Goal: Task Accomplishment & Management: Manage account settings

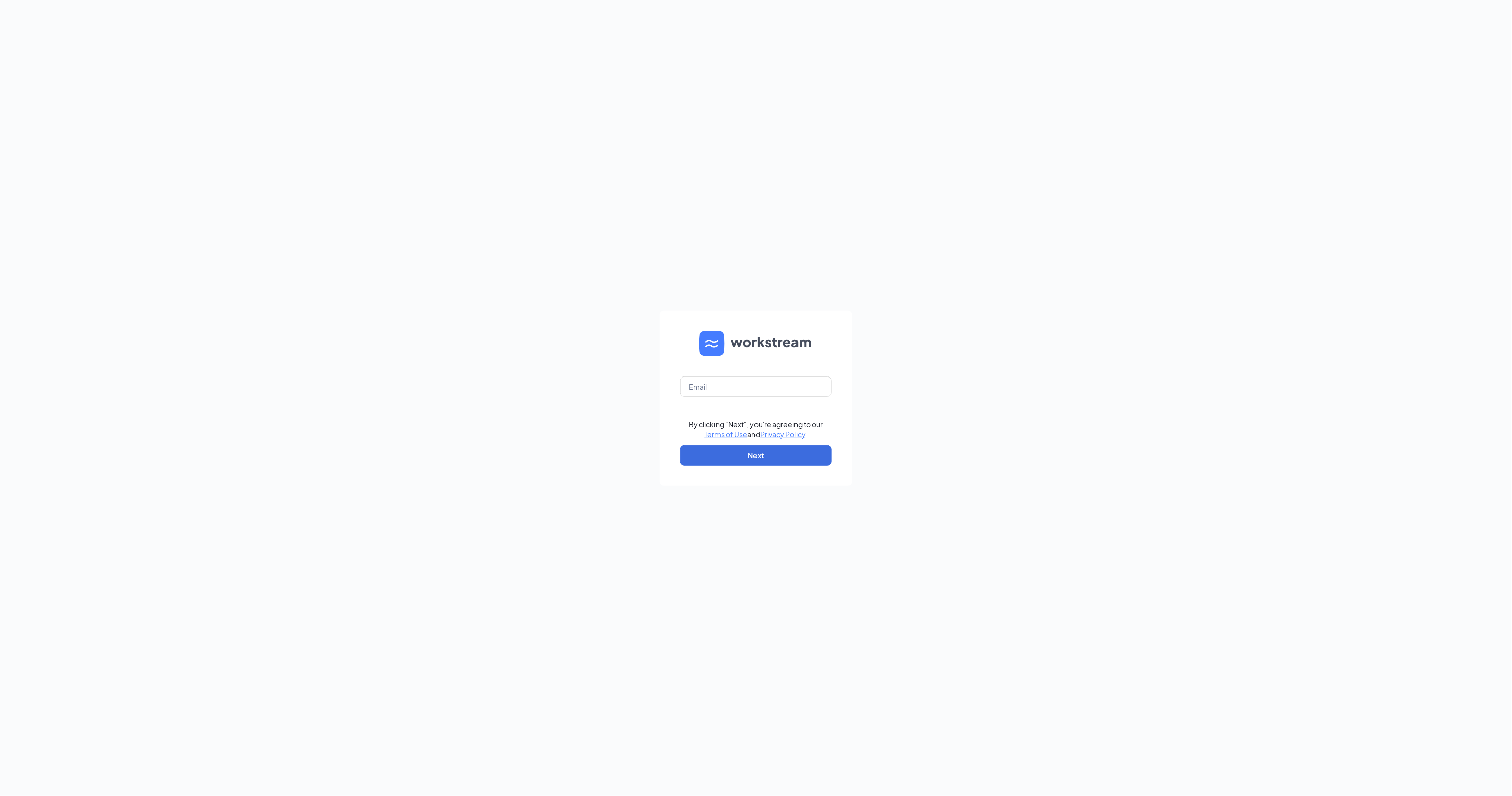
click at [0, 0] on div at bounding box center [0, 0] width 0 height 0
click at [772, 393] on input "text" at bounding box center [756, 386] width 152 height 21
type input "aaron.reynolds@cfafranchisee.com"
click at [780, 461] on button "Next" at bounding box center [756, 455] width 152 height 21
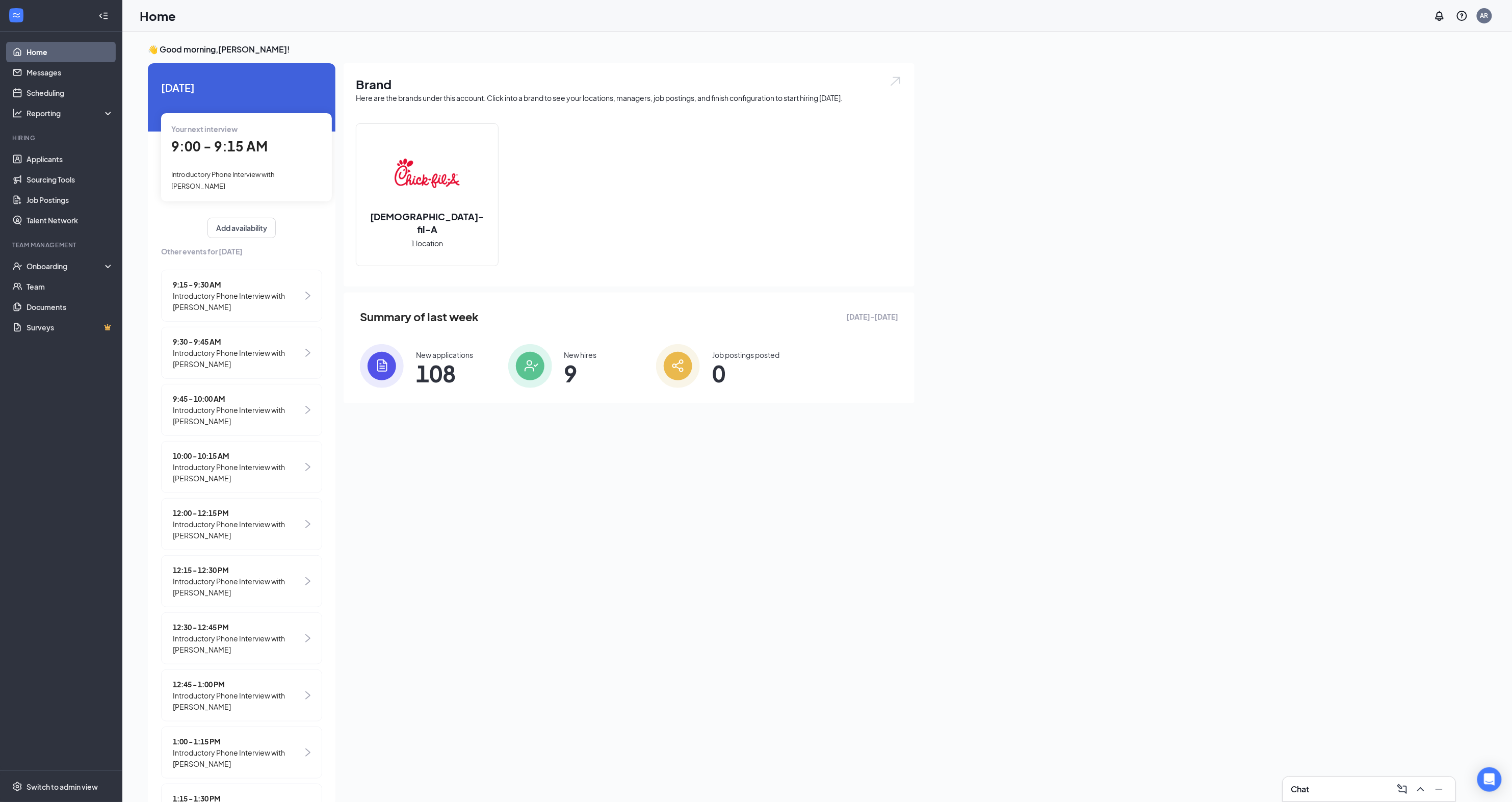
click at [203, 142] on span "9:00 - 9:15 AM" at bounding box center [219, 146] width 97 height 17
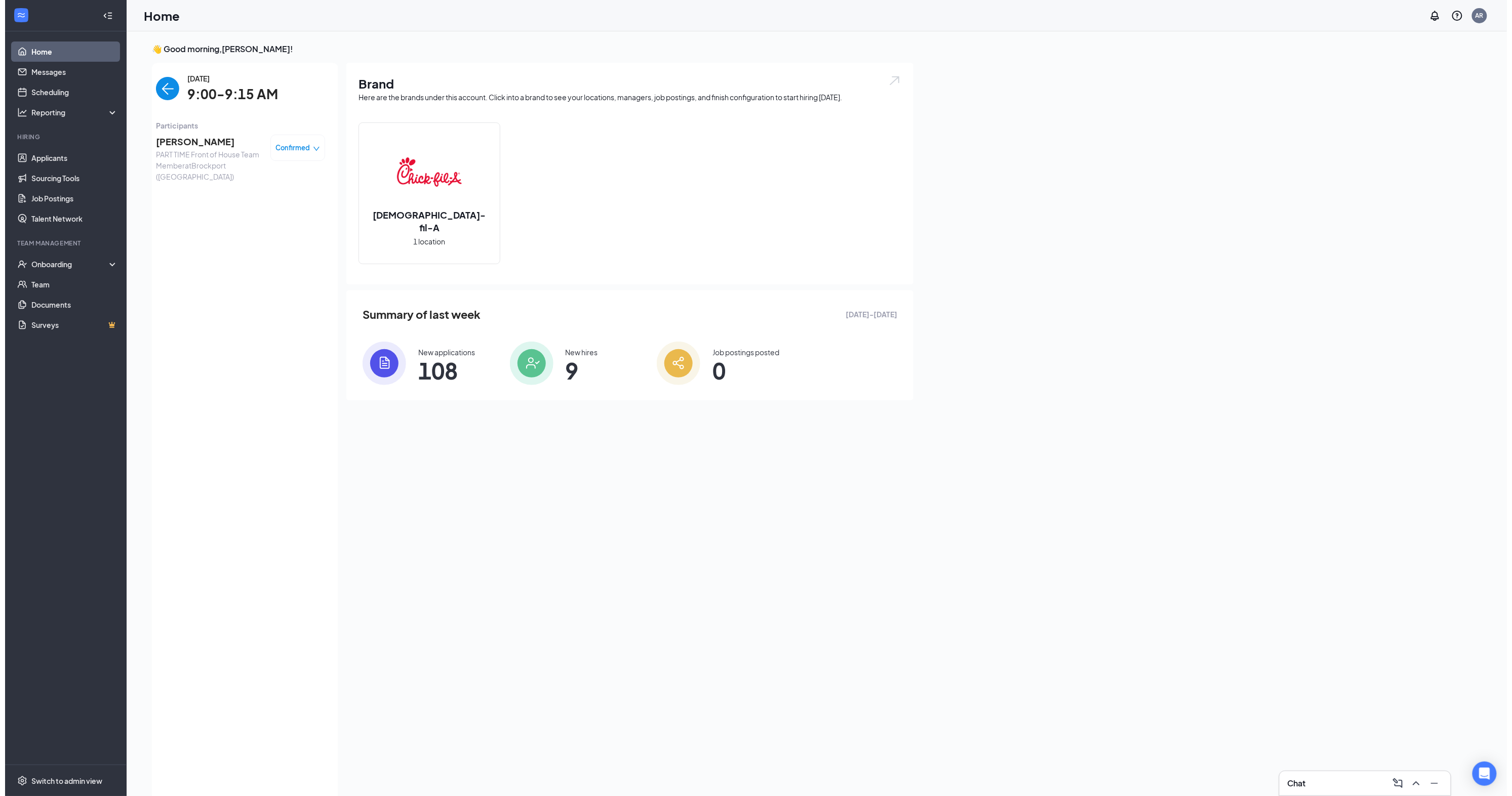
scroll to position [4, 0]
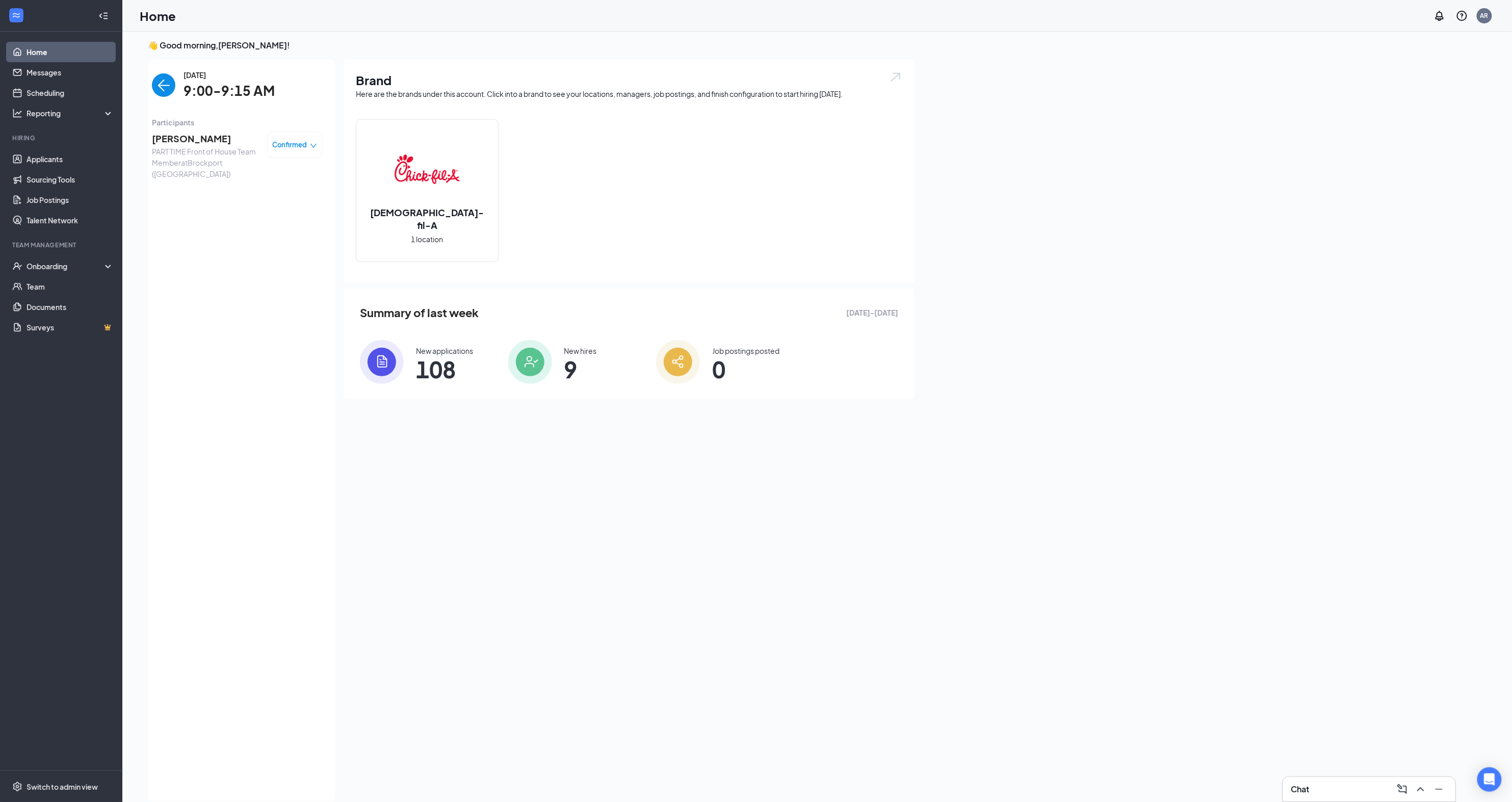
click at [176, 137] on span "[PERSON_NAME]" at bounding box center [205, 139] width 107 height 14
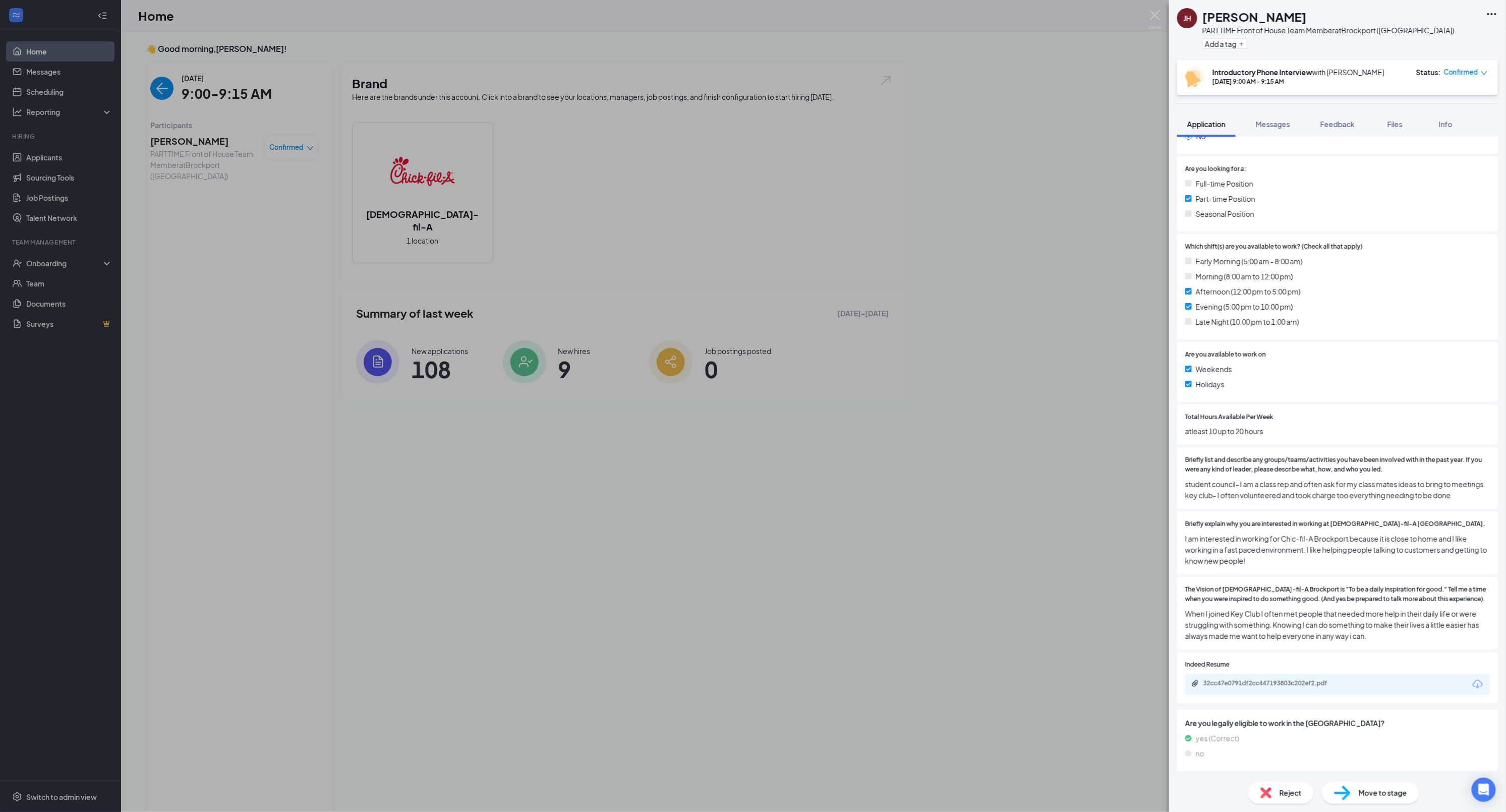
scroll to position [188, 0]
click at [1226, 688] on div "32cc47e0791df2cc447193803c202ef2.pdf" at bounding box center [1275, 685] width 142 height 8
click at [1376, 792] on span "Move to stage" at bounding box center [1383, 793] width 48 height 11
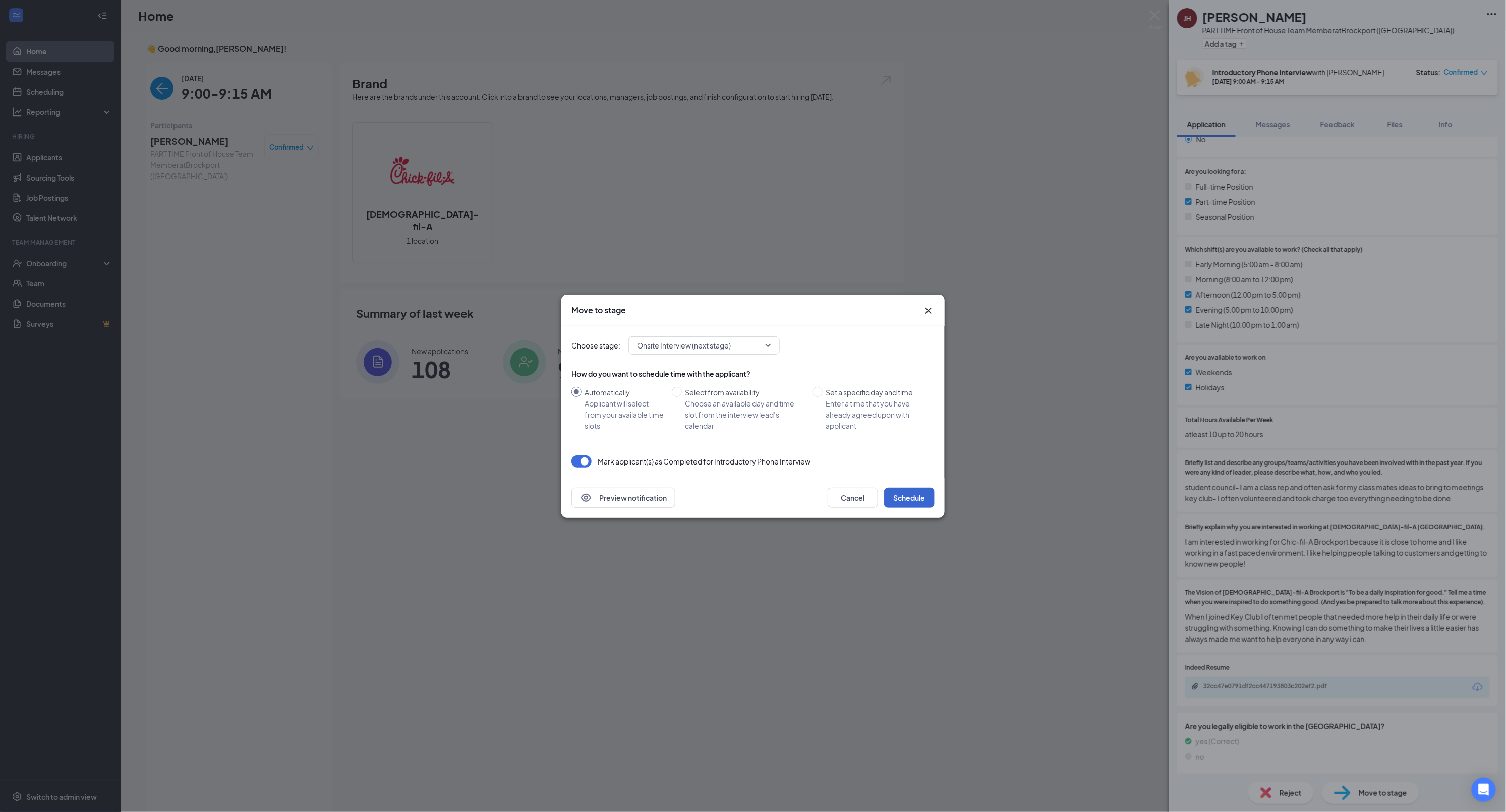
drag, startPoint x: 907, startPoint y: 494, endPoint x: 899, endPoint y: 492, distance: 8.2
click at [902, 493] on button "Schedule" at bounding box center [909, 497] width 50 height 21
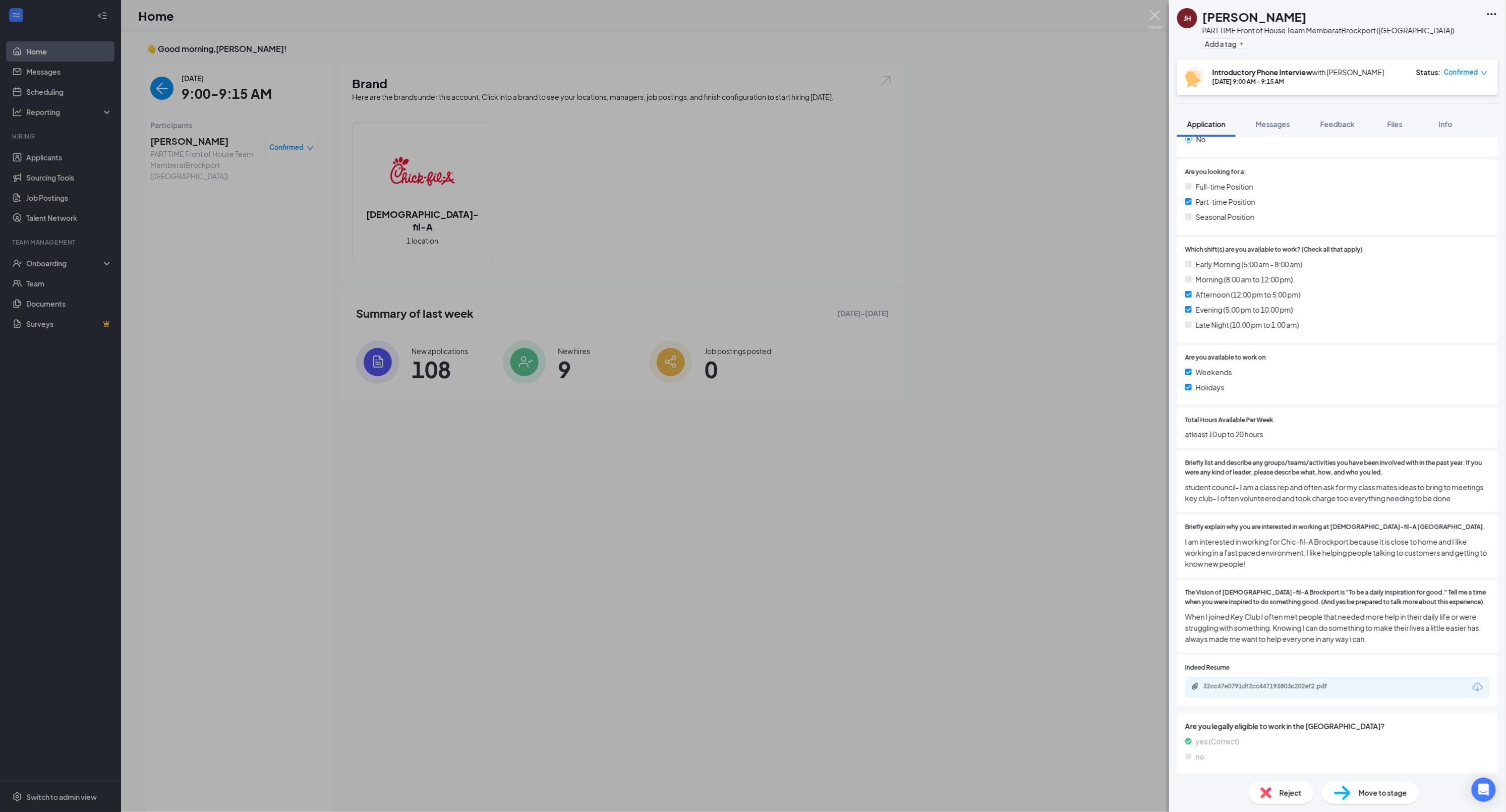
click at [1157, 21] on img at bounding box center [1156, 20] width 13 height 20
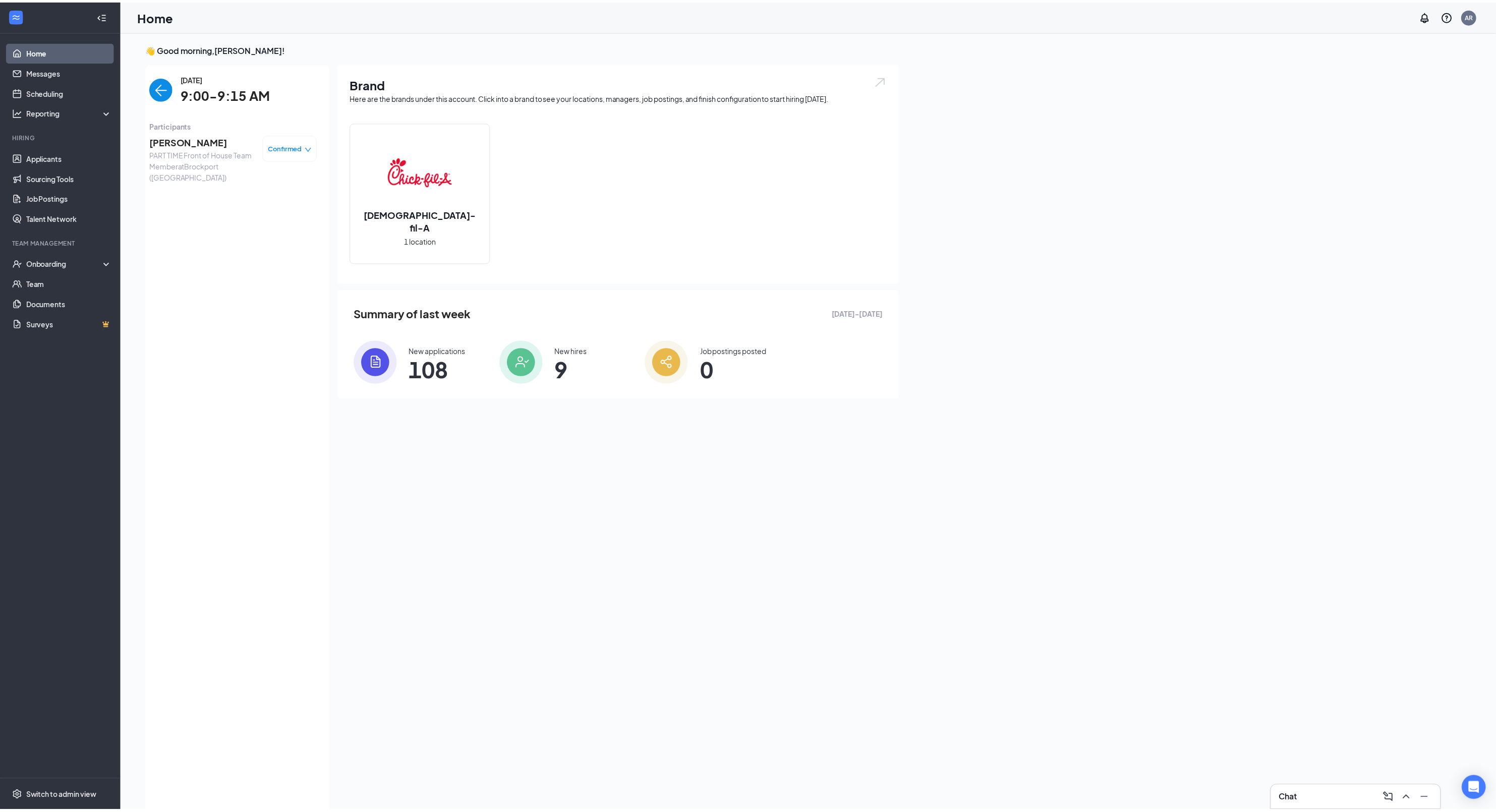
scroll to position [4, 0]
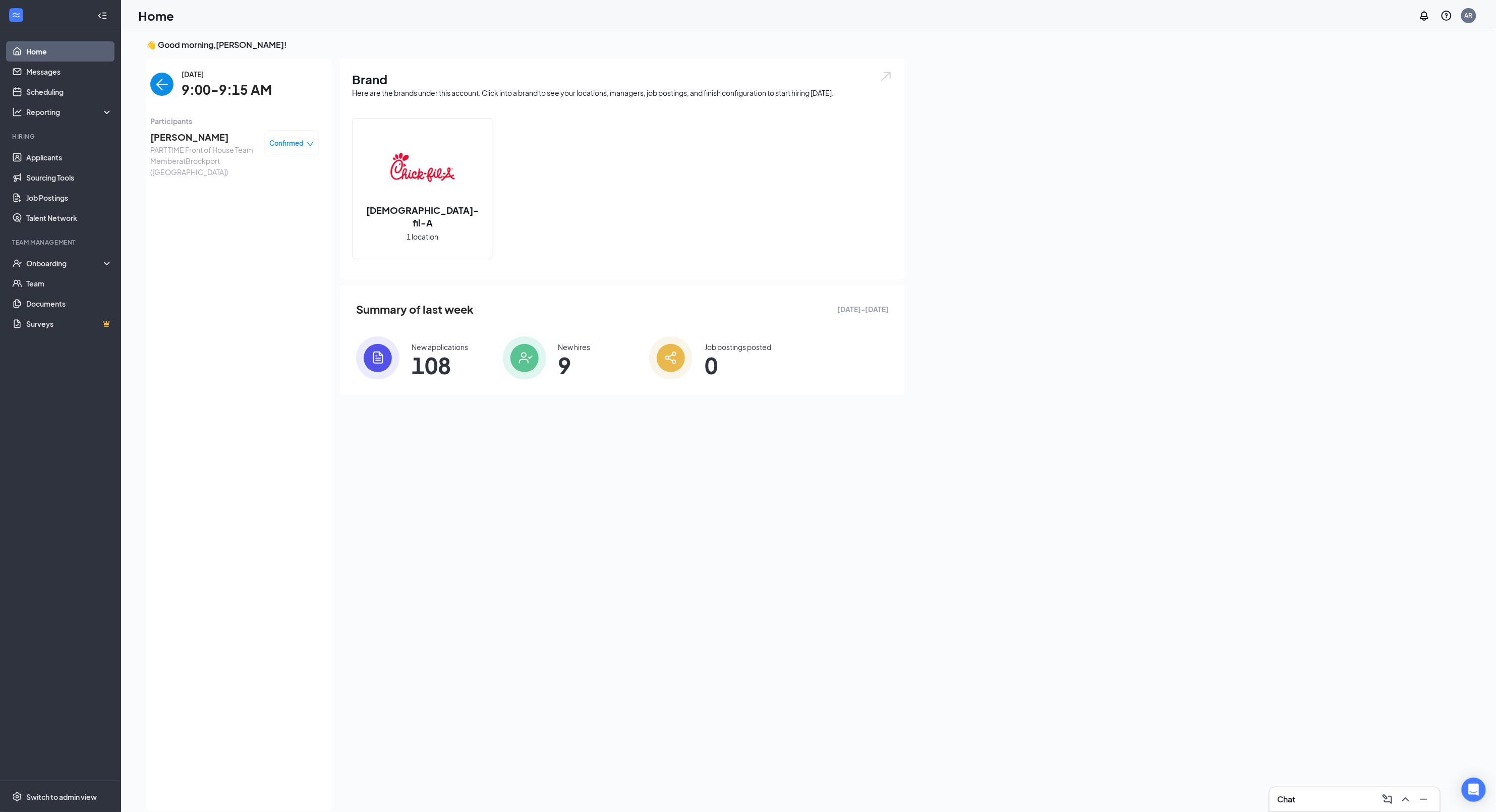
click at [150, 95] on img "back-button" at bounding box center [161, 84] width 23 height 23
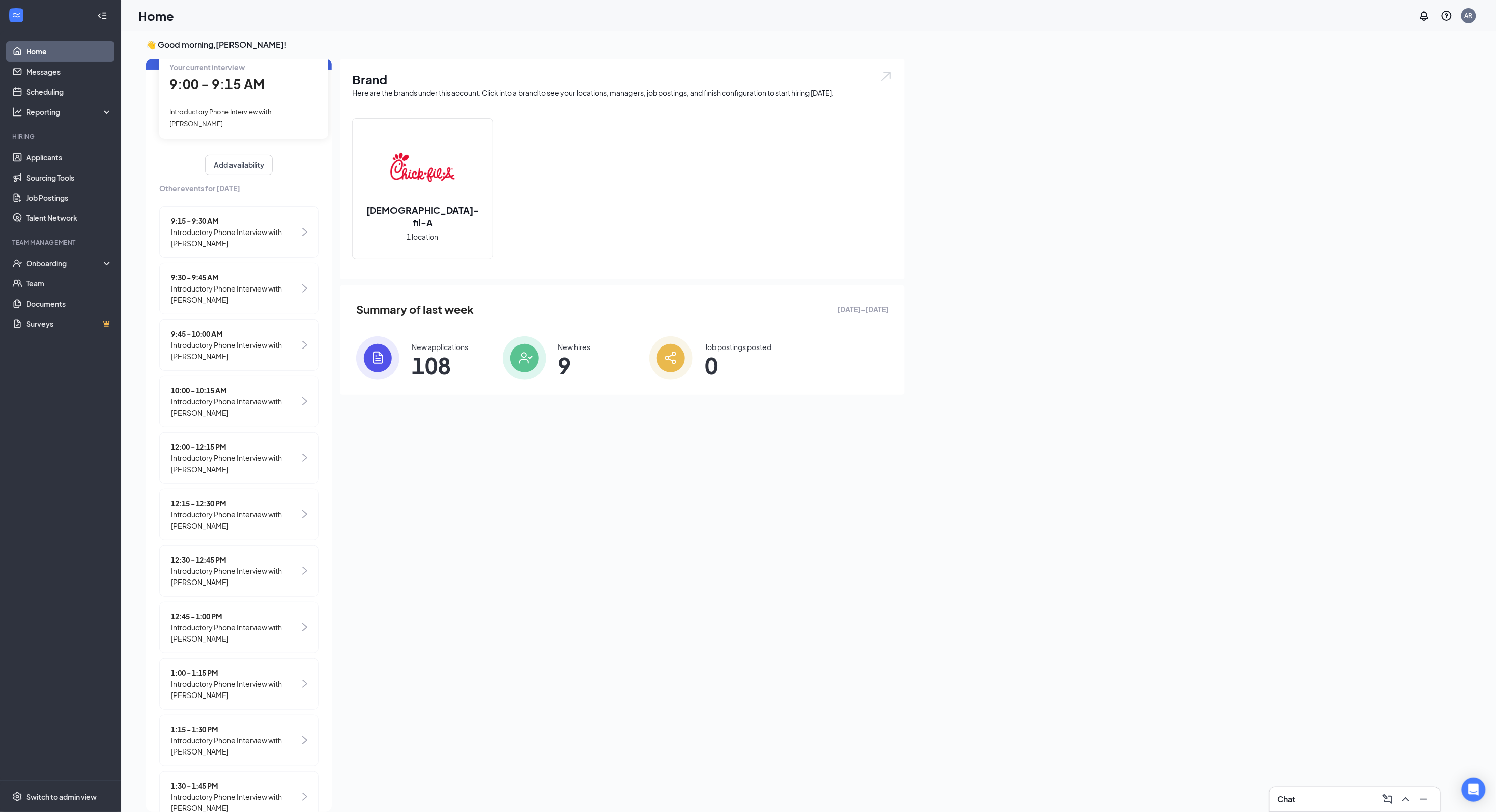
scroll to position [55, 0]
click at [219, 293] on span "Introductory Phone Interview with [PERSON_NAME]" at bounding box center [236, 294] width 129 height 22
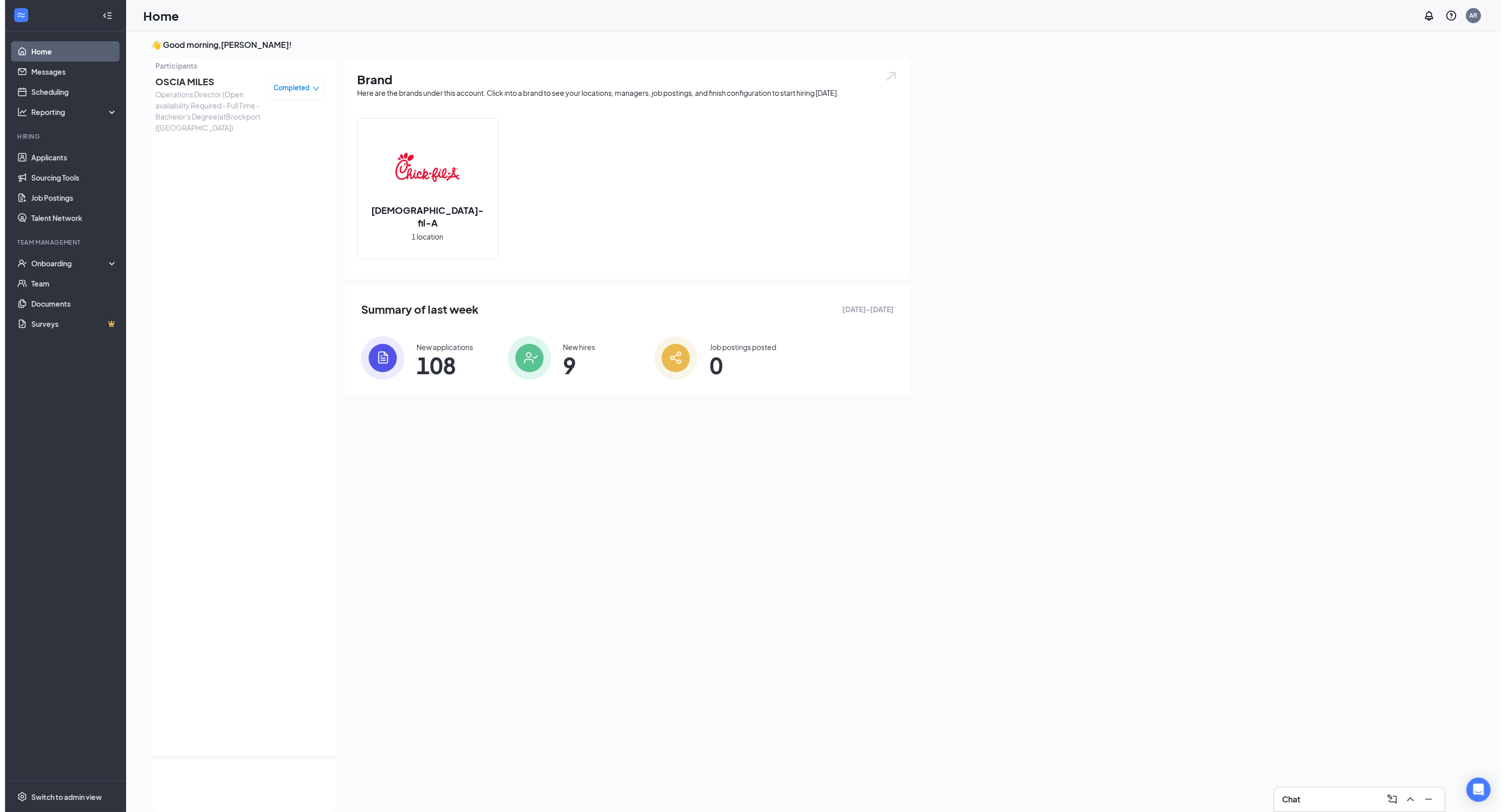
scroll to position [0, 0]
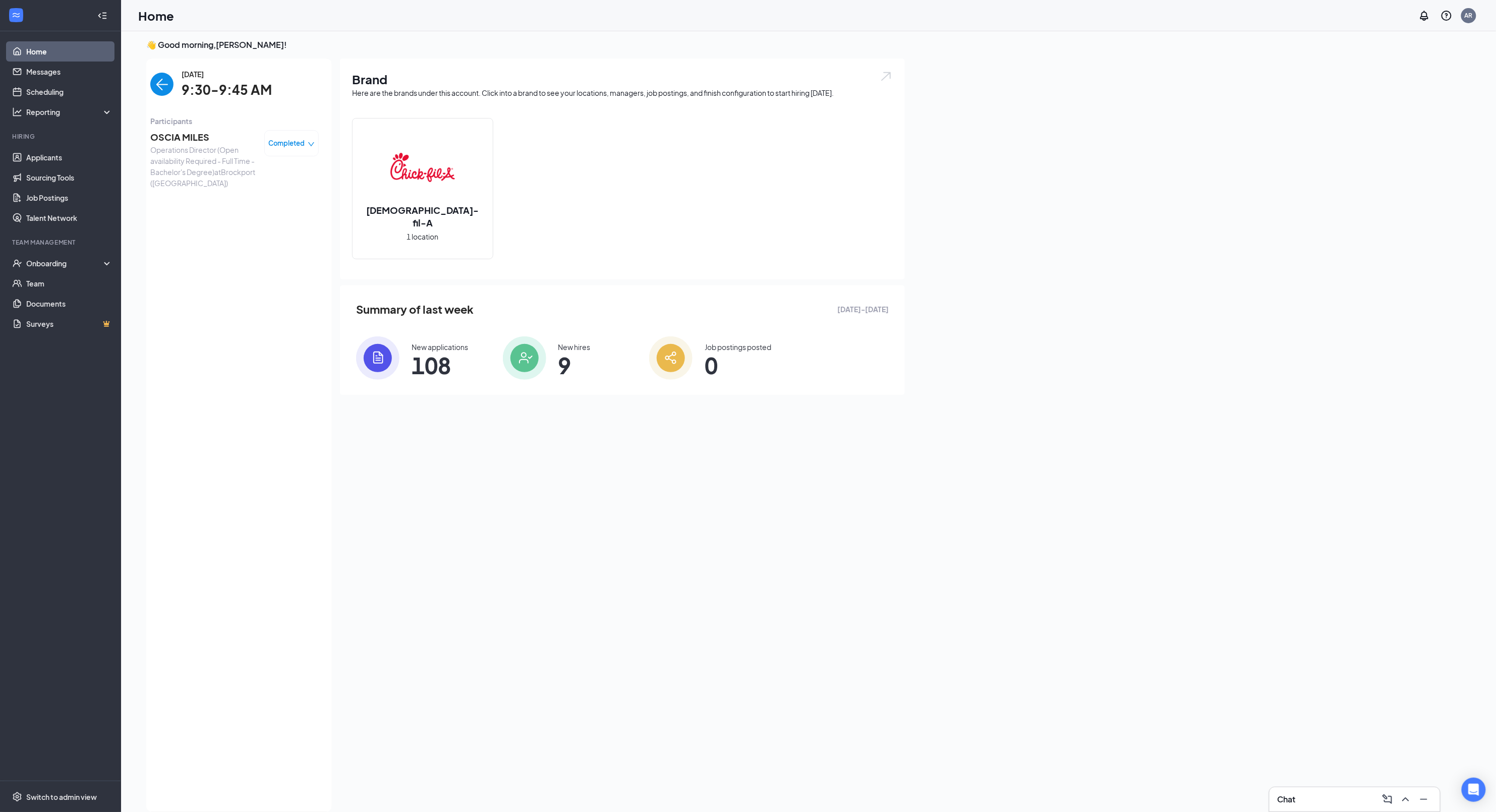
click at [154, 75] on img "back-button" at bounding box center [161, 84] width 23 height 23
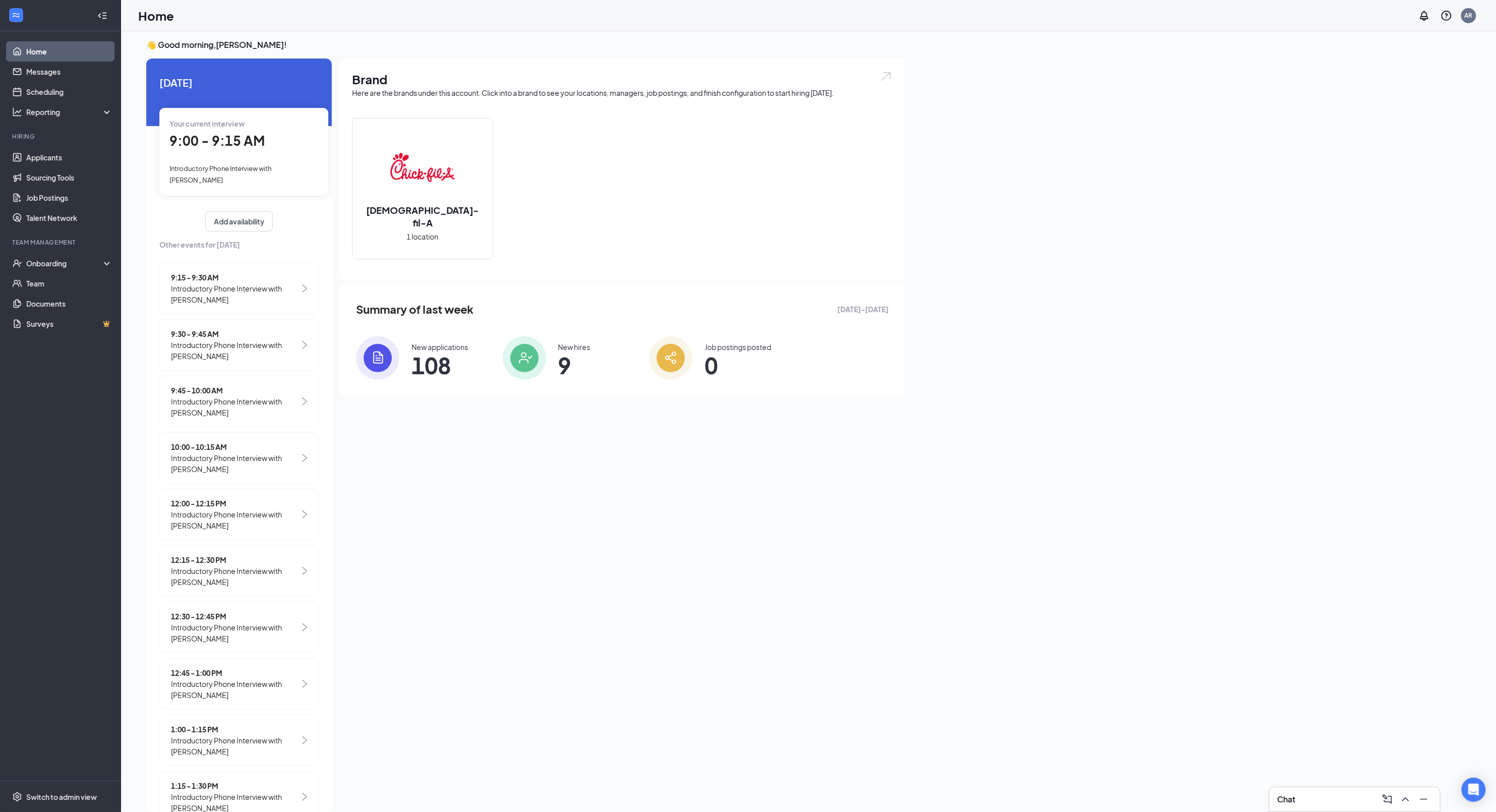
click at [239, 346] on span "Introductory Phone Interview with [PERSON_NAME]" at bounding box center [236, 350] width 129 height 22
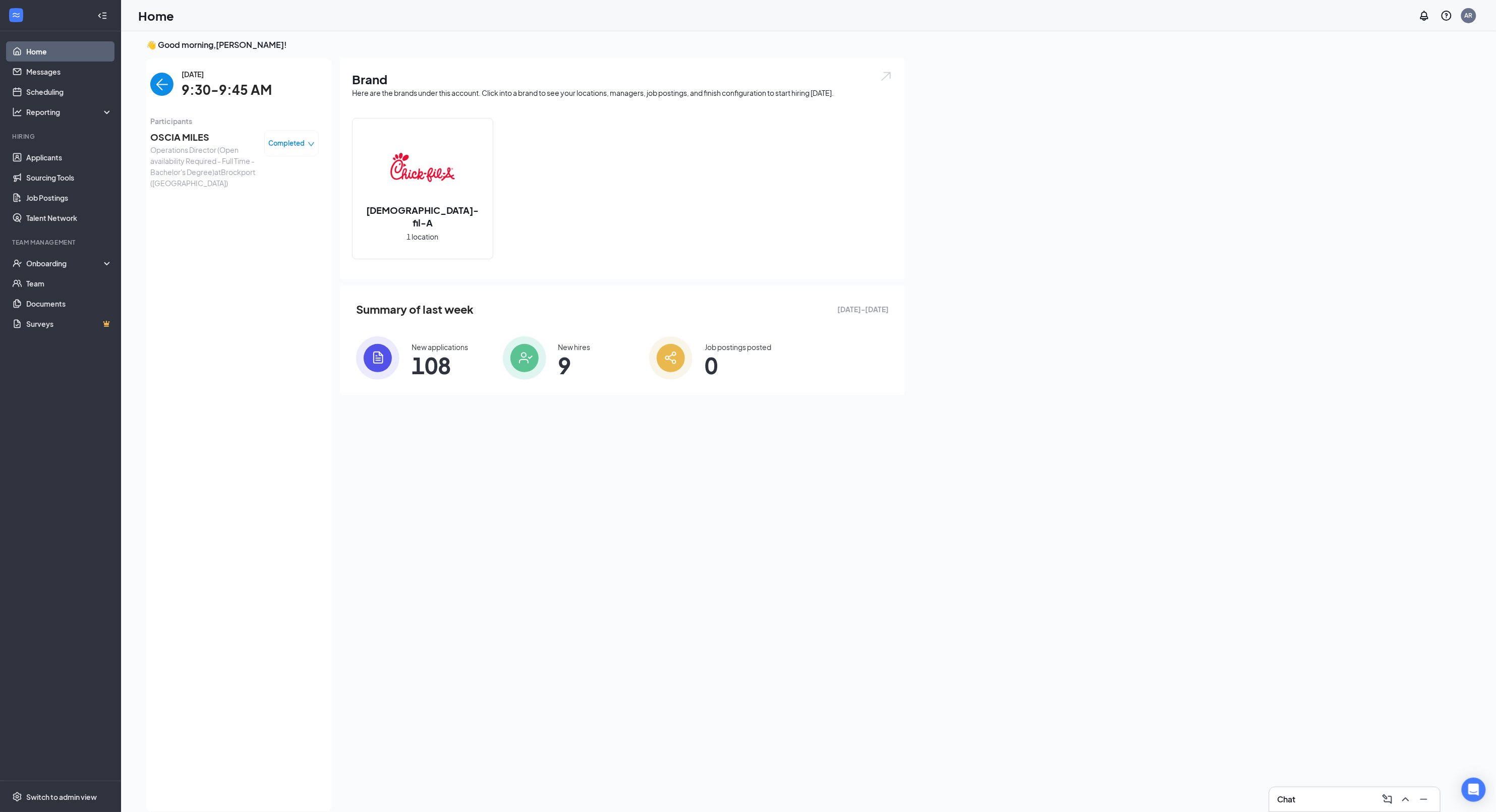
click at [154, 95] on img "back-button" at bounding box center [161, 84] width 23 height 23
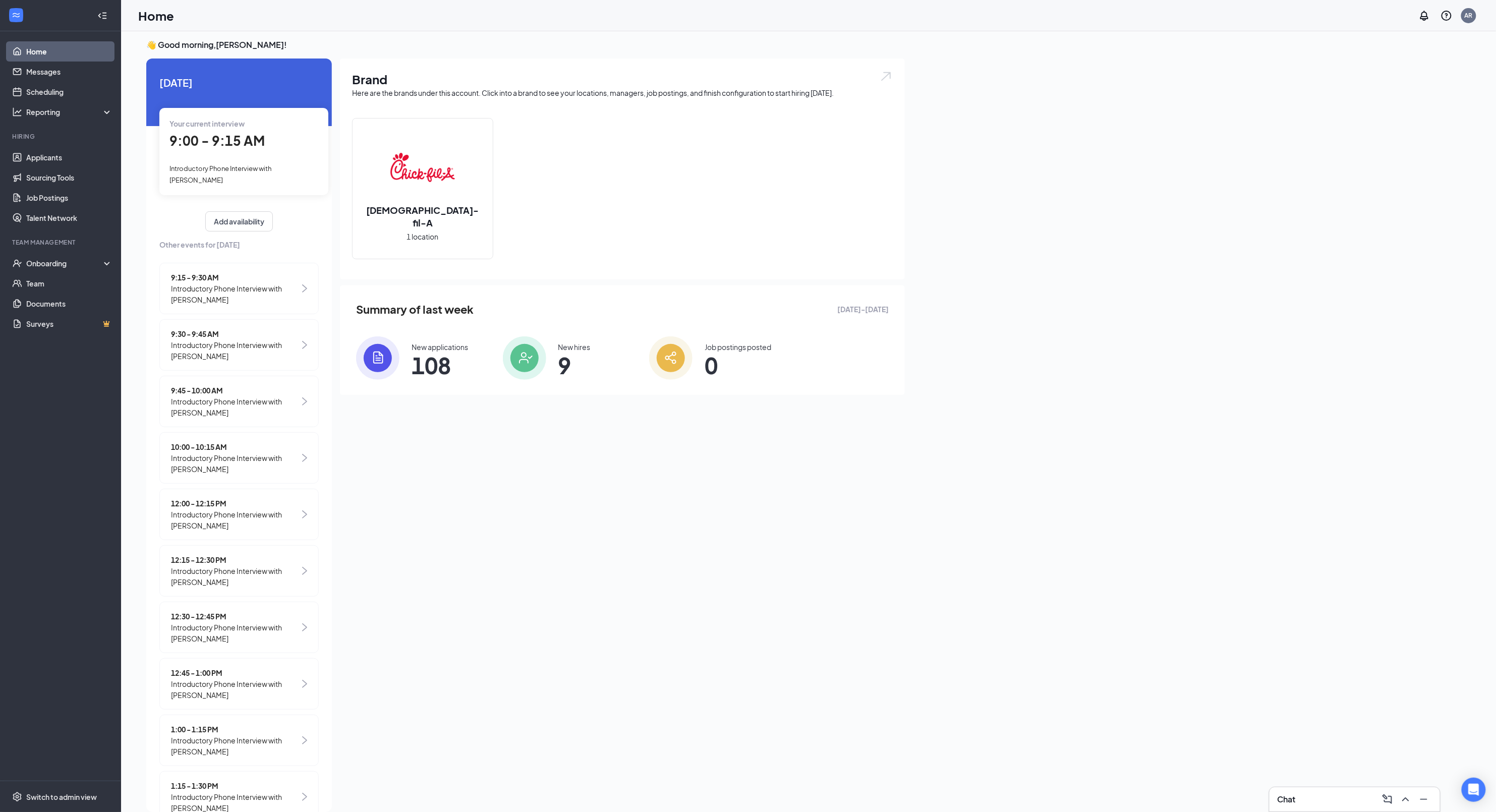
click at [217, 292] on span "Introductory Phone Interview with [PERSON_NAME]" at bounding box center [236, 294] width 129 height 22
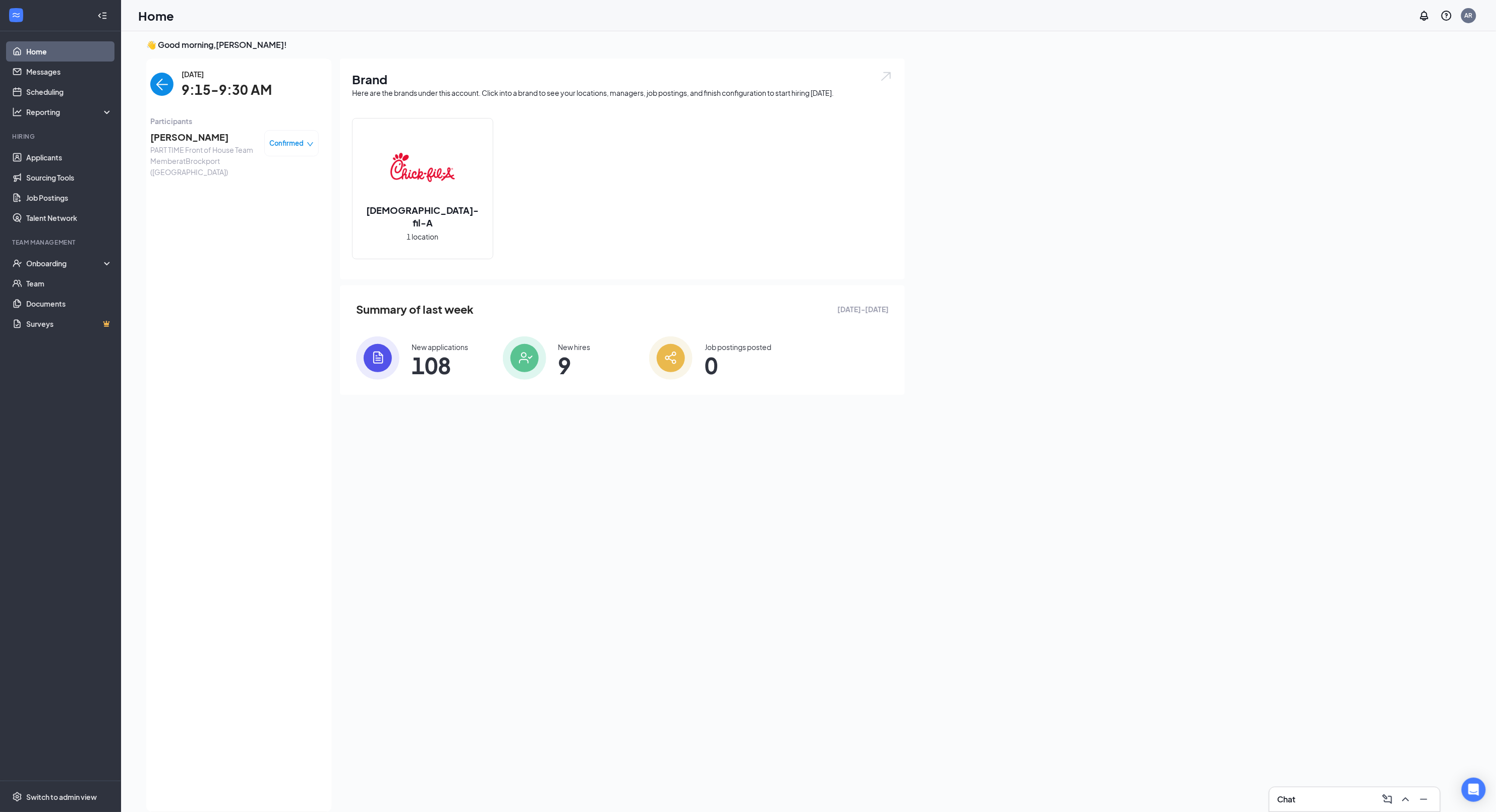
click at [154, 127] on div "Savannah Debo PART TIME Front of House Team Member at Brockport (NY) Confirmed" at bounding box center [234, 153] width 168 height 54
click at [166, 136] on span "[PERSON_NAME]" at bounding box center [203, 137] width 106 height 14
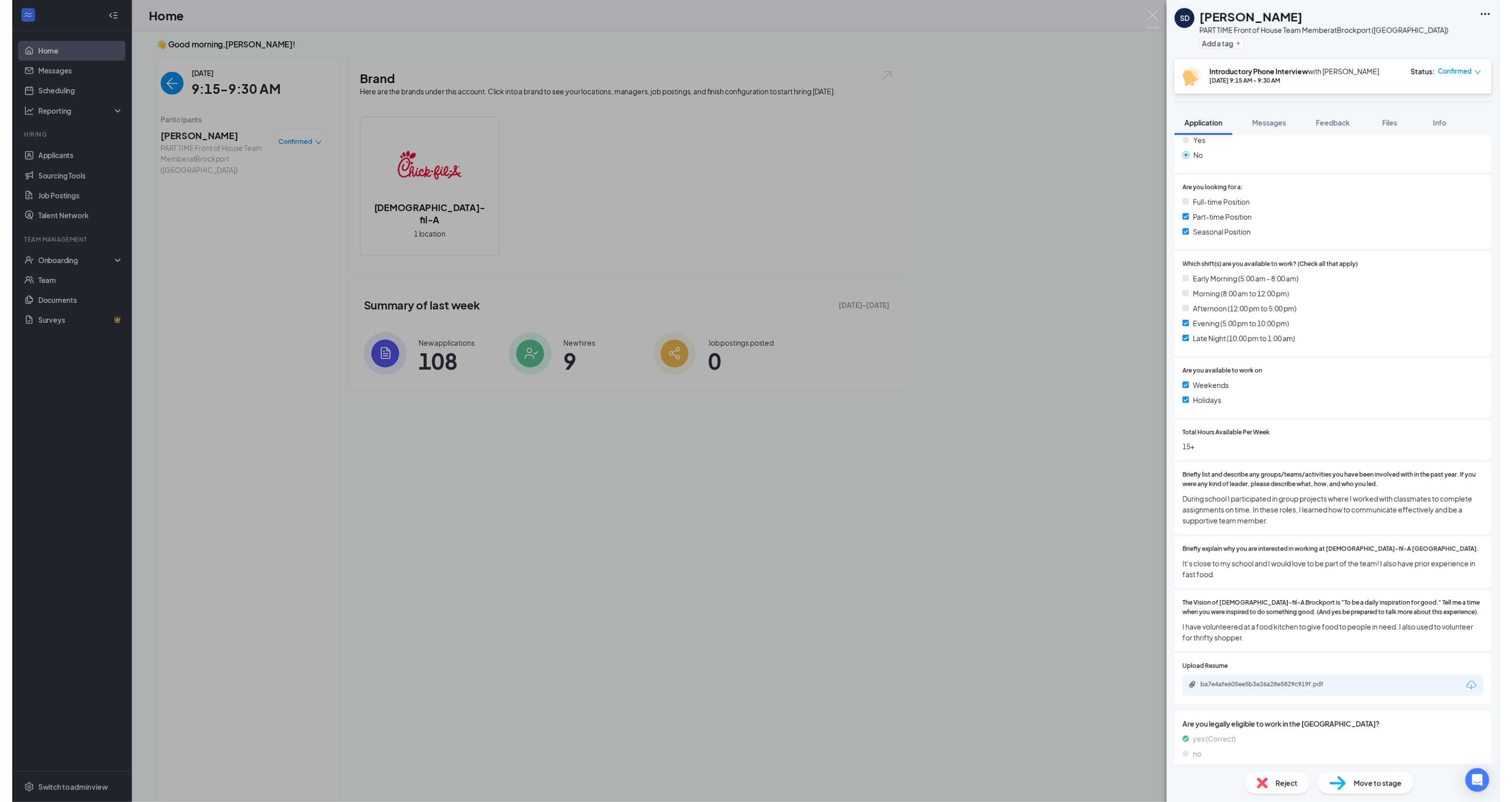
scroll to position [168, 0]
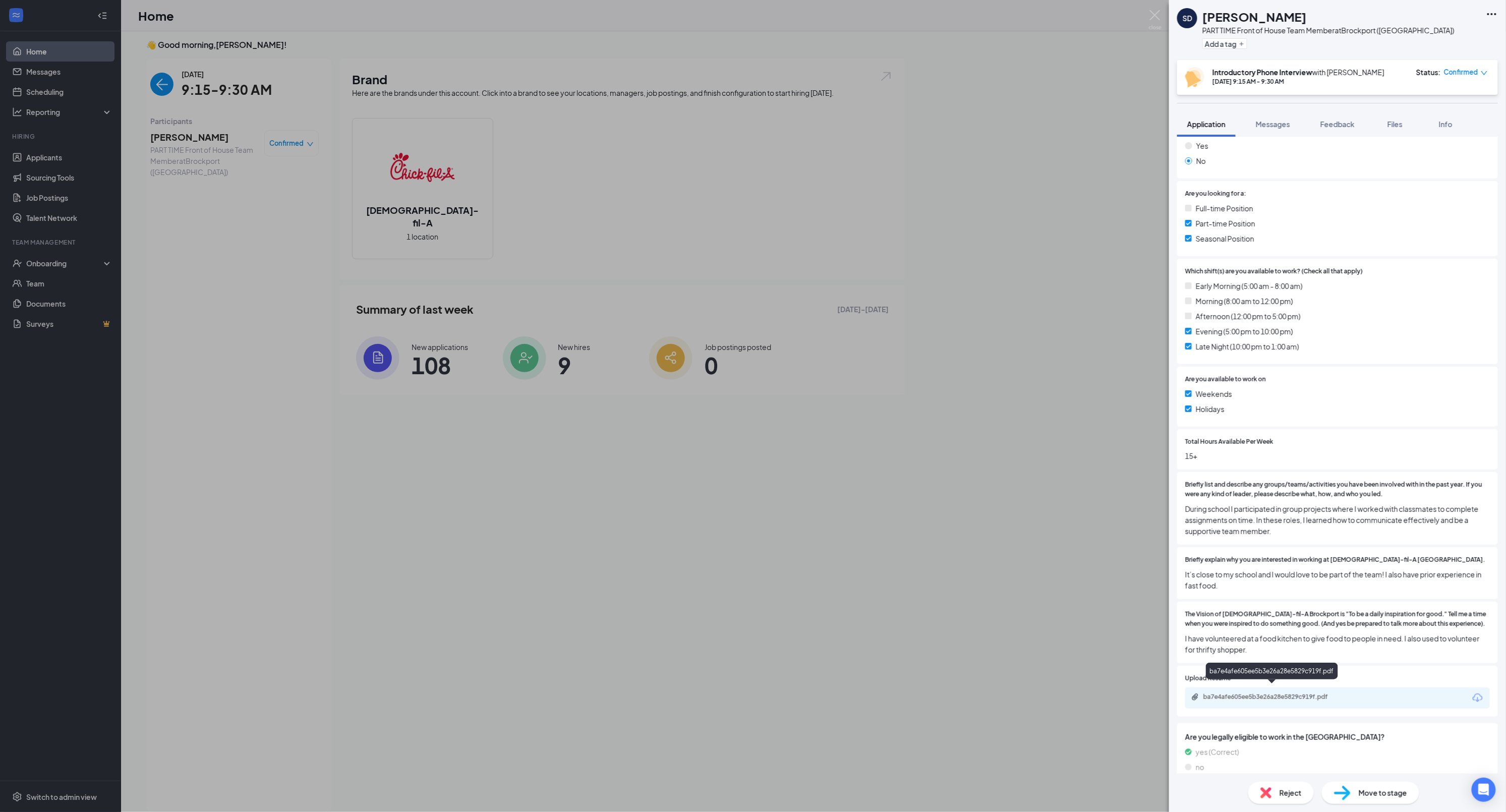
click at [1231, 692] on div "ba7e4afe605ee5b3e26a28e5829c919f.pdf" at bounding box center [1275, 696] width 142 height 8
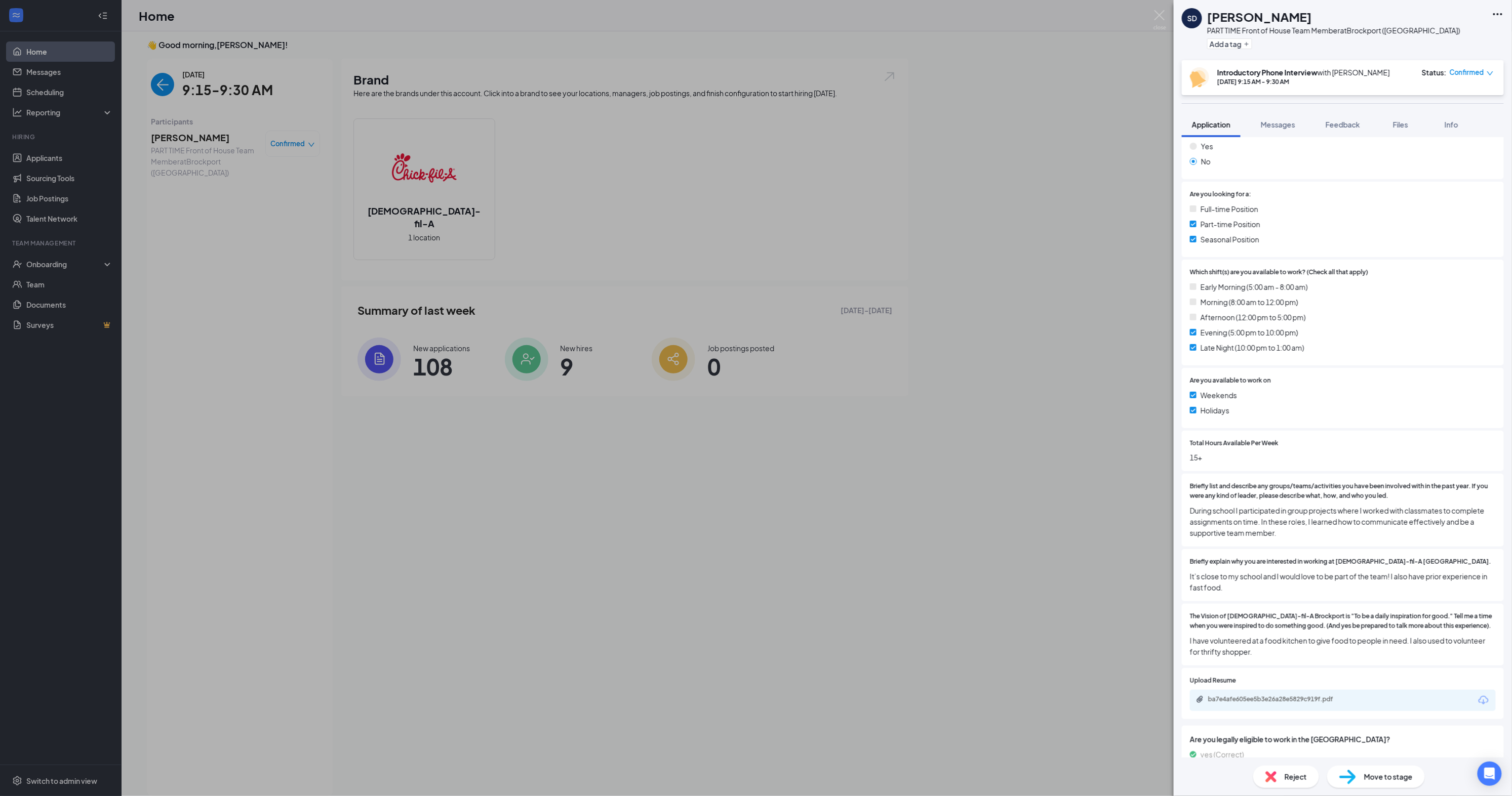
click at [1400, 775] on span "Move to stage" at bounding box center [1388, 777] width 48 height 11
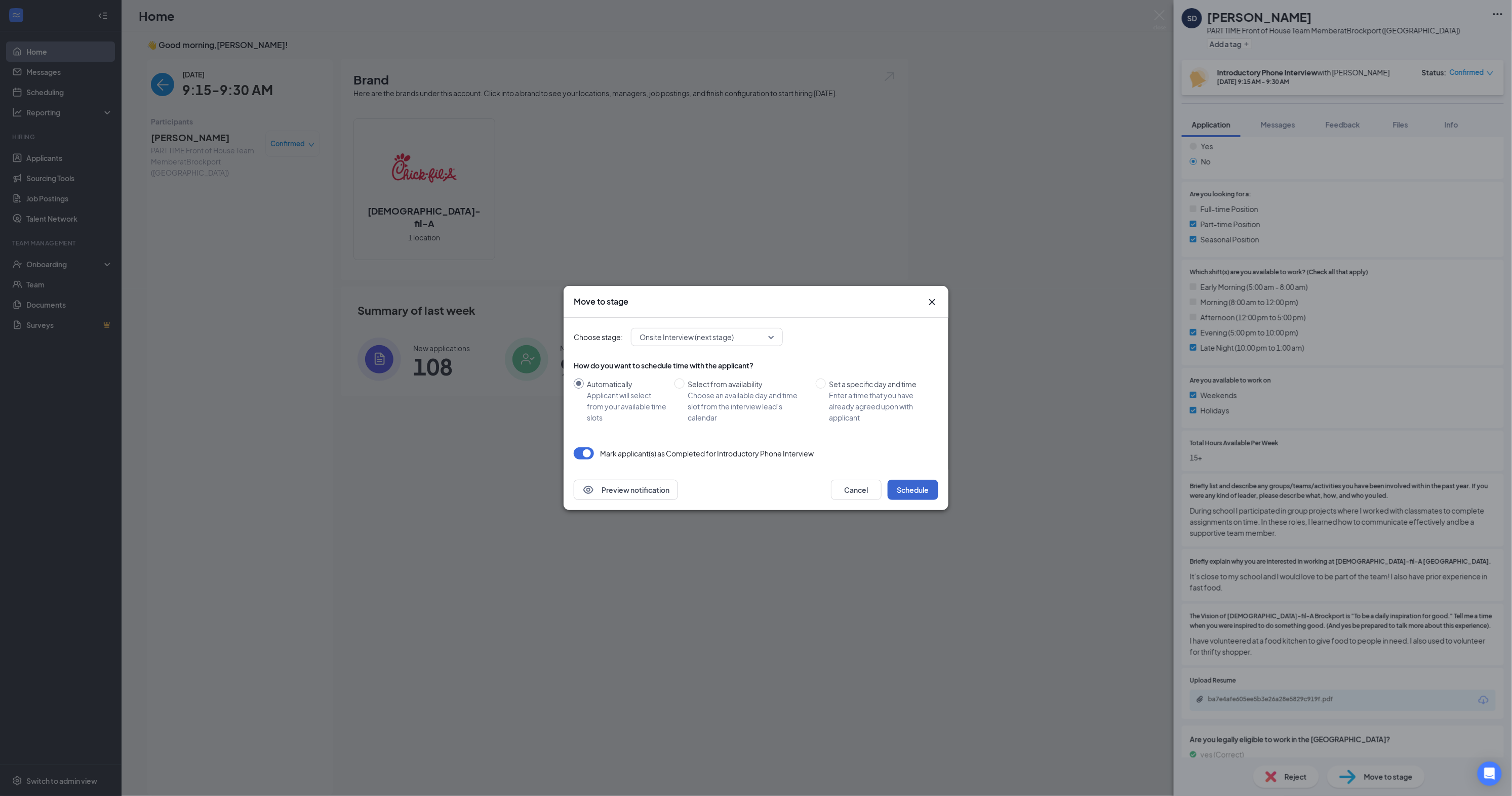
click at [912, 492] on button "Schedule" at bounding box center [912, 490] width 50 height 21
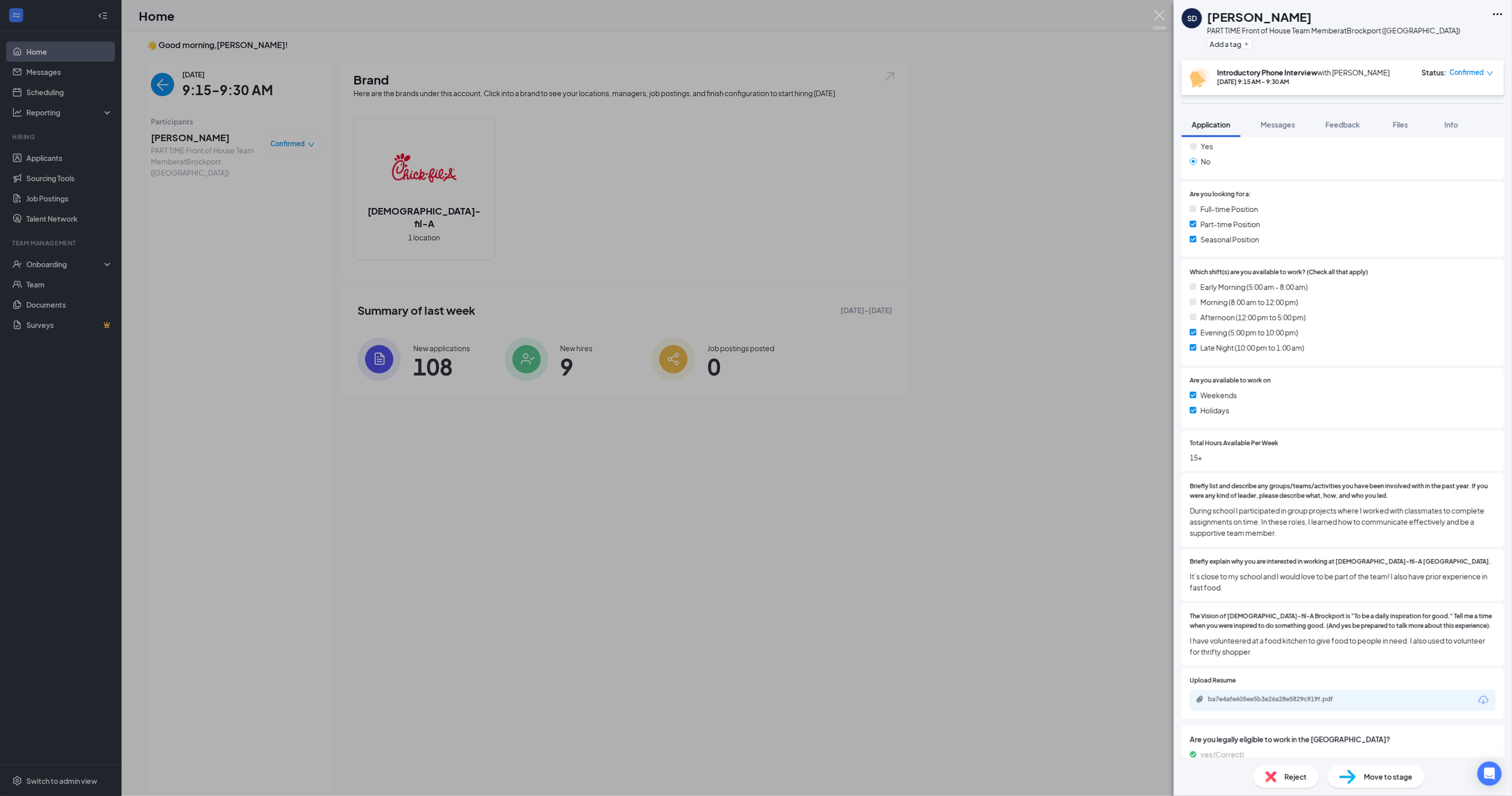
click at [1165, 19] on img at bounding box center [1160, 20] width 13 height 20
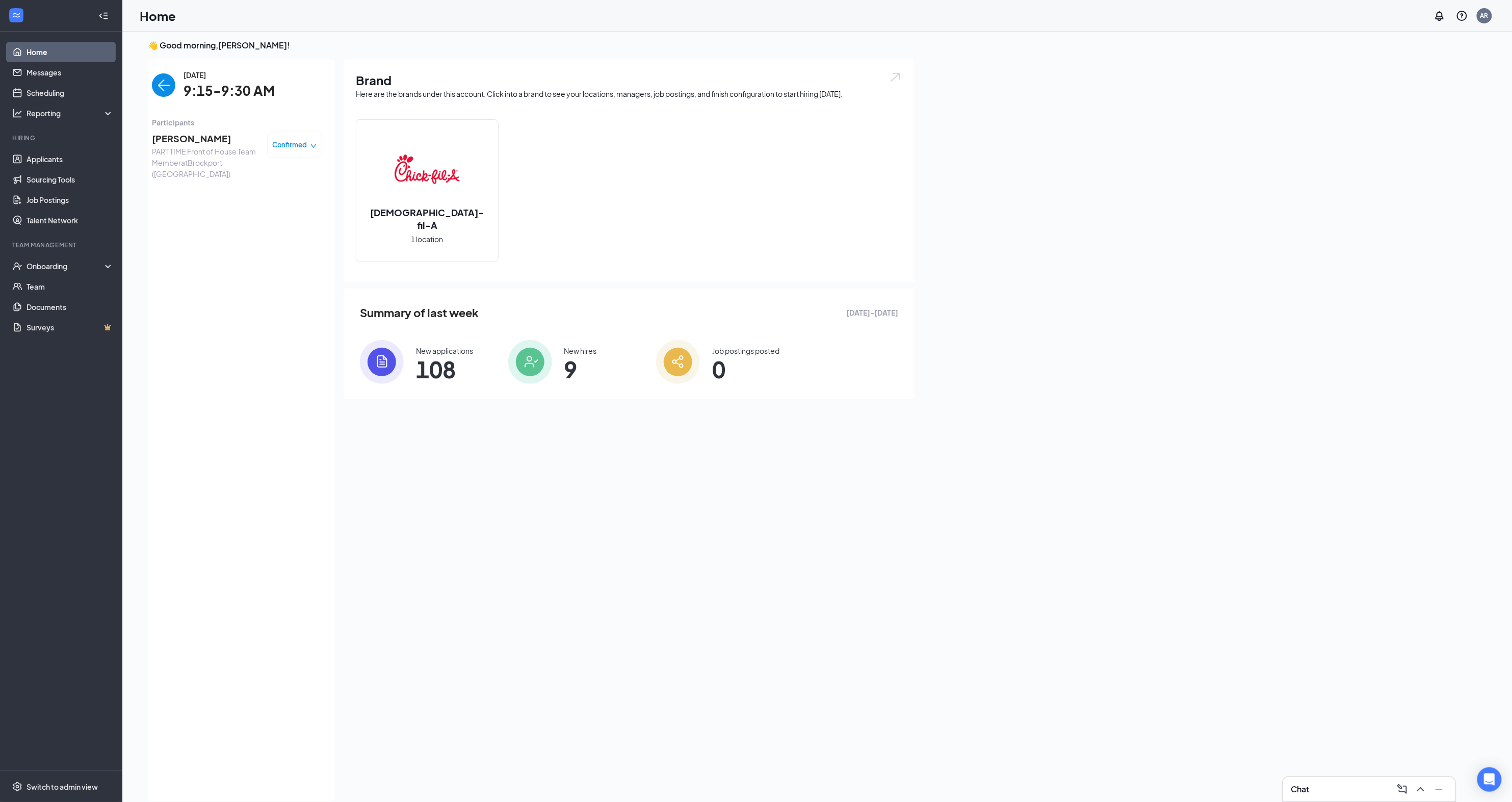
click at [161, 88] on img "back-button" at bounding box center [163, 85] width 24 height 24
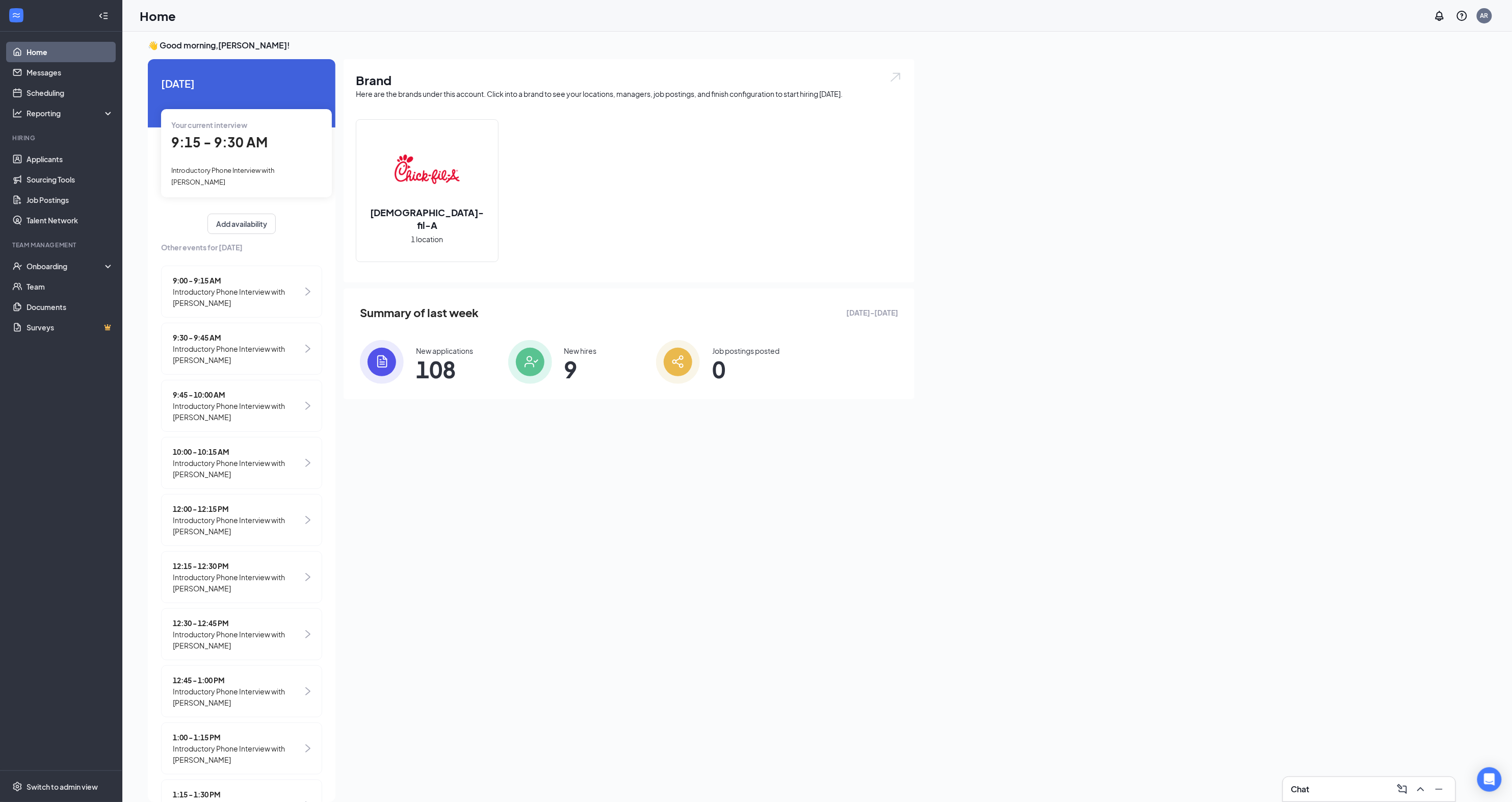
click at [235, 356] on span "Introductory Phone Interview with [PERSON_NAME]" at bounding box center [238, 354] width 130 height 22
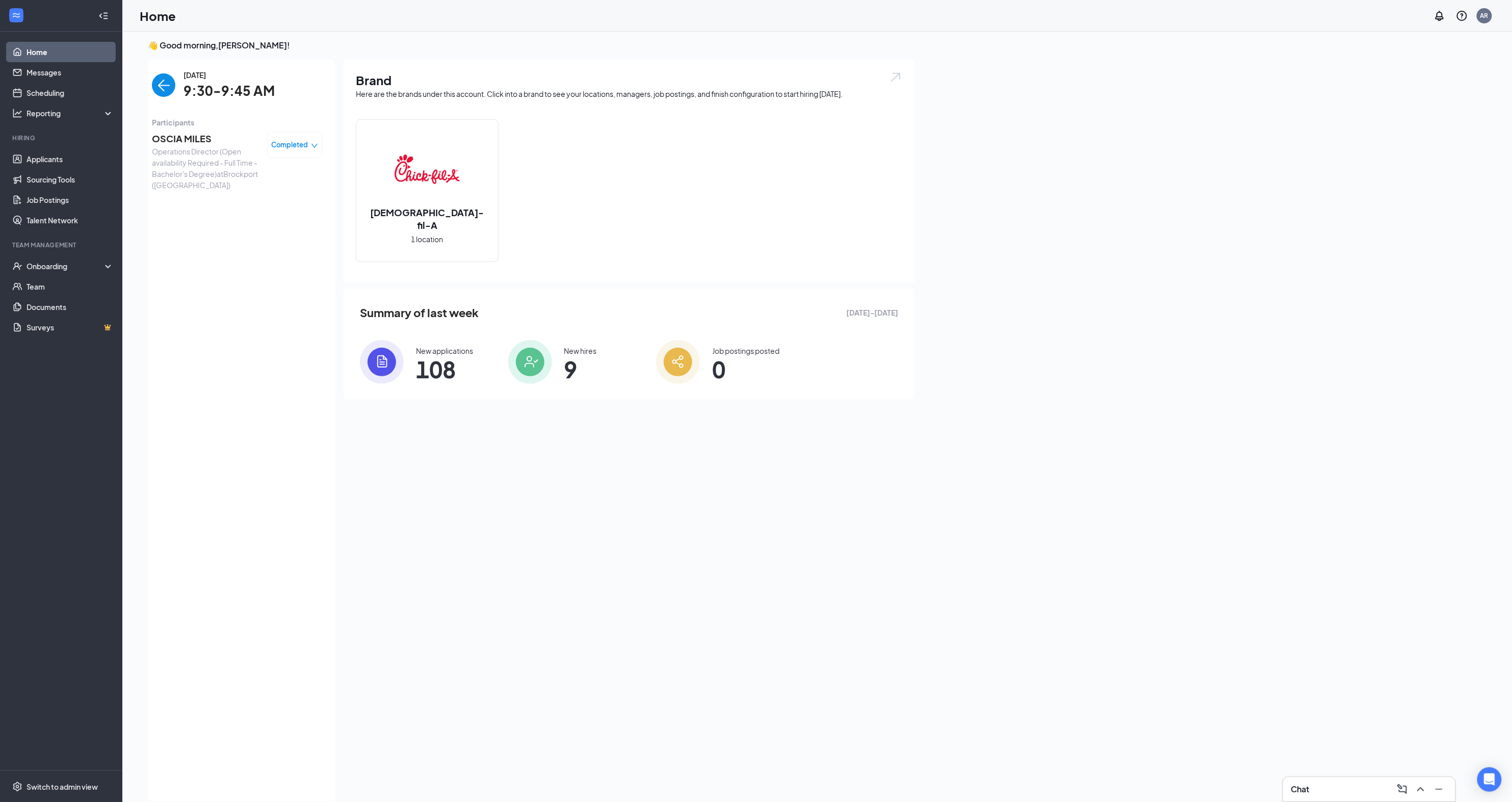
click at [173, 141] on span "OSCIA MILES" at bounding box center [205, 139] width 107 height 14
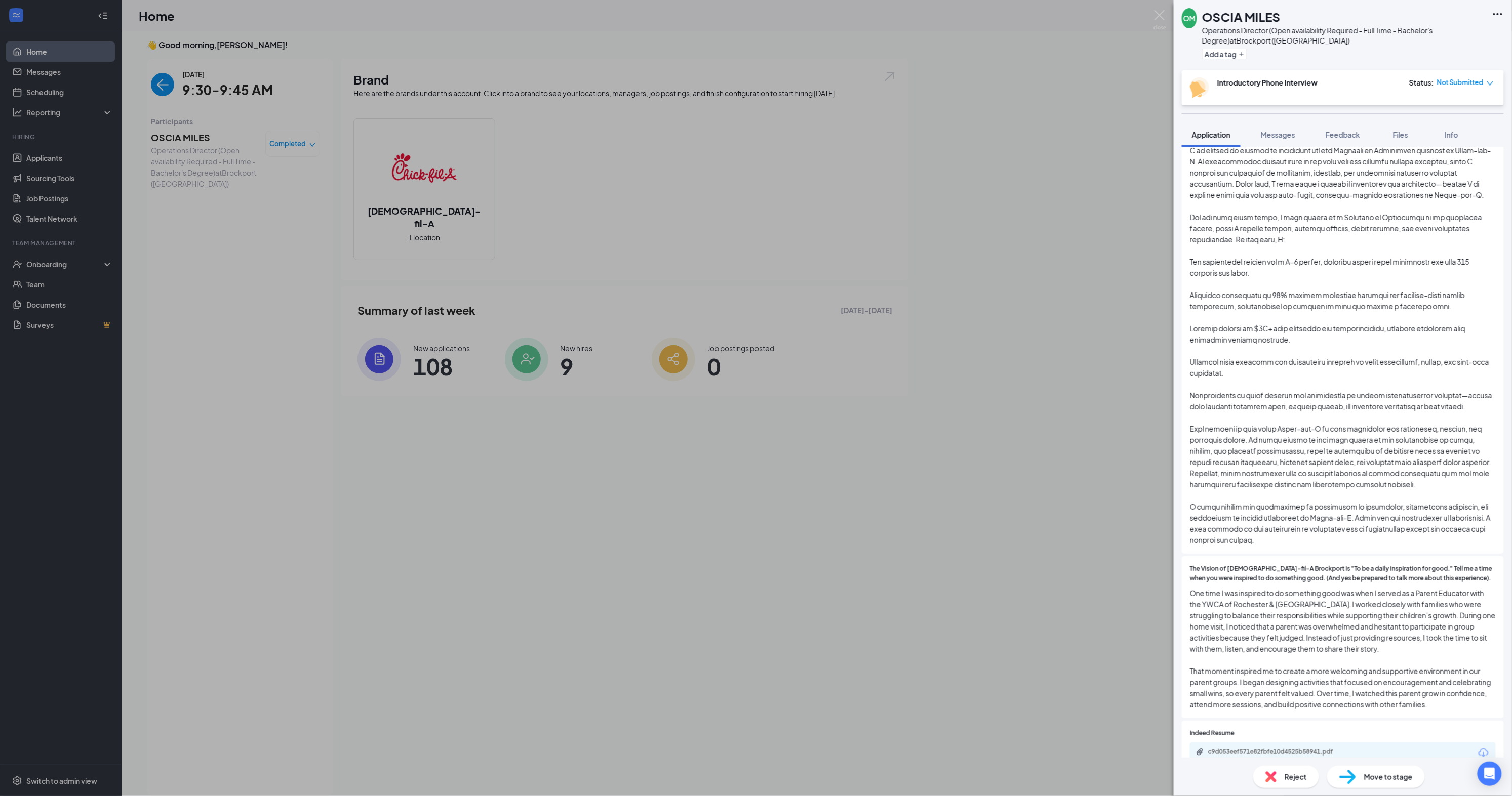
scroll to position [619, 0]
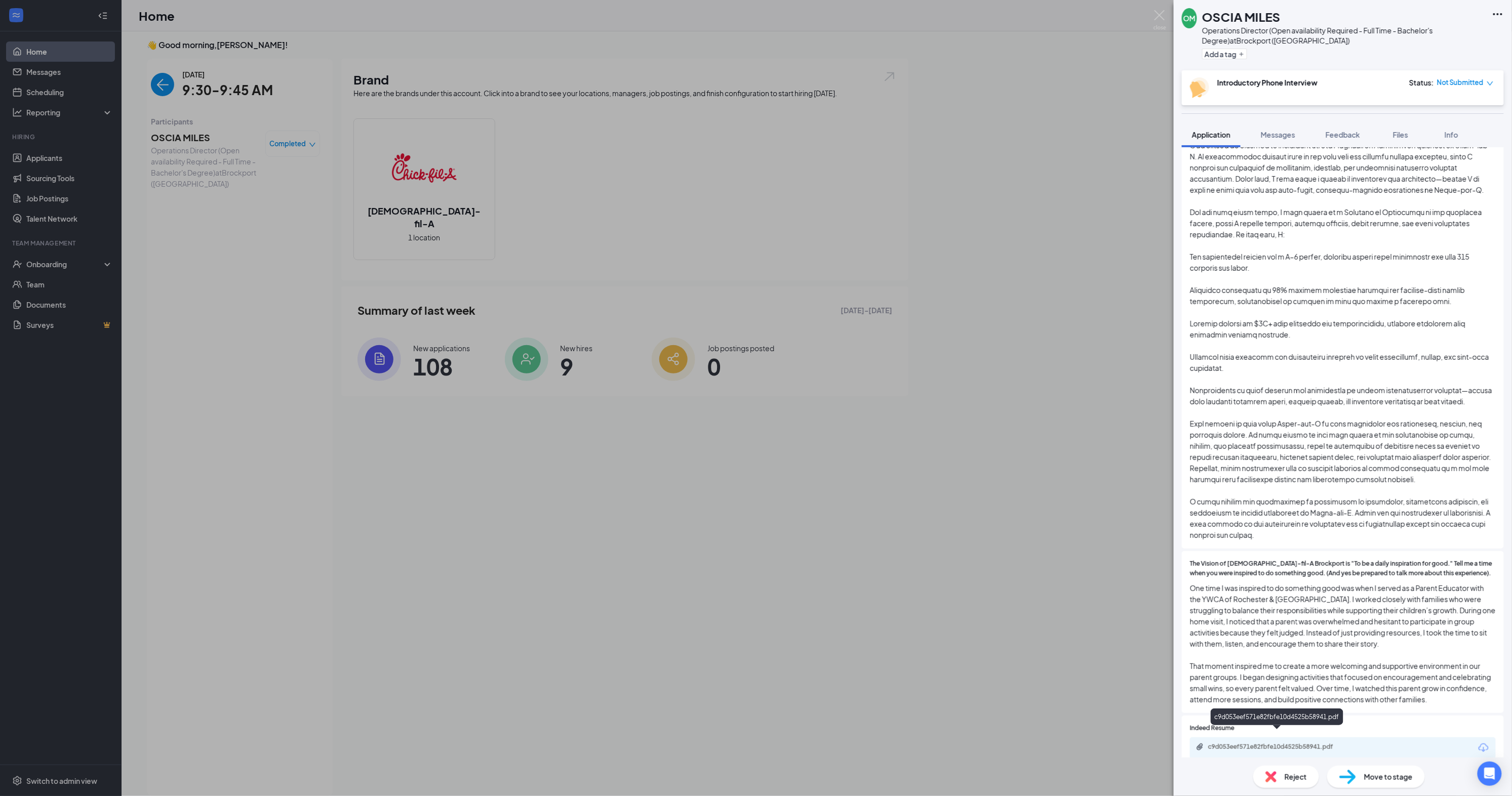
click at [1278, 743] on div "c9d053eef571e82fbfe10d4525b58941.pdf" at bounding box center [1278, 748] width 164 height 10
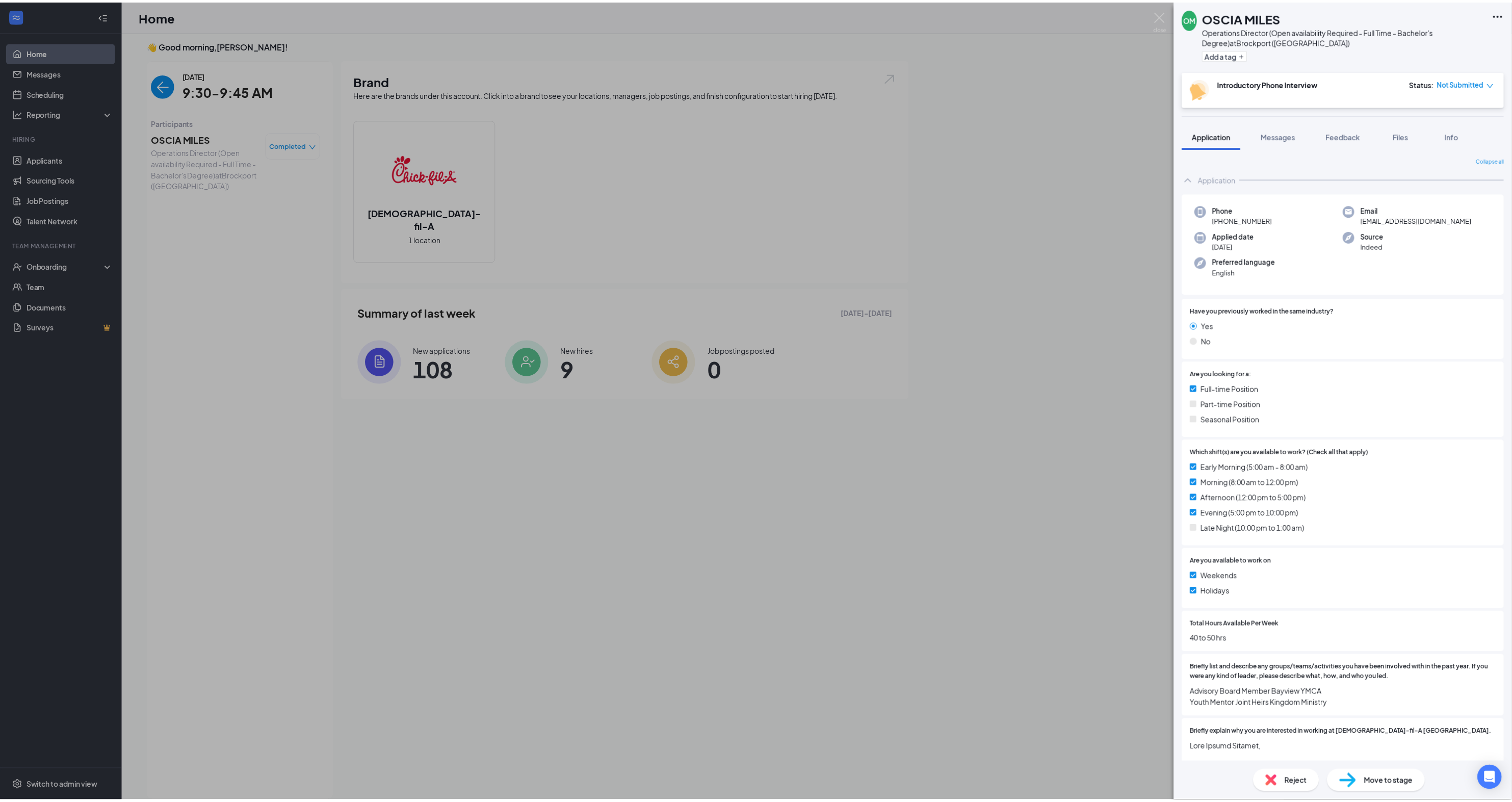
scroll to position [0, 0]
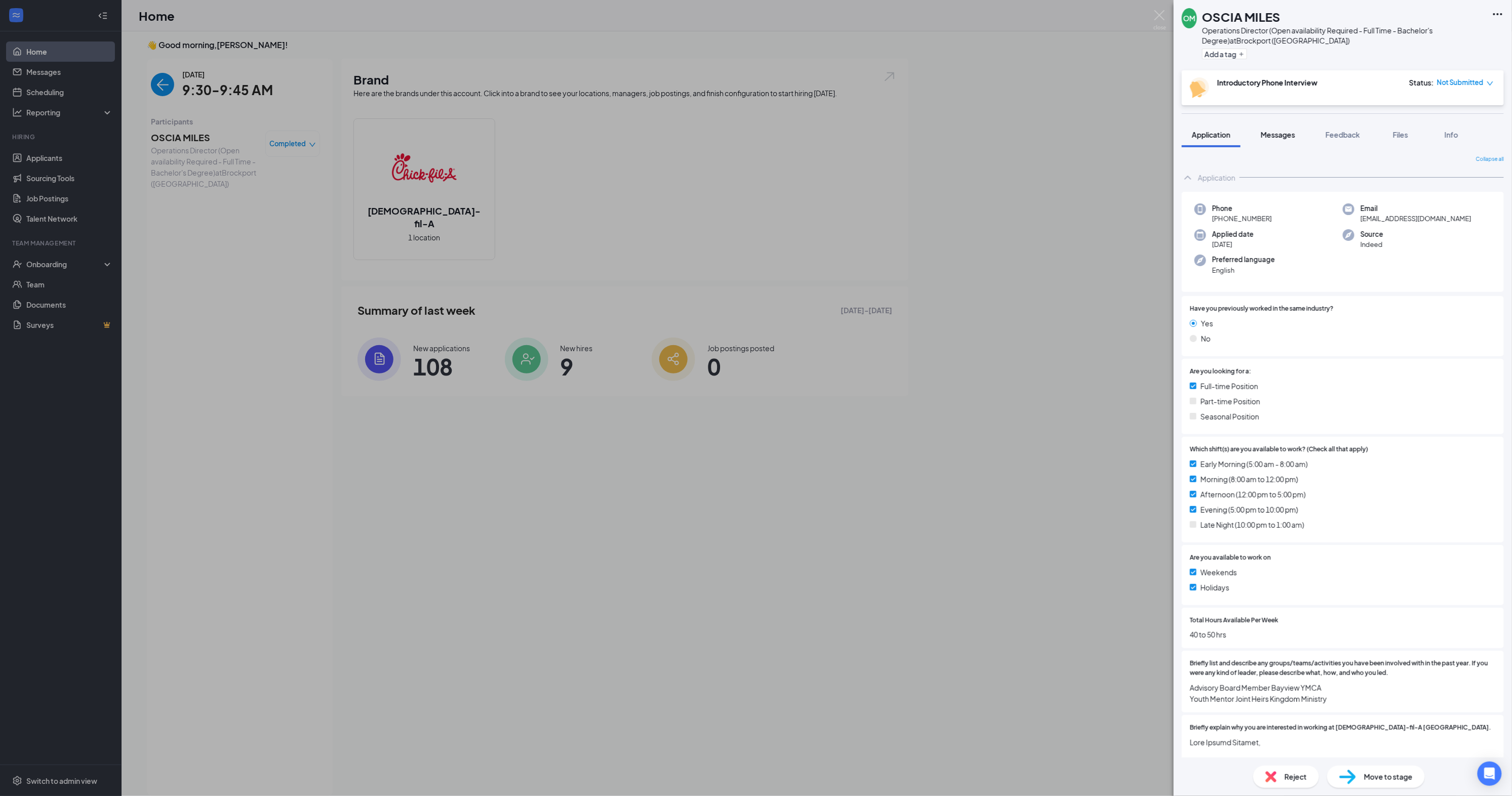
click at [1274, 138] on span "Messages" at bounding box center [1278, 134] width 34 height 9
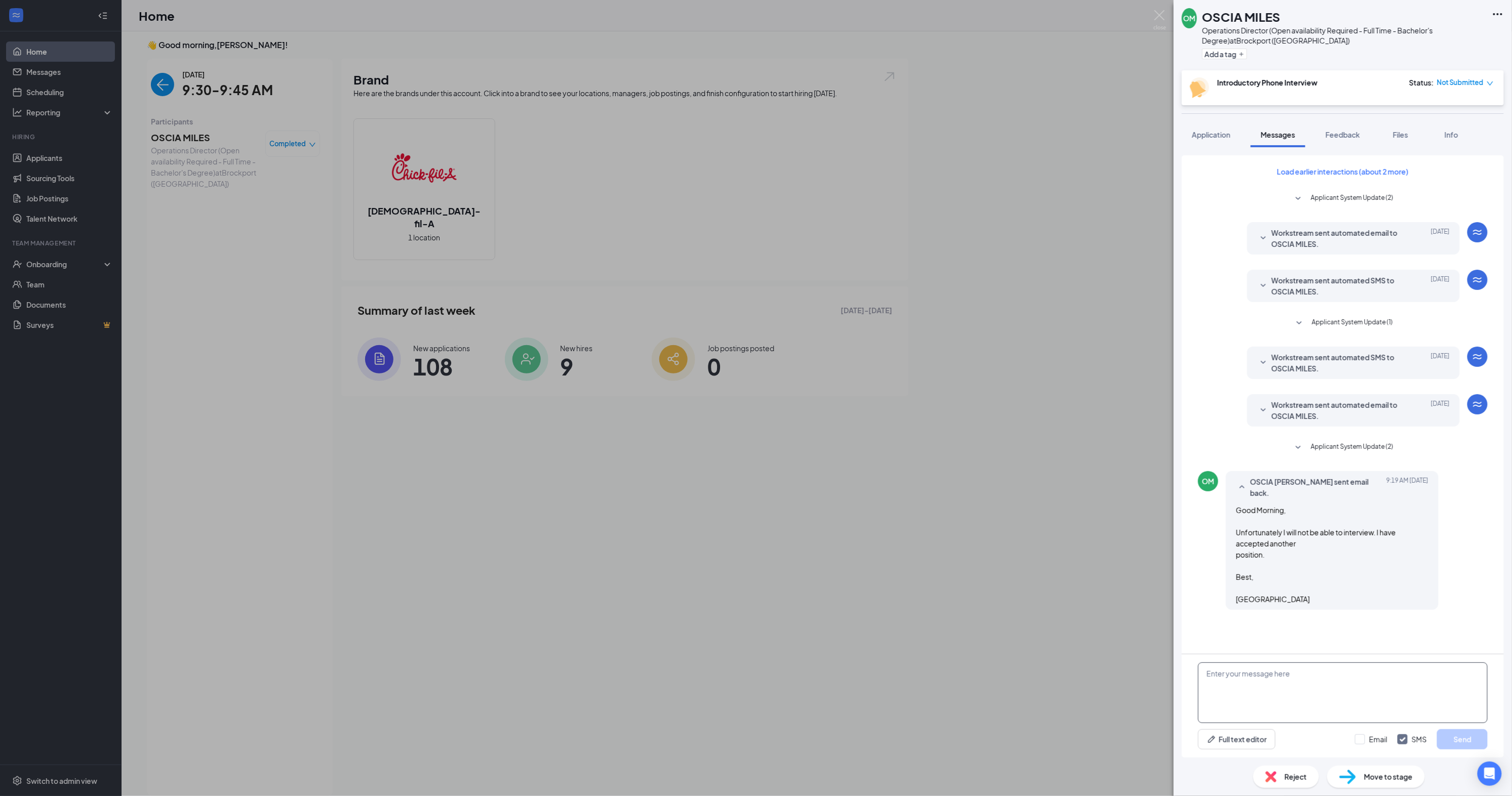
click at [1337, 699] on textarea at bounding box center [1343, 693] width 290 height 61
click at [1293, 776] on span "Reject" at bounding box center [1295, 777] width 22 height 11
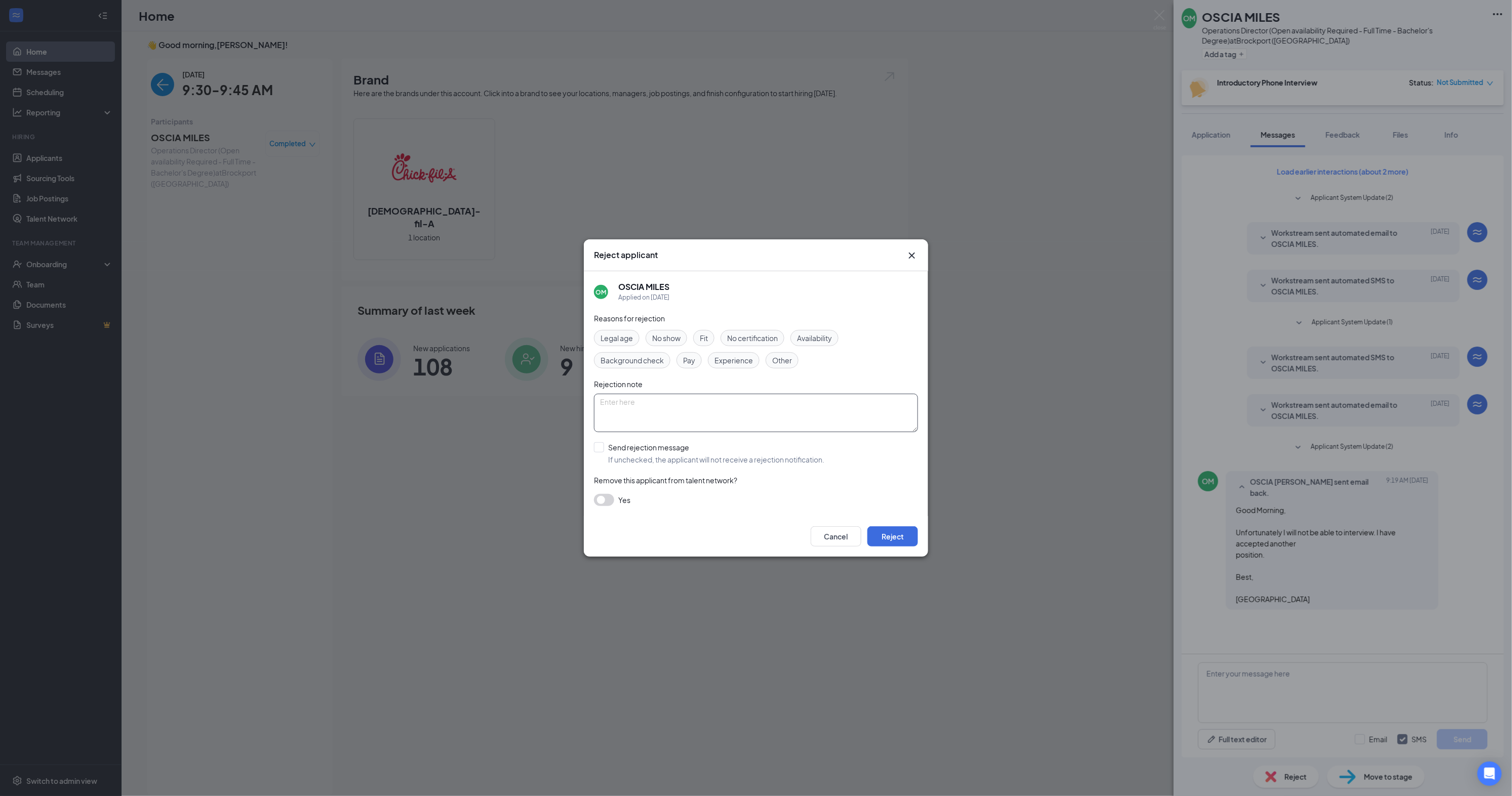
click at [702, 412] on textarea at bounding box center [756, 413] width 324 height 38
type textarea "Found another job."
click at [900, 538] on button "Reject" at bounding box center [892, 536] width 50 height 21
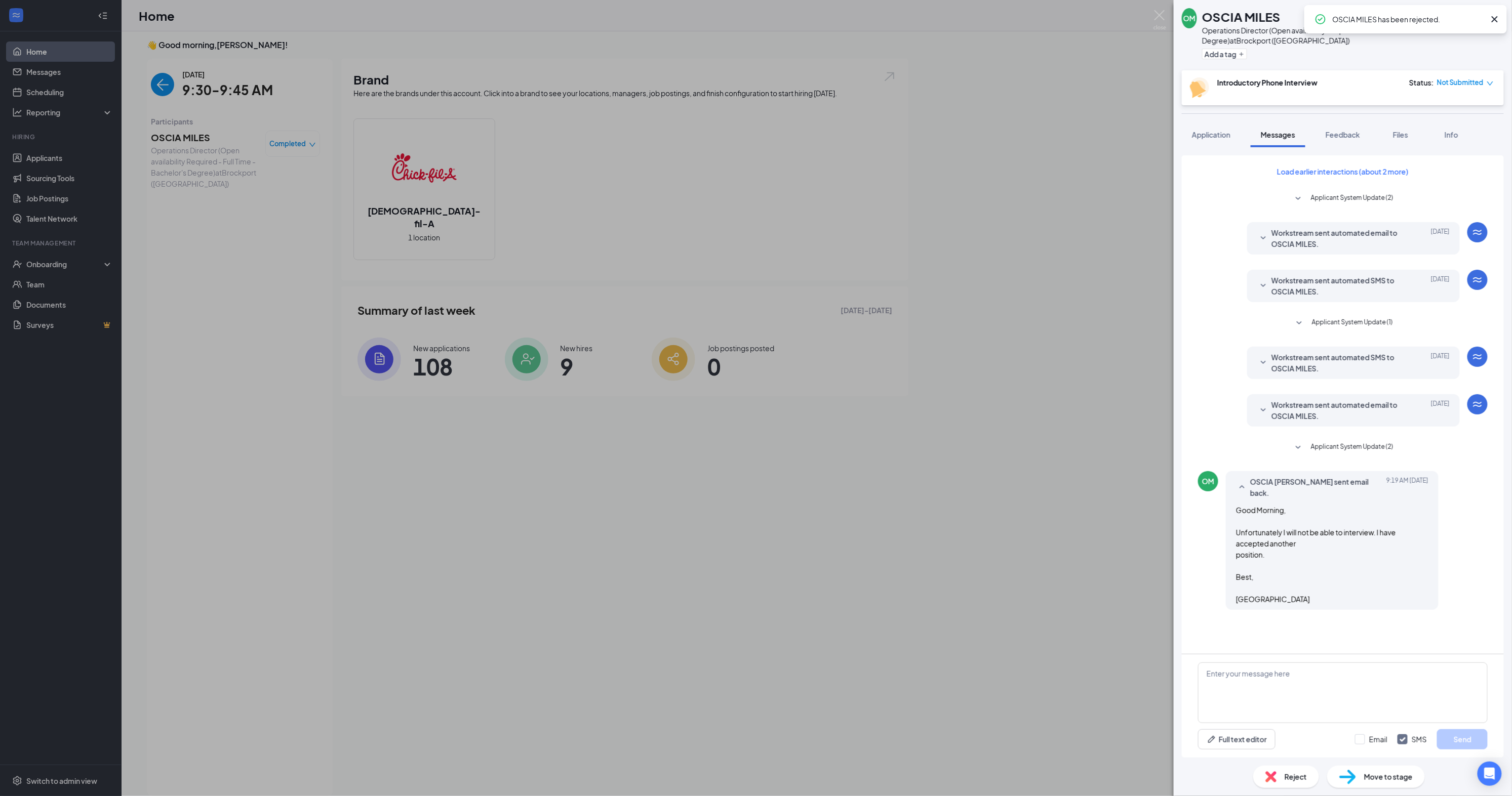
drag, startPoint x: 1496, startPoint y: 21, endPoint x: 1307, endPoint y: 17, distance: 189.0
click at [1494, 21] on icon "Cross" at bounding box center [1495, 19] width 6 height 6
click at [1157, 18] on img at bounding box center [1160, 20] width 13 height 20
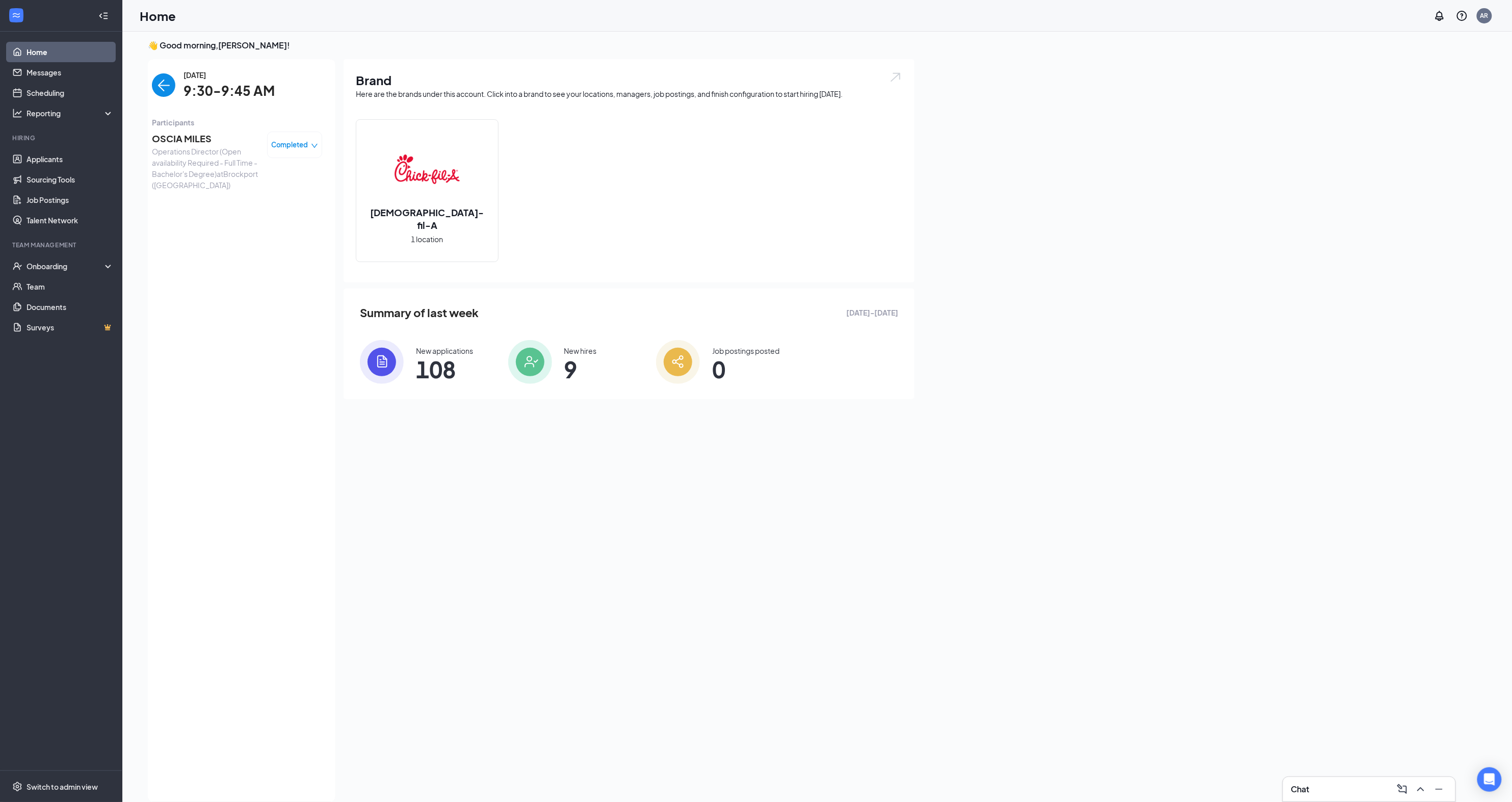
click at [159, 89] on img "back-button" at bounding box center [163, 85] width 24 height 24
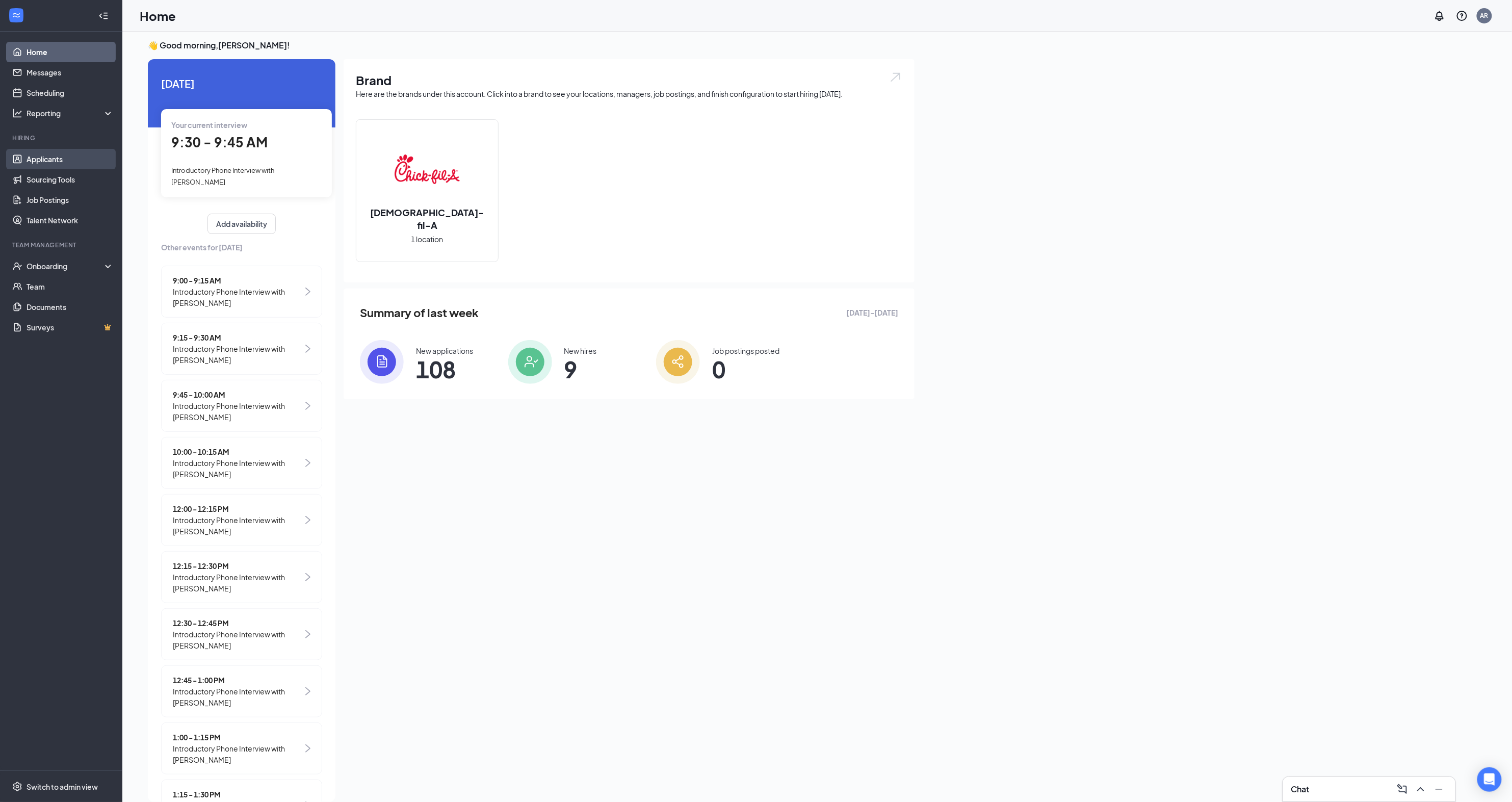
click at [56, 162] on link "Applicants" at bounding box center [70, 159] width 87 height 21
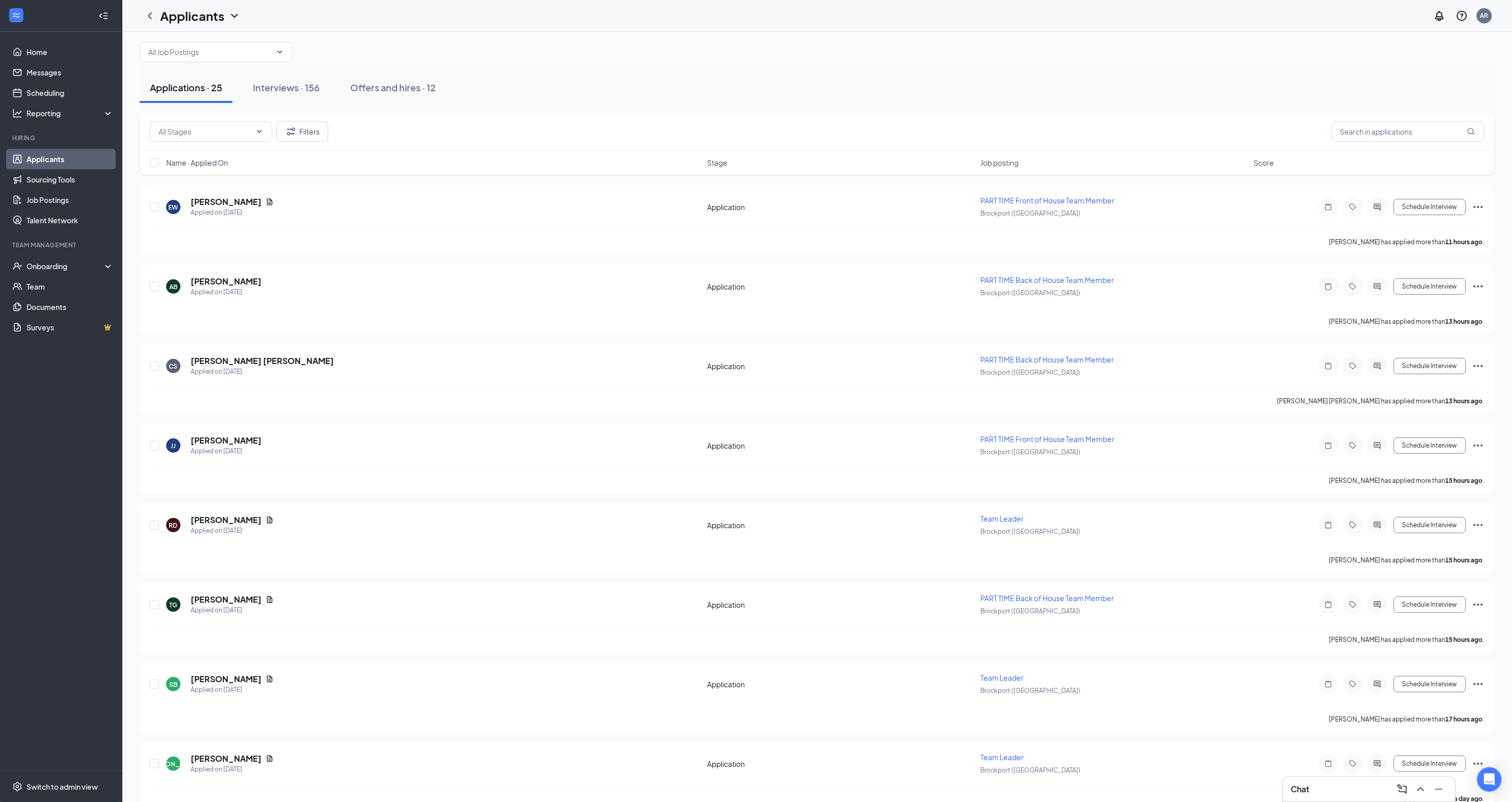
scroll to position [13, 0]
click at [267, 82] on div "Interviews · 156" at bounding box center [286, 87] width 67 height 13
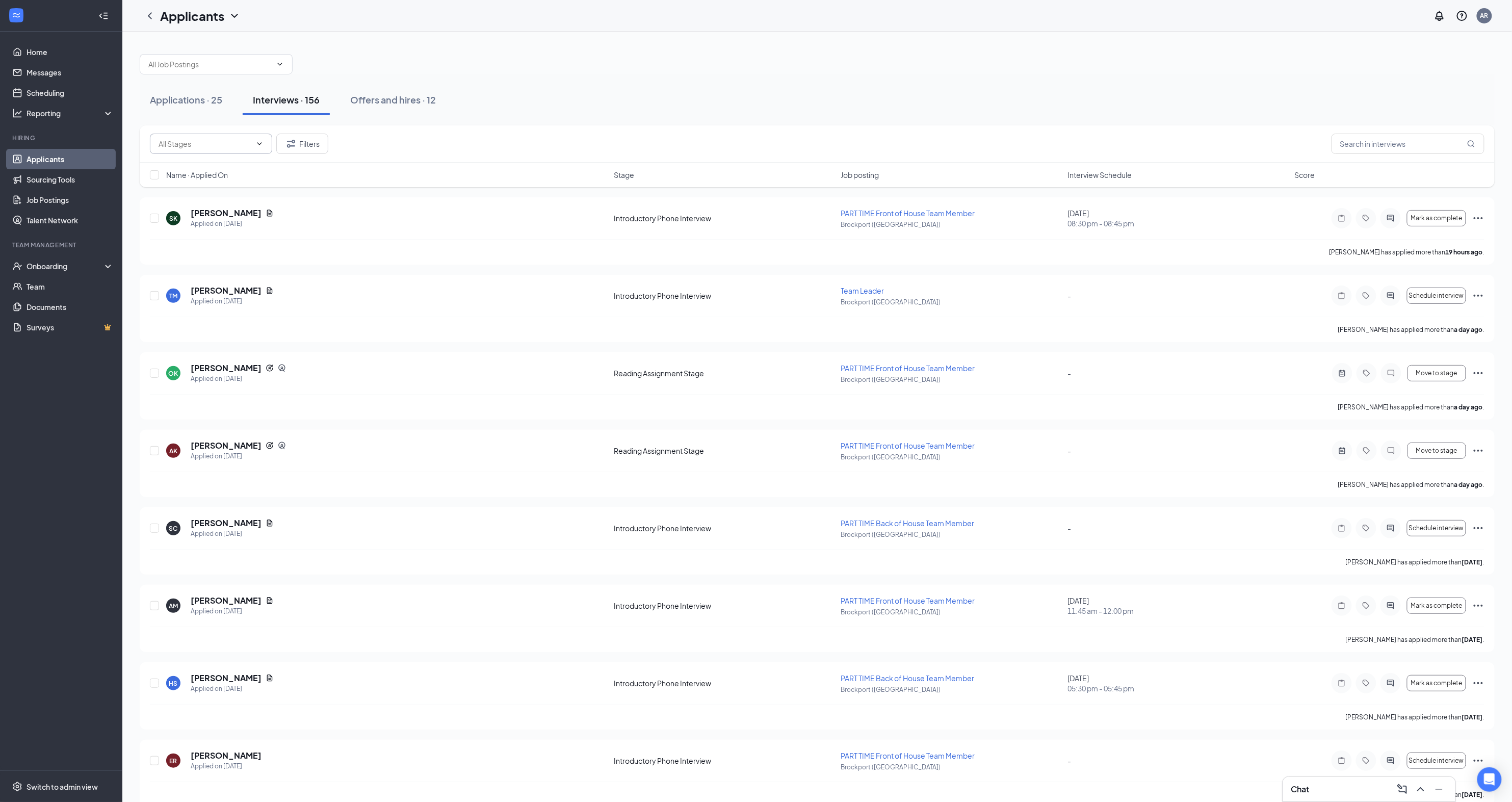
click at [250, 140] on input "text" at bounding box center [205, 144] width 93 height 11
click at [219, 190] on div "Introductory Phone Interview (79)" at bounding box center [211, 196] width 106 height 22
type input "Introductory Phone Interview (79)"
click at [1109, 171] on span "Interview Schedule" at bounding box center [1100, 175] width 64 height 10
click at [1109, 175] on span "Interview Schedule" at bounding box center [1100, 175] width 64 height 10
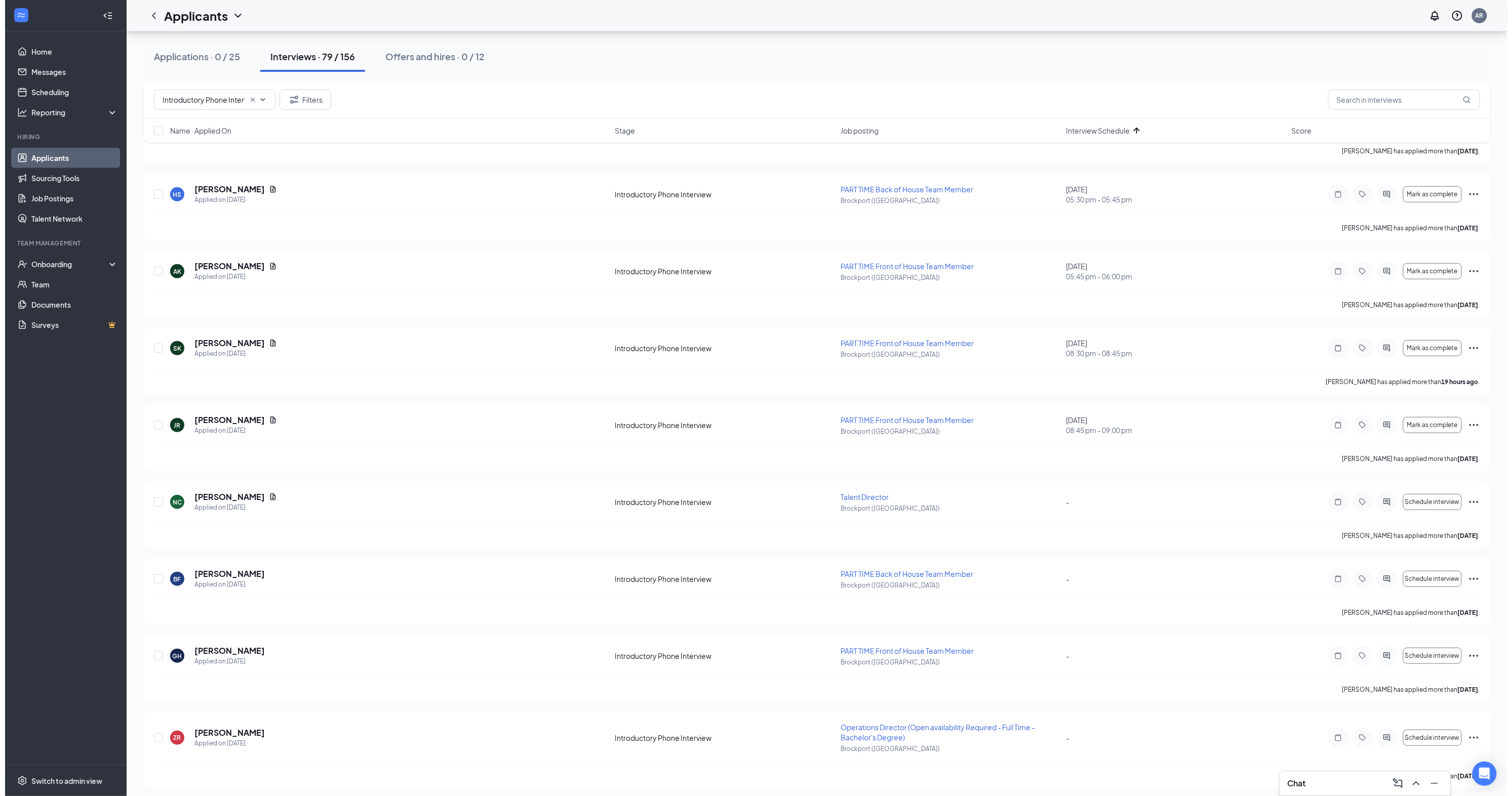
scroll to position [4677, 0]
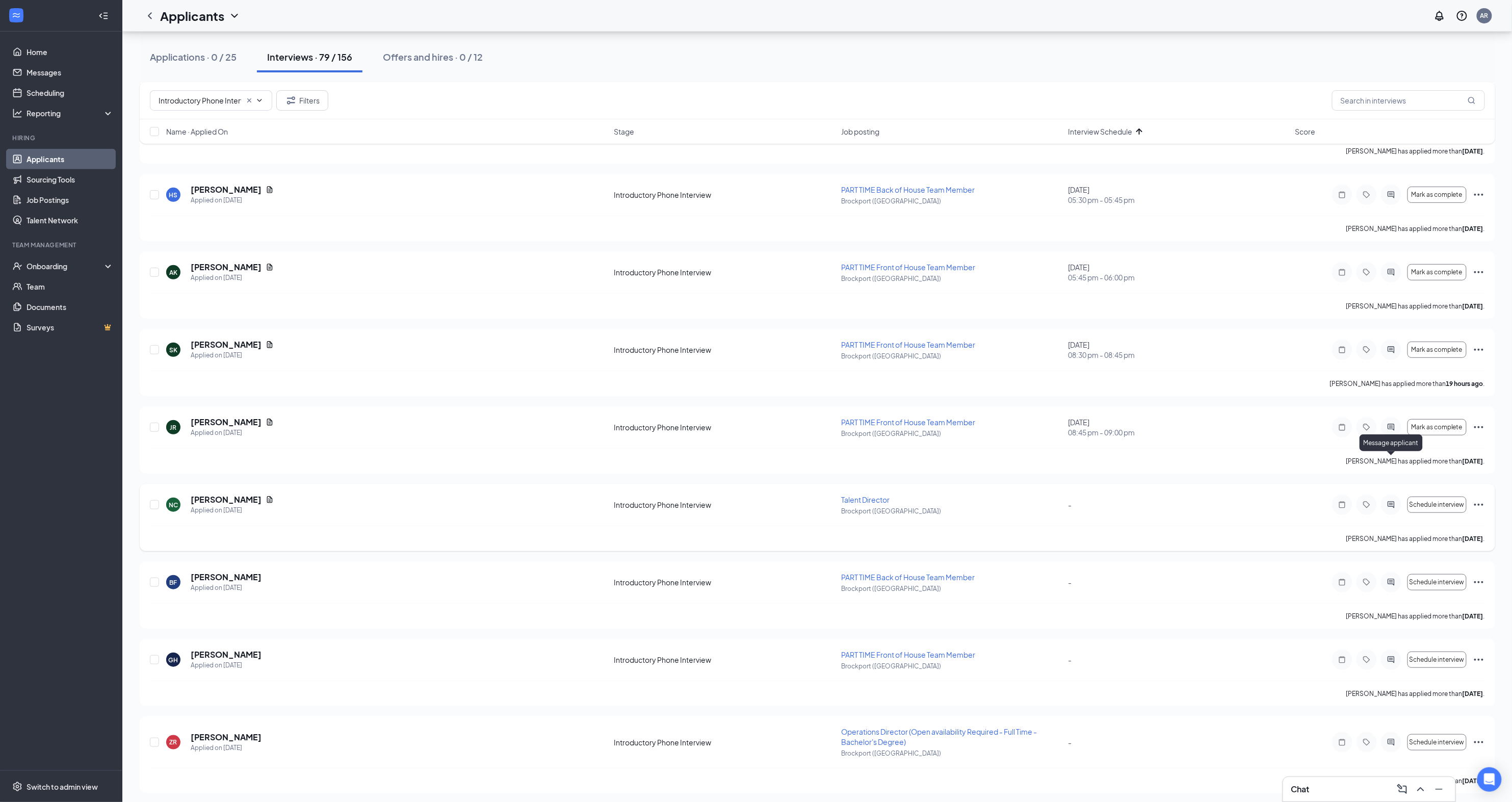
click at [1388, 501] on icon "ActiveChat" at bounding box center [1391, 504] width 12 height 8
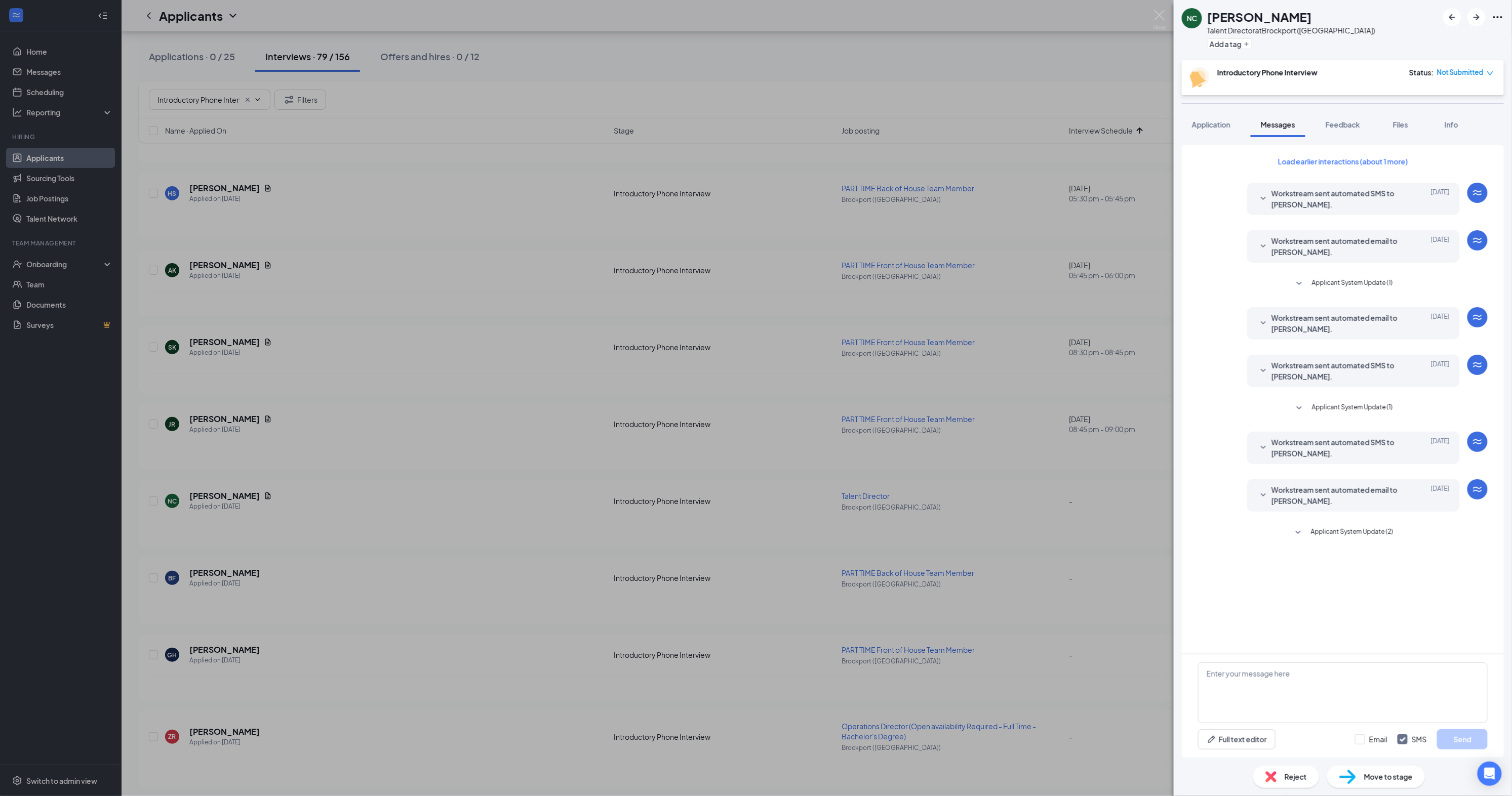
click at [1266, 449] on icon "SmallChevronDown" at bounding box center [1263, 447] width 12 height 12
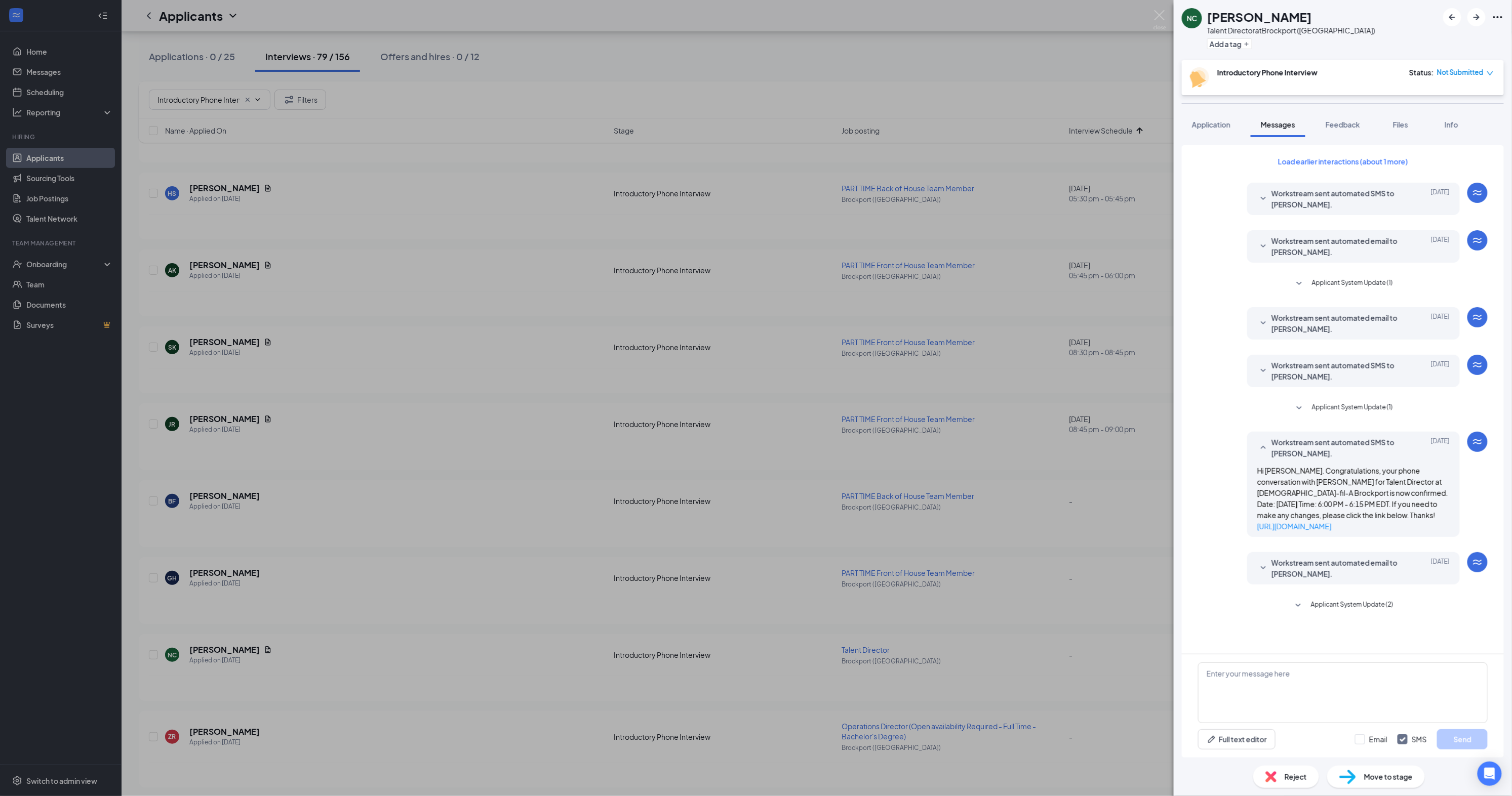
click at [1266, 449] on icon "SmallChevronUp" at bounding box center [1263, 447] width 12 height 12
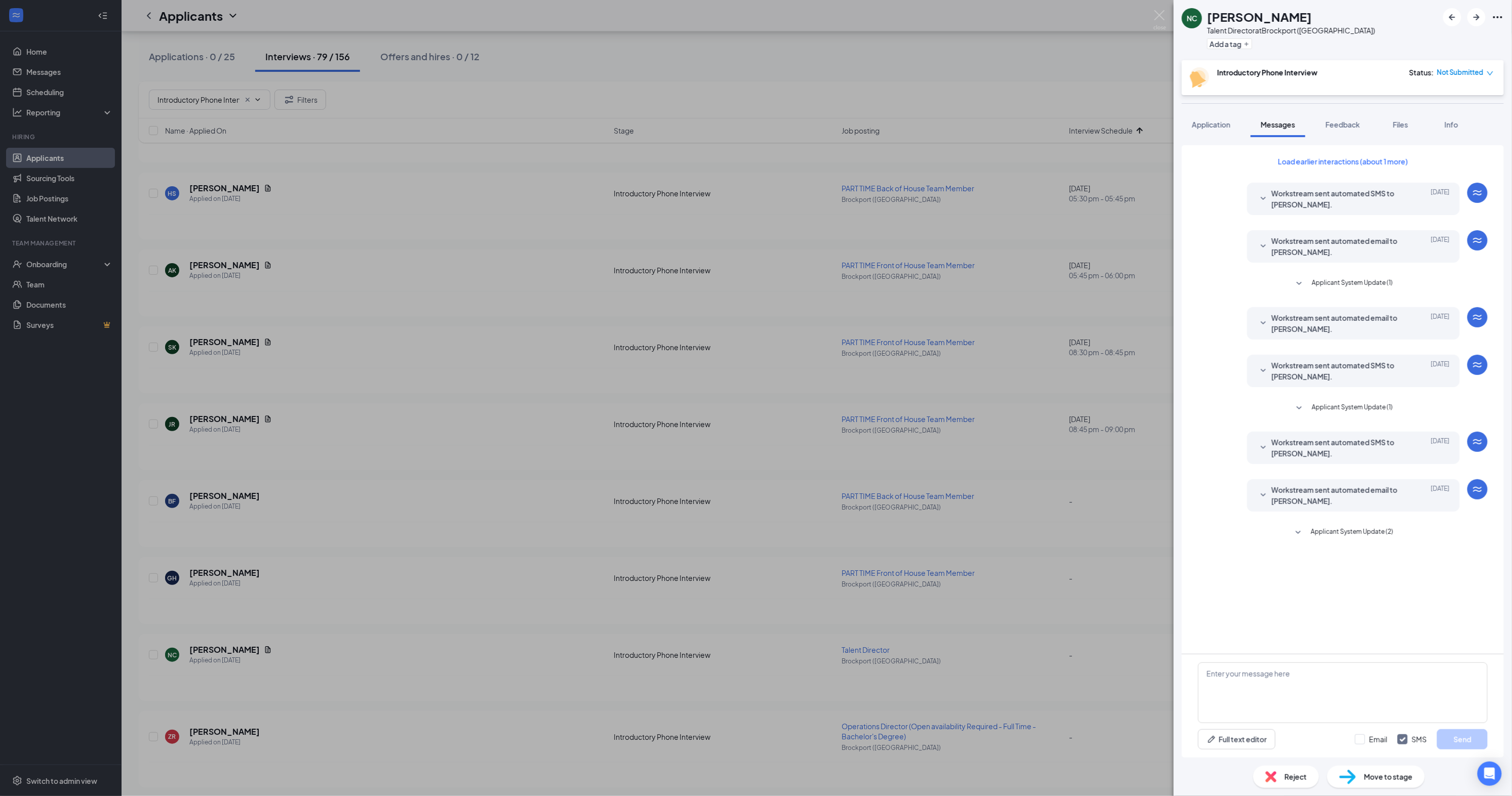
click at [1264, 489] on icon "SmallChevronDown" at bounding box center [1263, 495] width 12 height 12
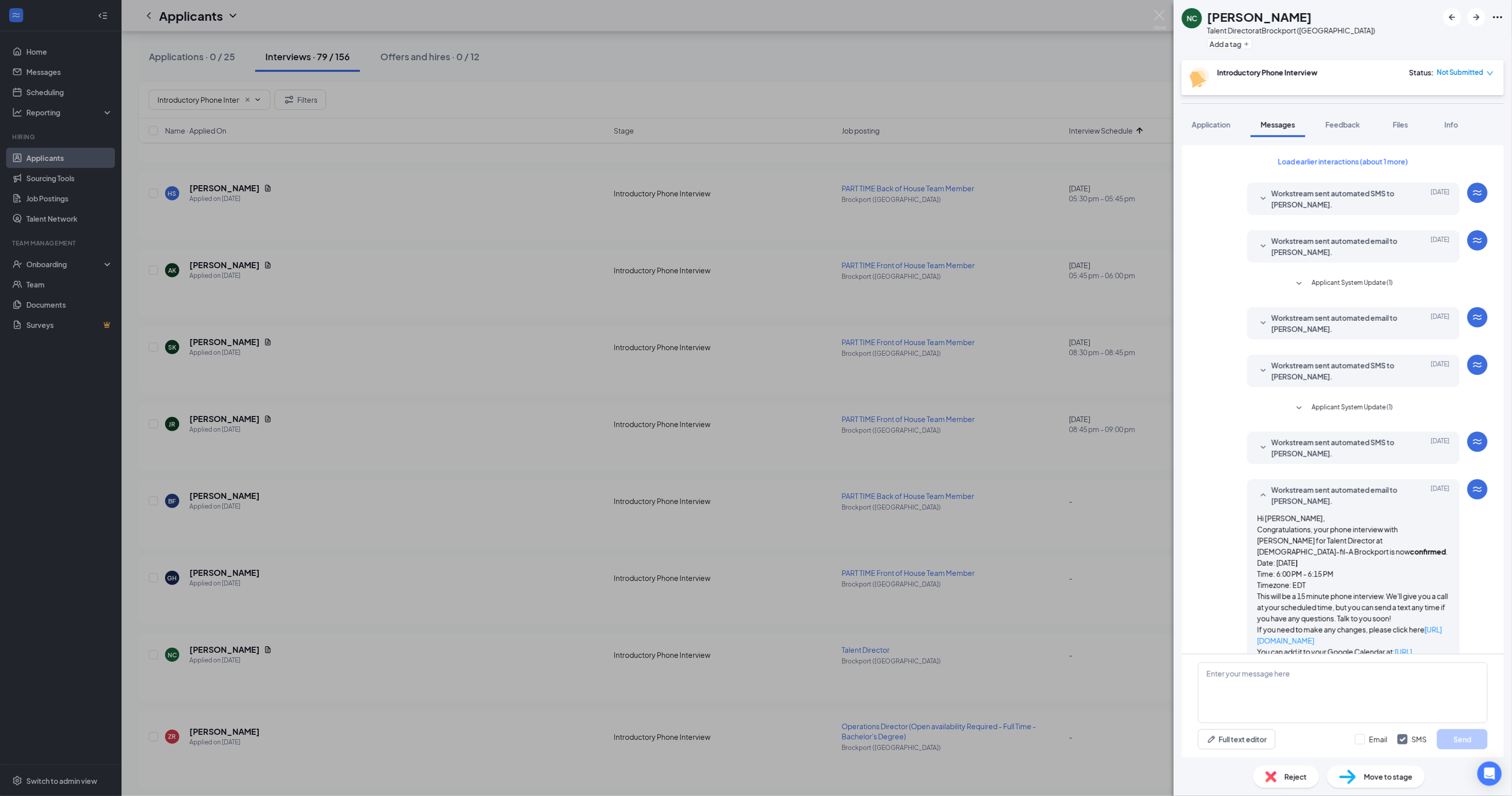
click at [1258, 489] on icon "SmallChevronUp" at bounding box center [1263, 495] width 12 height 12
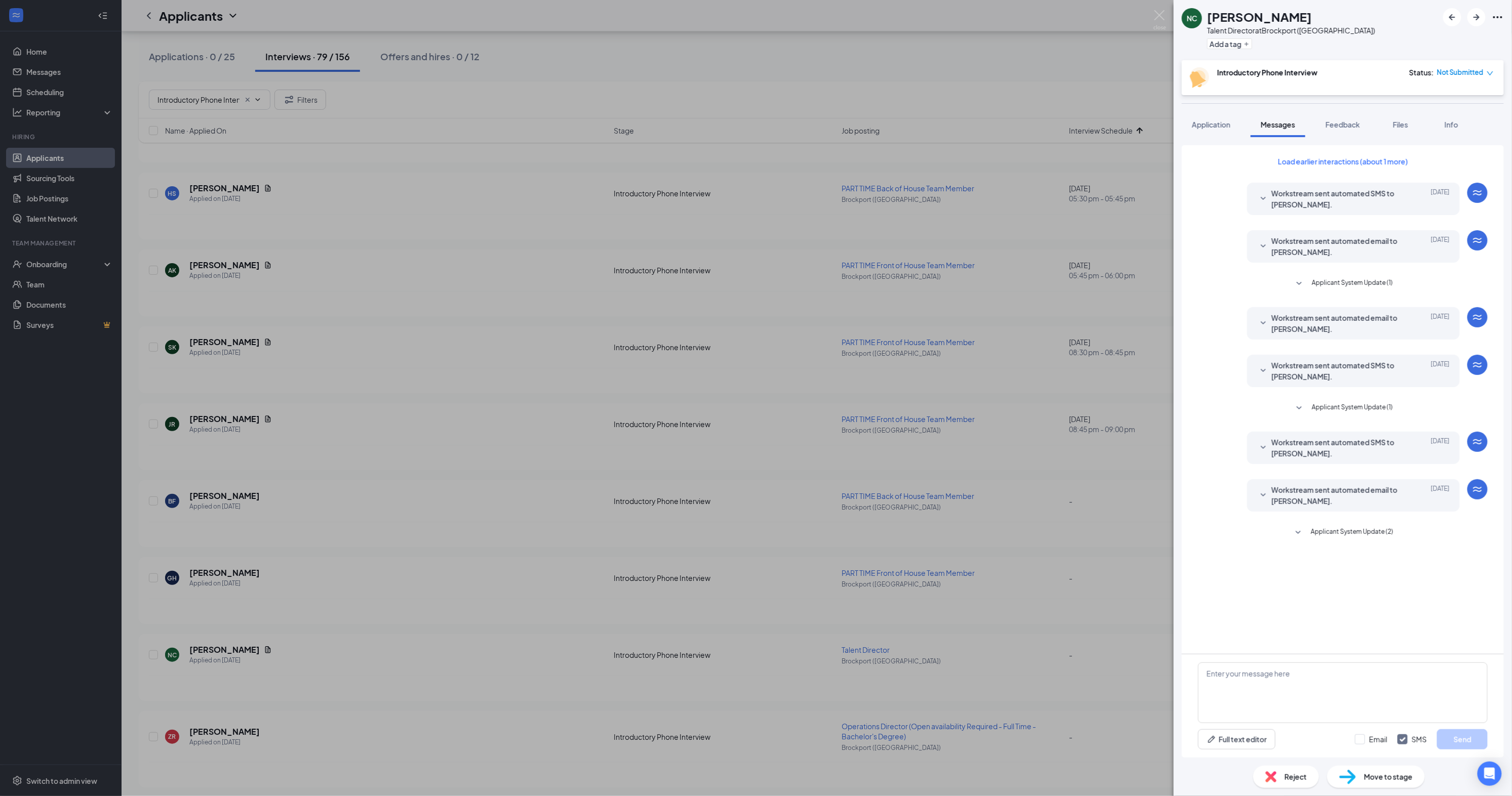
click at [1310, 527] on button "Applicant System Update (2)" at bounding box center [1343, 533] width 102 height 12
click at [1326, 687] on textarea at bounding box center [1343, 693] width 290 height 61
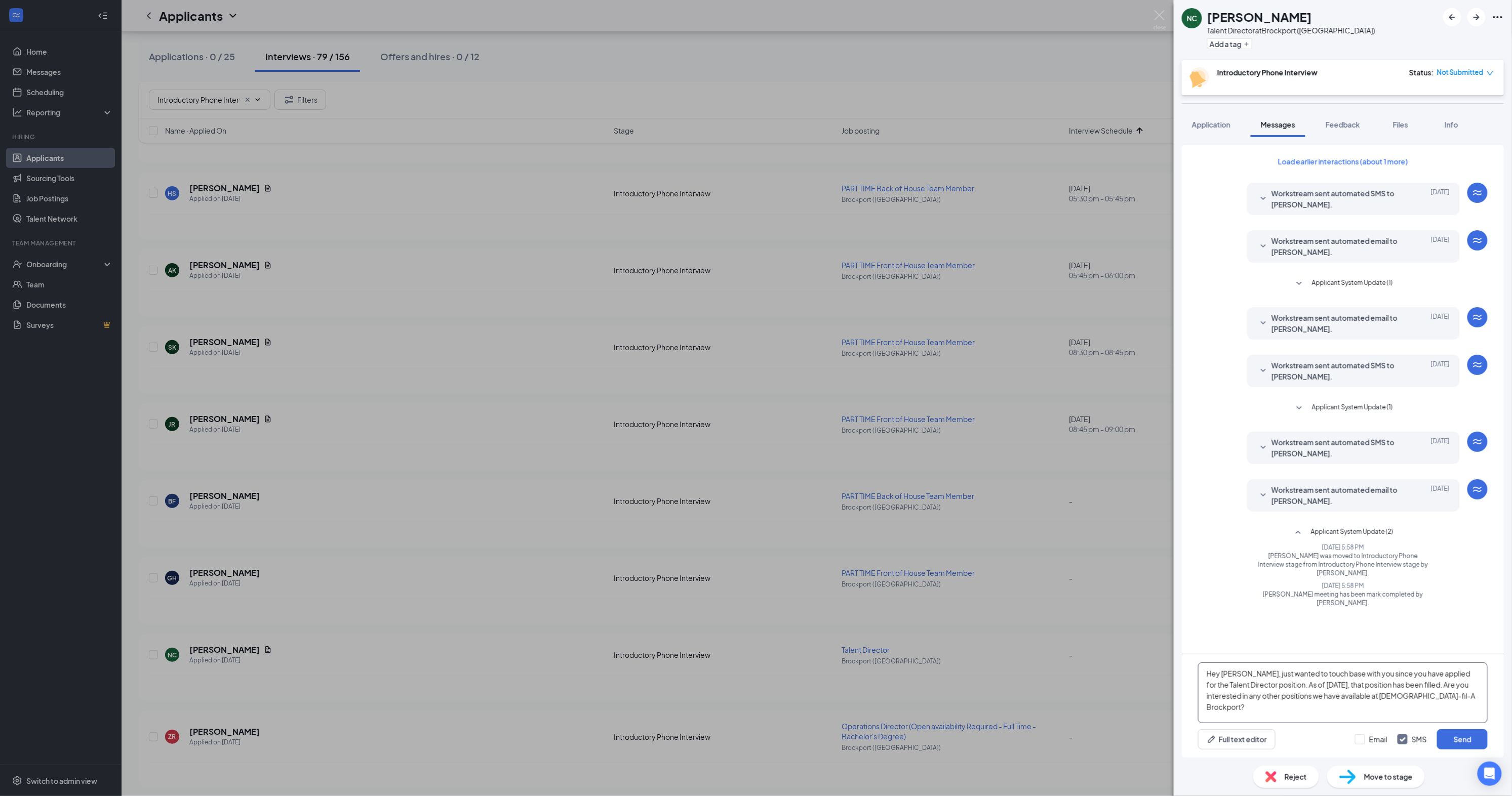
click at [1255, 696] on textarea "Hey Nicole, just wanted to touch base with you since you have applied for the T…" at bounding box center [1343, 693] width 290 height 61
type textarea "Hey [PERSON_NAME], just wanted to touch base with you since you have applied fo…"
click at [1466, 736] on button "Send" at bounding box center [1462, 739] width 50 height 21
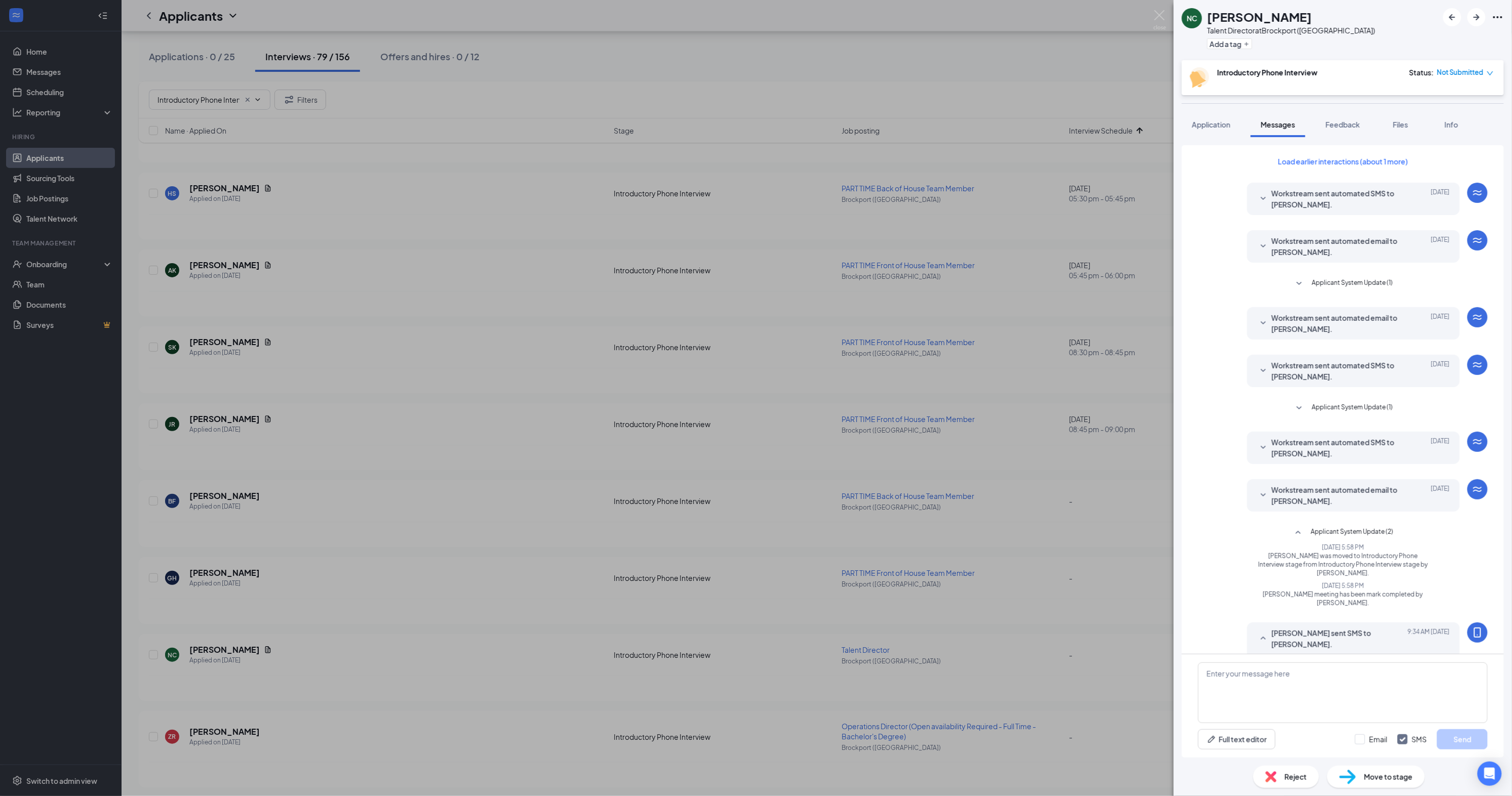
scroll to position [62, 0]
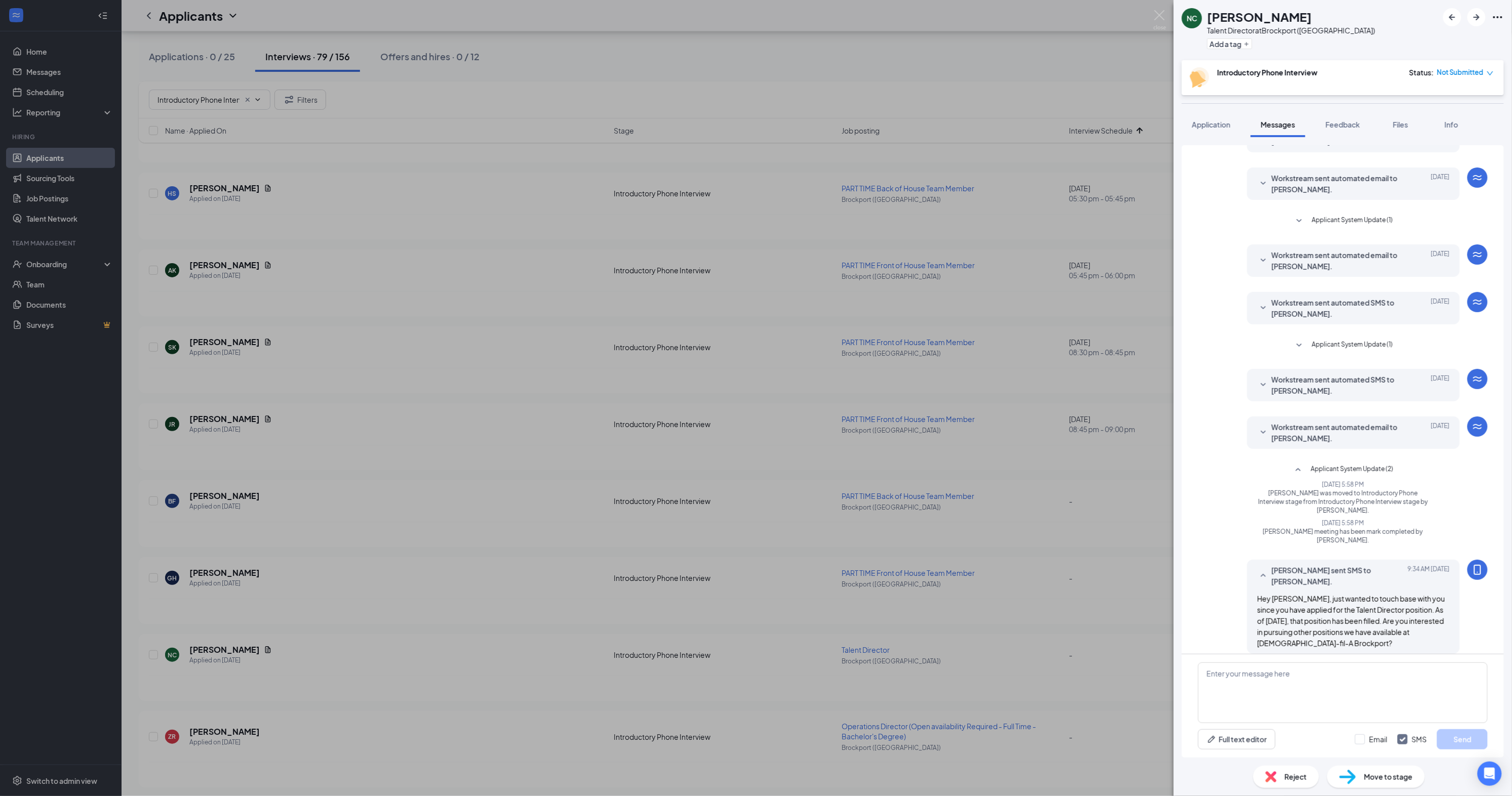
click at [1086, 574] on div "NC Nicole Cantwell Talent Director at Brockport (NY) Add a tag Introductory Pho…" at bounding box center [756, 398] width 1512 height 796
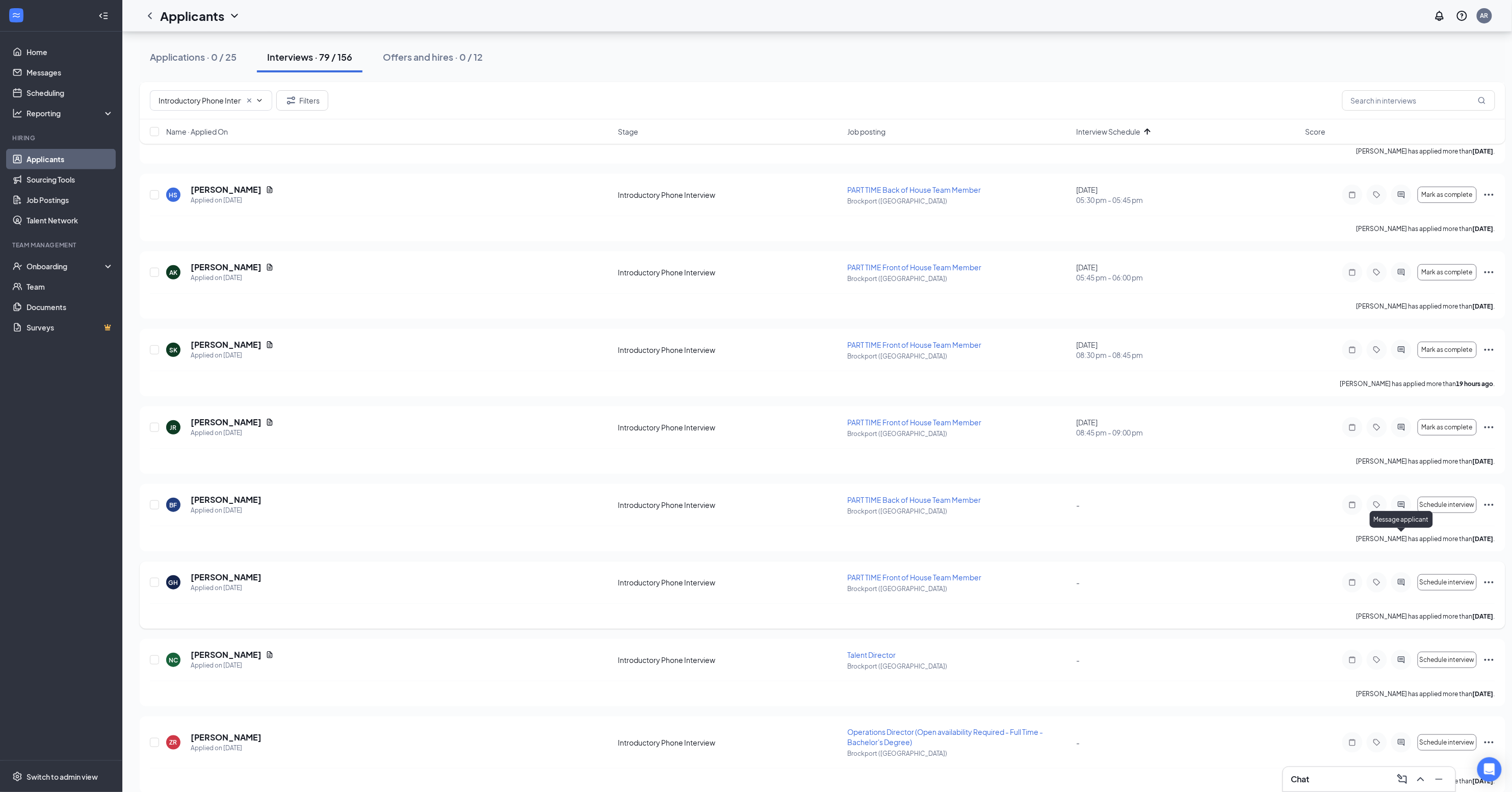
click at [1397, 578] on icon "ActiveChat" at bounding box center [1401, 582] width 12 height 8
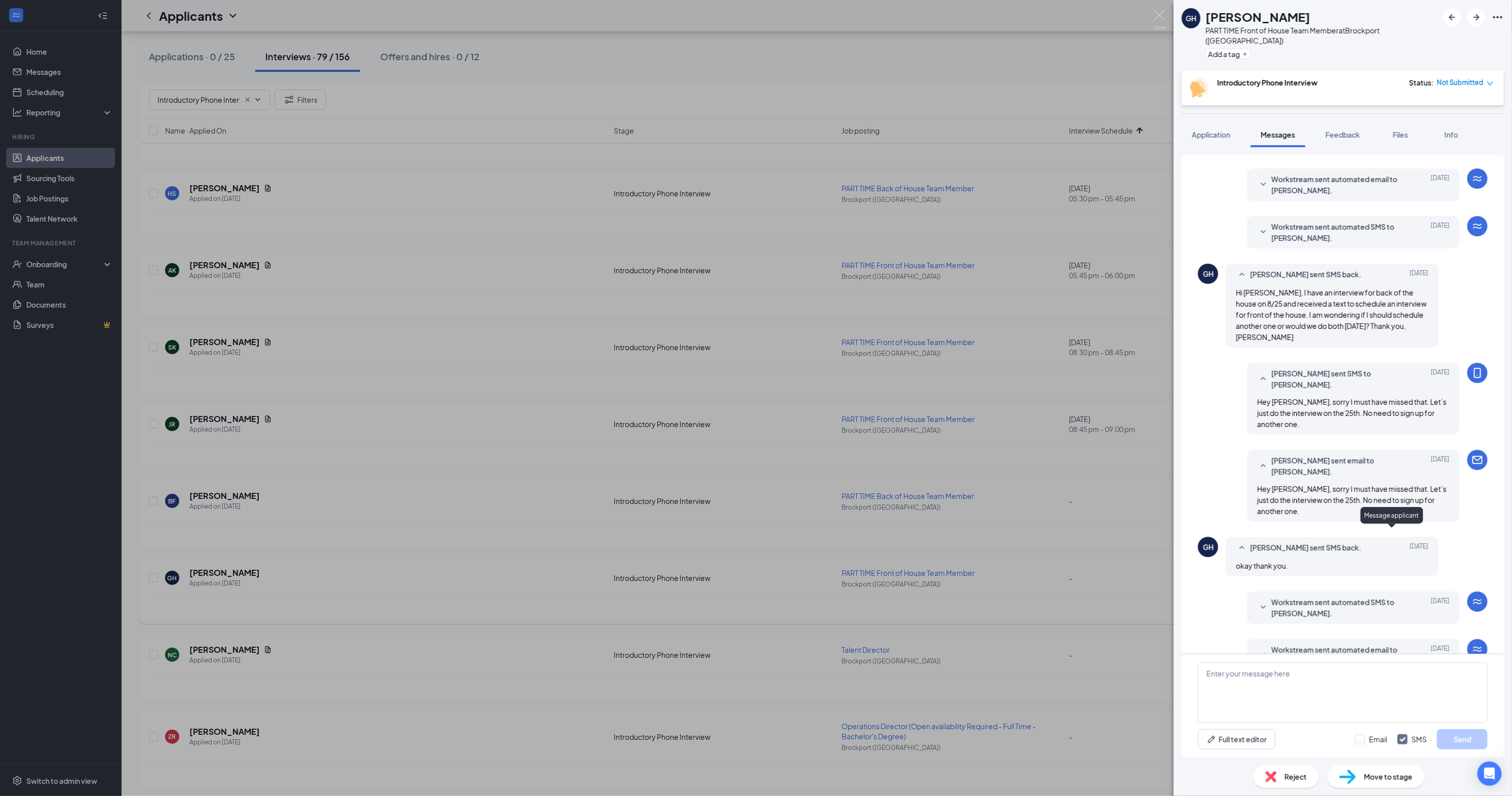
scroll to position [110, 0]
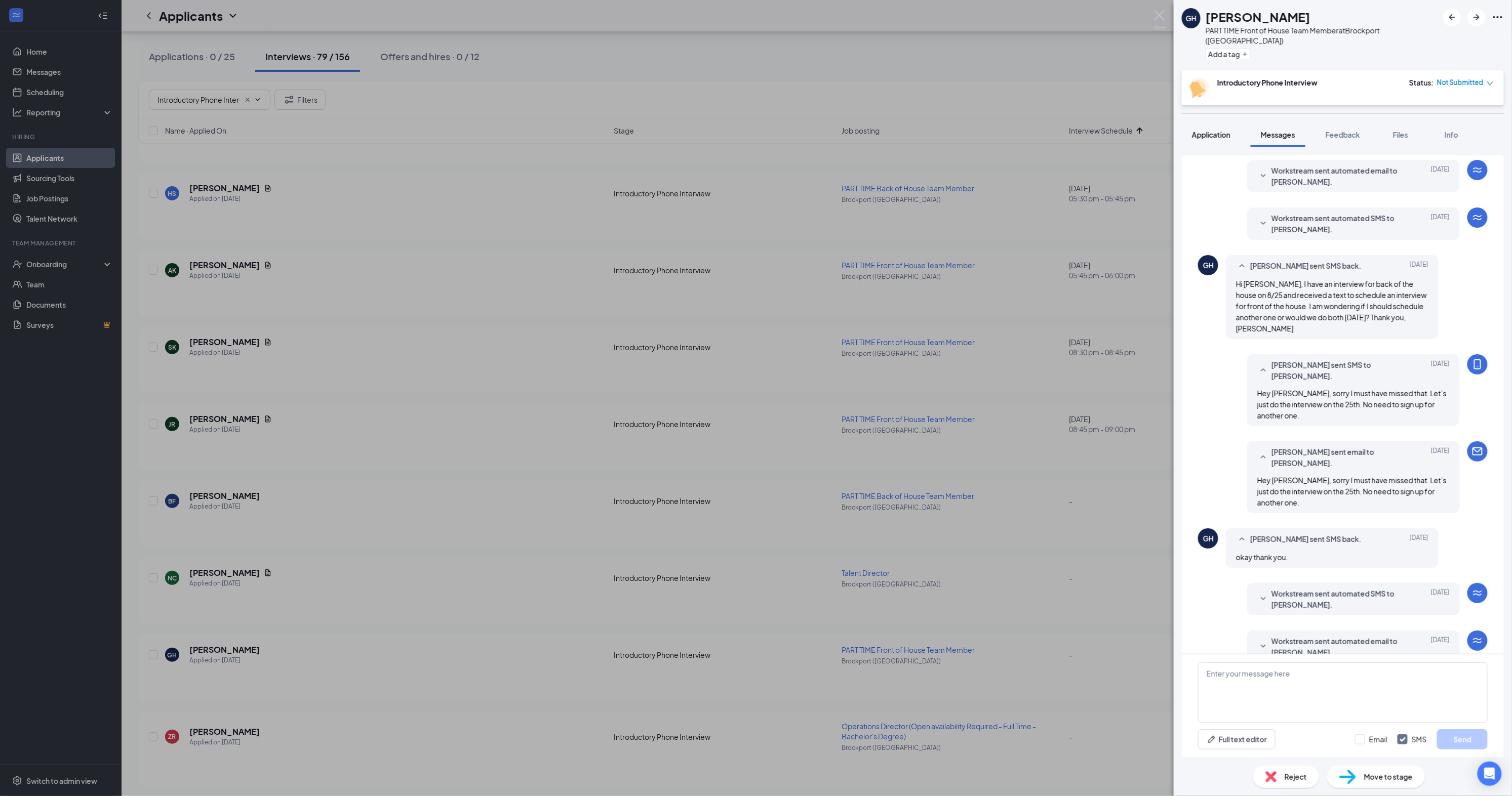
click at [1204, 130] on span "Application" at bounding box center [1211, 134] width 38 height 9
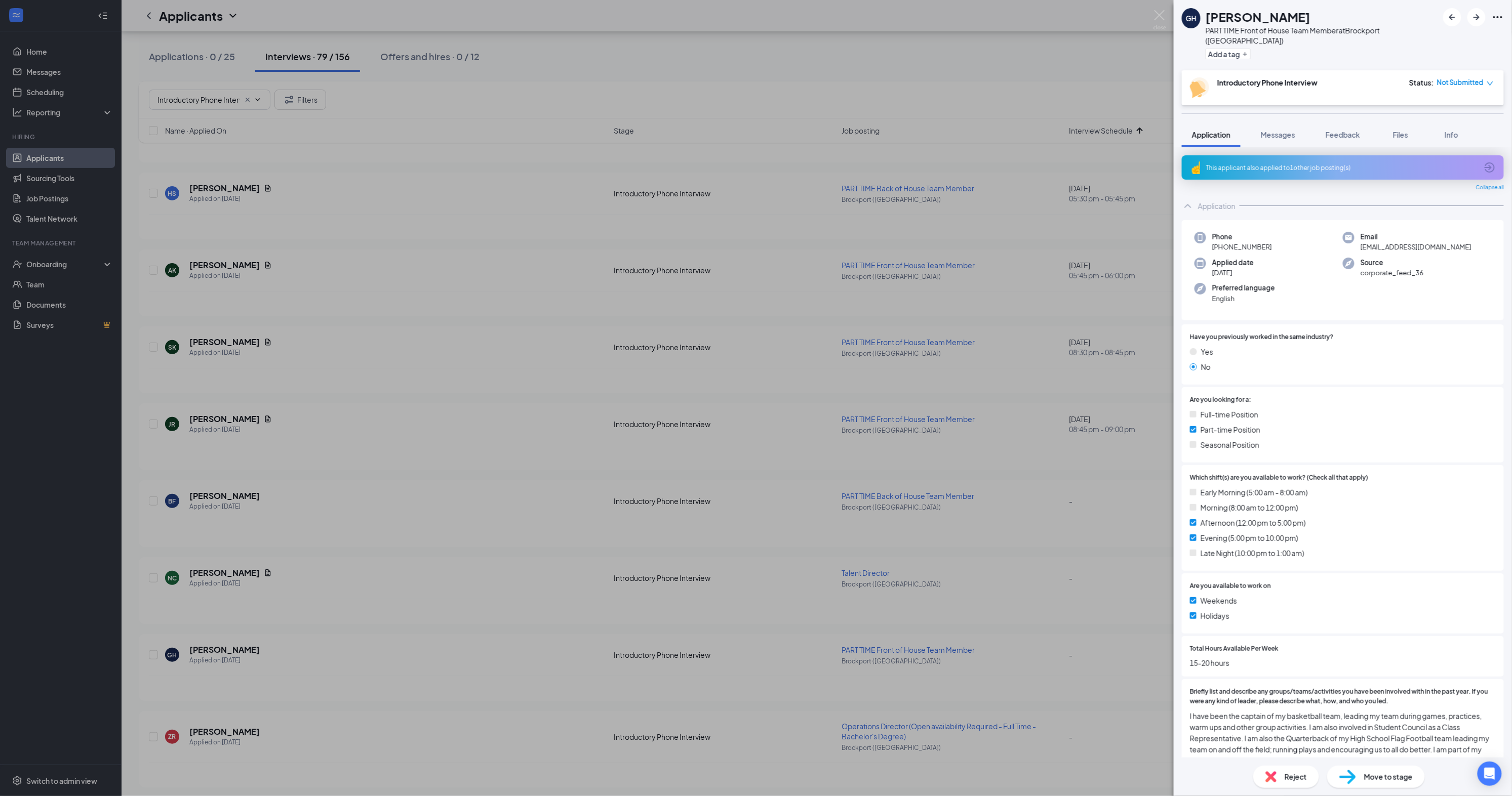
click at [1290, 163] on div "This applicant also applied to 1 other job posting(s)" at bounding box center [1342, 168] width 271 height 9
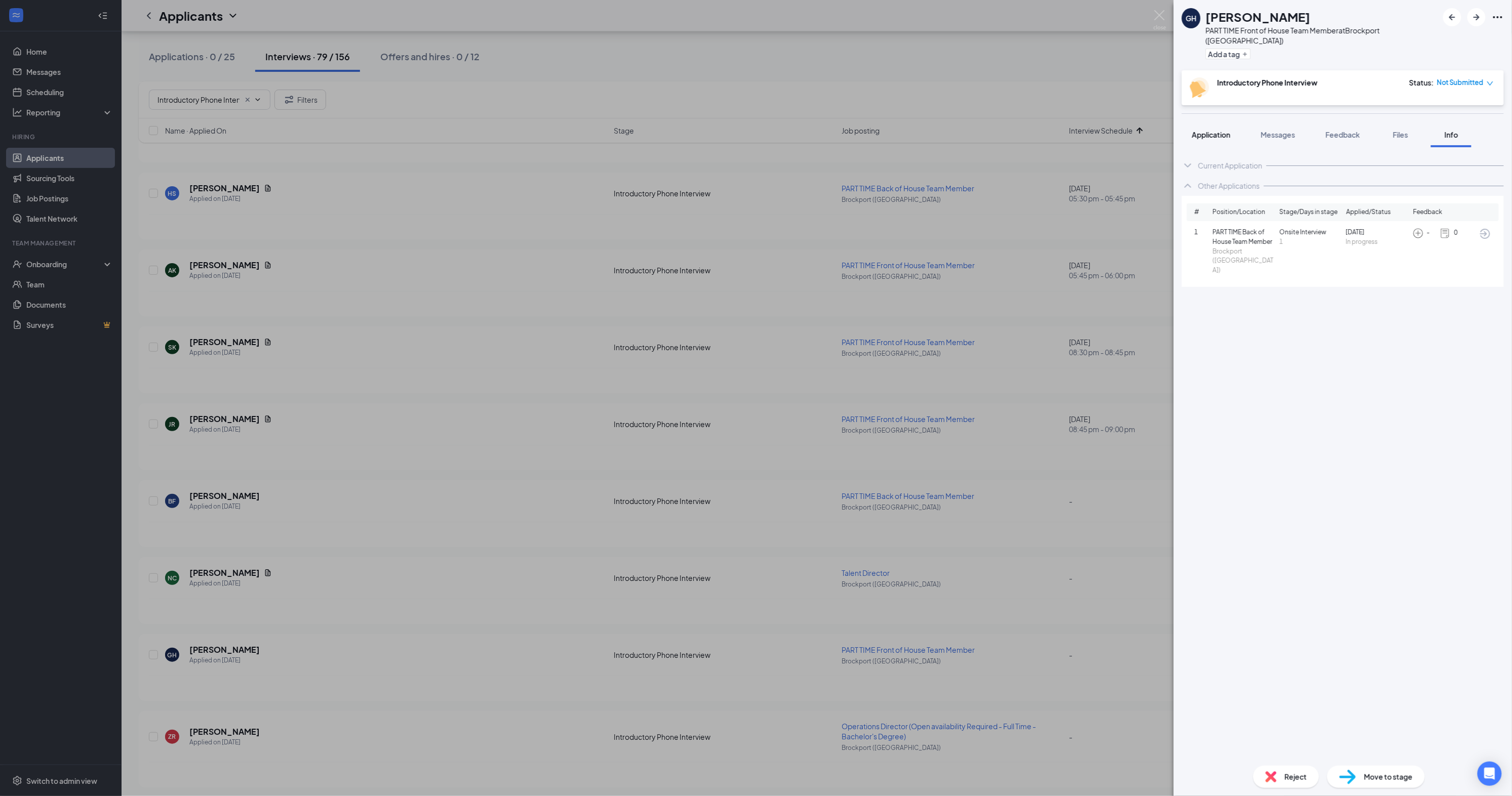
click at [1226, 130] on span "Application" at bounding box center [1211, 134] width 38 height 9
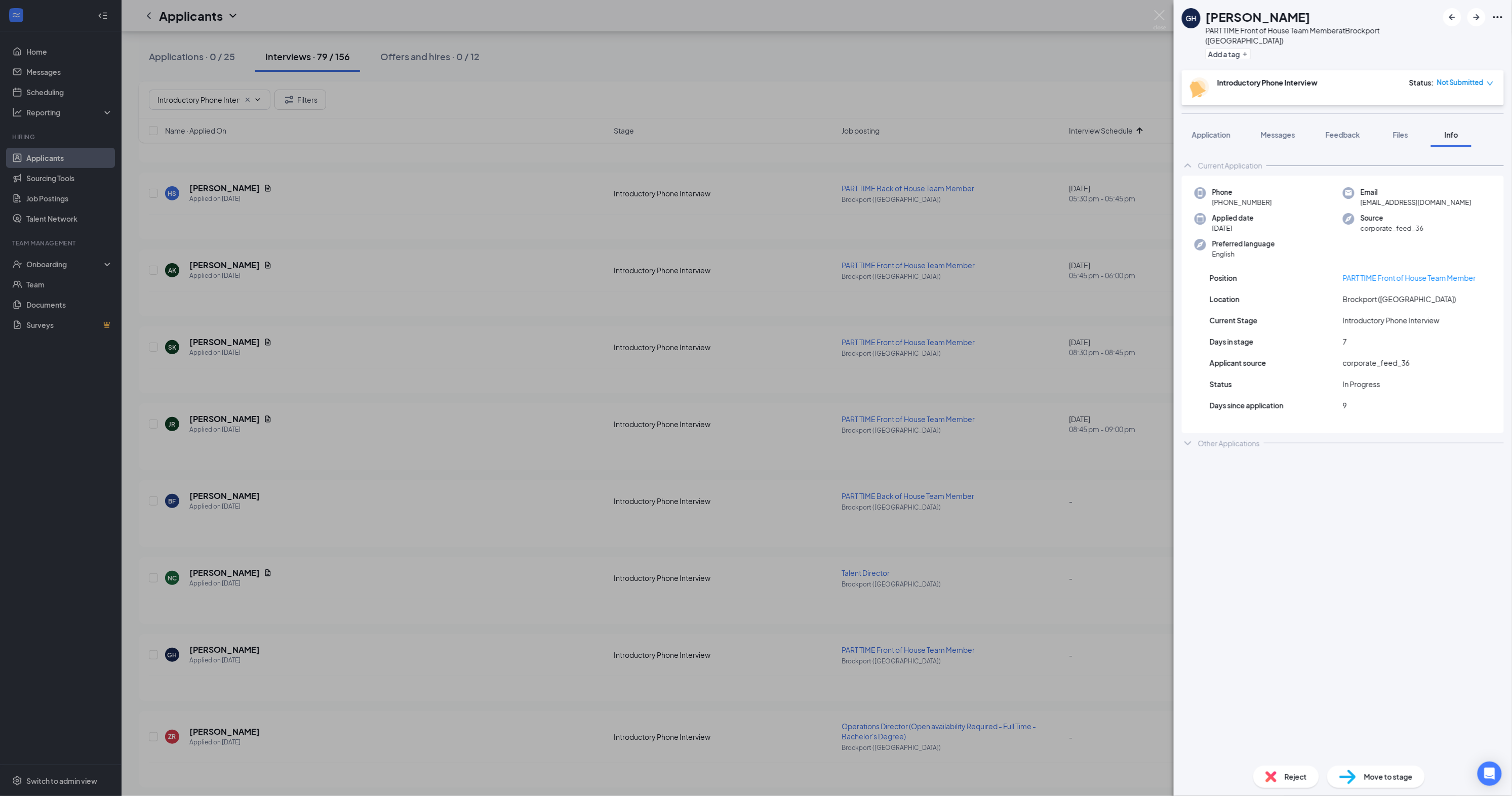
click at [1275, 780] on img at bounding box center [1271, 777] width 11 height 11
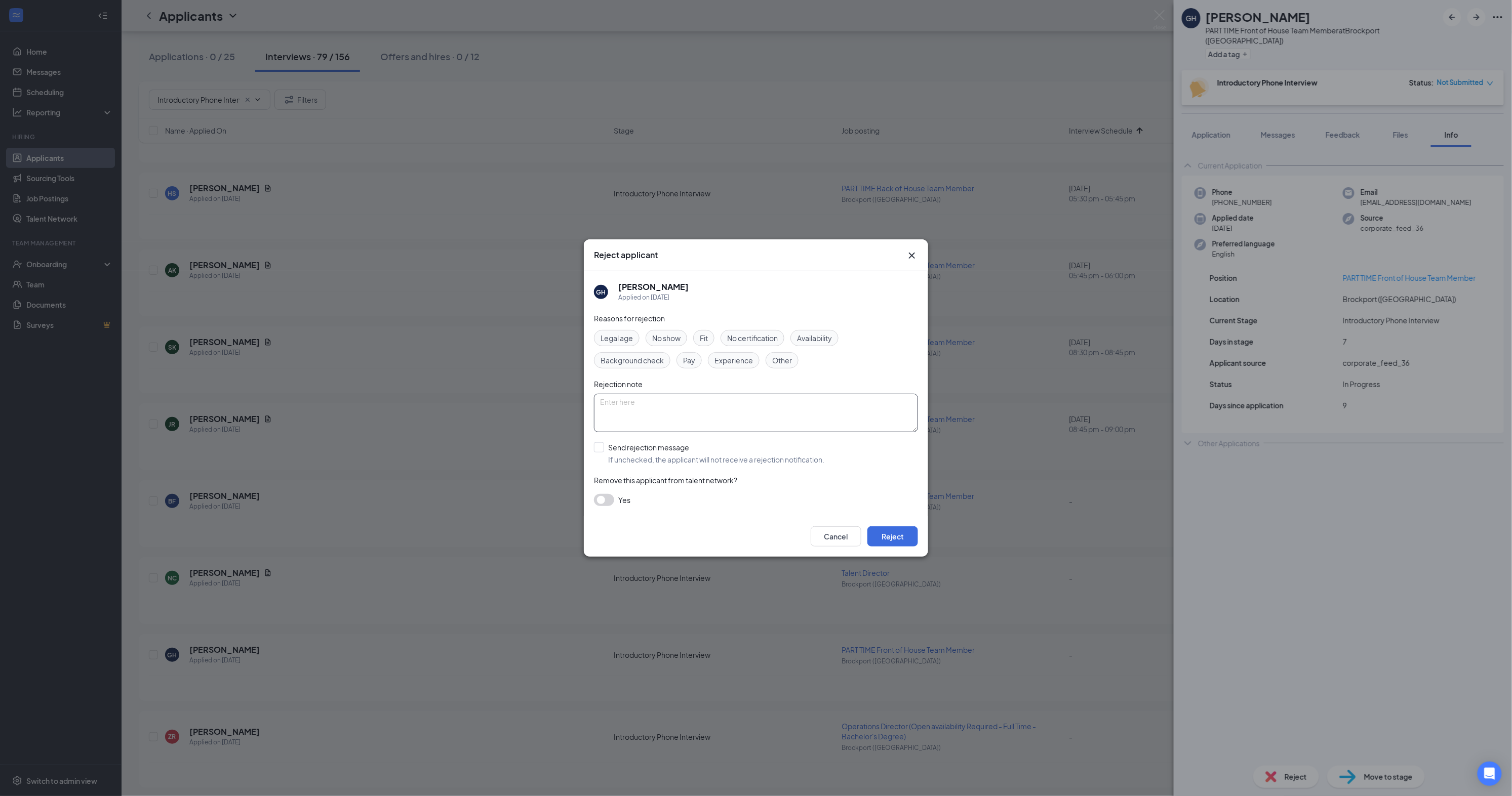
click at [675, 424] on textarea at bounding box center [756, 413] width 324 height 38
type textarea "Double apps"
click at [892, 534] on button "Reject" at bounding box center [892, 536] width 50 height 21
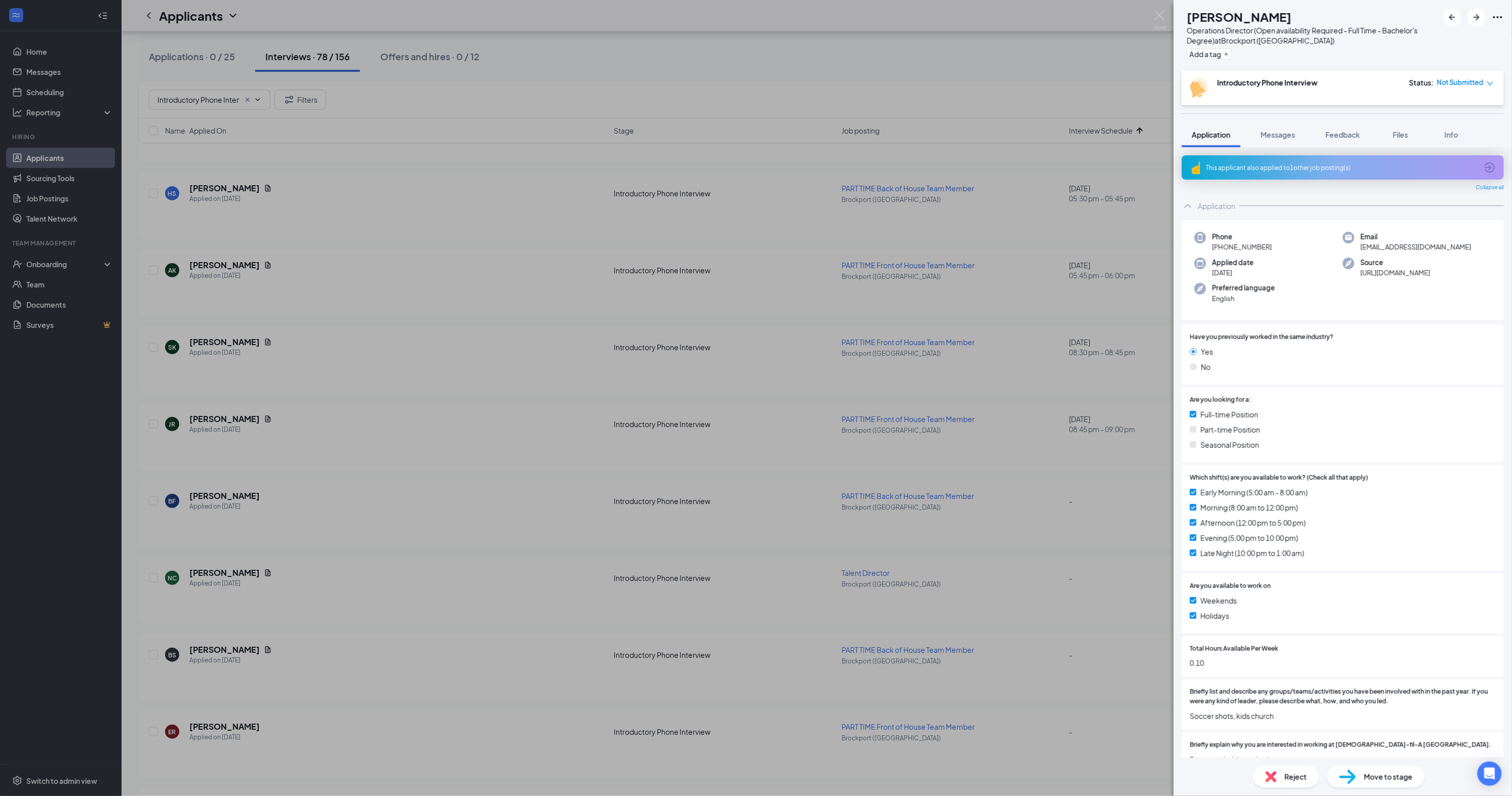
click at [1497, 18] on icon "Ellipses" at bounding box center [1498, 17] width 12 height 12
click at [1498, 19] on icon "Ellipses" at bounding box center [1498, 17] width 12 height 12
click at [1447, 43] on link "View full application" at bounding box center [1443, 41] width 109 height 10
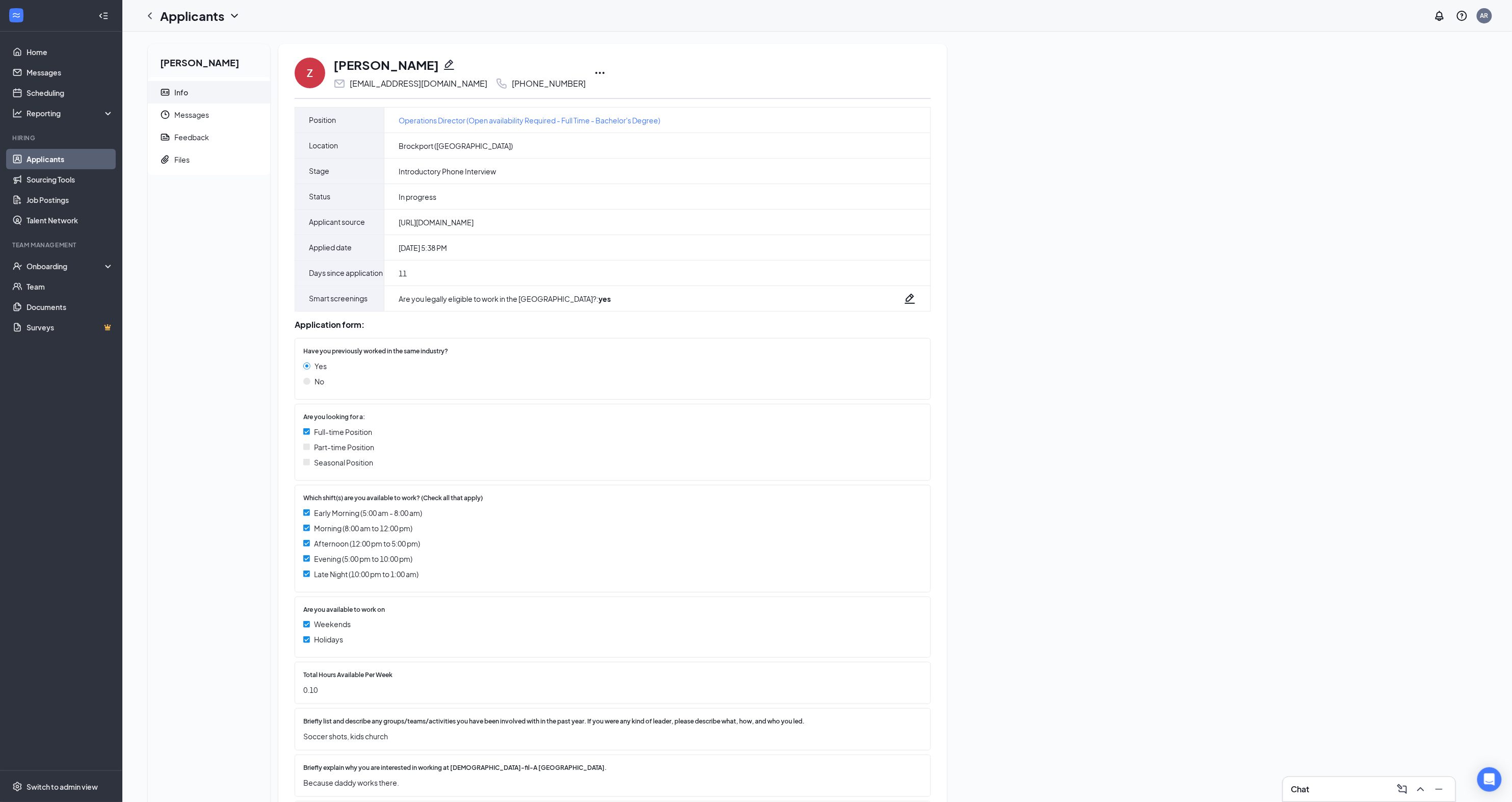
click at [595, 72] on icon "Ellipses" at bounding box center [599, 72] width 9 height 2
click at [632, 343] on li "Mark as inactive" at bounding box center [620, 336] width 104 height 22
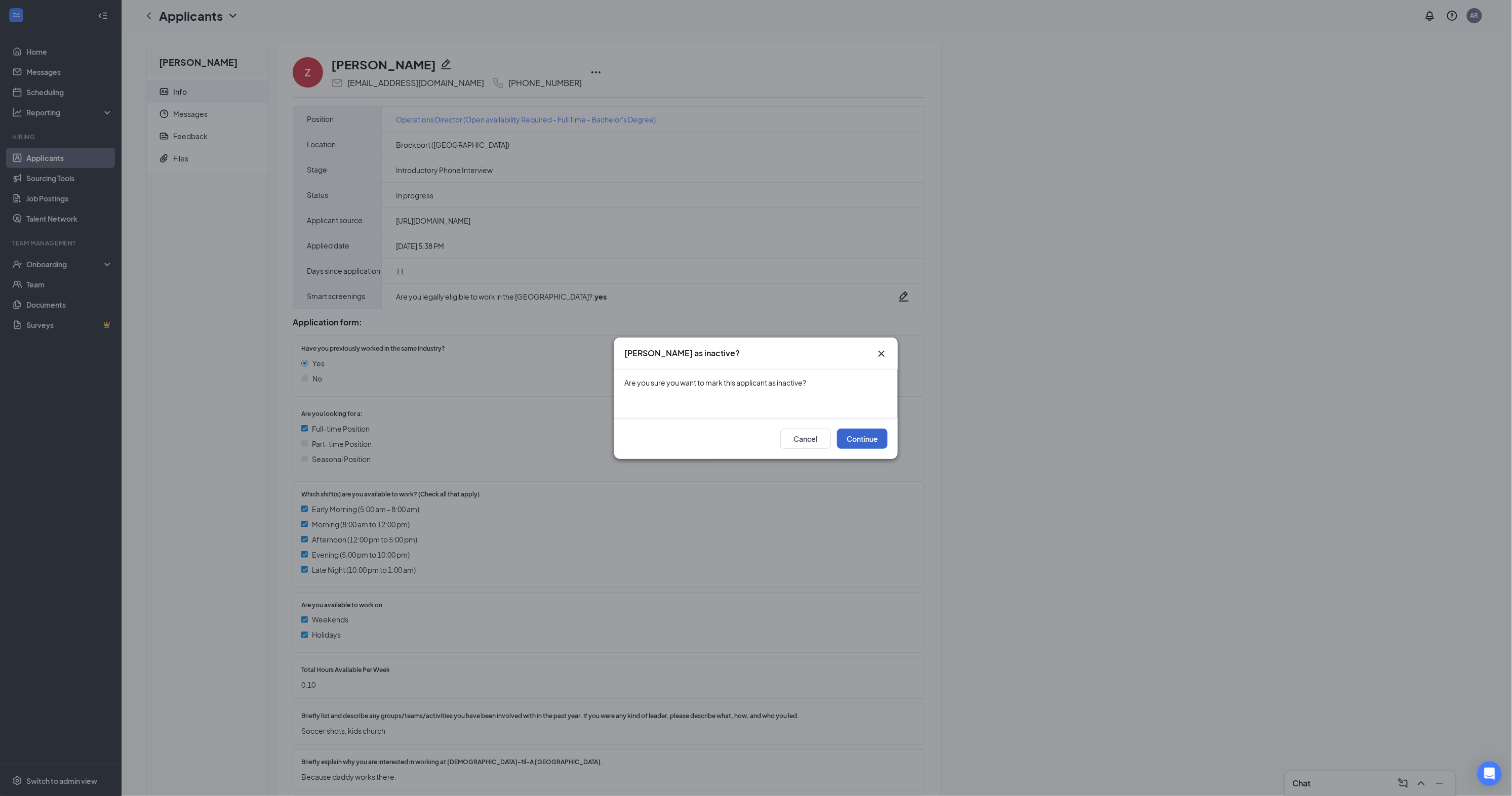
click at [878, 436] on button "Continue" at bounding box center [862, 439] width 50 height 21
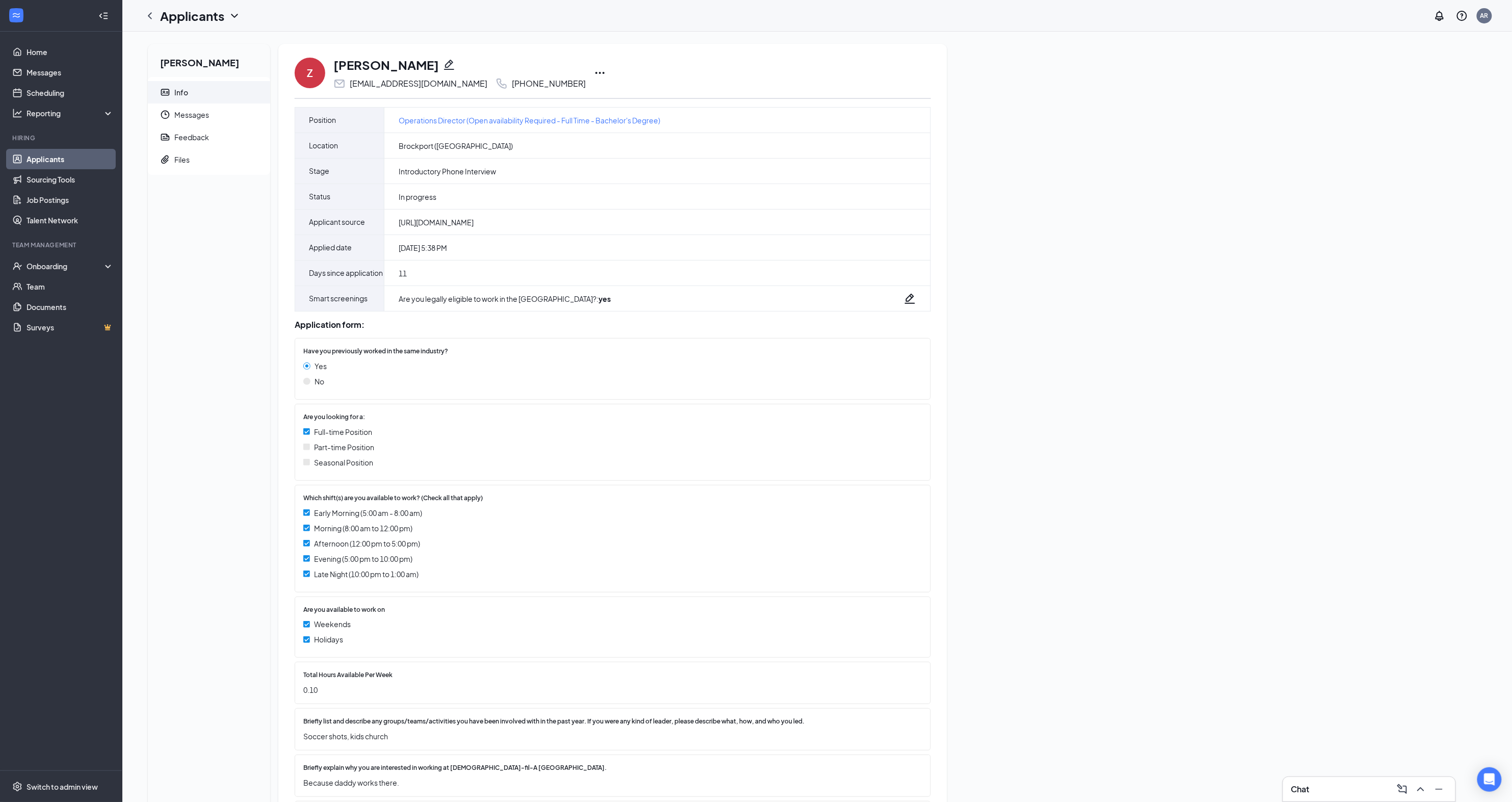
click at [47, 157] on link "Applicants" at bounding box center [70, 159] width 87 height 21
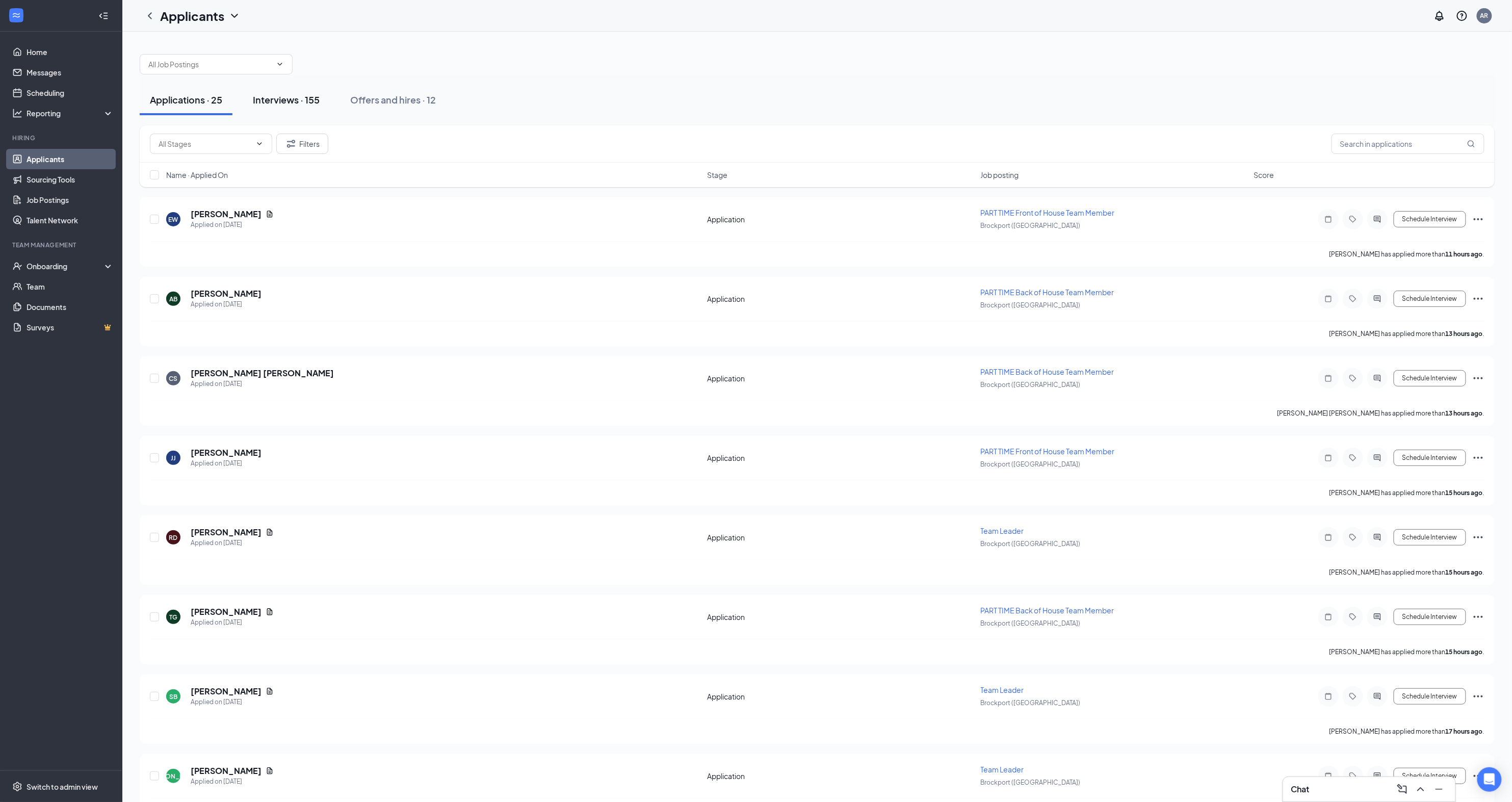
click at [266, 100] on div "Interviews · 155" at bounding box center [286, 99] width 67 height 13
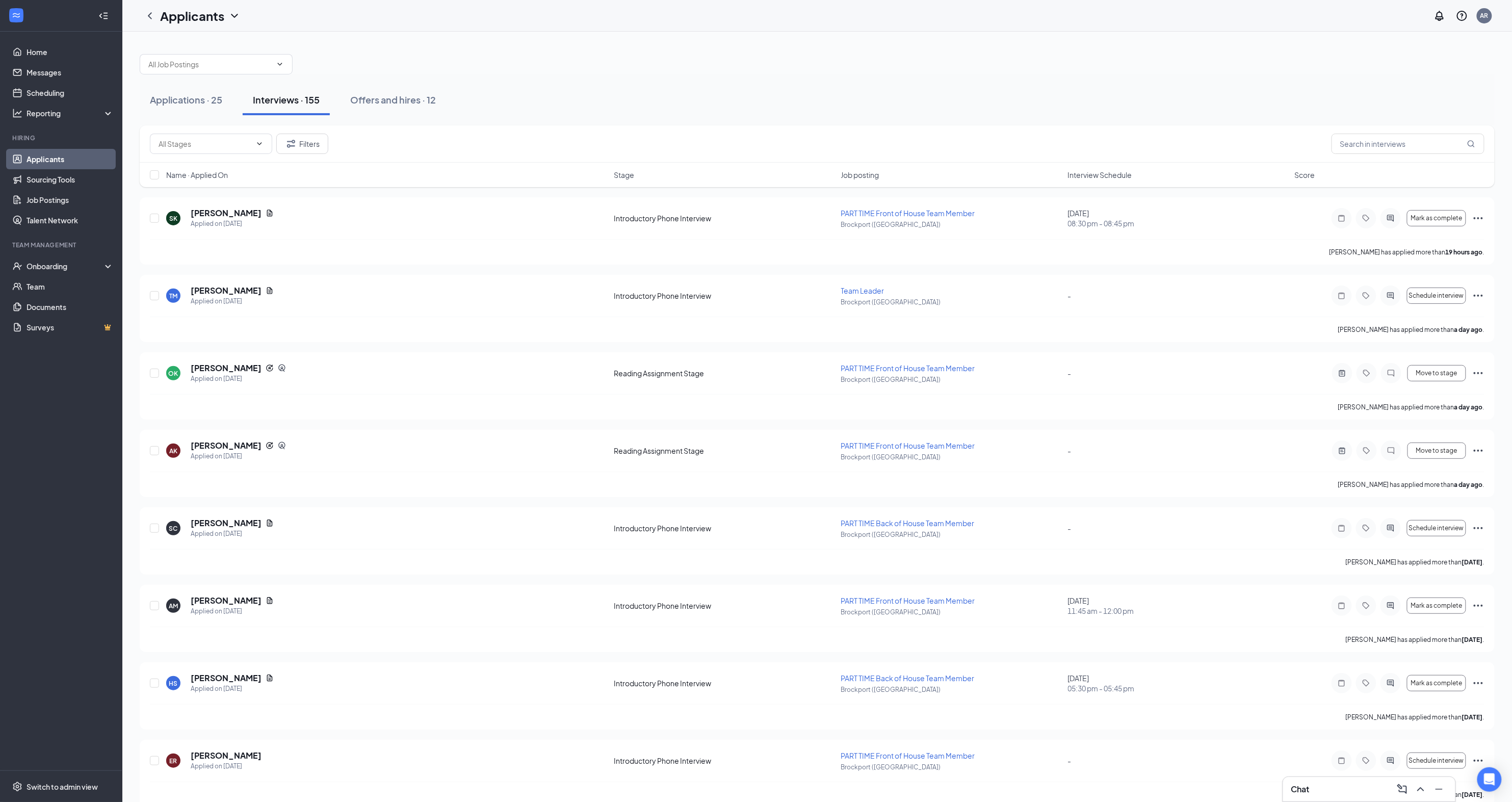
click at [1114, 177] on span "Interview Schedule" at bounding box center [1100, 175] width 64 height 10
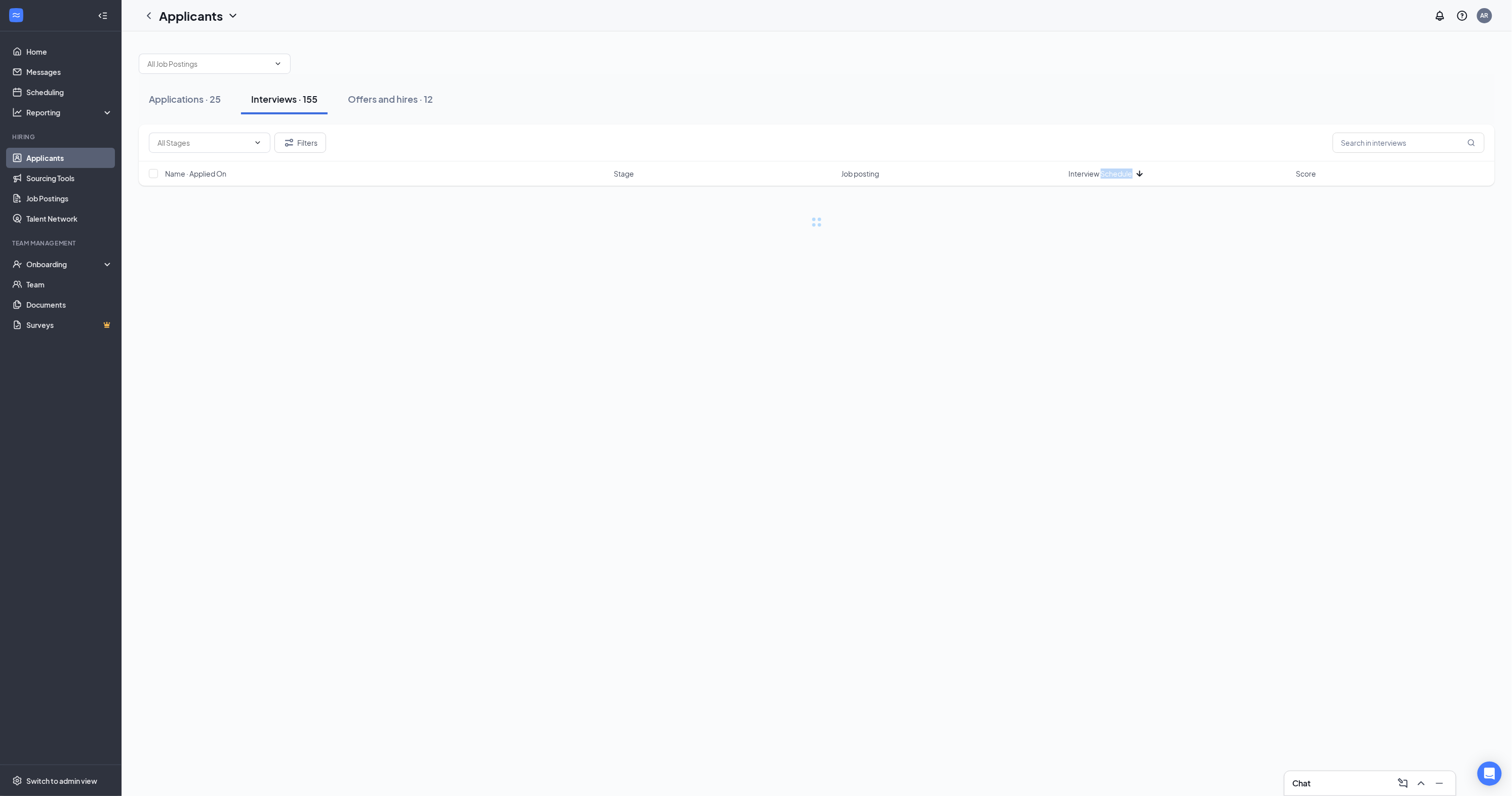
click at [1107, 175] on span "Interview Schedule" at bounding box center [1101, 173] width 64 height 10
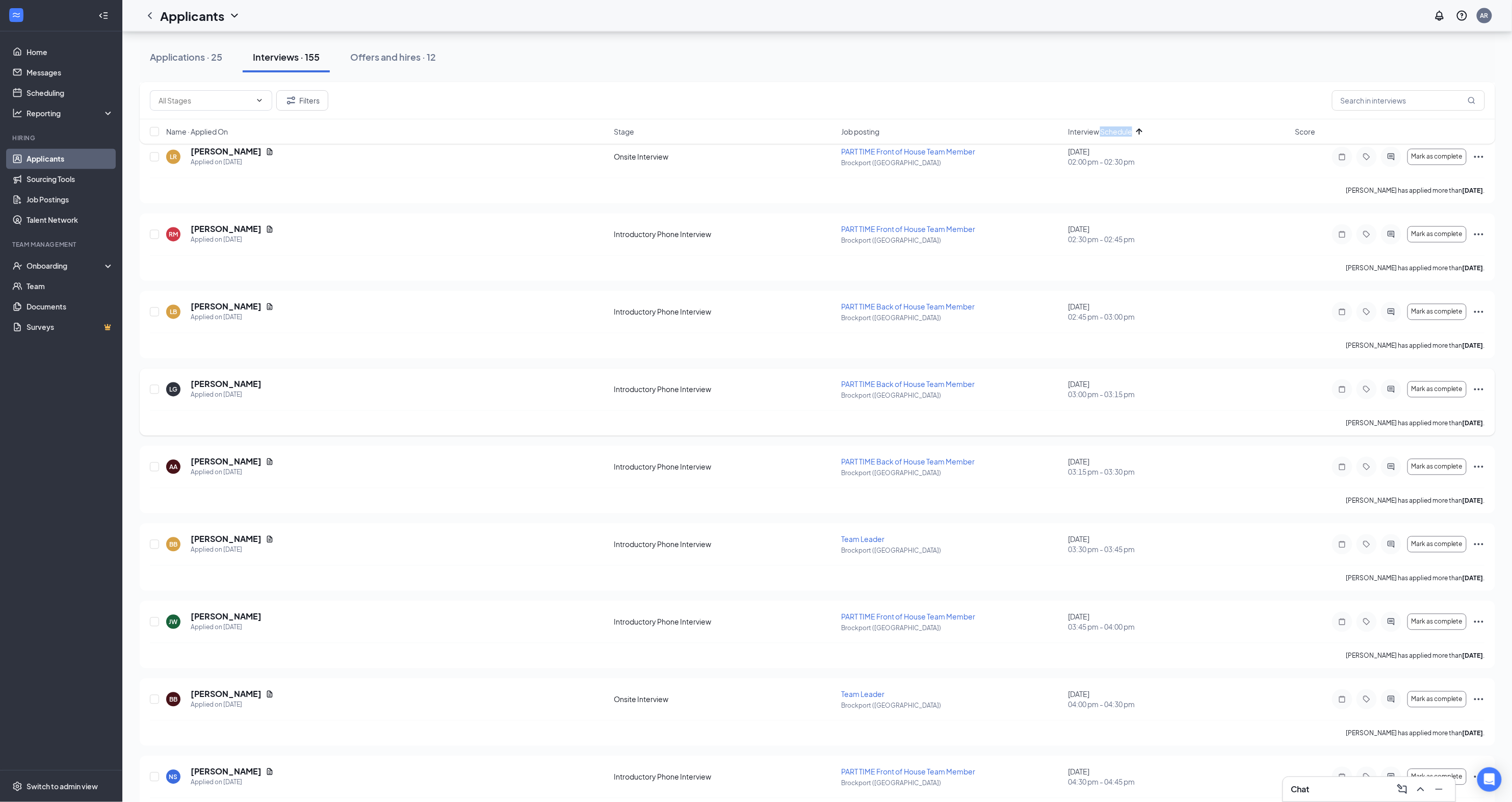
scroll to position [3258, 0]
click at [185, 100] on input "text" at bounding box center [205, 101] width 93 height 11
click at [217, 148] on div "Introductory Phone Interview (78)" at bounding box center [211, 154] width 106 height 22
type input "Introductory Phone Interview (78)"
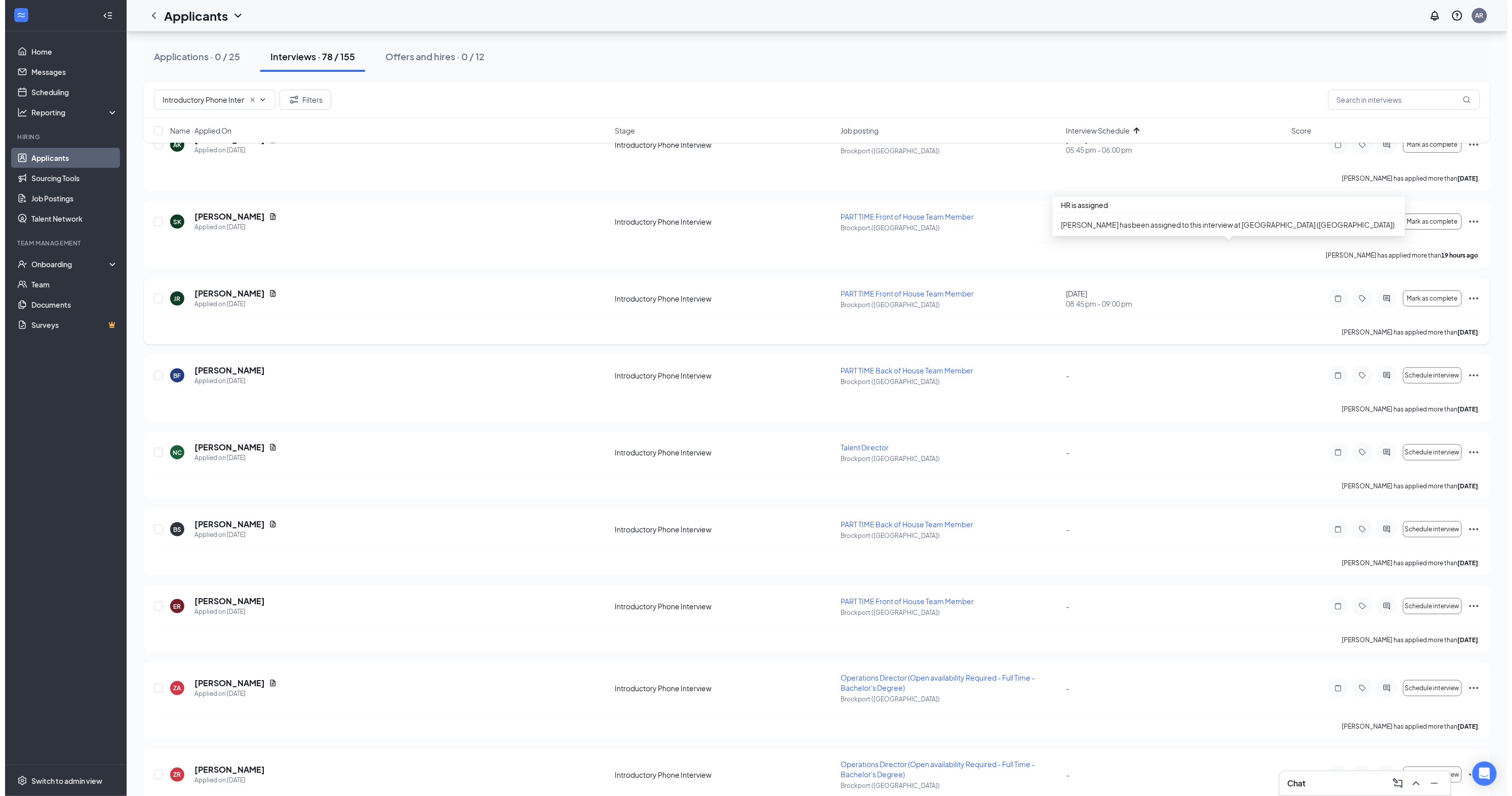
scroll to position [4807, 0]
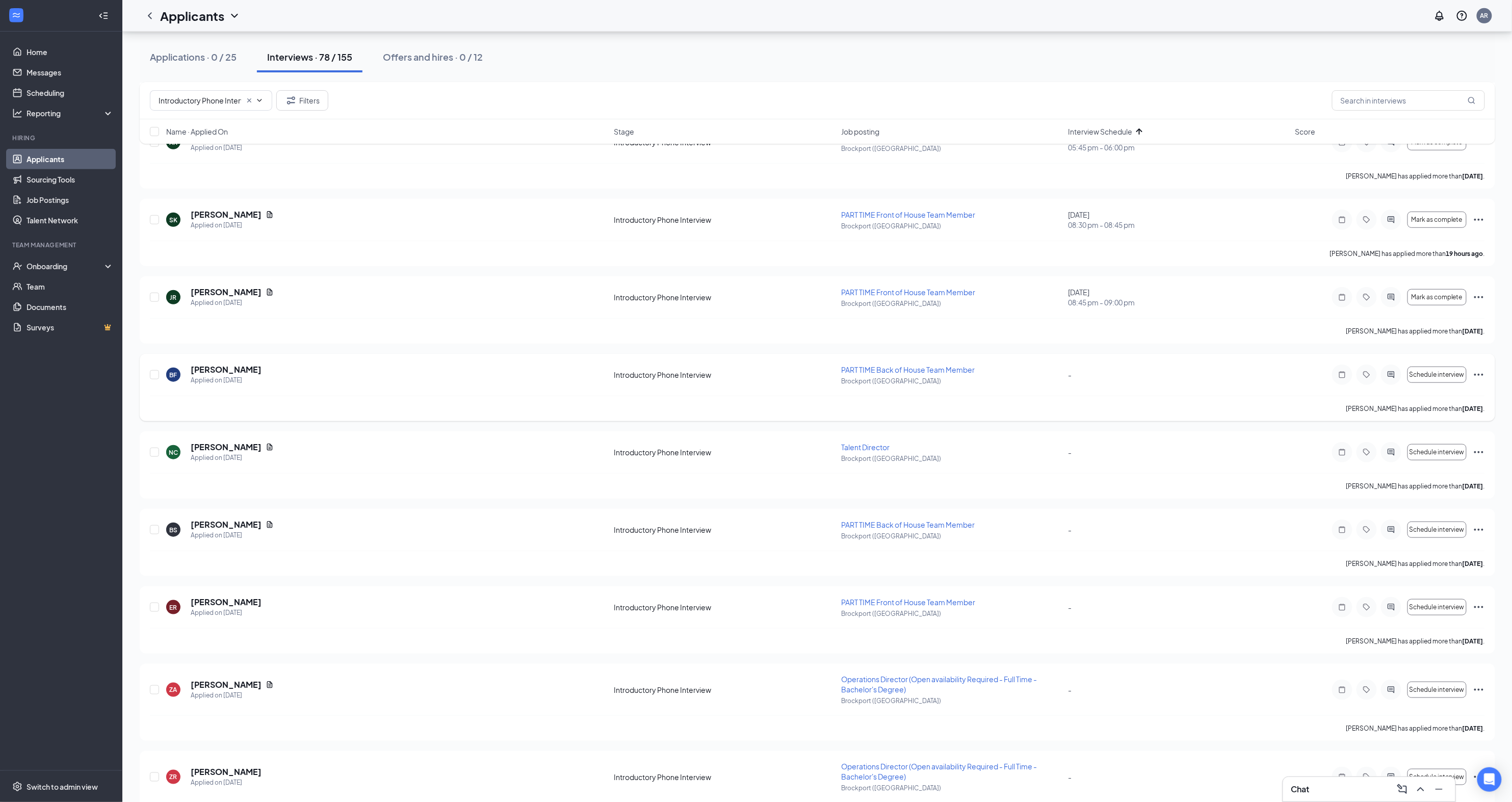
click at [1388, 371] on icon "ActiveChat" at bounding box center [1391, 374] width 12 height 8
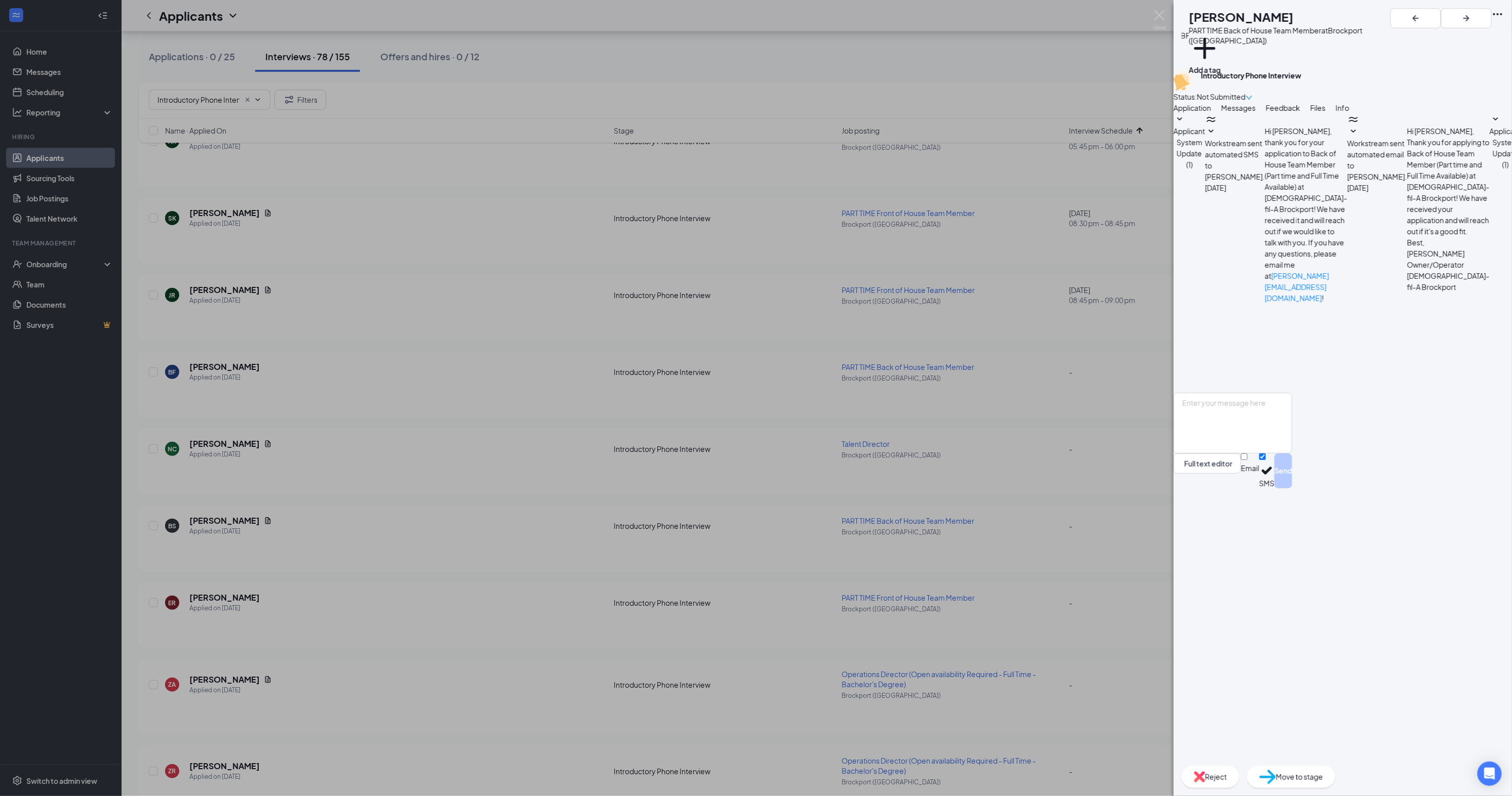
click at [1157, 15] on img at bounding box center [1160, 20] width 13 height 20
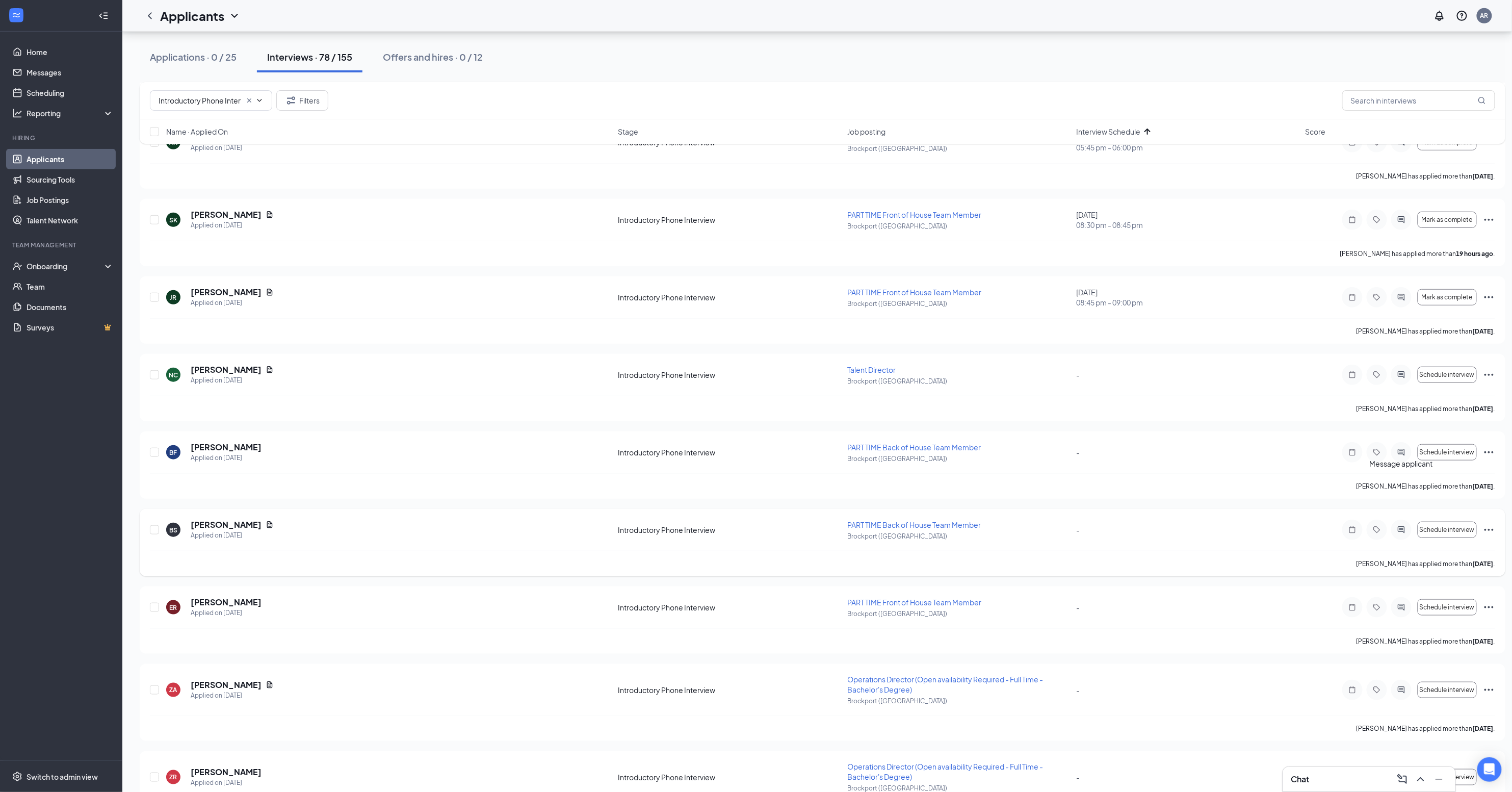
click at [1400, 527] on icon "ActiveChat" at bounding box center [1400, 529] width 6 height 6
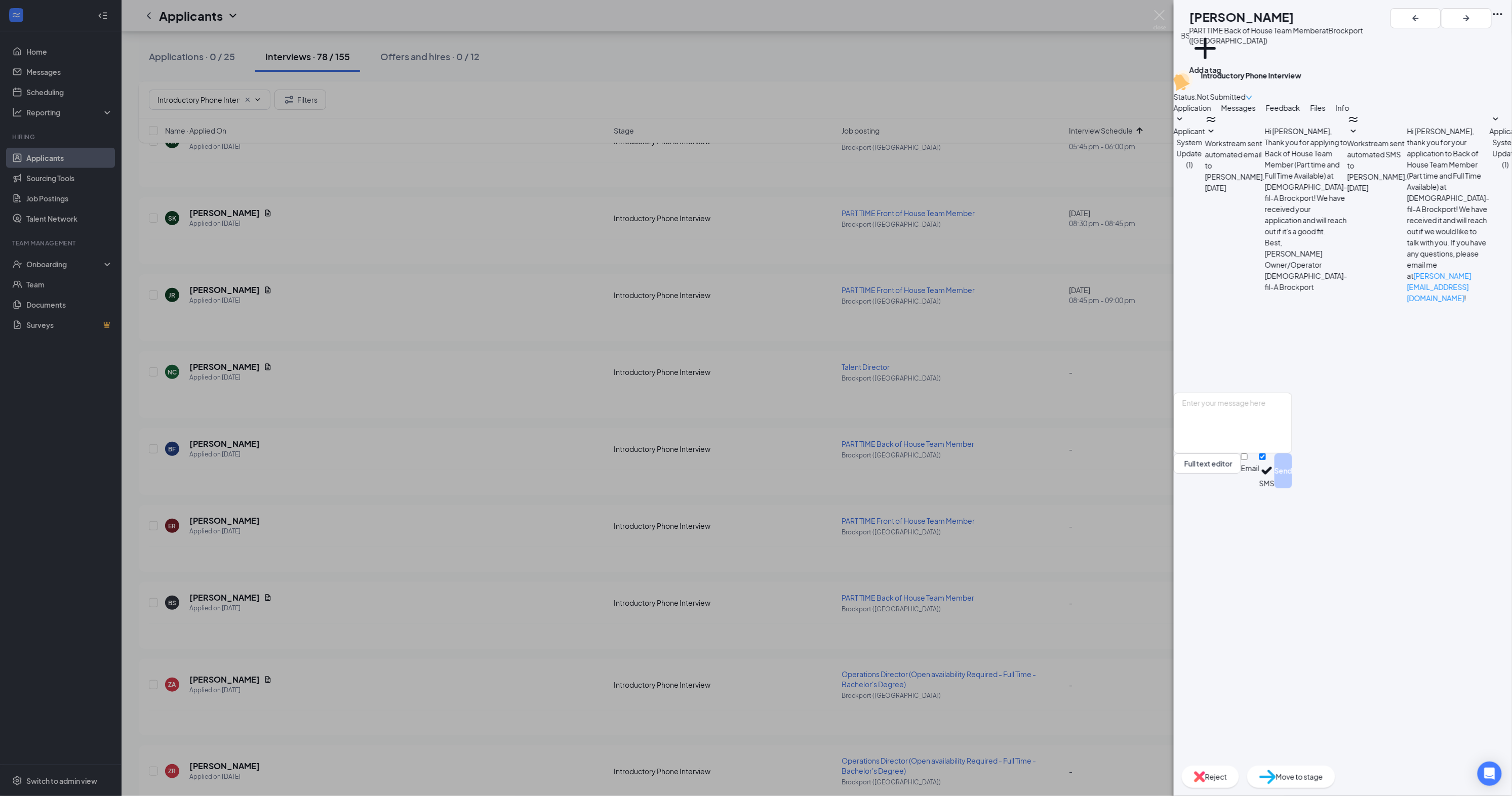
click at [1239, 770] on div "Reject" at bounding box center [1211, 776] width 58 height 22
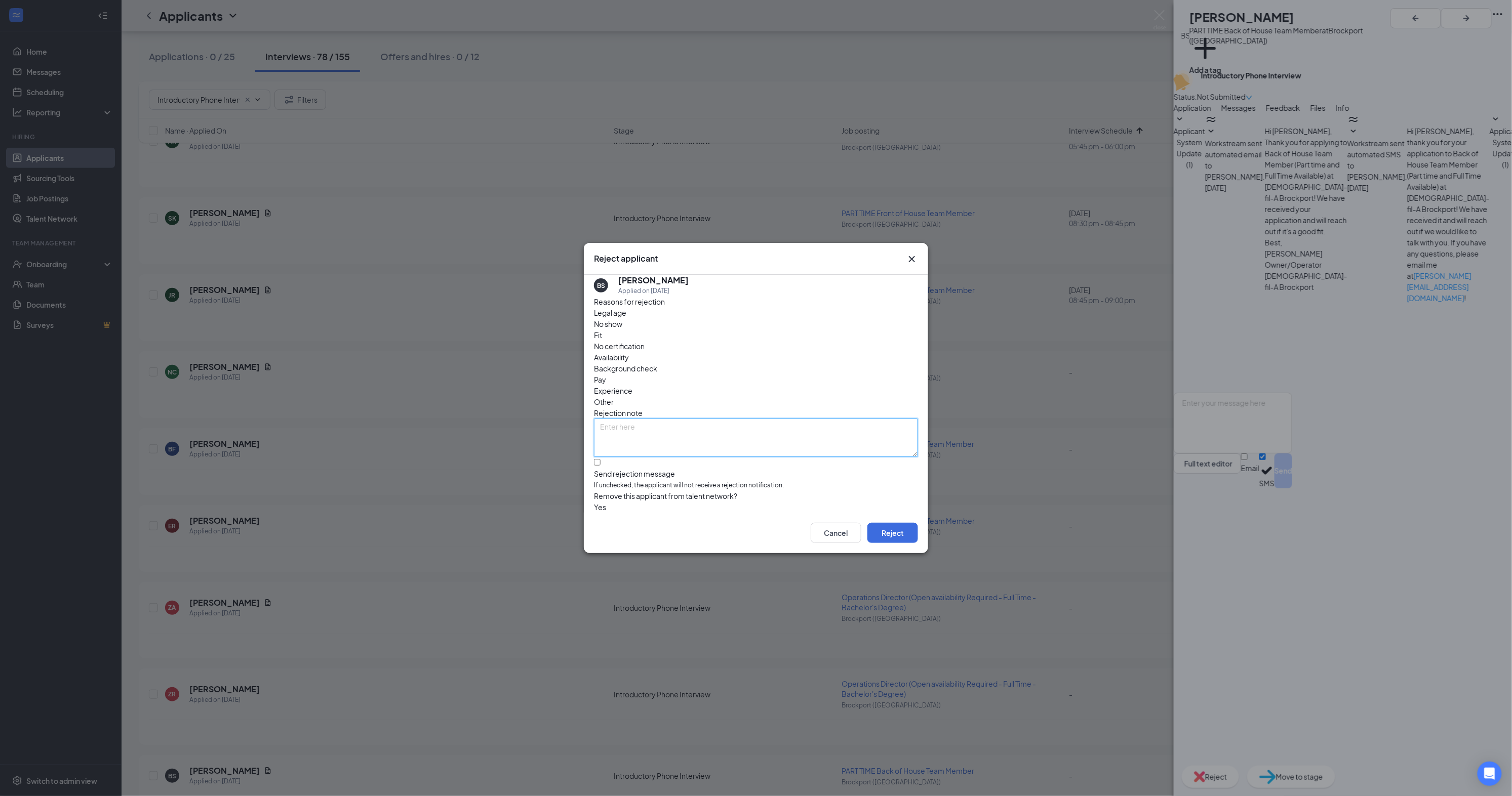
click at [802, 418] on textarea at bounding box center [756, 437] width 324 height 38
type textarea "Unresponsive"
click at [896, 530] on button "Reject" at bounding box center [892, 533] width 50 height 21
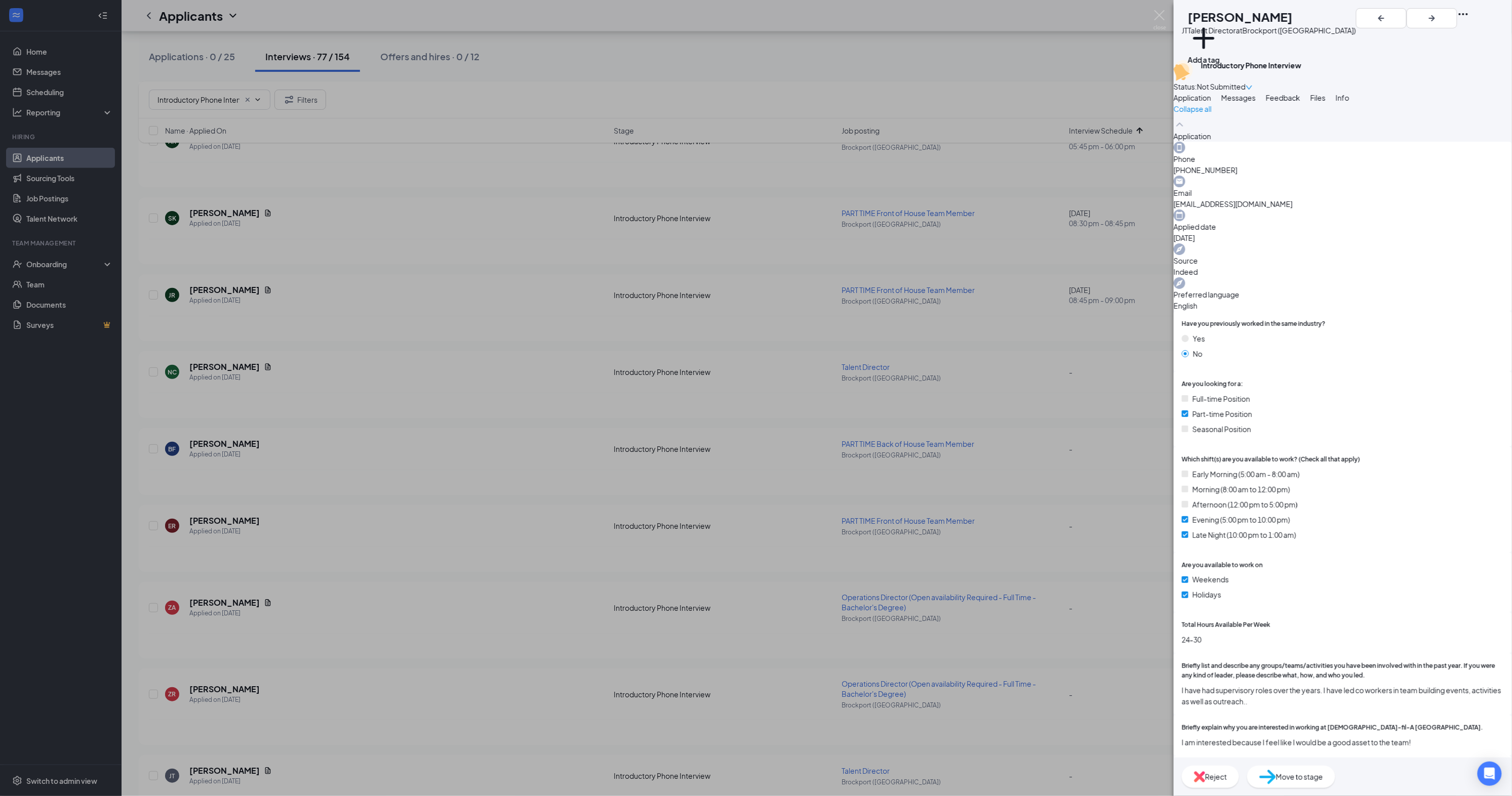
click at [1256, 102] on span "Messages" at bounding box center [1238, 97] width 34 height 9
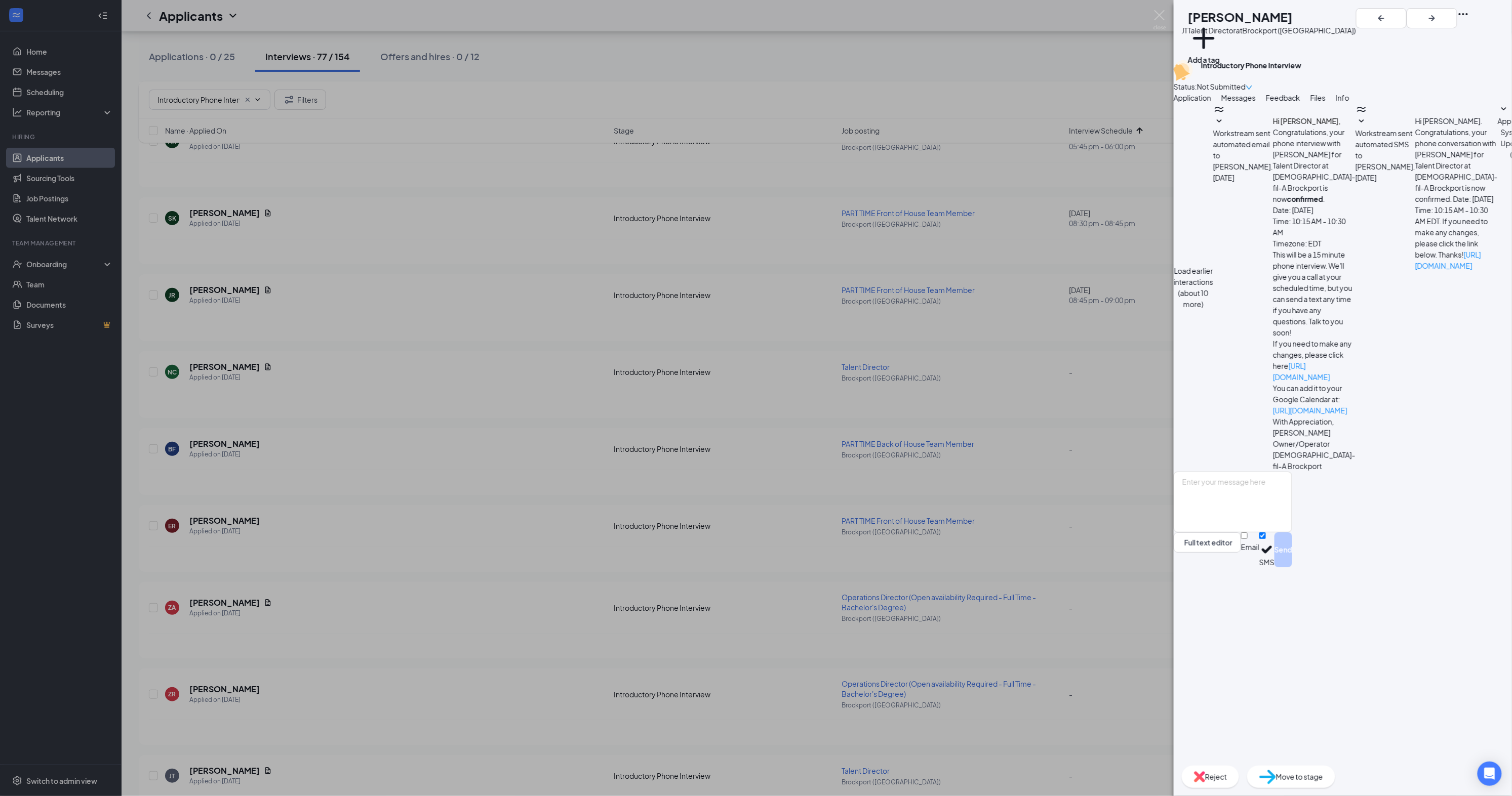
click at [1205, 773] on img at bounding box center [1200, 777] width 11 height 11
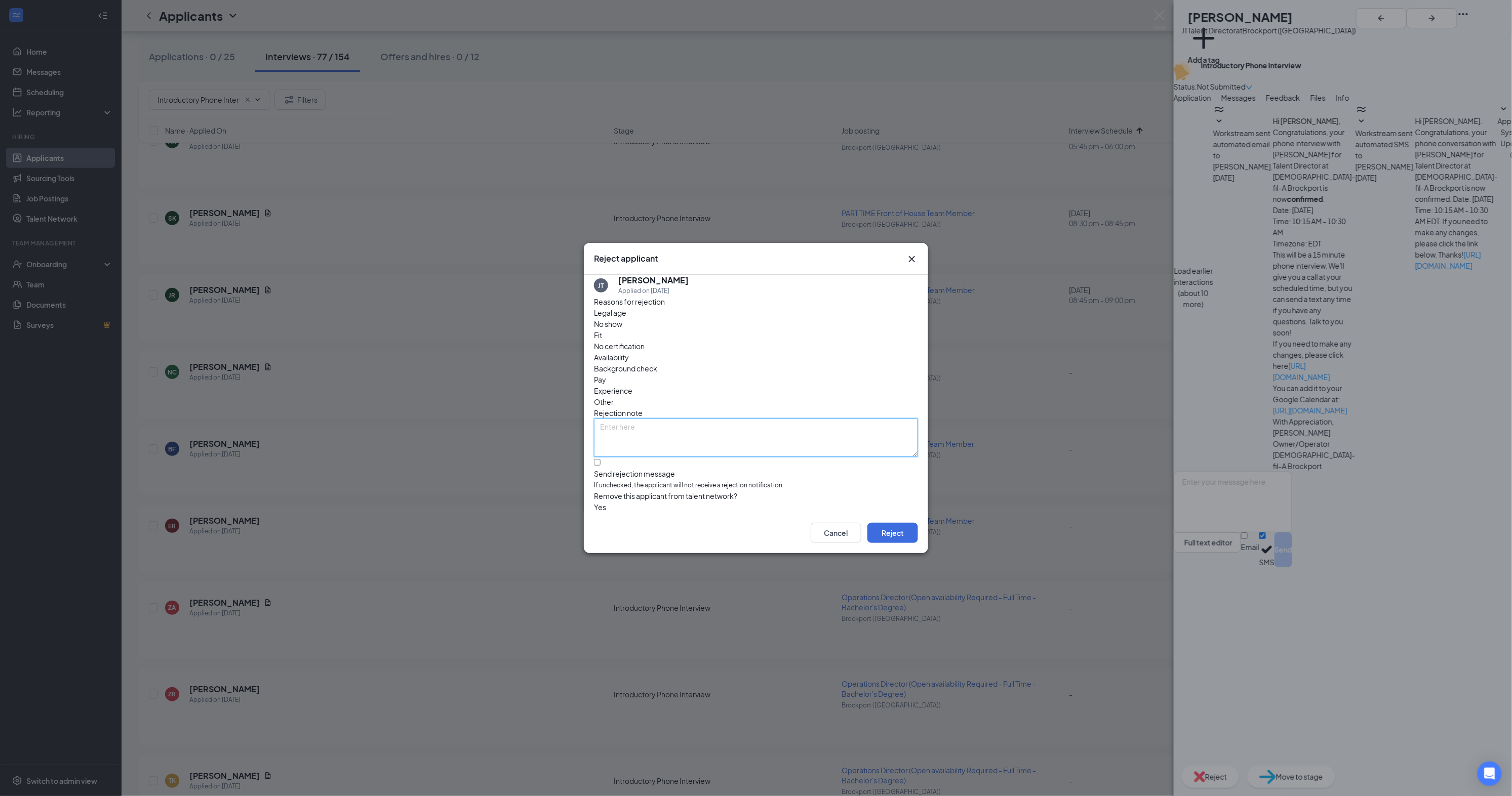
click at [731, 418] on textarea at bounding box center [756, 437] width 324 height 38
type textarea "Unresponsive"
click at [902, 542] on button "Reject" at bounding box center [892, 533] width 50 height 21
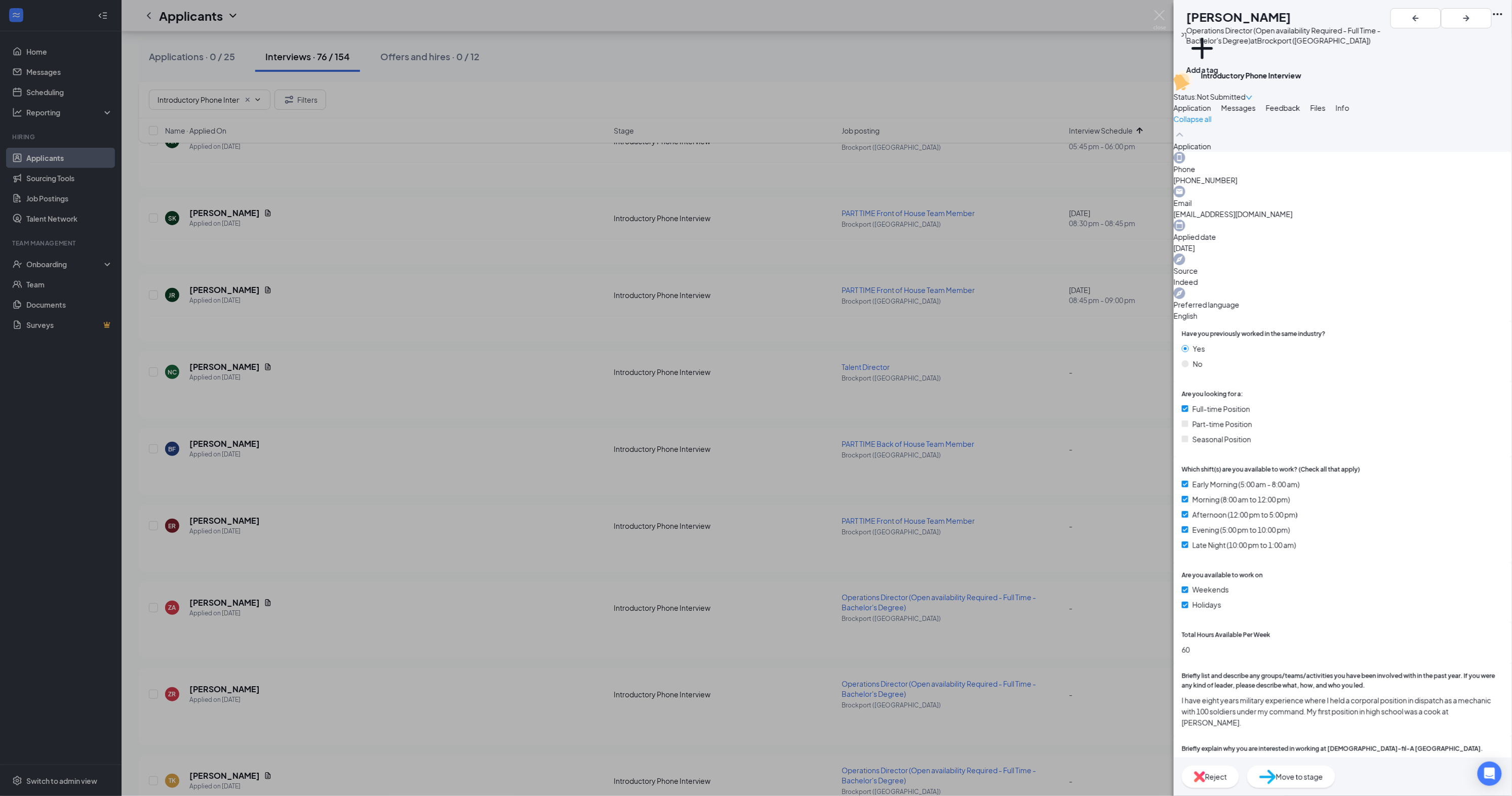
click at [1239, 783] on div "Reject" at bounding box center [1211, 776] width 58 height 22
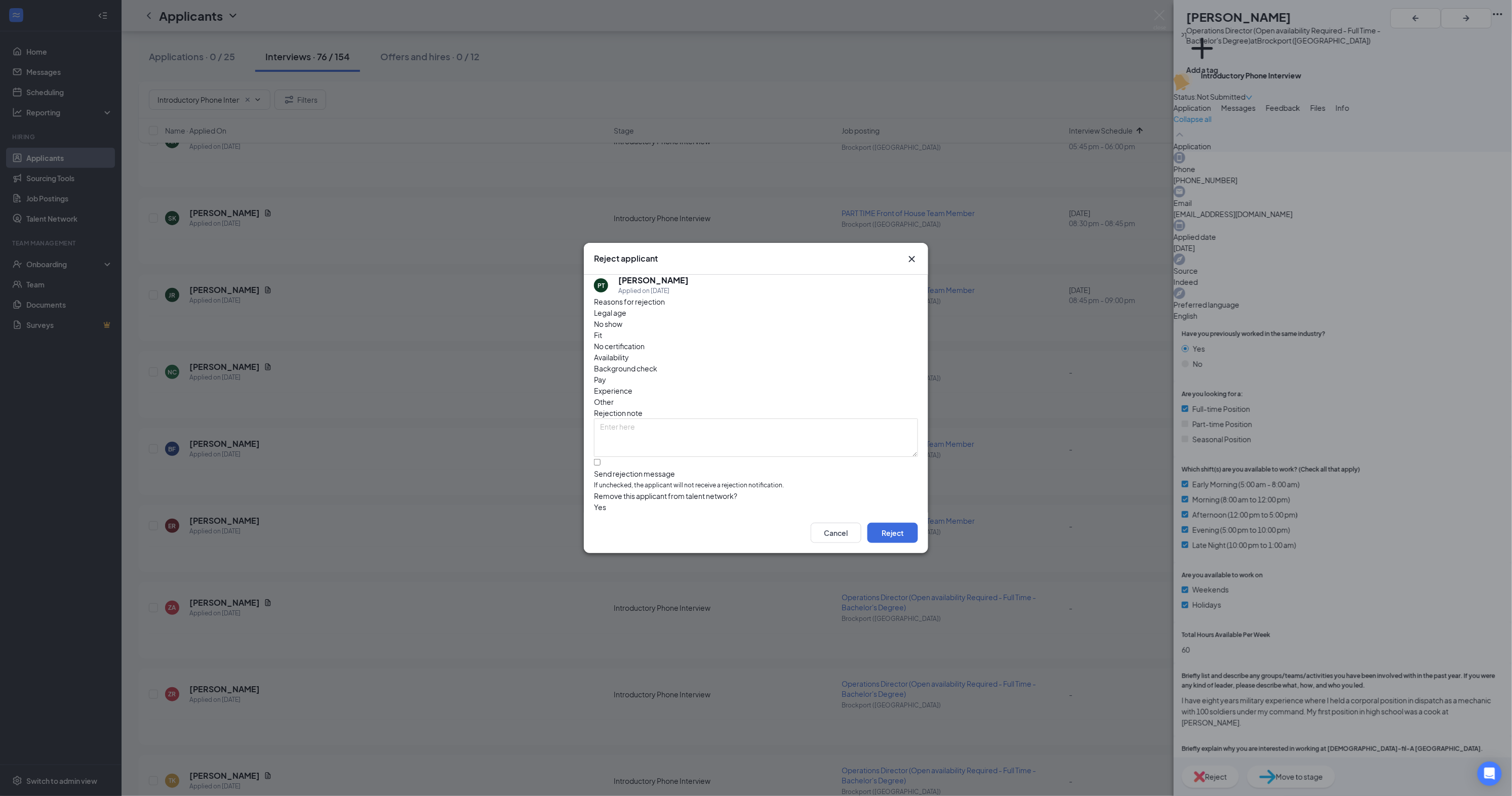
click at [653, 469] on div "Send rejection message" at bounding box center [756, 474] width 324 height 10
click at [600, 459] on input "Send rejection message If unchecked, the applicant will not receive a rejection…" at bounding box center [597, 462] width 6 height 6
checkbox input "true"
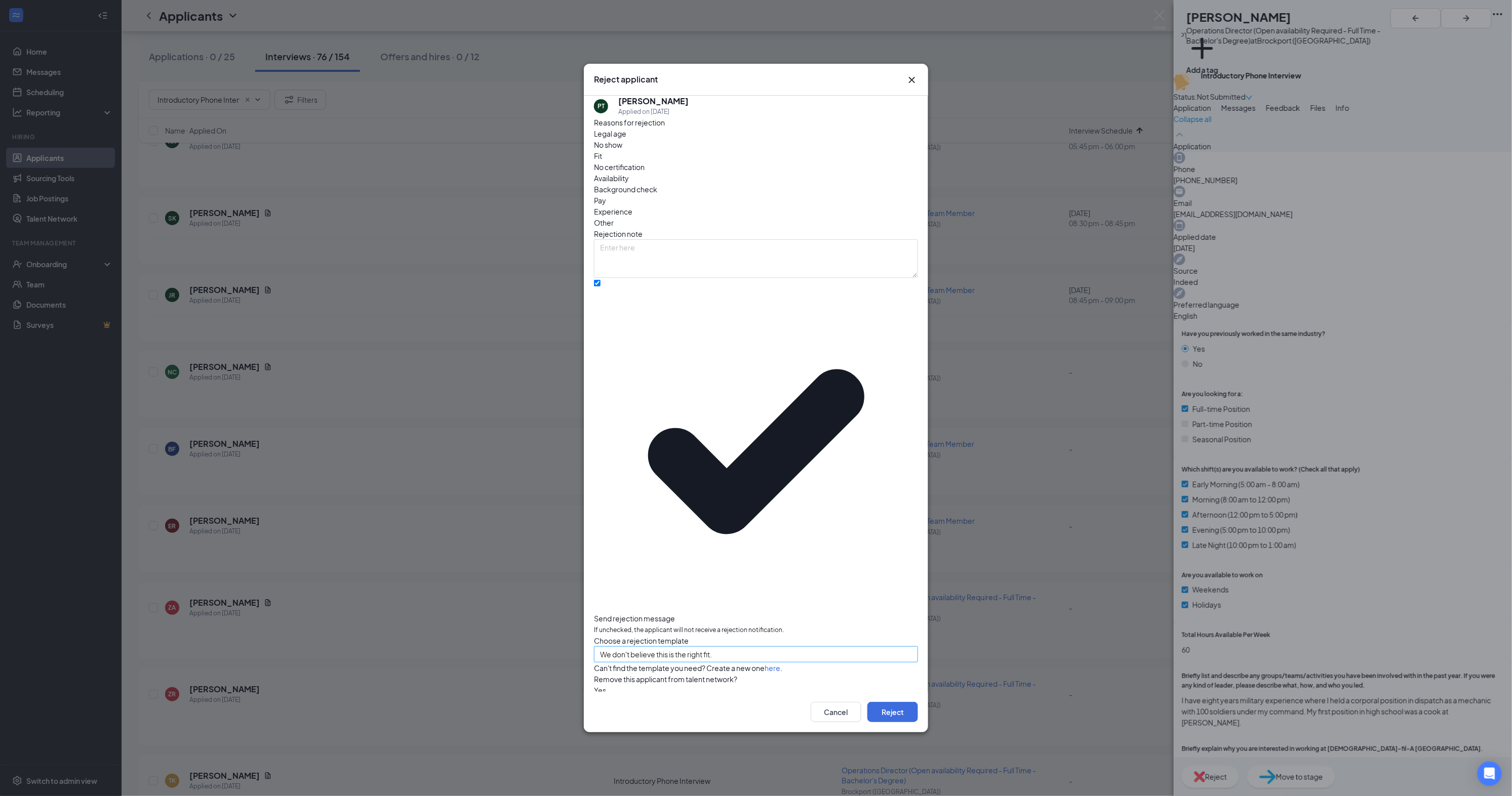
click at [662, 647] on span "We don't believe this is the right fit." at bounding box center [657, 654] width 112 height 15
click at [912, 83] on icon "Cross" at bounding box center [912, 80] width 6 height 6
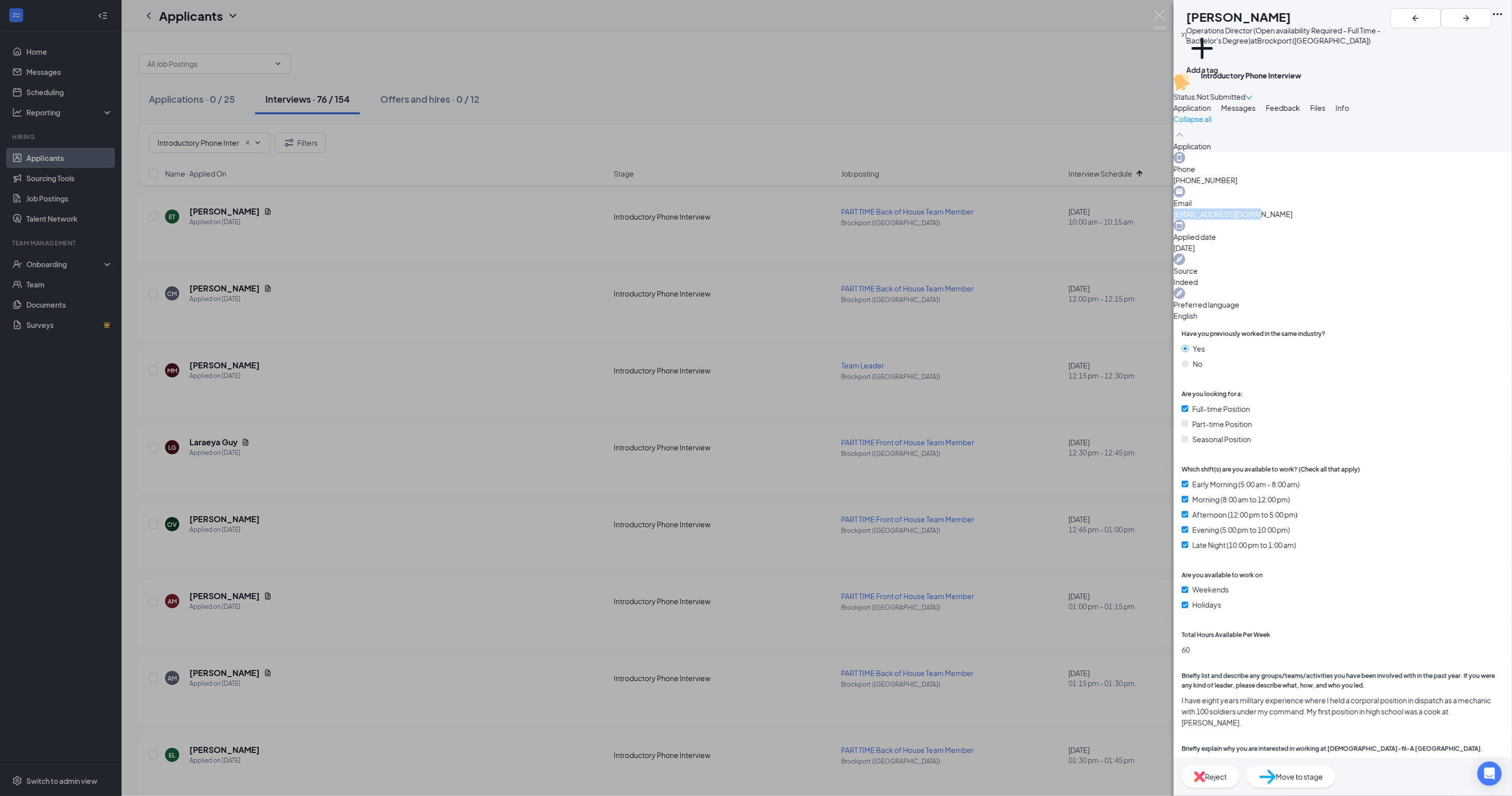
drag, startPoint x: 1416, startPoint y: 219, endPoint x: 1356, endPoint y: 222, distance: 60.1
click at [1356, 219] on div "Email [EMAIL_ADDRESS][DOMAIN_NAME]" at bounding box center [1343, 203] width 338 height 34
copy span "[EMAIL_ADDRESS][DOMAIN_NAME]"
drag, startPoint x: 1243, startPoint y: 221, endPoint x: 1185, endPoint y: 224, distance: 58.1
click at [1186, 224] on div "Phone [PHONE_NUMBER] Email [EMAIL_ADDRESS][DOMAIN_NAME] Applied date [DATE] Sou…" at bounding box center [1343, 236] width 338 height 170
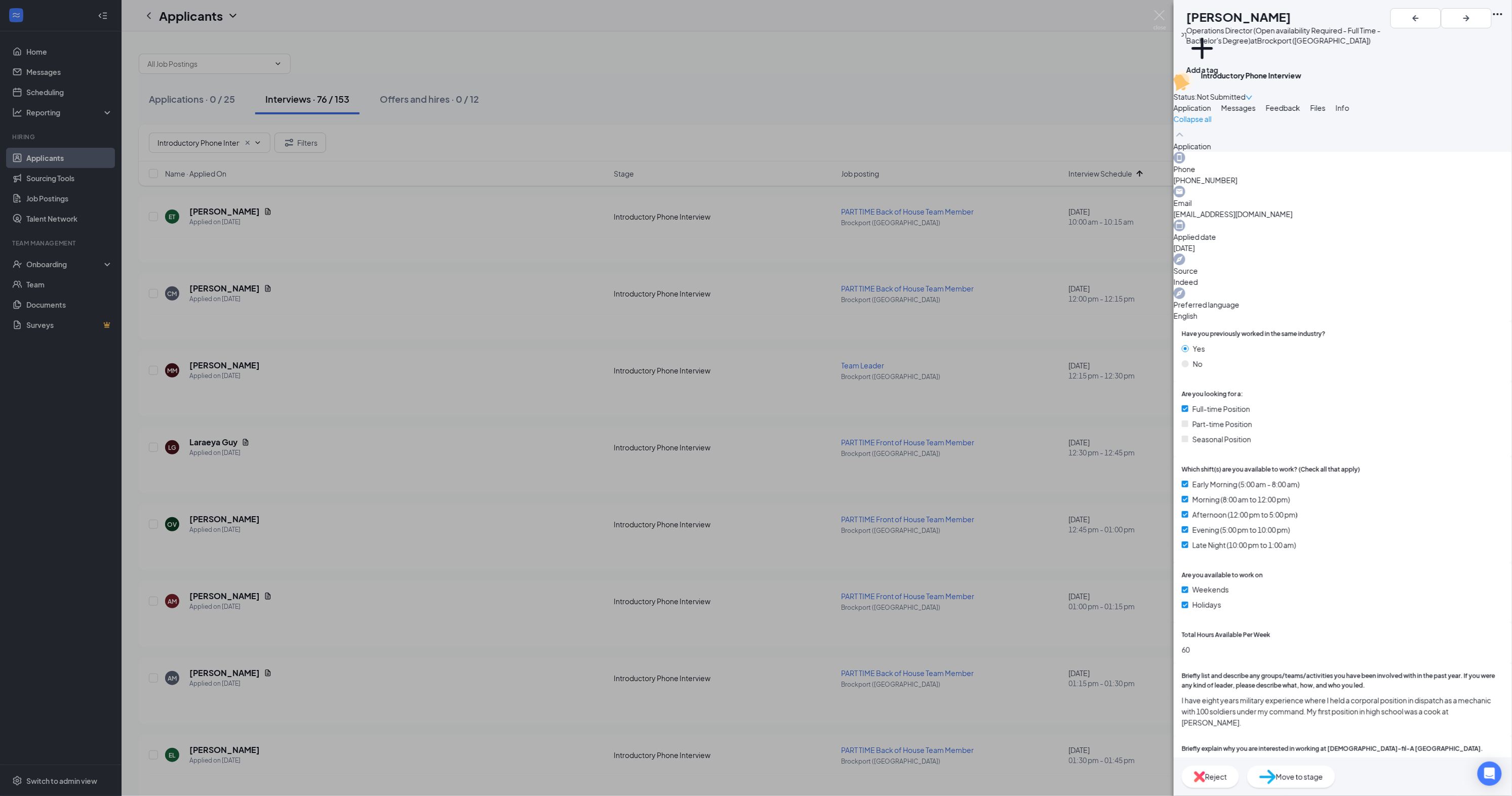
drag, startPoint x: 1271, startPoint y: 222, endPoint x: 1374, endPoint y: 290, distance: 123.4
click at [1221, 186] on div "Phone [PHONE_NUMBER]" at bounding box center [1343, 169] width 338 height 34
copy span "[PHONE_NUMBER]"
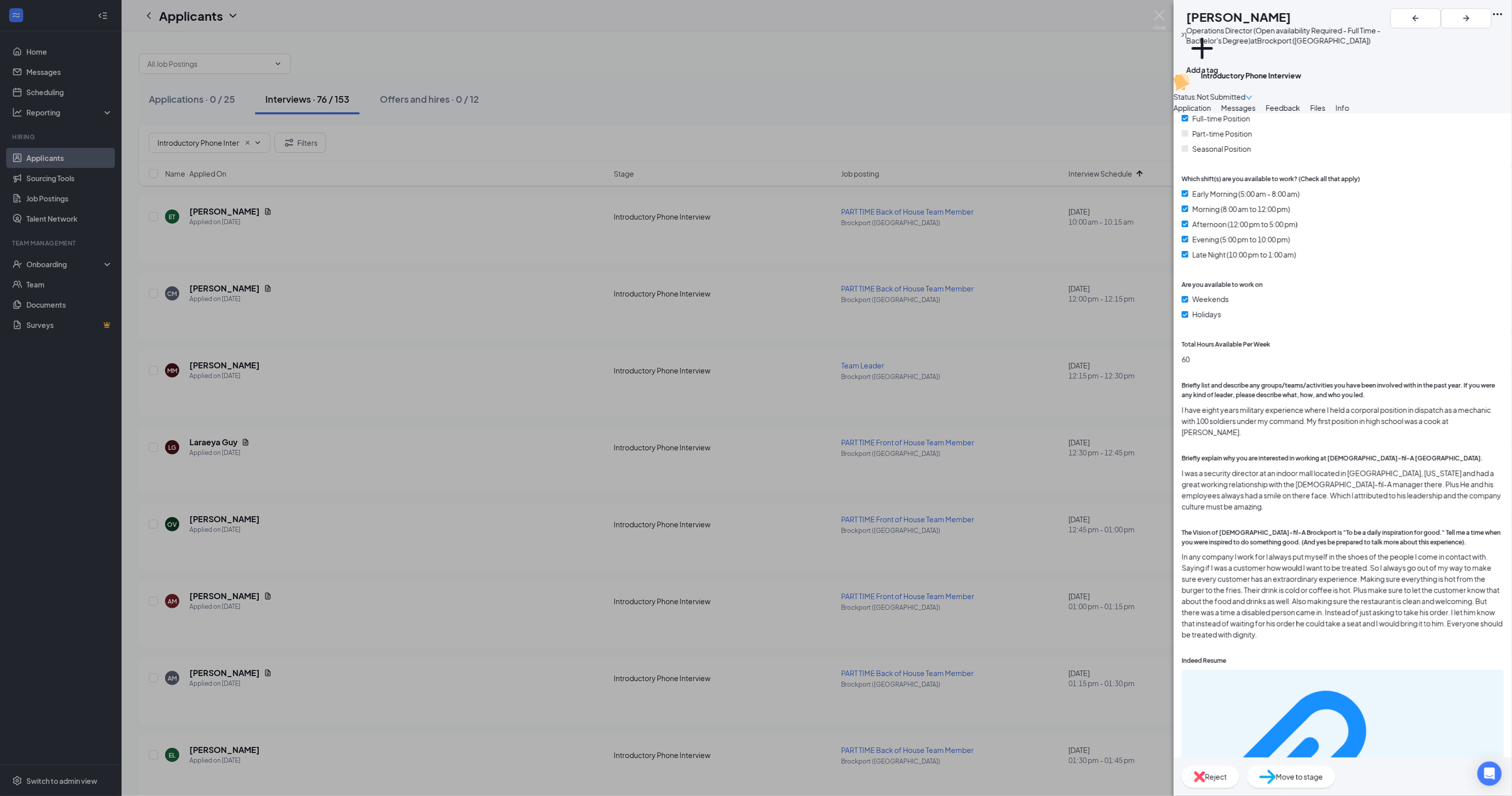
scroll to position [286, 0]
click at [1256, 114] on button "Messages" at bounding box center [1238, 108] width 34 height 11
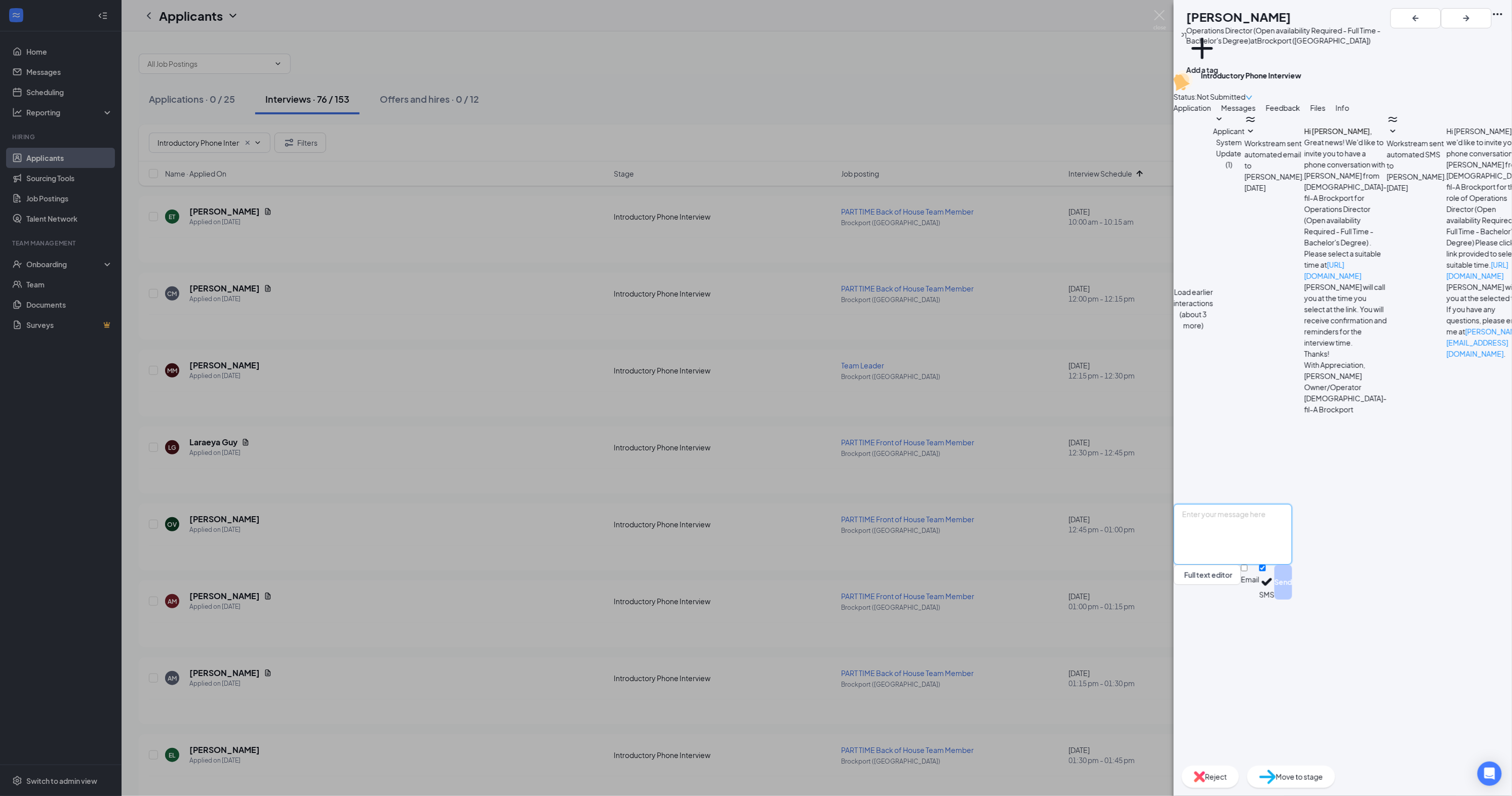
click at [1292, 565] on textarea at bounding box center [1233, 535] width 119 height 61
type textarea "Hey [PERSON_NAME]! Just wanted to let you know that I have forwarded your resum…"
drag, startPoint x: 1443, startPoint y: 734, endPoint x: 1435, endPoint y: 734, distance: 8.0
click at [1292, 600] on button "Send" at bounding box center [1283, 582] width 18 height 35
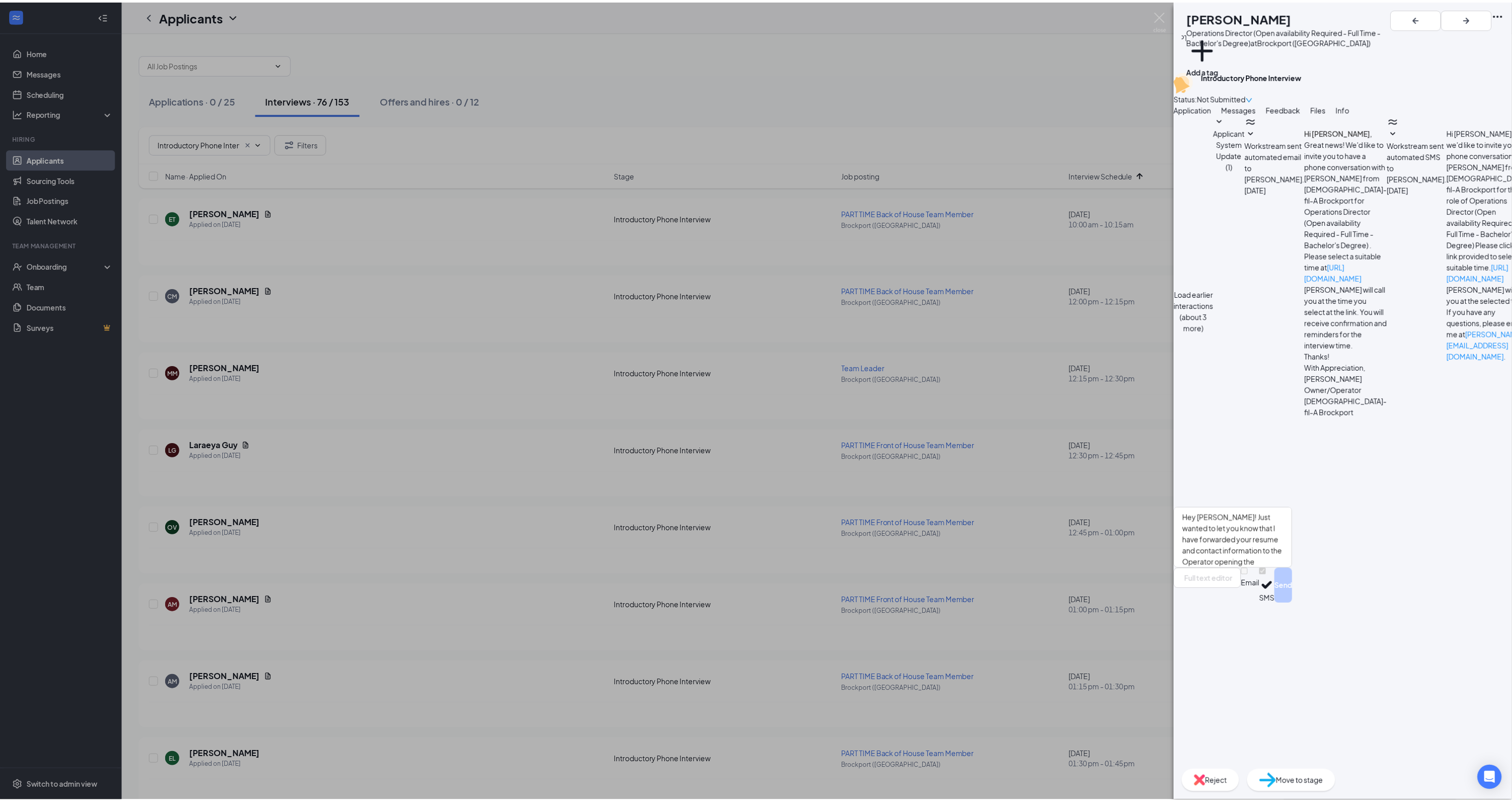
scroll to position [21, 0]
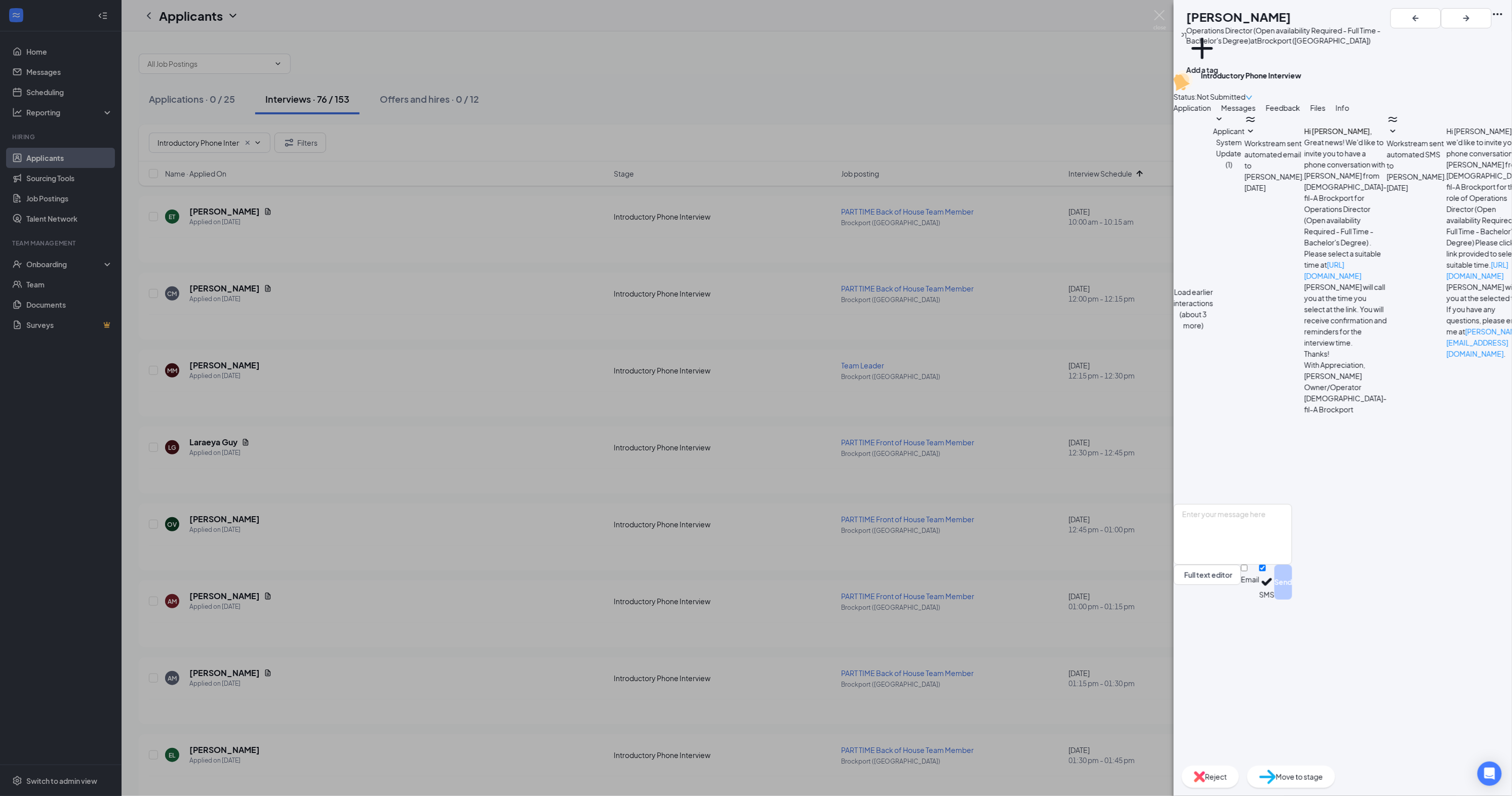
click at [1239, 781] on div "Reject" at bounding box center [1211, 776] width 58 height 22
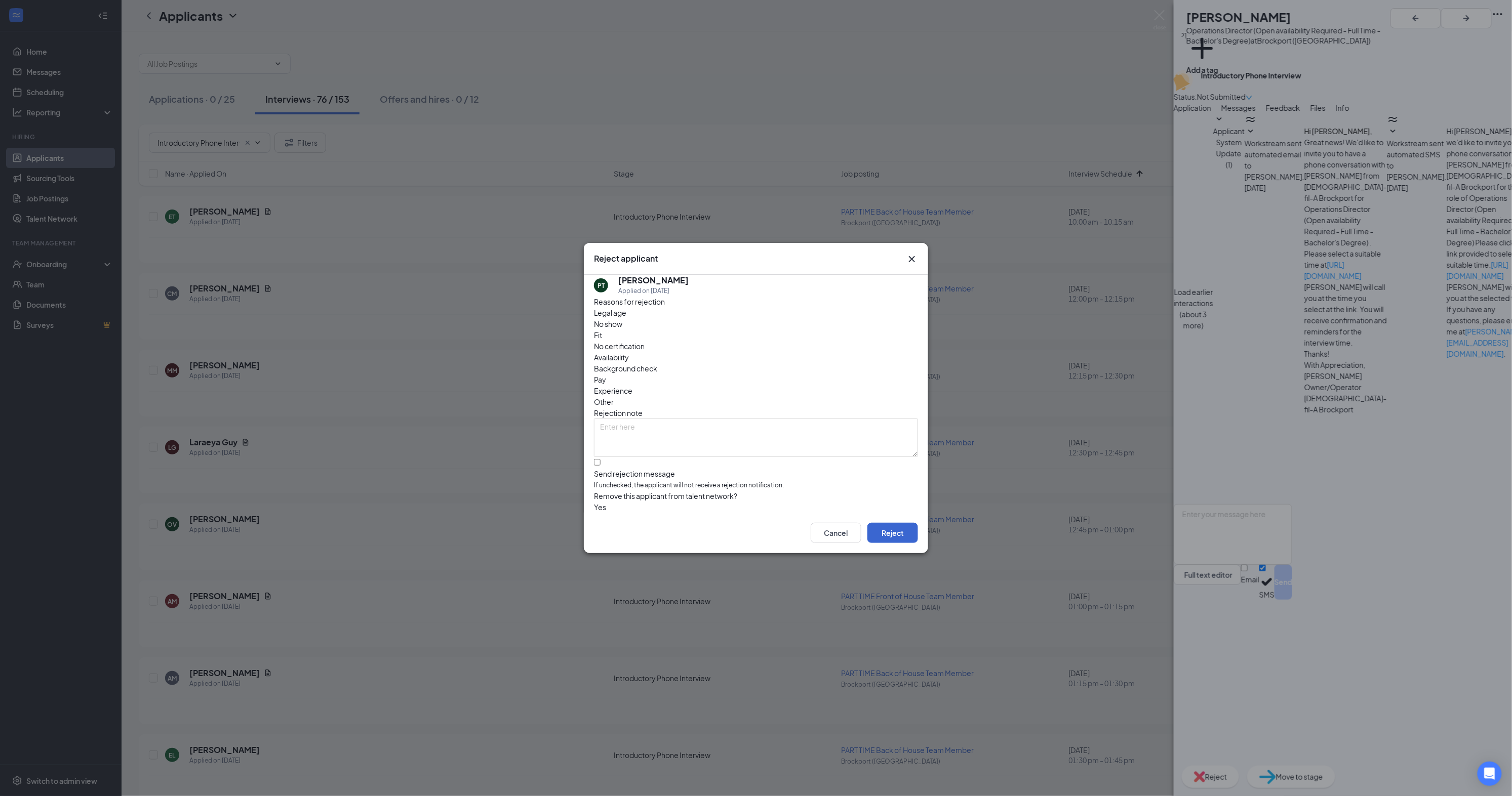
click at [887, 535] on button "Reject" at bounding box center [892, 533] width 50 height 21
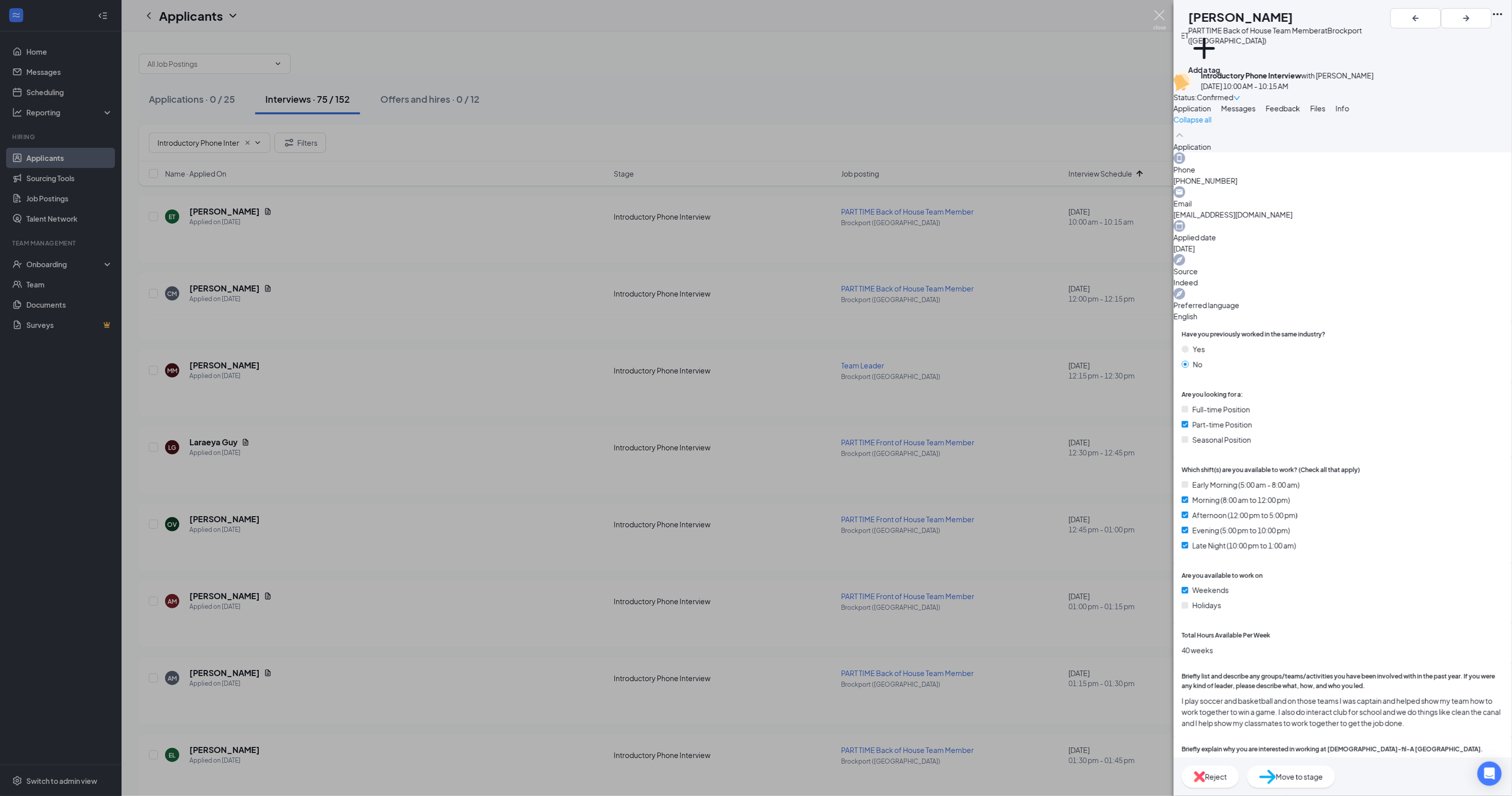
click at [1157, 14] on img at bounding box center [1160, 20] width 13 height 20
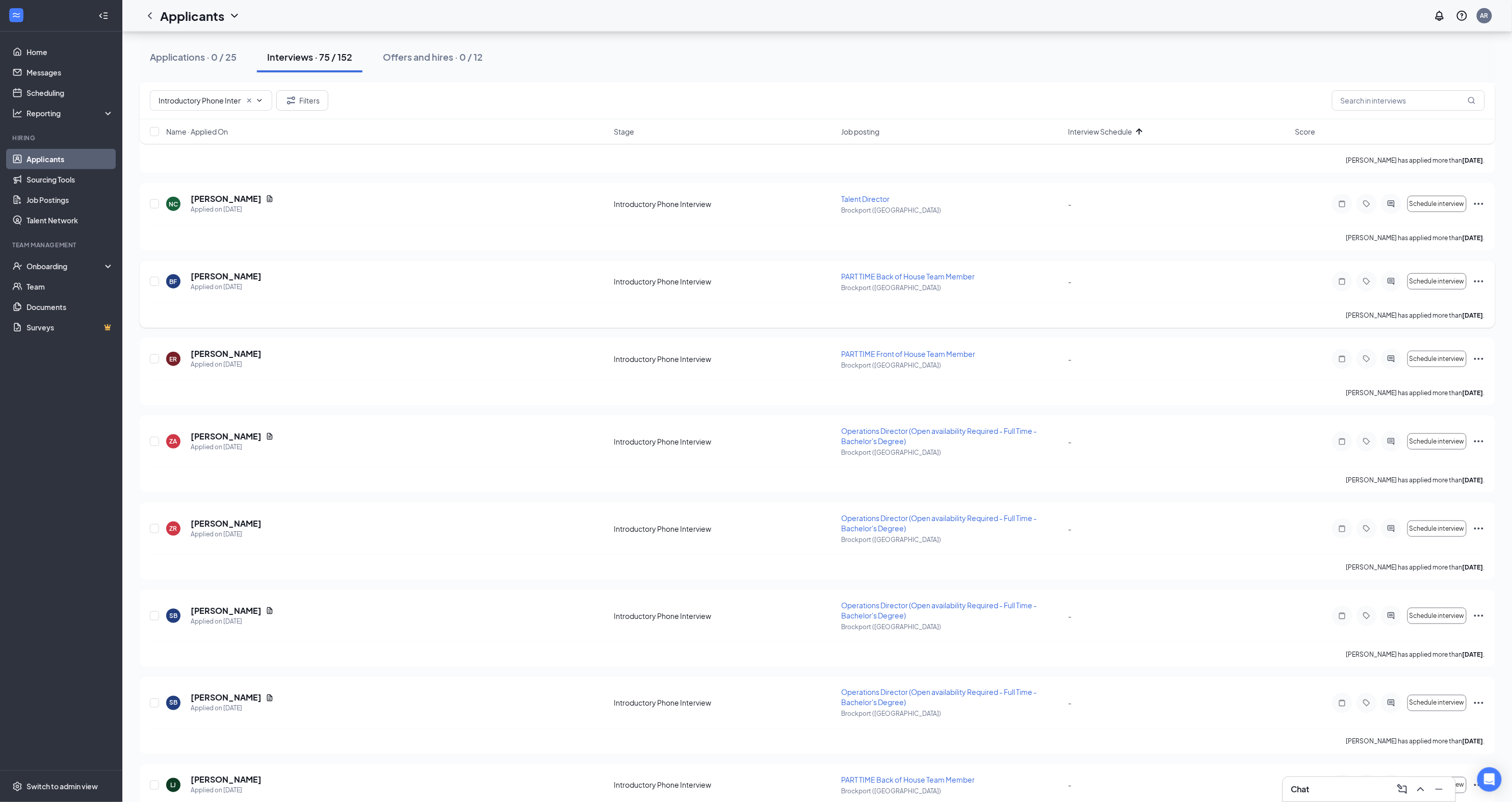
scroll to position [5014, 0]
click at [1487, 414] on div "ZA [PERSON_NAME] Applied on [DATE] Introductory Phone Interview Operations Dire…" at bounding box center [817, 453] width 1355 height 77
click at [1479, 434] on icon "Ellipses" at bounding box center [1478, 440] width 12 height 12
click at [1425, 631] on p "Reject" at bounding box center [1432, 636] width 88 height 10
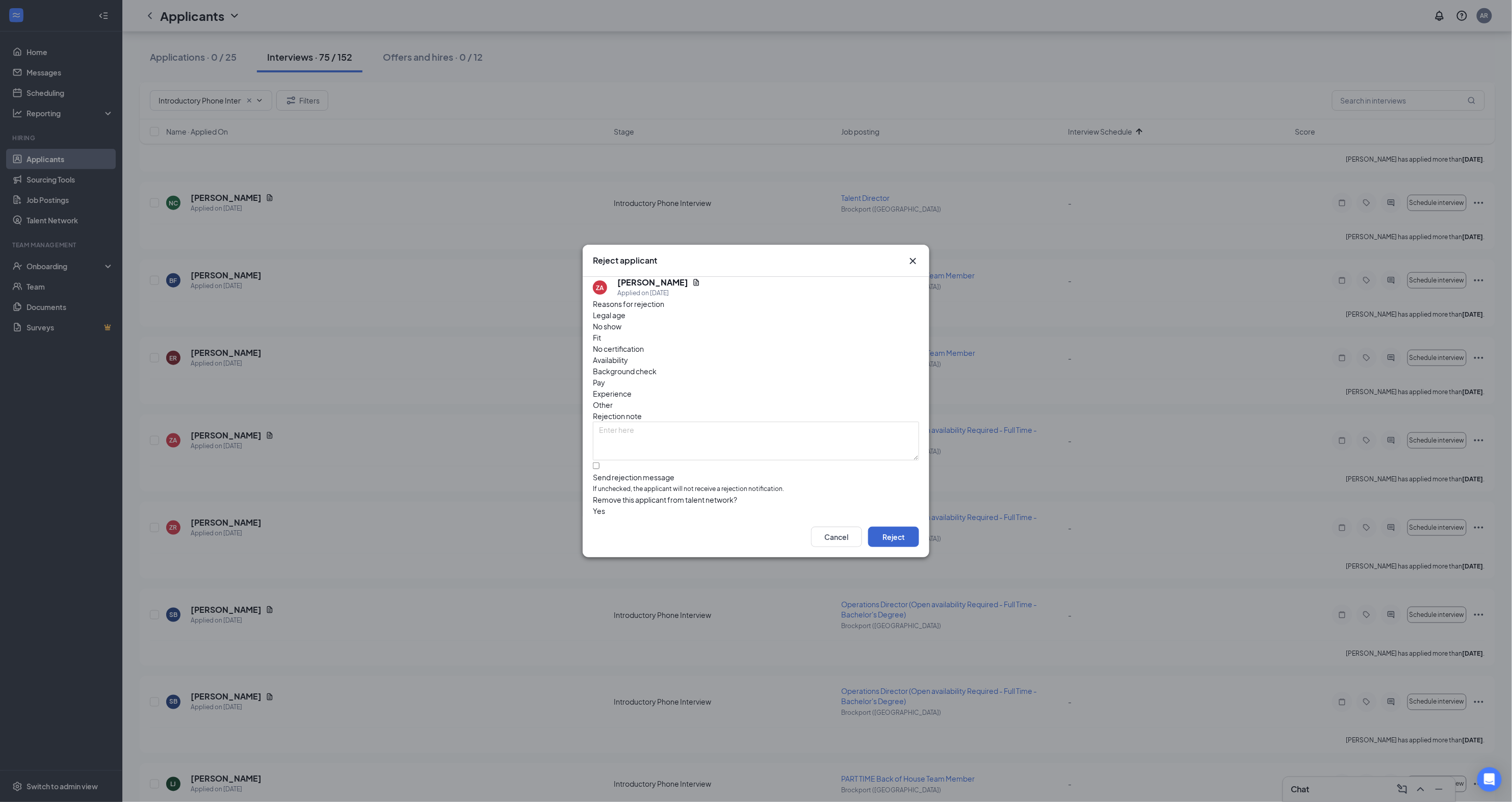
drag, startPoint x: 890, startPoint y: 538, endPoint x: 881, endPoint y: 537, distance: 9.1
click at [890, 538] on button "Reject" at bounding box center [893, 537] width 51 height 21
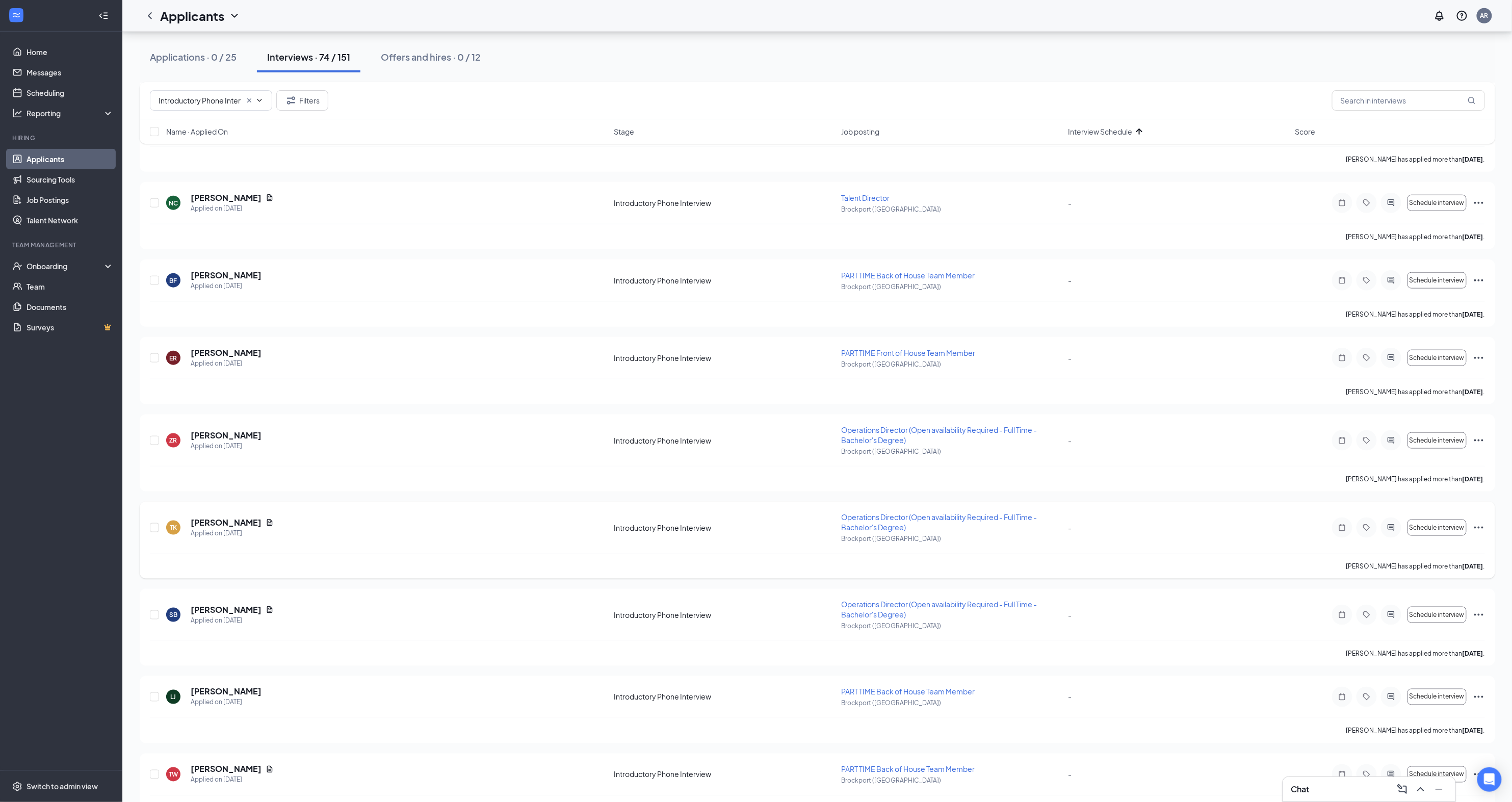
click at [1483, 527] on icon "Ellipses" at bounding box center [1478, 527] width 9 height 2
click at [1476, 434] on icon "Ellipses" at bounding box center [1478, 440] width 12 height 12
click at [1420, 660] on p "Mark as inactive" at bounding box center [1432, 658] width 88 height 10
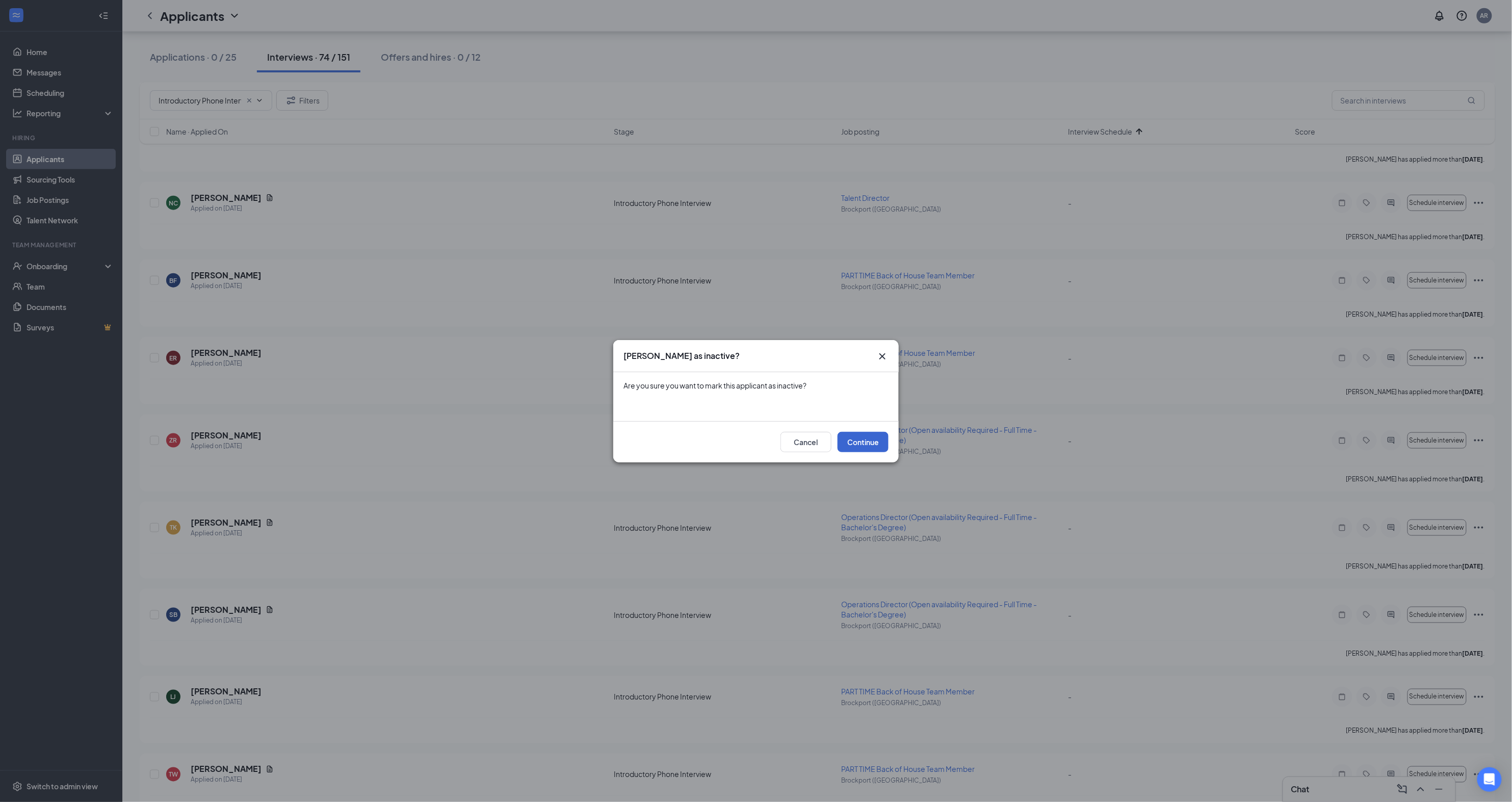
click at [869, 450] on button "Continue" at bounding box center [863, 442] width 51 height 21
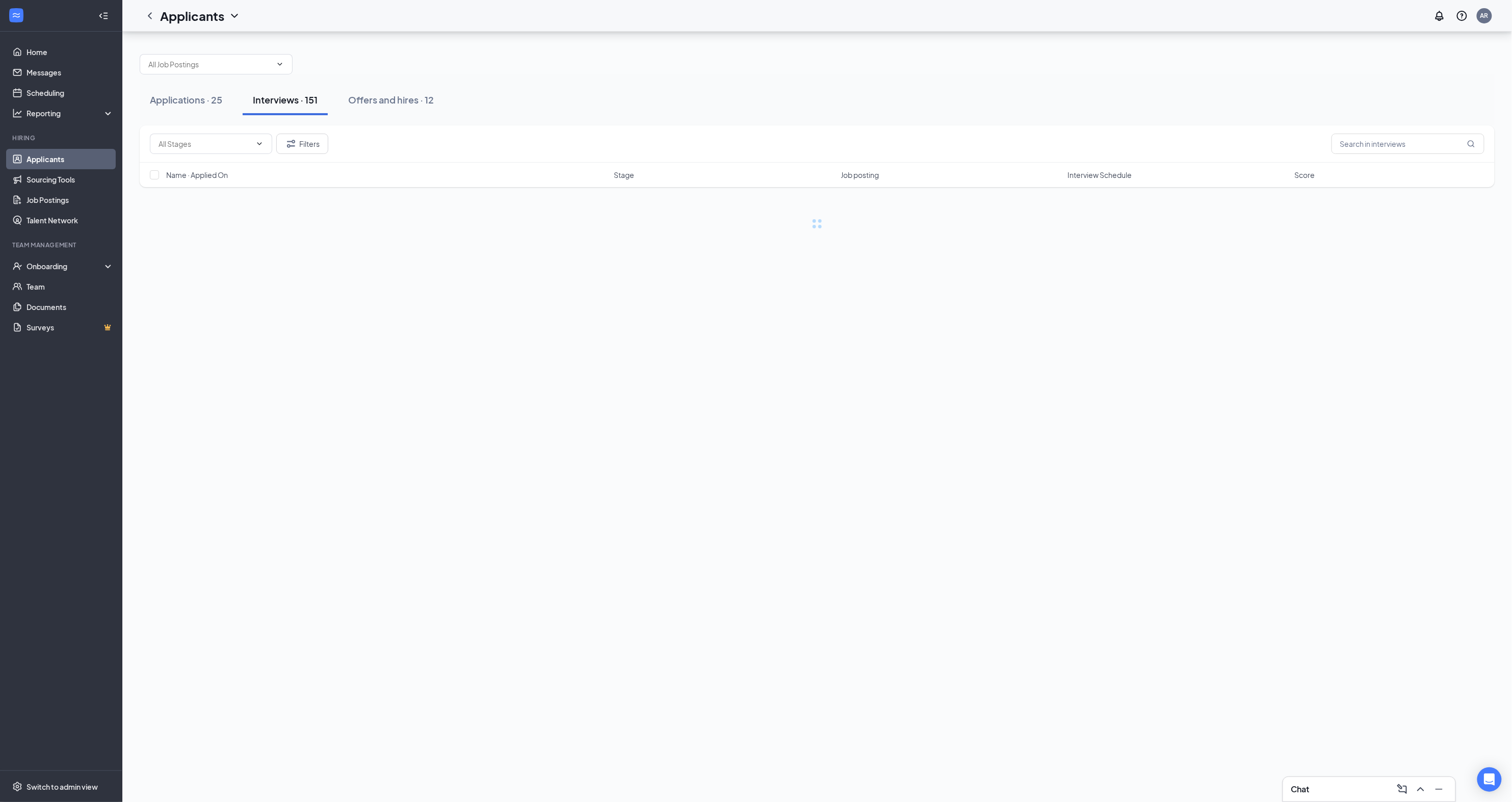
scroll to position [0, 0]
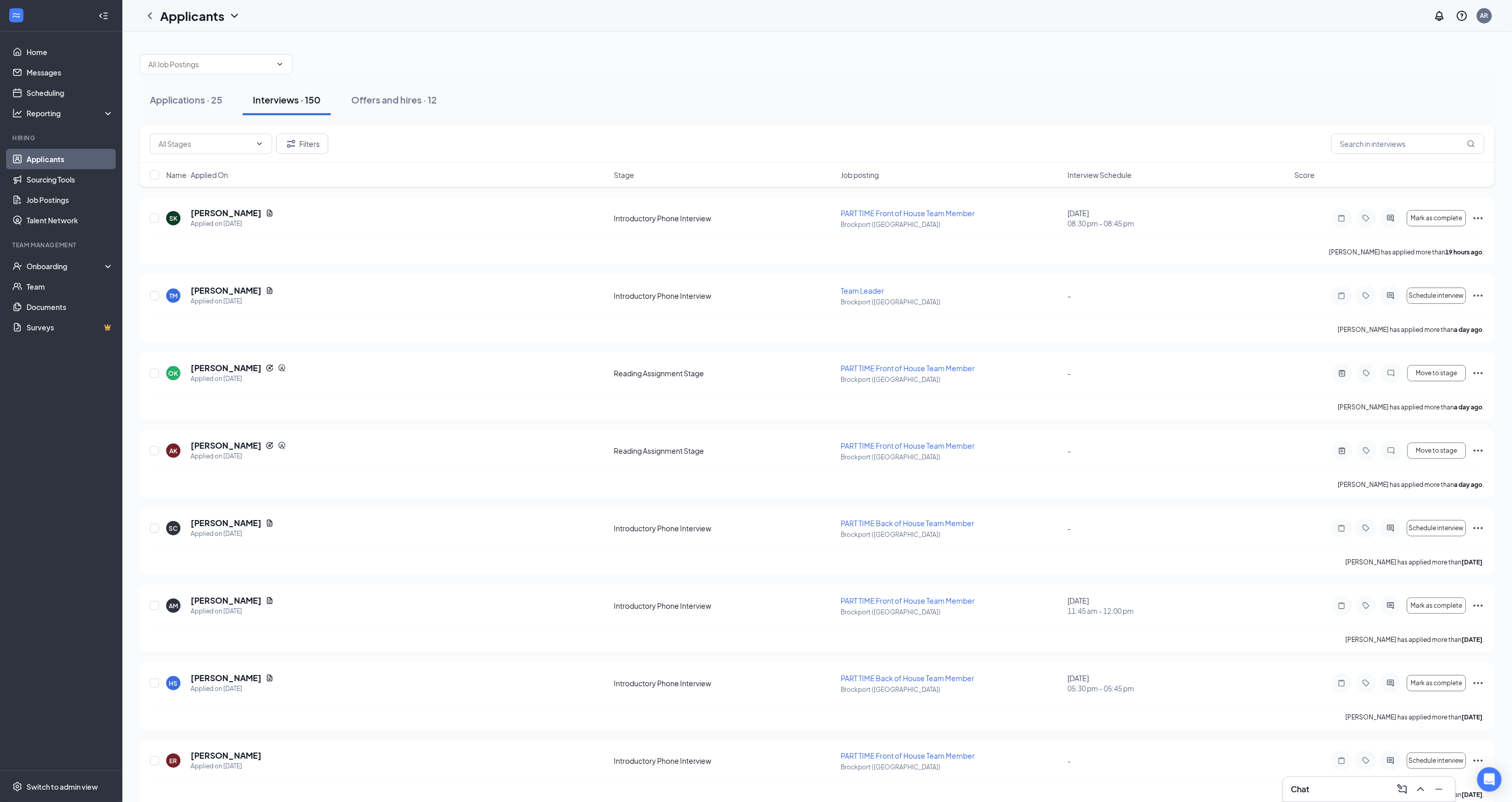
click at [1020, 144] on div "Filters" at bounding box center [818, 144] width 1335 height 21
click at [1083, 170] on span "Interview Schedule" at bounding box center [1100, 175] width 64 height 10
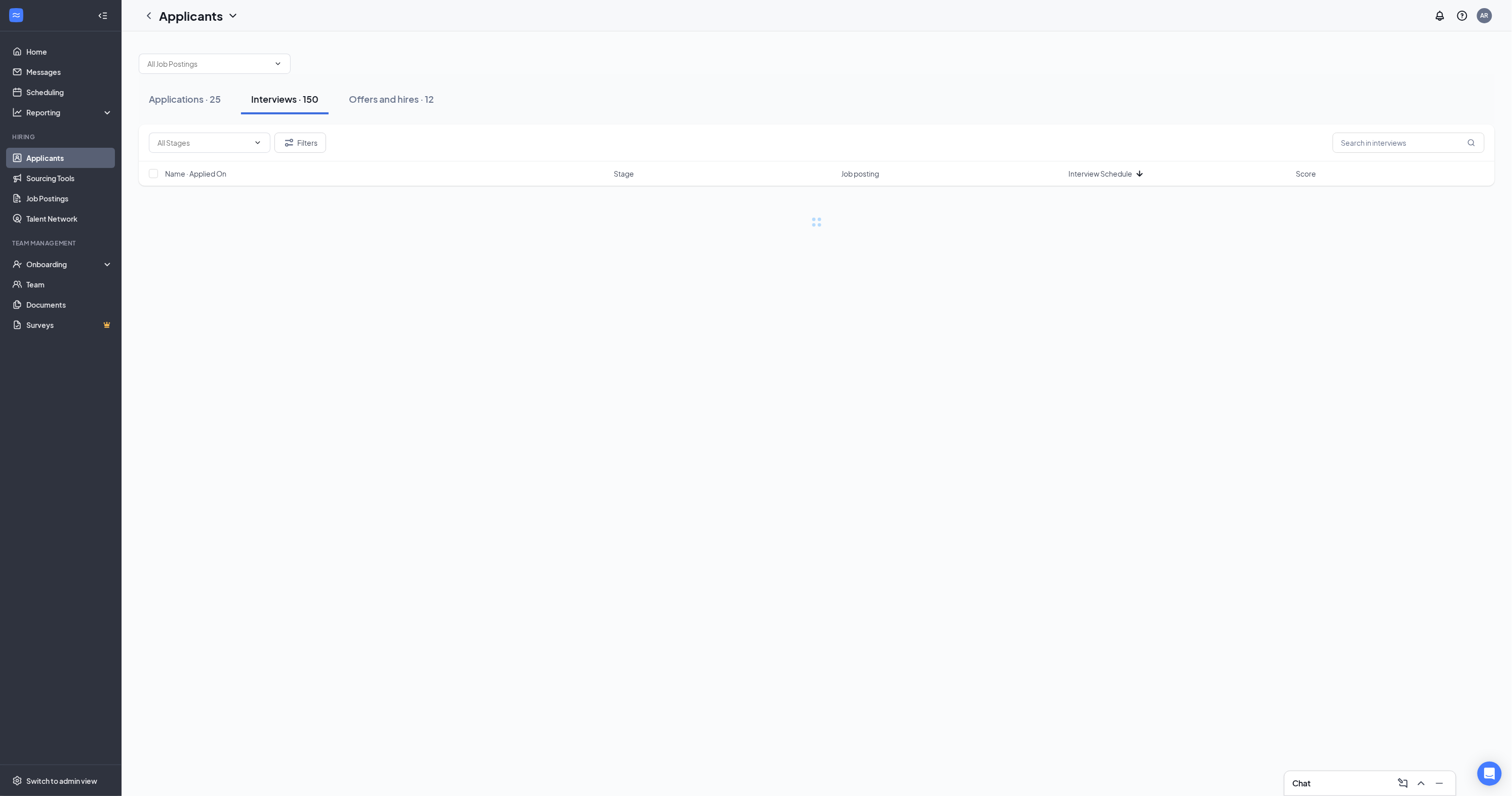
click at [1076, 170] on span "Interview Schedule" at bounding box center [1101, 173] width 64 height 10
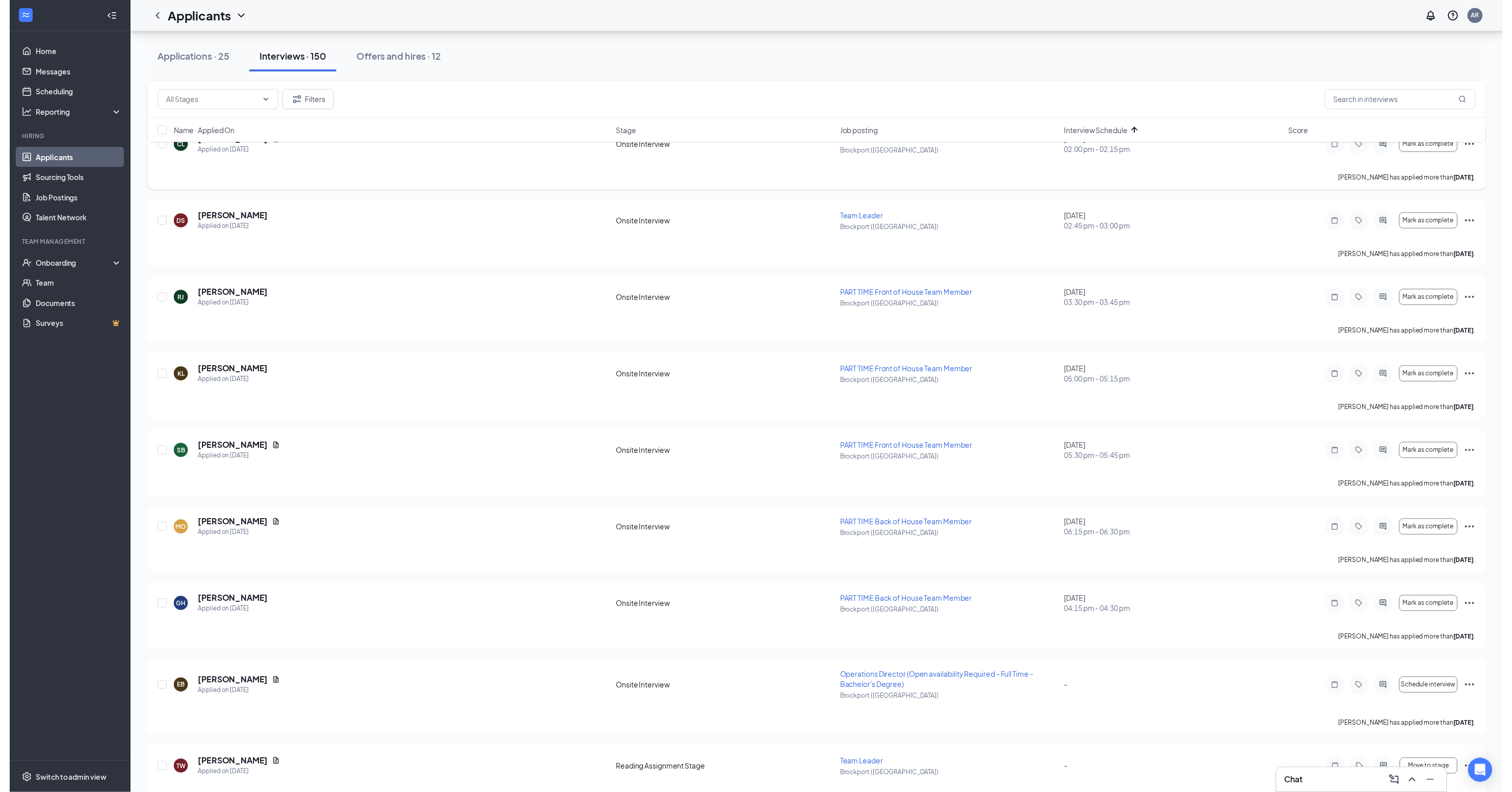
scroll to position [8775, 0]
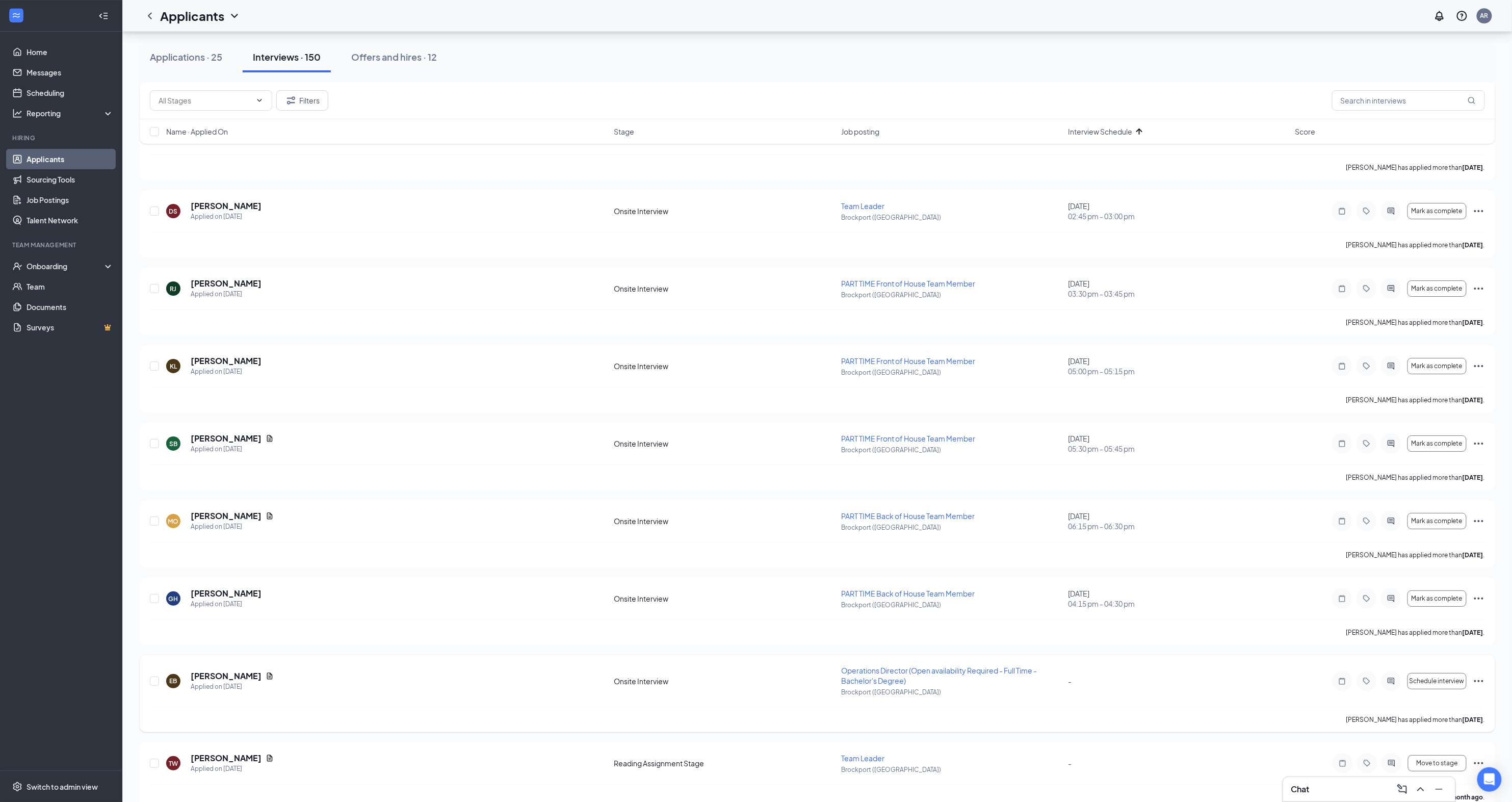
click at [1477, 675] on icon "Ellipses" at bounding box center [1478, 681] width 12 height 12
click at [1424, 727] on p "Reject" at bounding box center [1432, 732] width 88 height 10
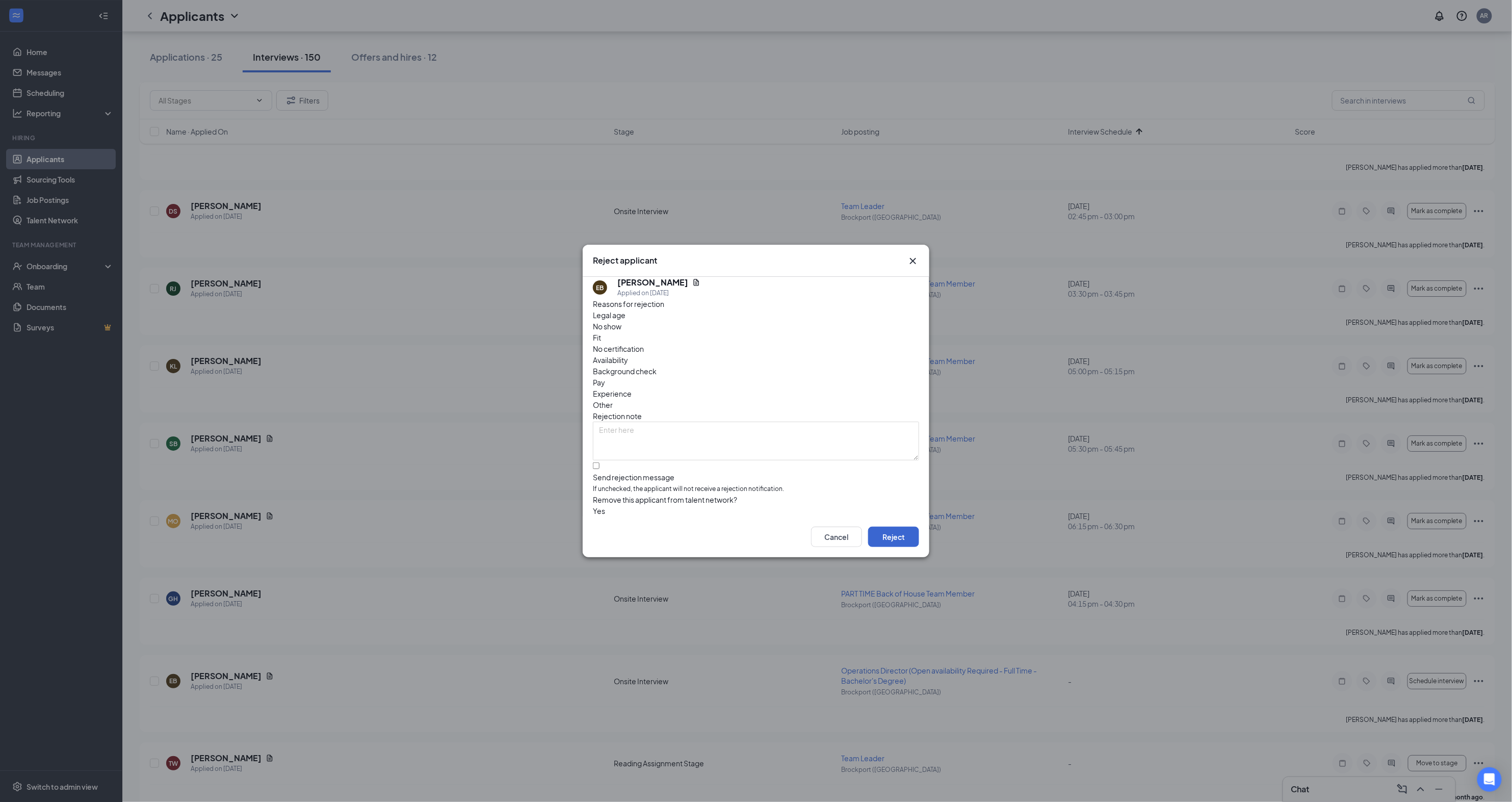
click at [894, 544] on button "Reject" at bounding box center [893, 537] width 51 height 21
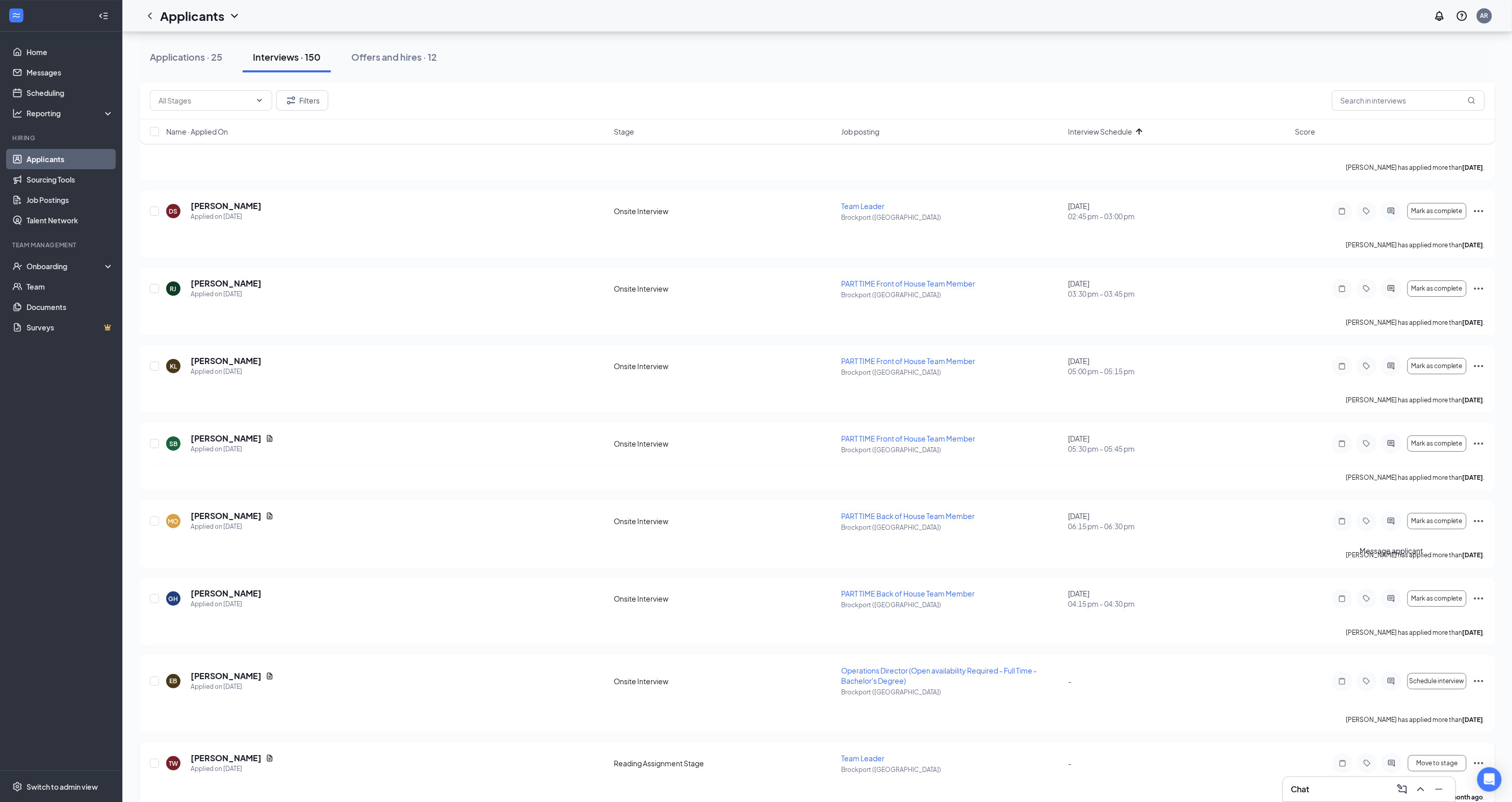
click at [1395, 759] on icon "ActiveChat" at bounding box center [1391, 763] width 12 height 8
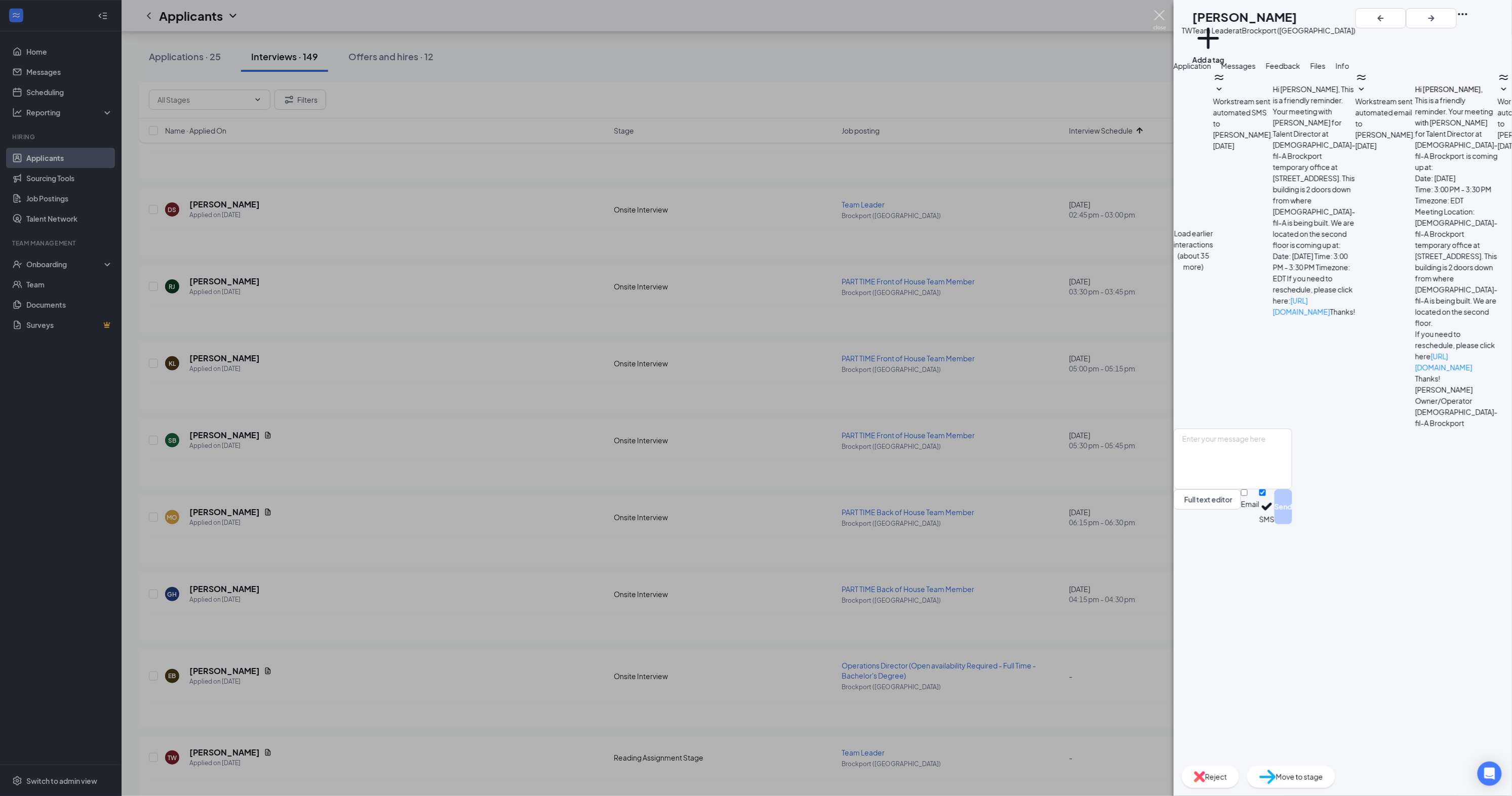
click at [1155, 18] on img at bounding box center [1160, 20] width 13 height 20
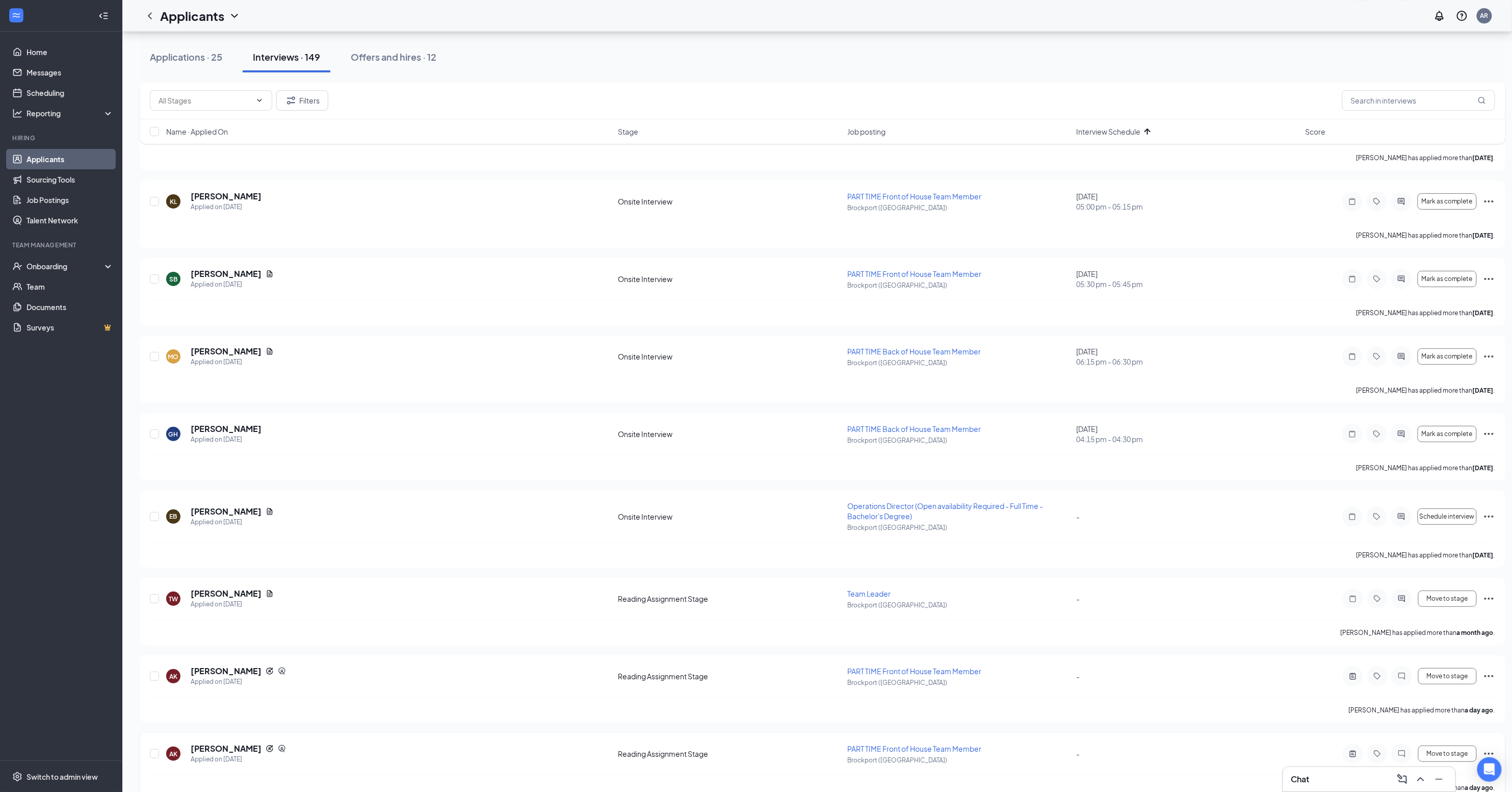
scroll to position [8944, 0]
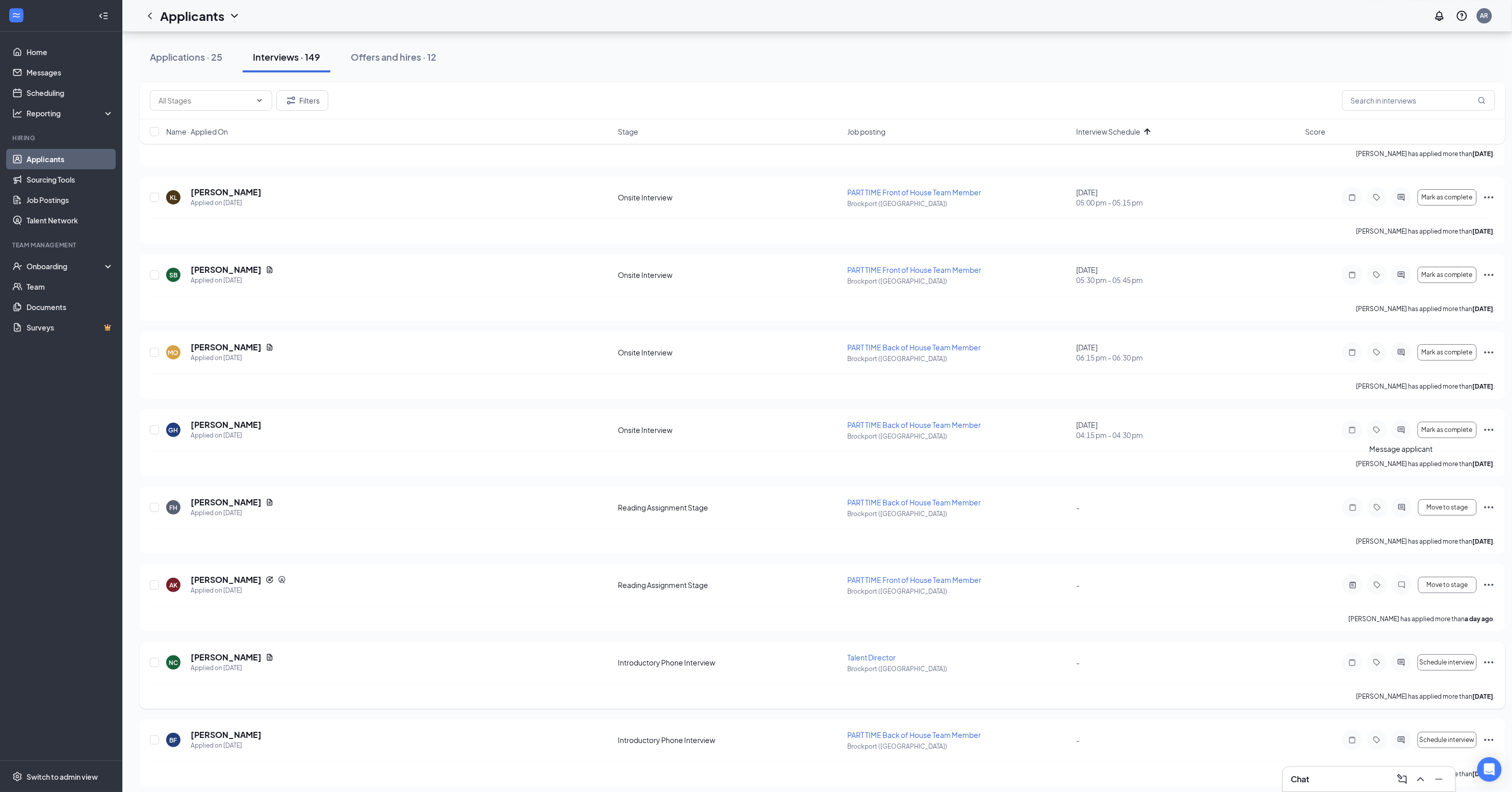
click at [1401, 659] on icon "ActiveChat" at bounding box center [1400, 662] width 6 height 6
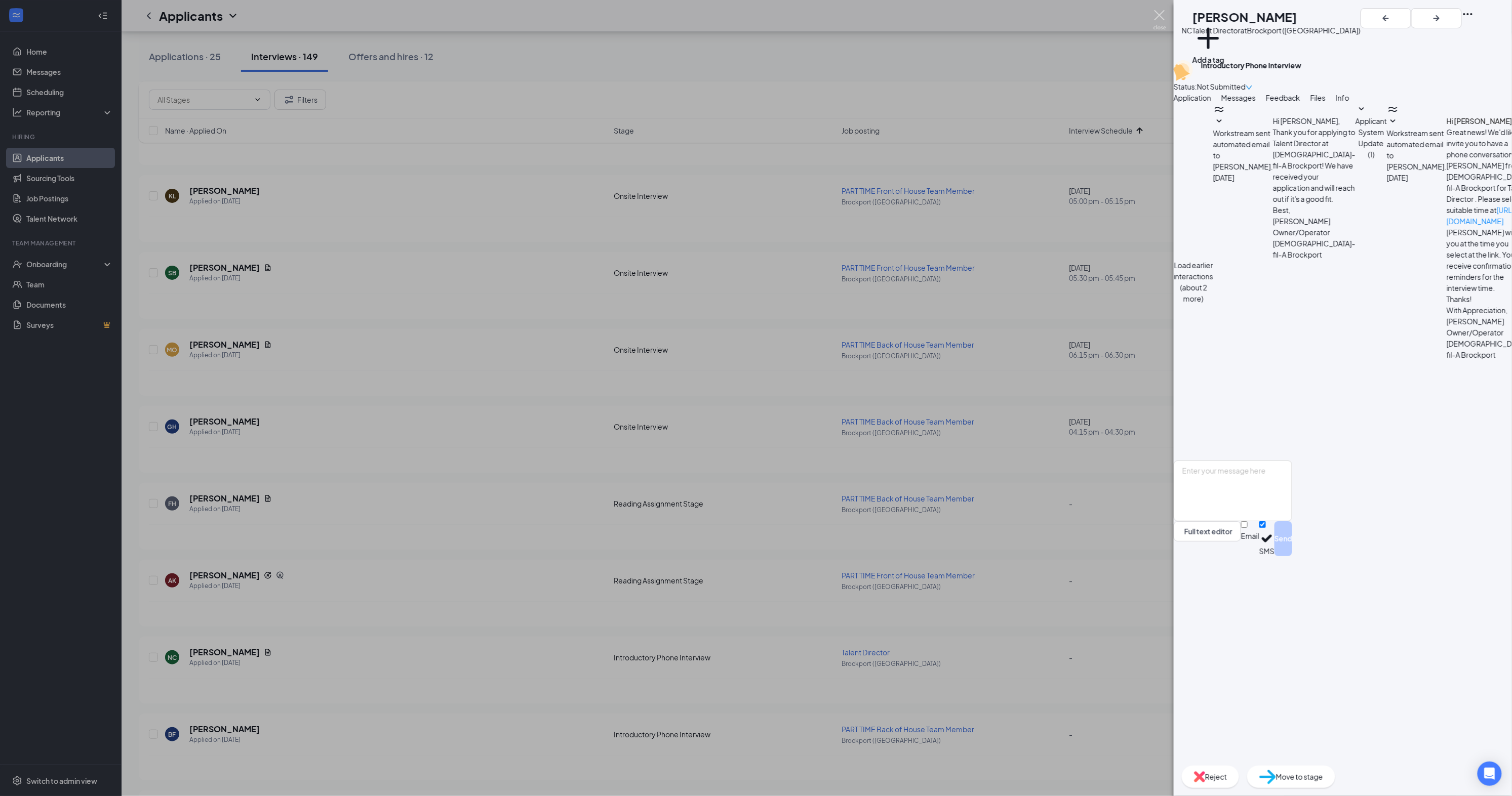
click at [1162, 17] on img at bounding box center [1160, 20] width 13 height 20
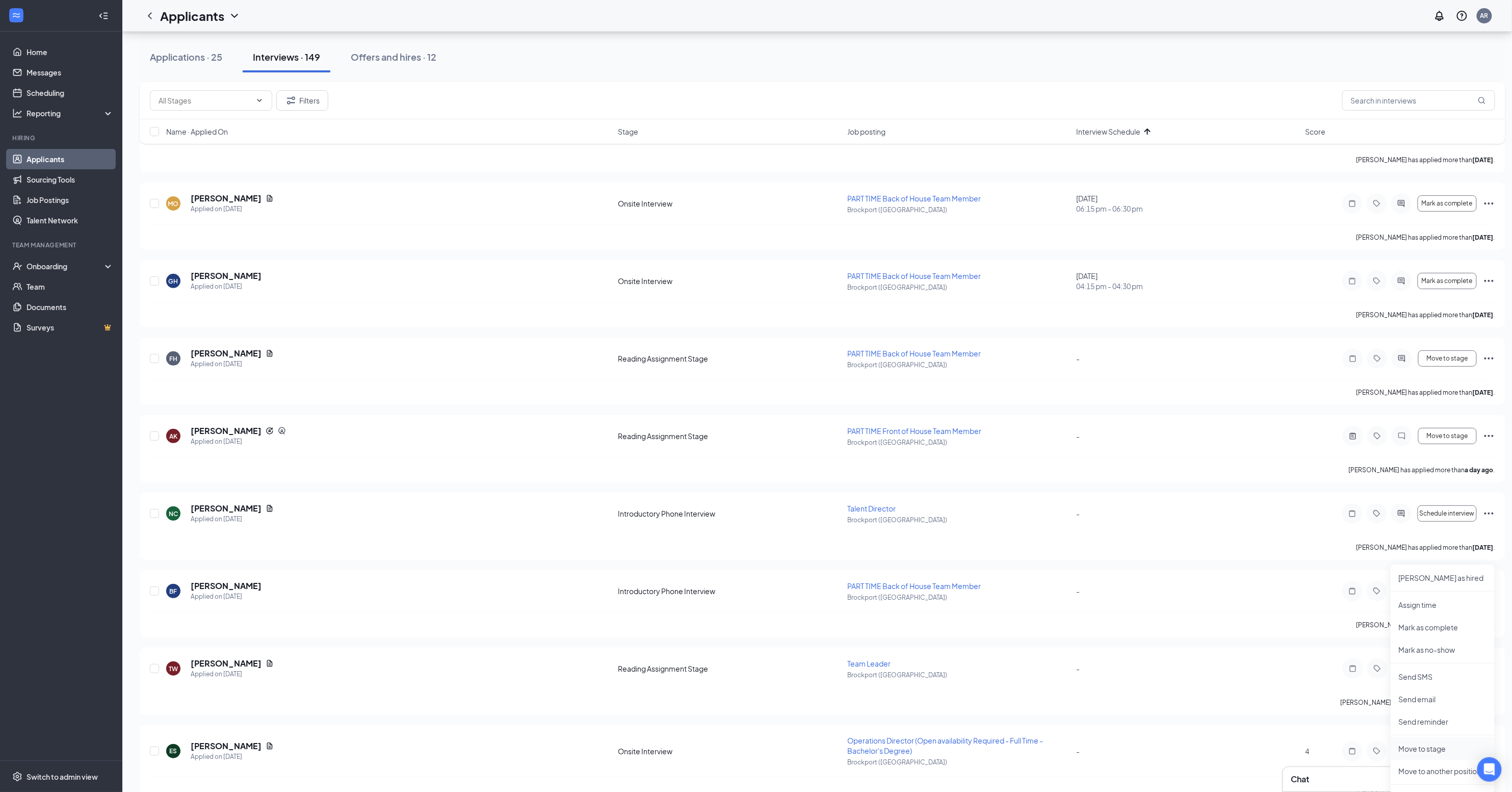
scroll to position [9116, 0]
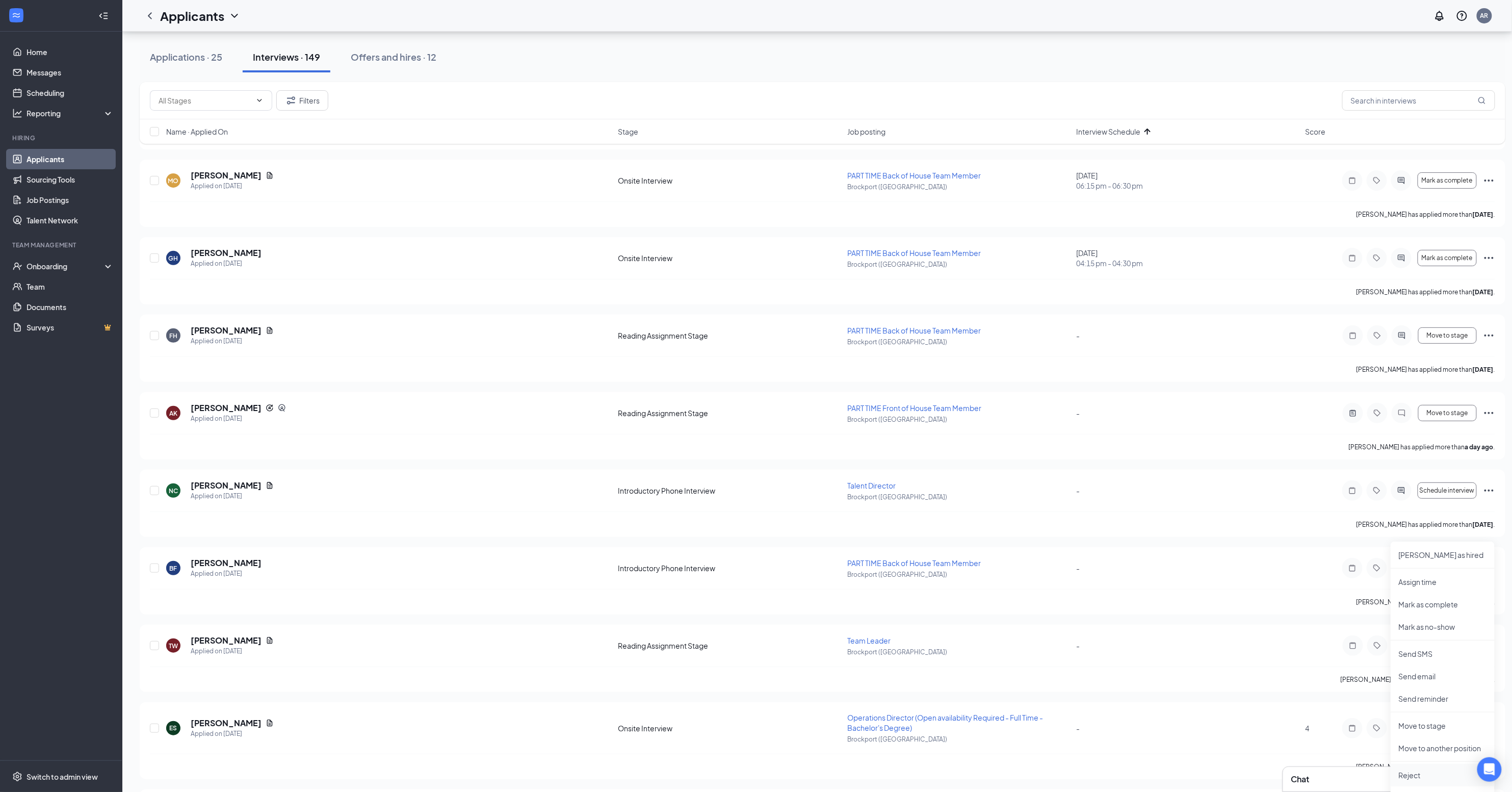
click at [1422, 776] on p "Reject" at bounding box center [1443, 775] width 88 height 10
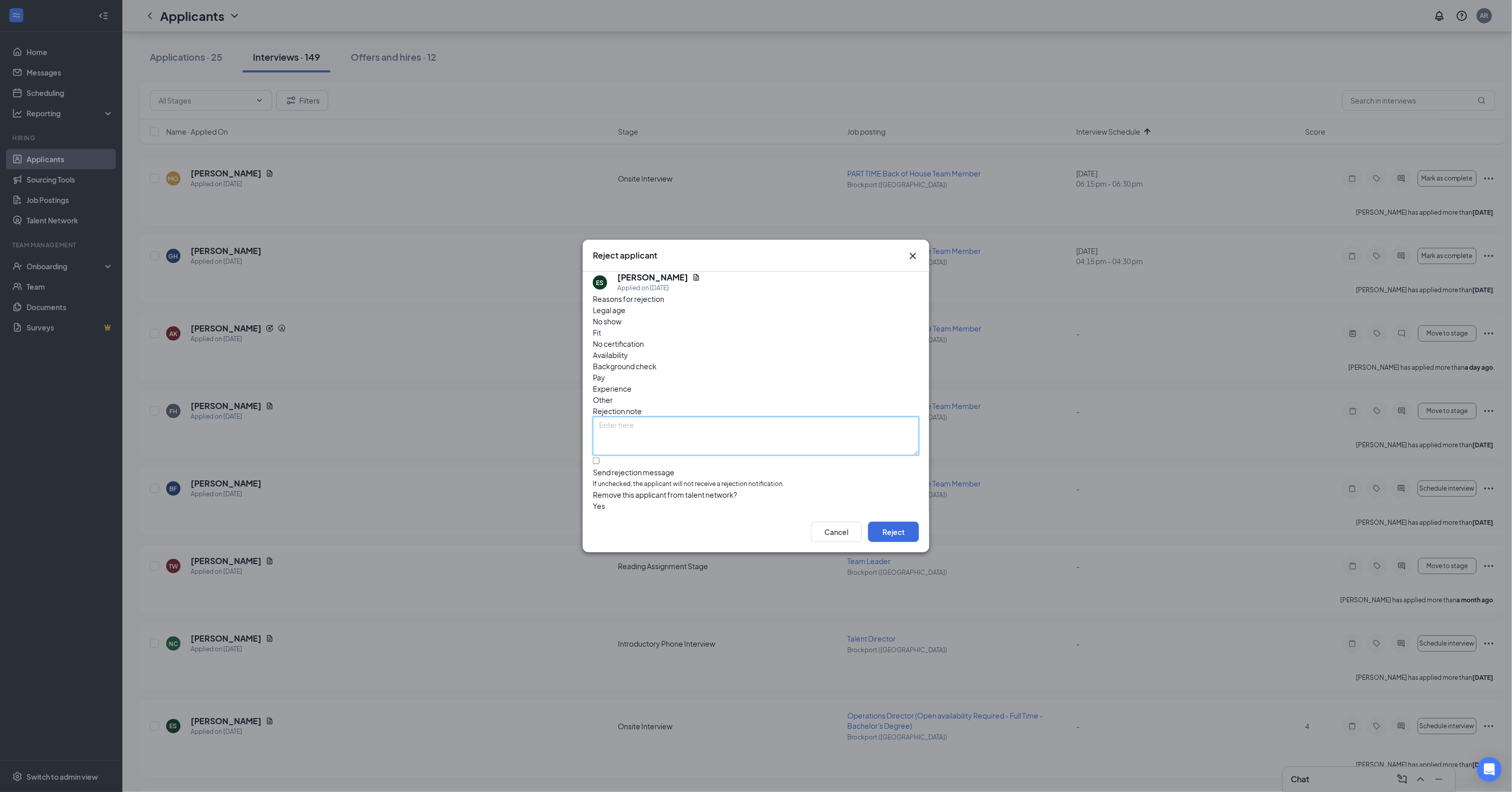
click at [755, 416] on textarea at bounding box center [756, 436] width 326 height 39
type textarea "Removed herself"
click at [901, 530] on button "Reject" at bounding box center [893, 532] width 51 height 21
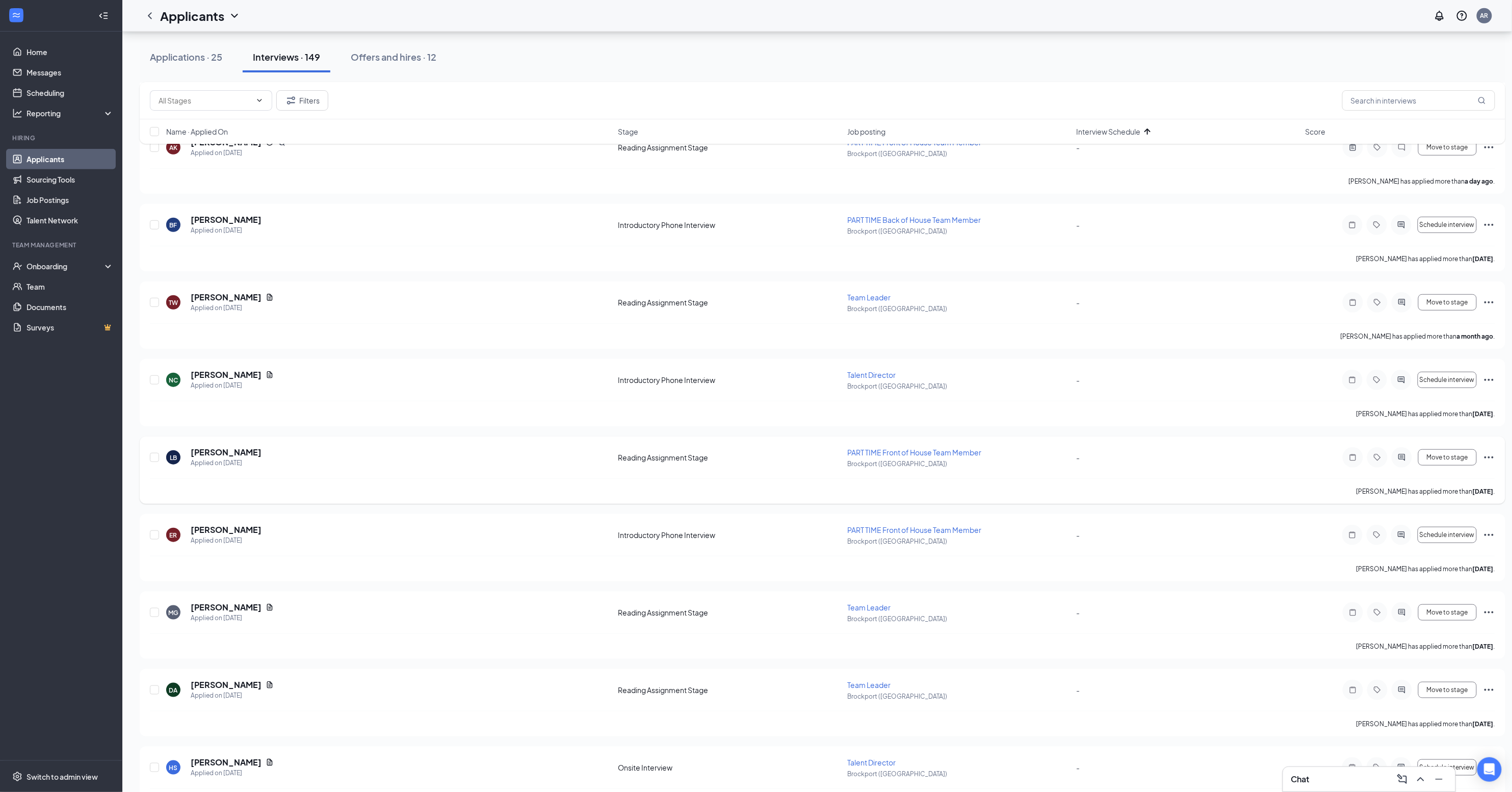
scroll to position [9383, 0]
click at [1405, 762] on icon "ActiveChat" at bounding box center [1401, 766] width 12 height 8
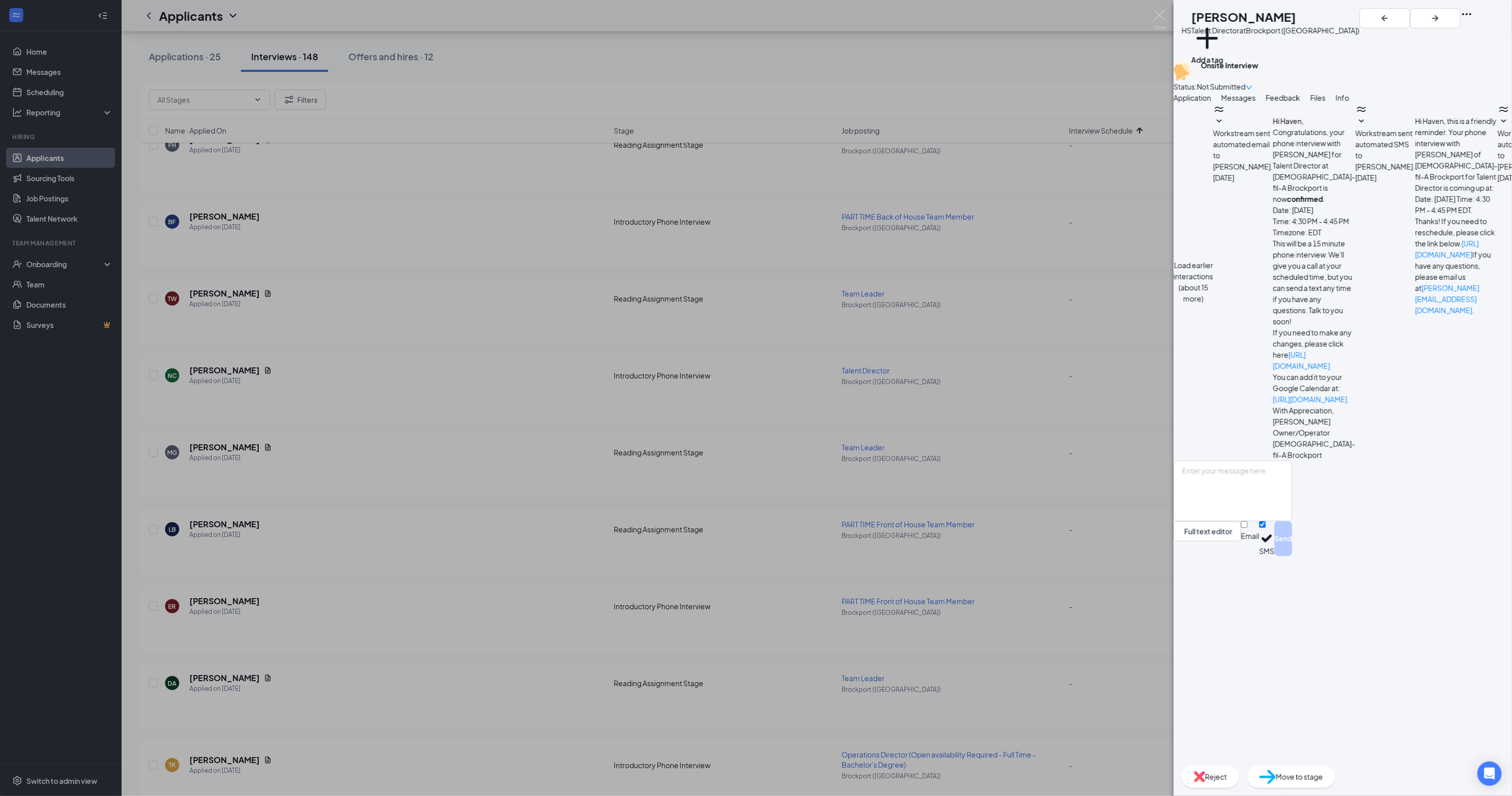
click at [1227, 777] on span "Reject" at bounding box center [1216, 777] width 22 height 11
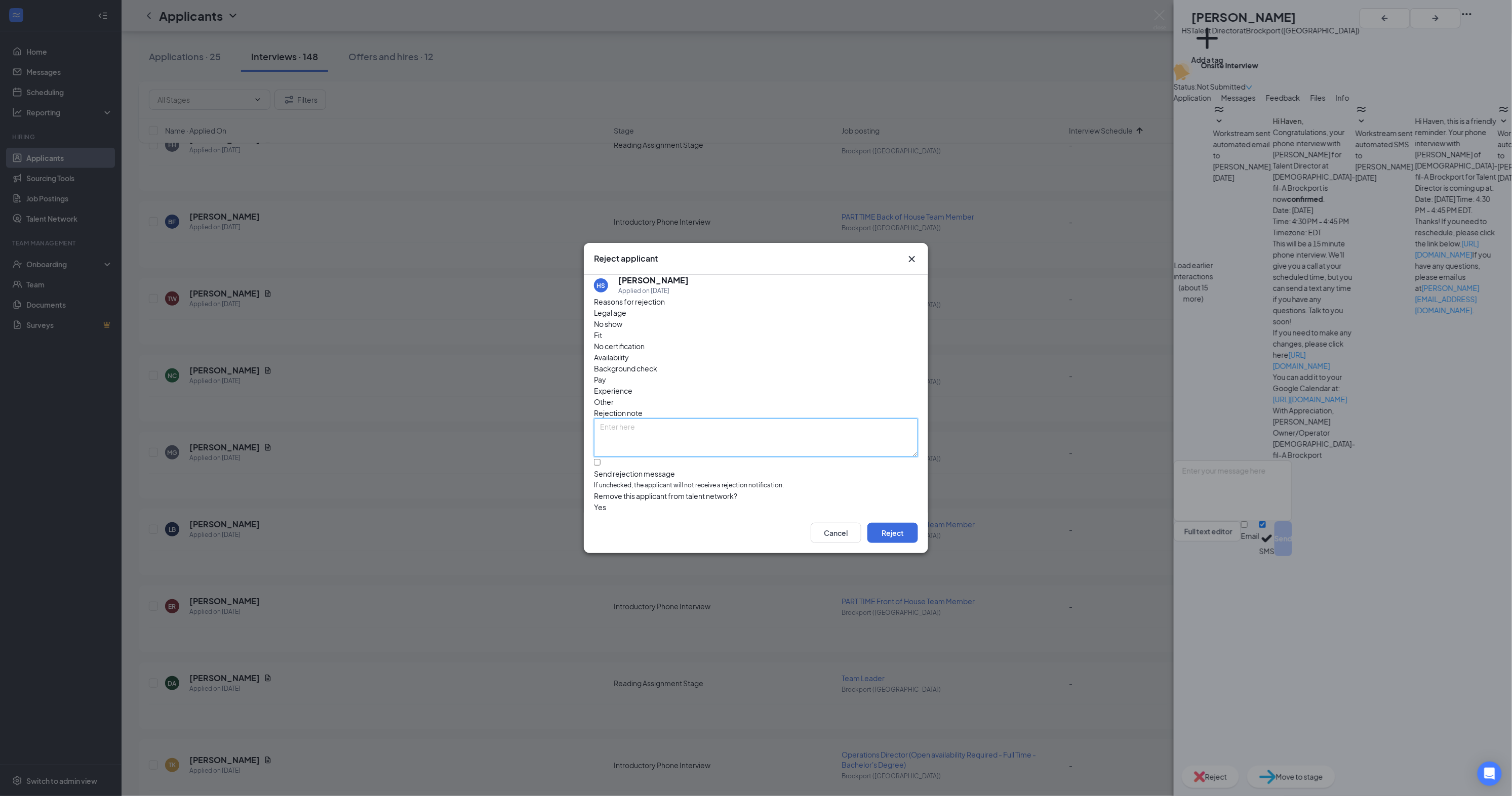
click at [744, 418] on textarea at bounding box center [756, 437] width 324 height 38
type textarea "Unresponsive"
click at [886, 540] on button "Reject" at bounding box center [892, 533] width 50 height 21
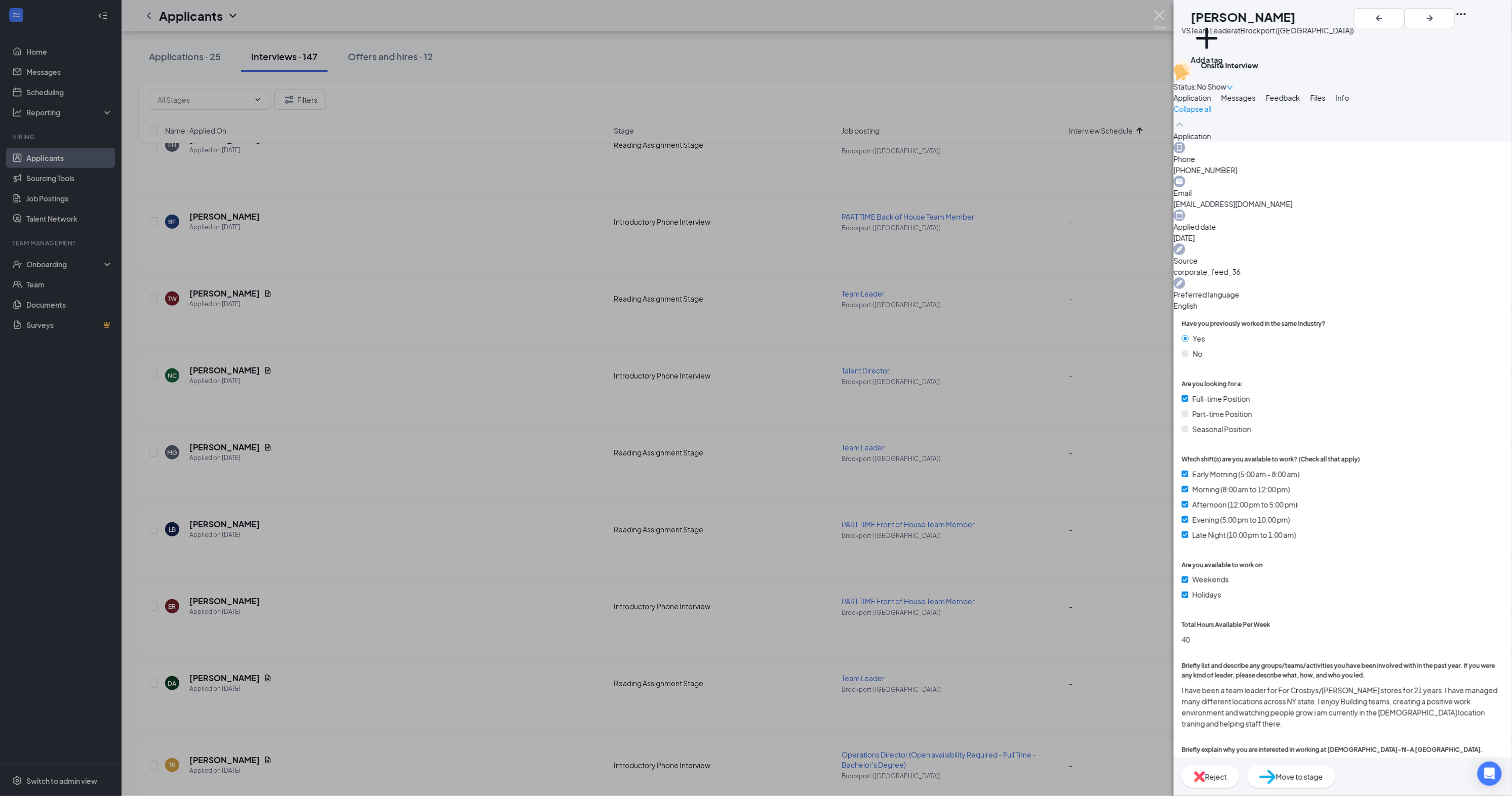
click at [1161, 13] on img at bounding box center [1160, 20] width 13 height 20
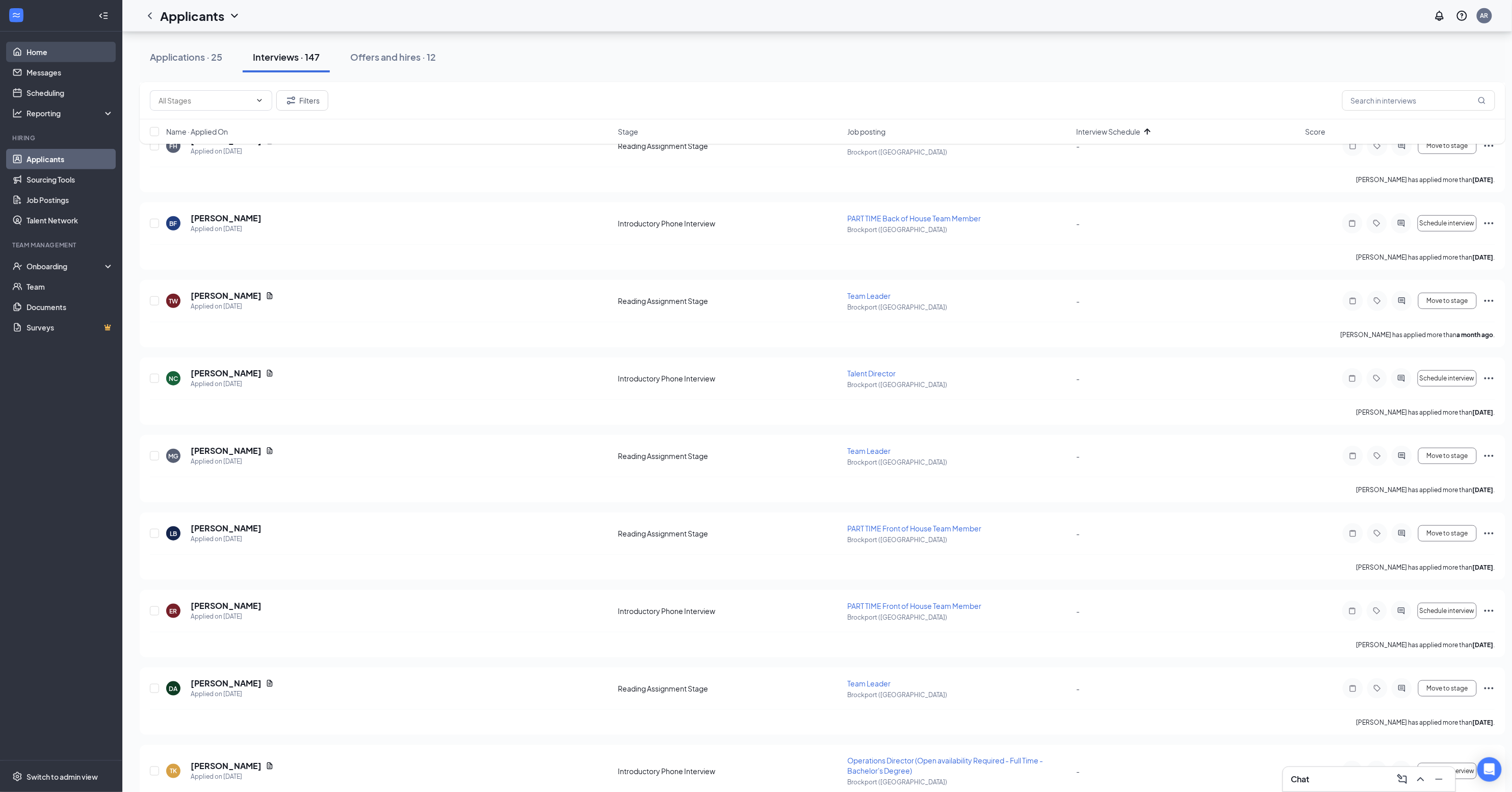
click at [50, 58] on link "Home" at bounding box center [70, 52] width 87 height 21
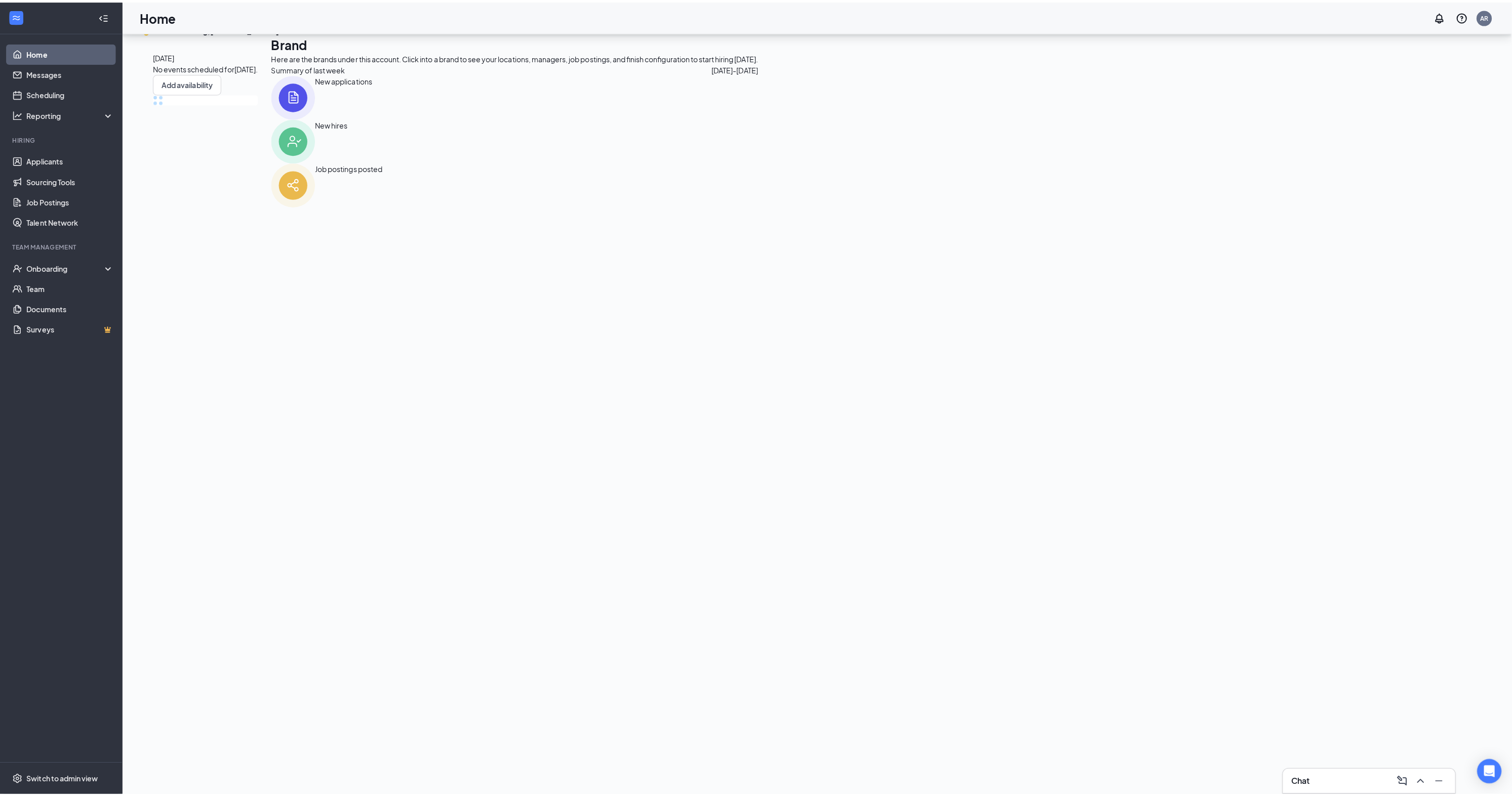
scroll to position [21, 0]
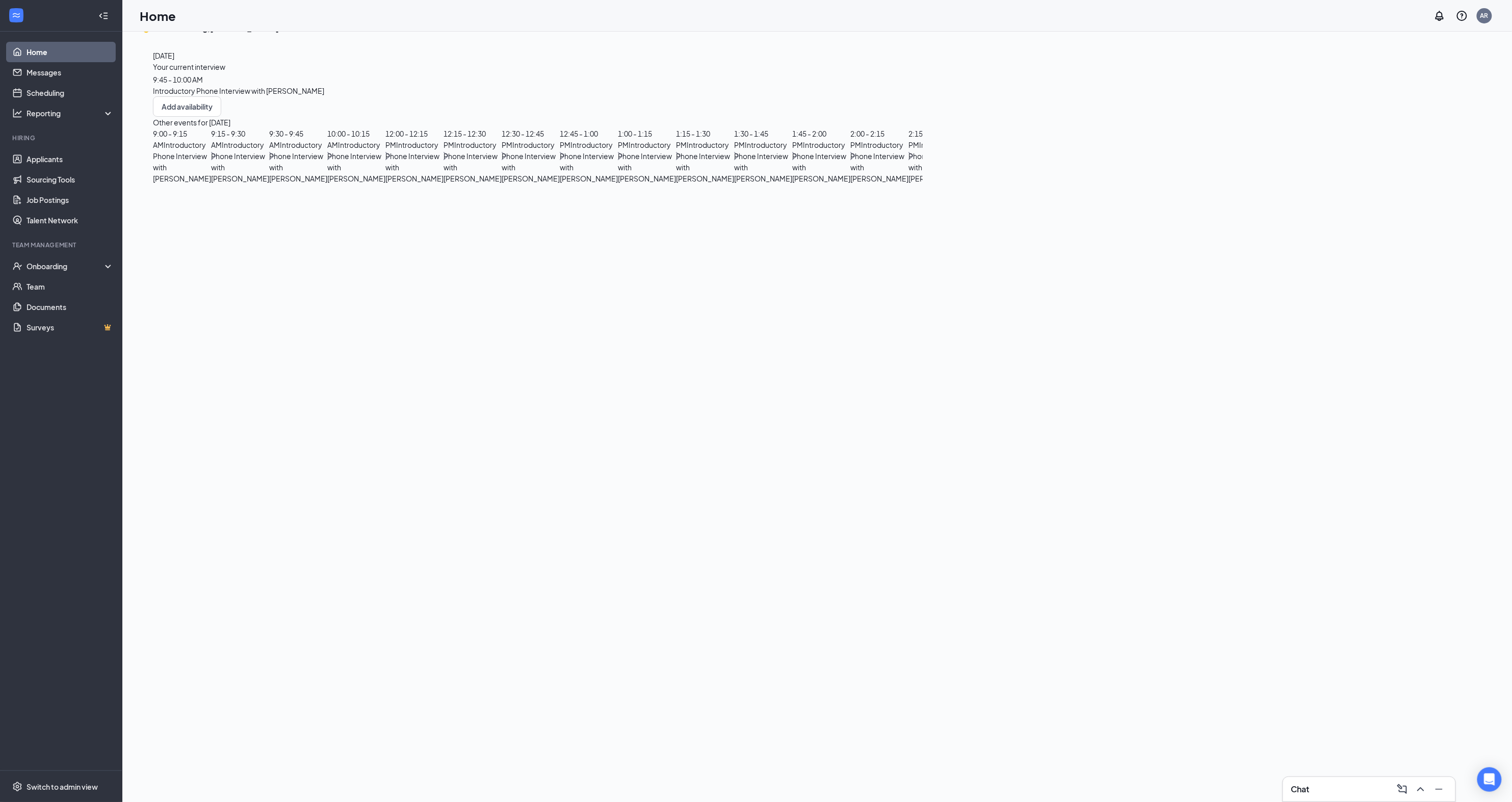
click at [203, 84] on span "9:45 - 10:00 AM" at bounding box center [178, 79] width 50 height 9
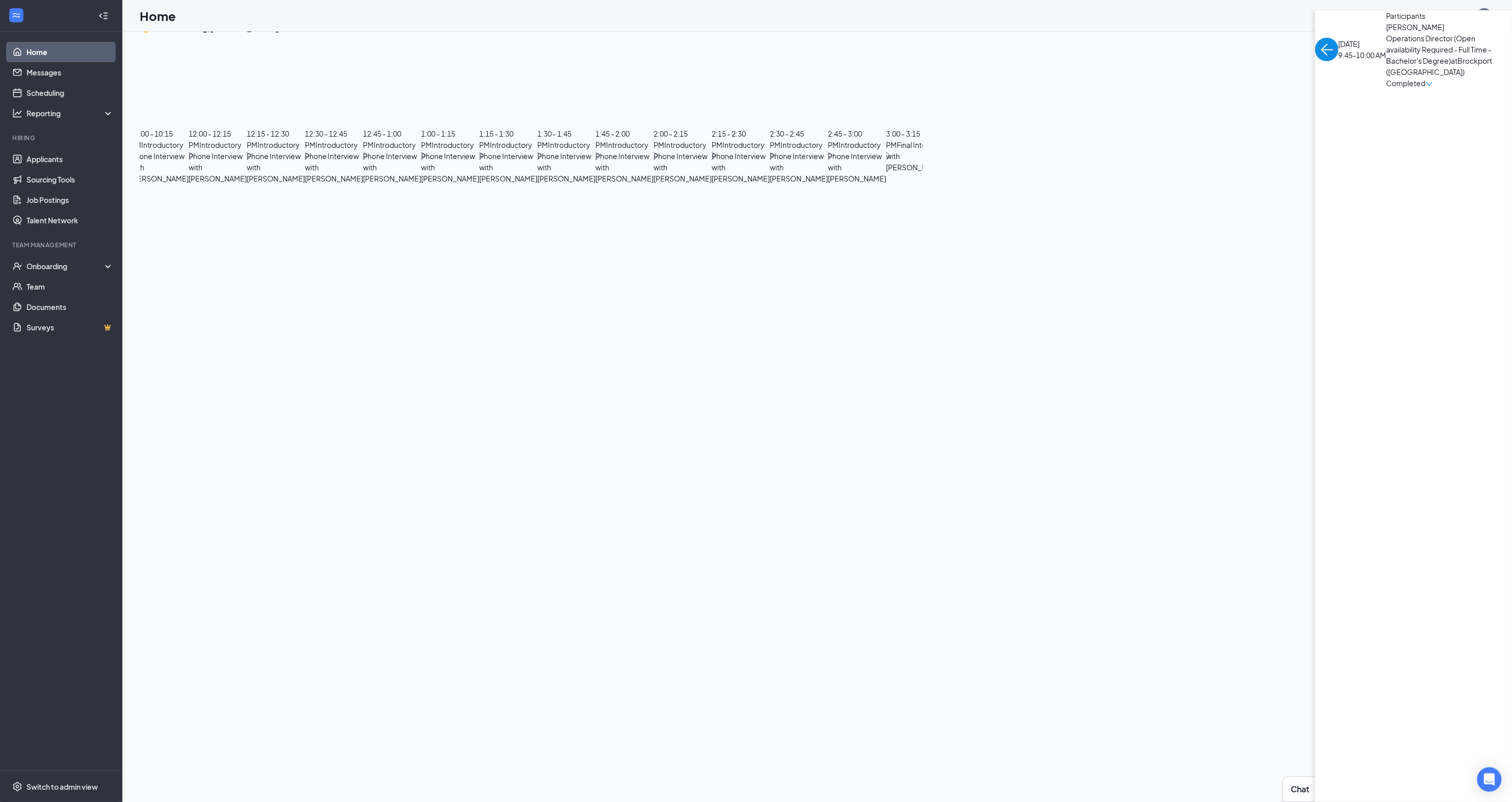
click at [1387, 33] on span "[PERSON_NAME]" at bounding box center [1440, 27] width 107 height 11
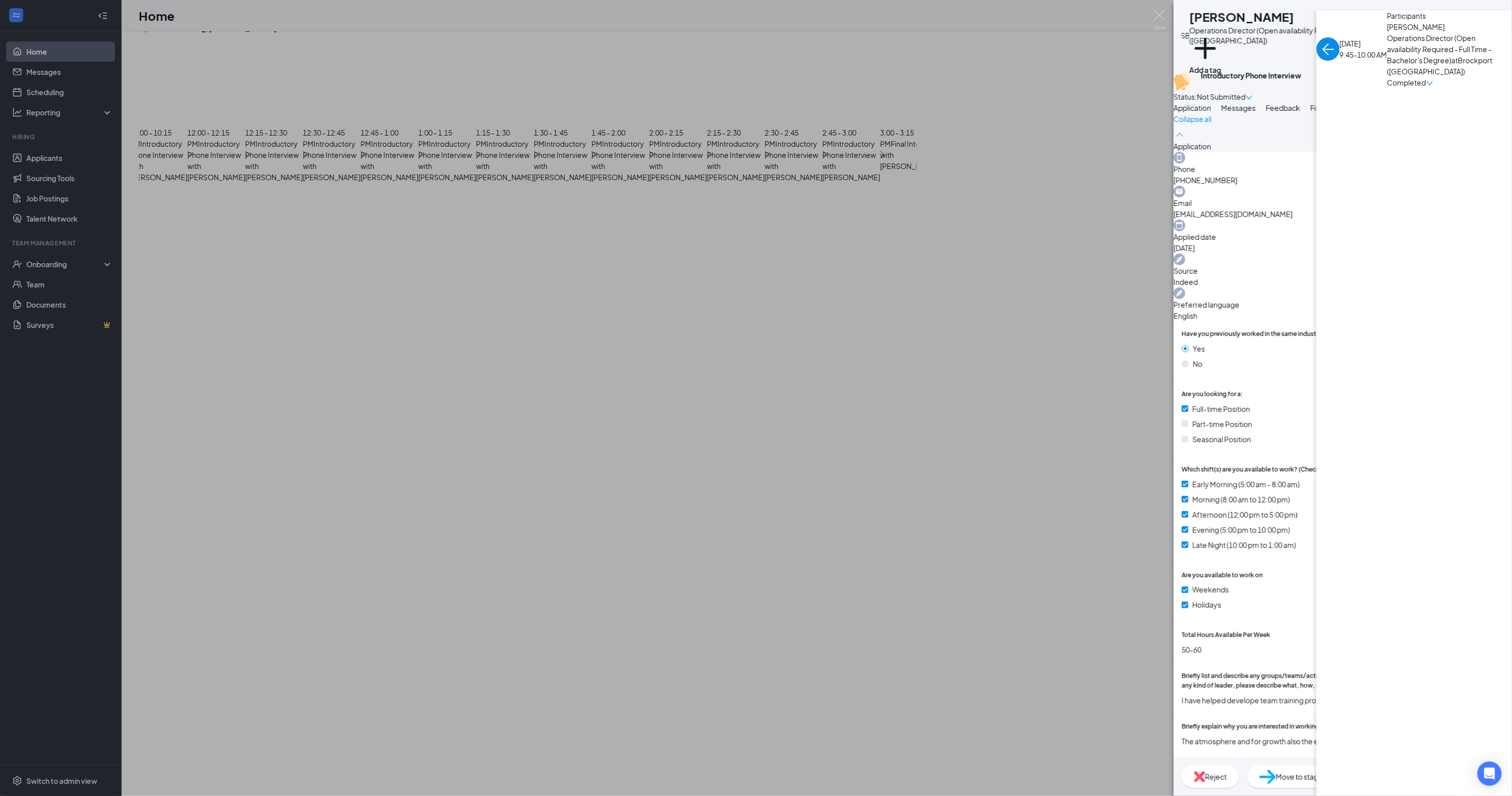
click at [1256, 114] on button "Messages" at bounding box center [1238, 108] width 34 height 11
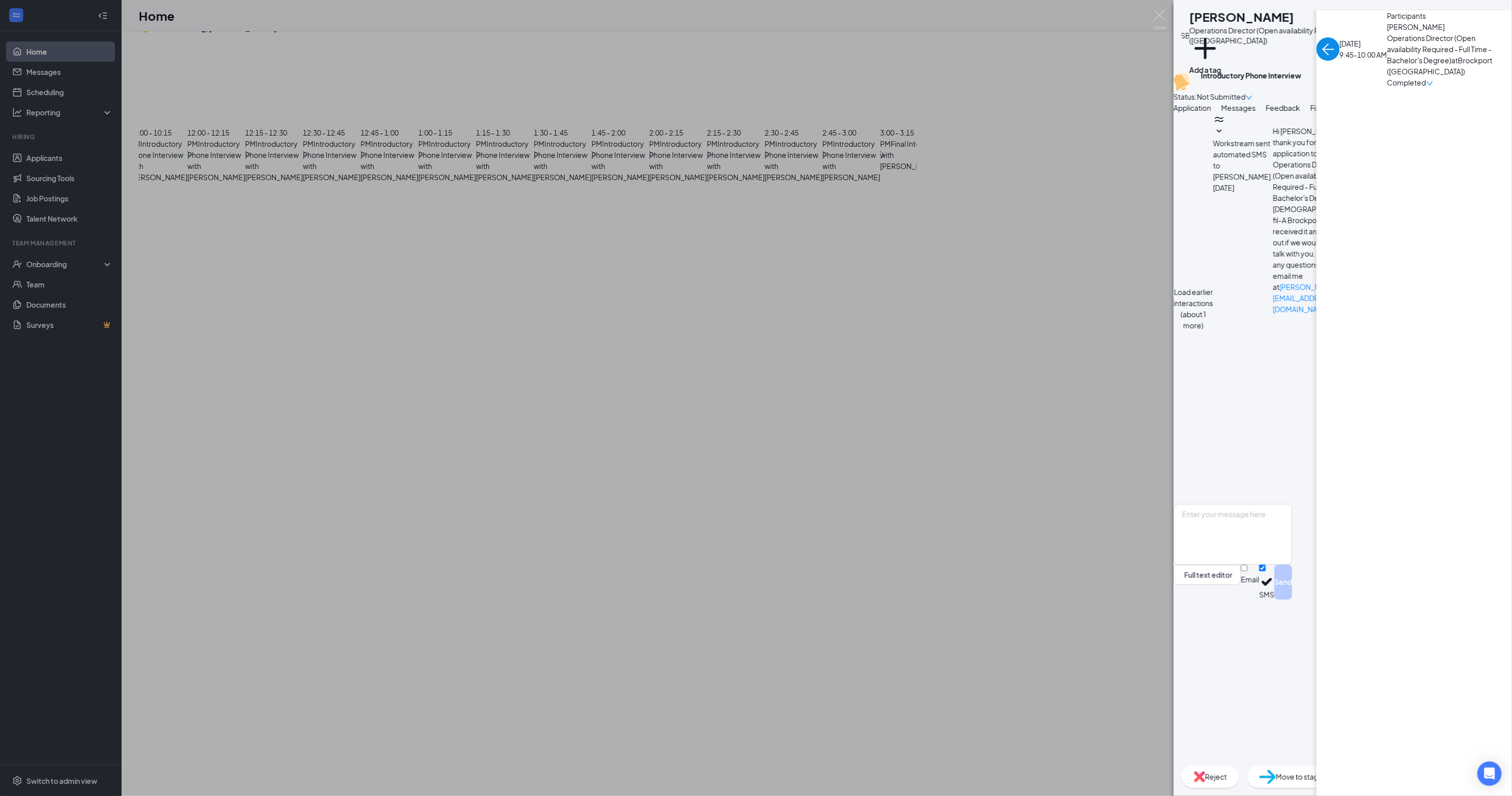
click at [1211, 114] on button "Application" at bounding box center [1192, 108] width 38 height 11
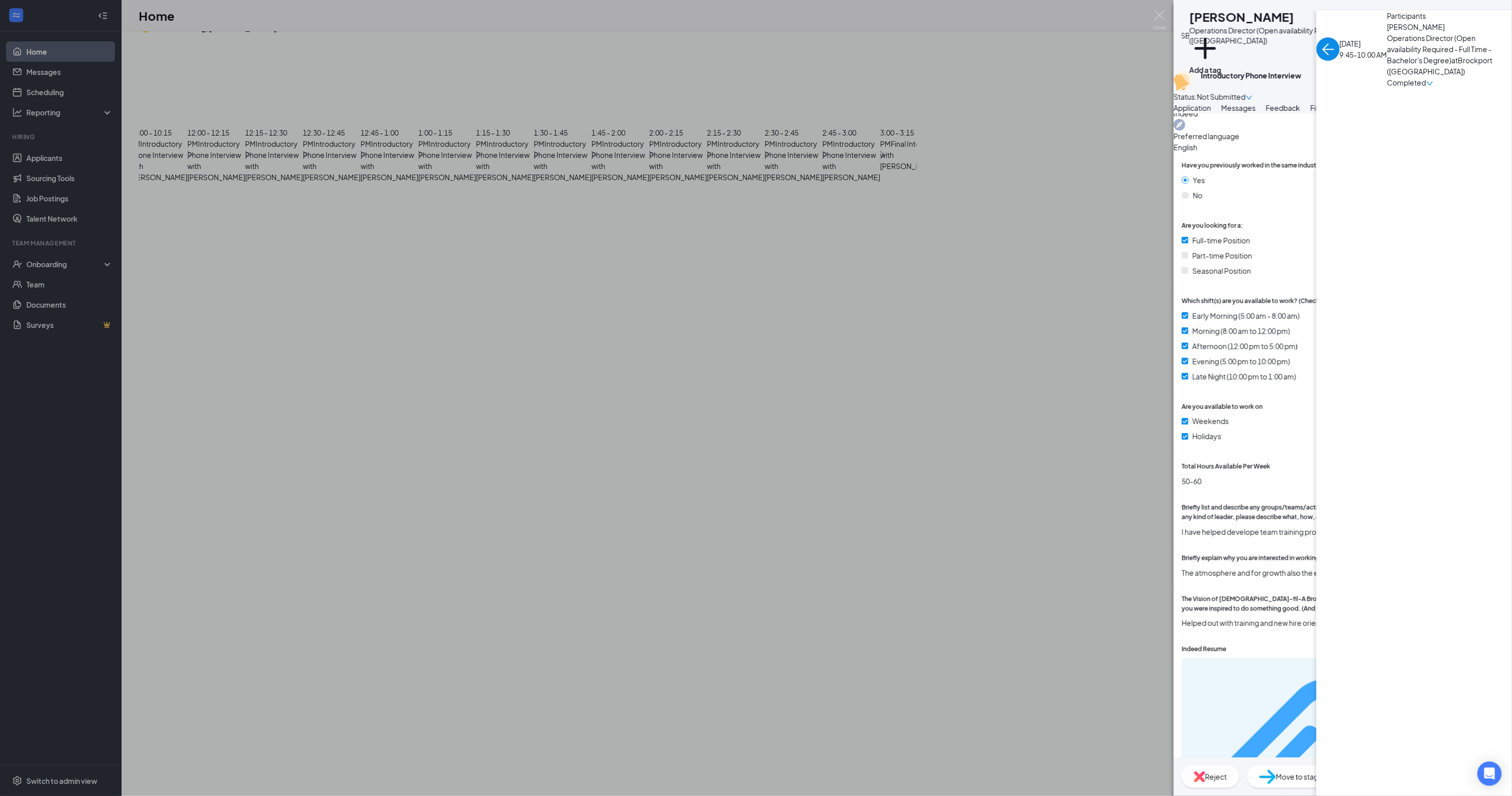
scroll to position [168, 0]
click at [1400, 765] on div "fb3a78a2b55b43ee98a5c0fe122e62e5.pdf" at bounding box center [1449, 769] width 97 height 8
click at [1256, 112] on span "Messages" at bounding box center [1238, 107] width 34 height 9
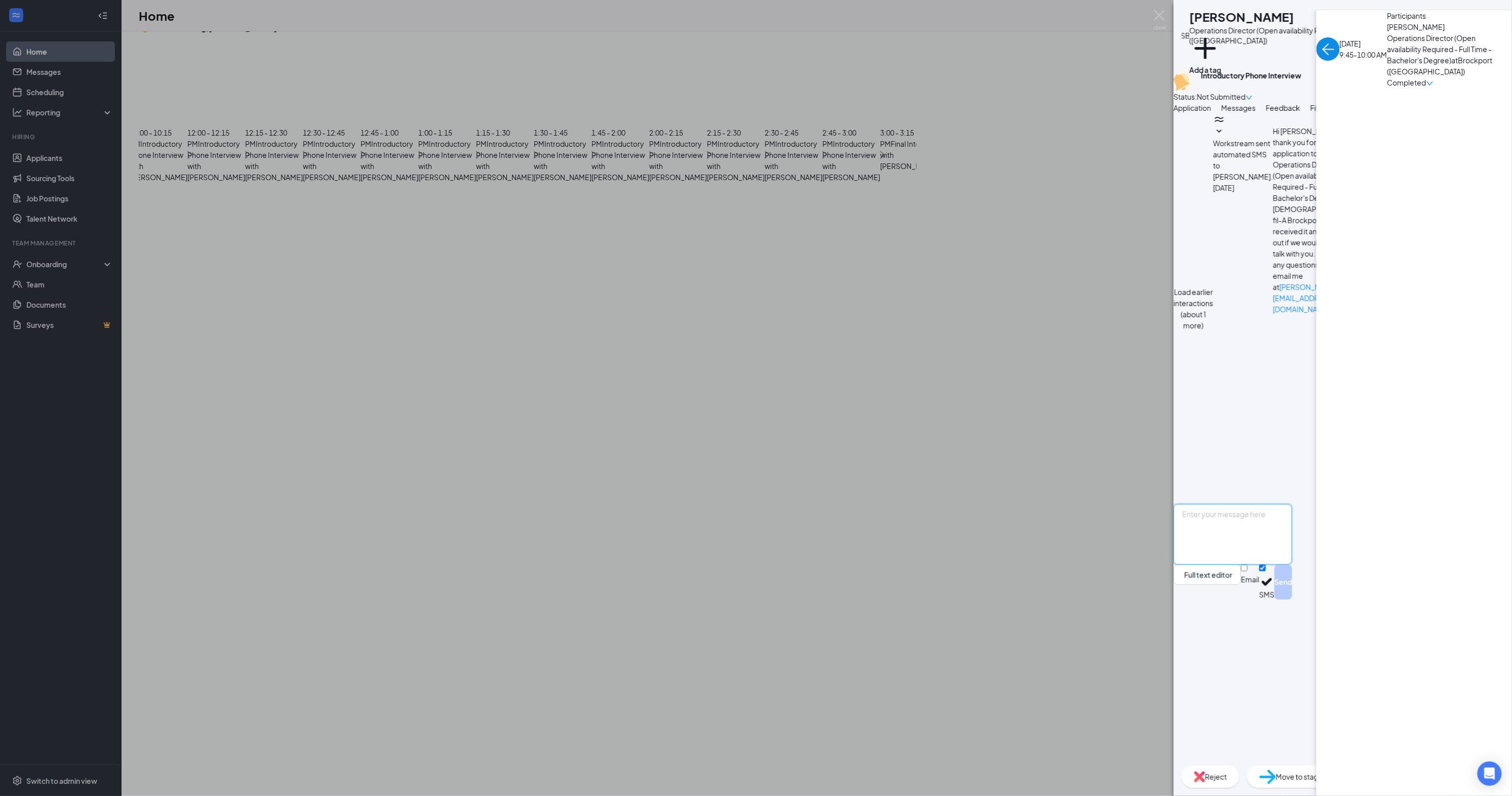
click at [1292, 565] on textarea at bounding box center [1233, 535] width 119 height 61
type textarea "Hey [PERSON_NAME], just wanted to touch base. I called just now for the intervi…"
click at [1227, 780] on span "Reject" at bounding box center [1216, 777] width 22 height 11
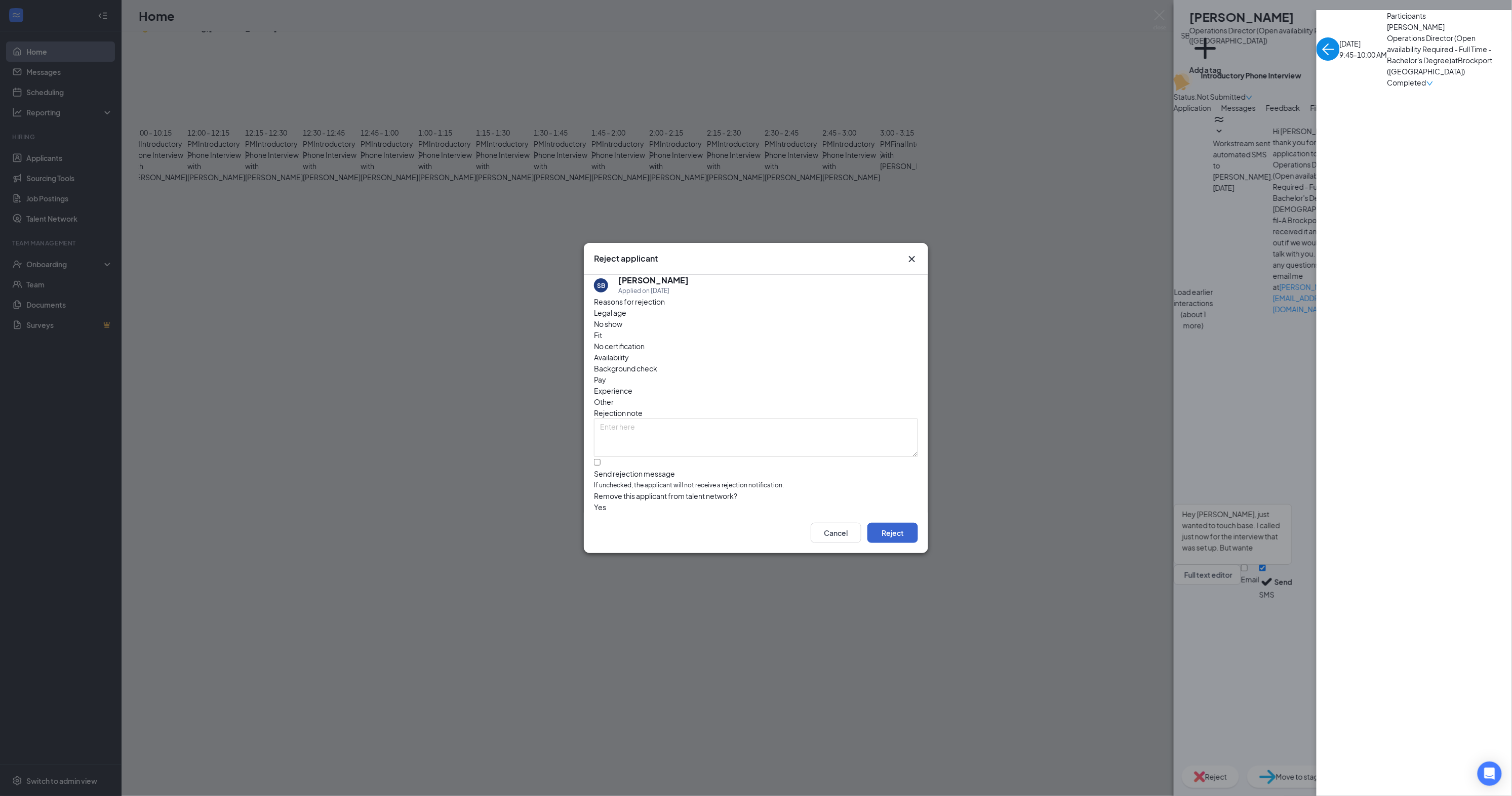
click at [895, 536] on button "Reject" at bounding box center [892, 533] width 50 height 21
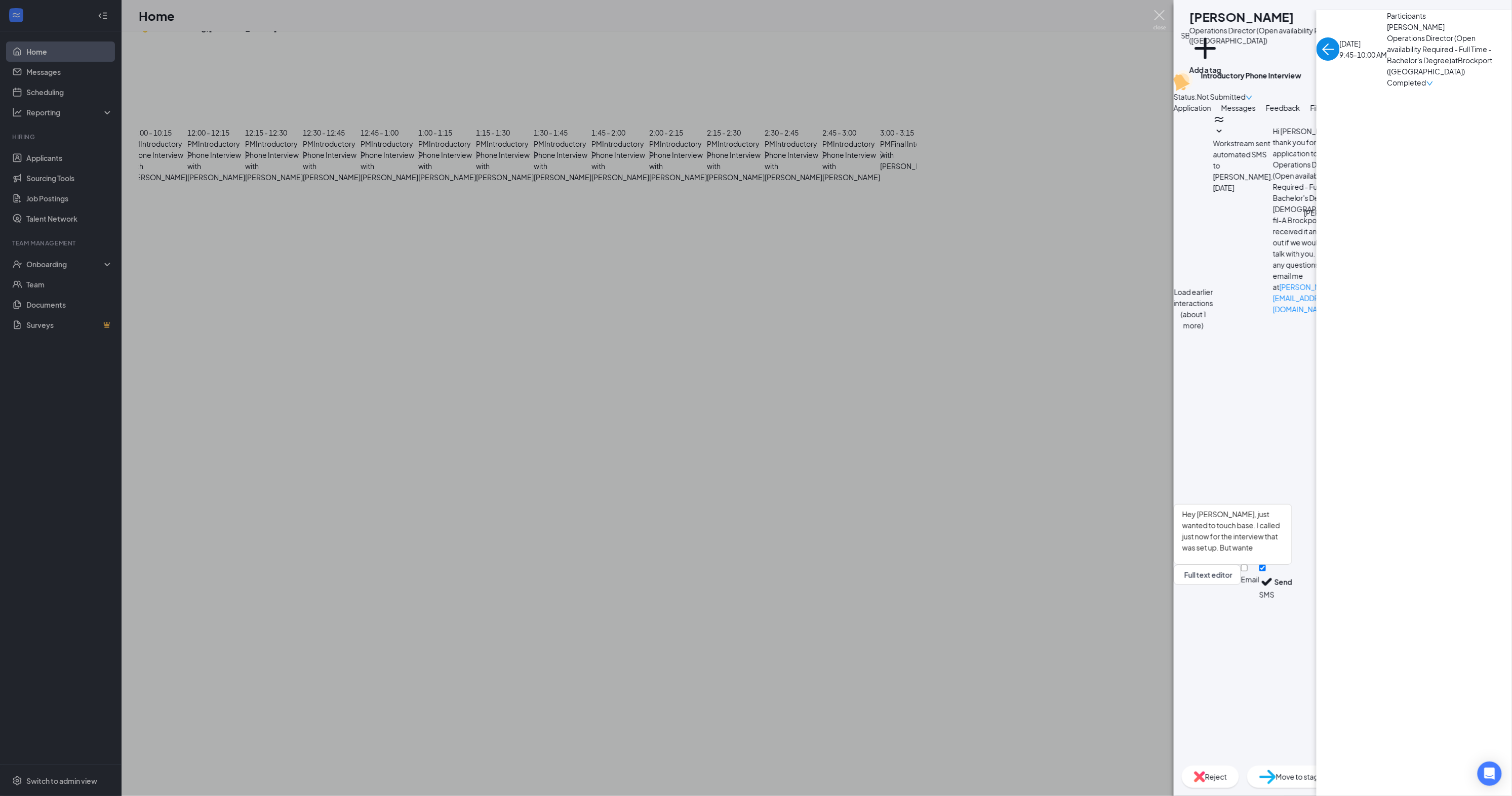
click at [1159, 13] on img at bounding box center [1160, 20] width 13 height 20
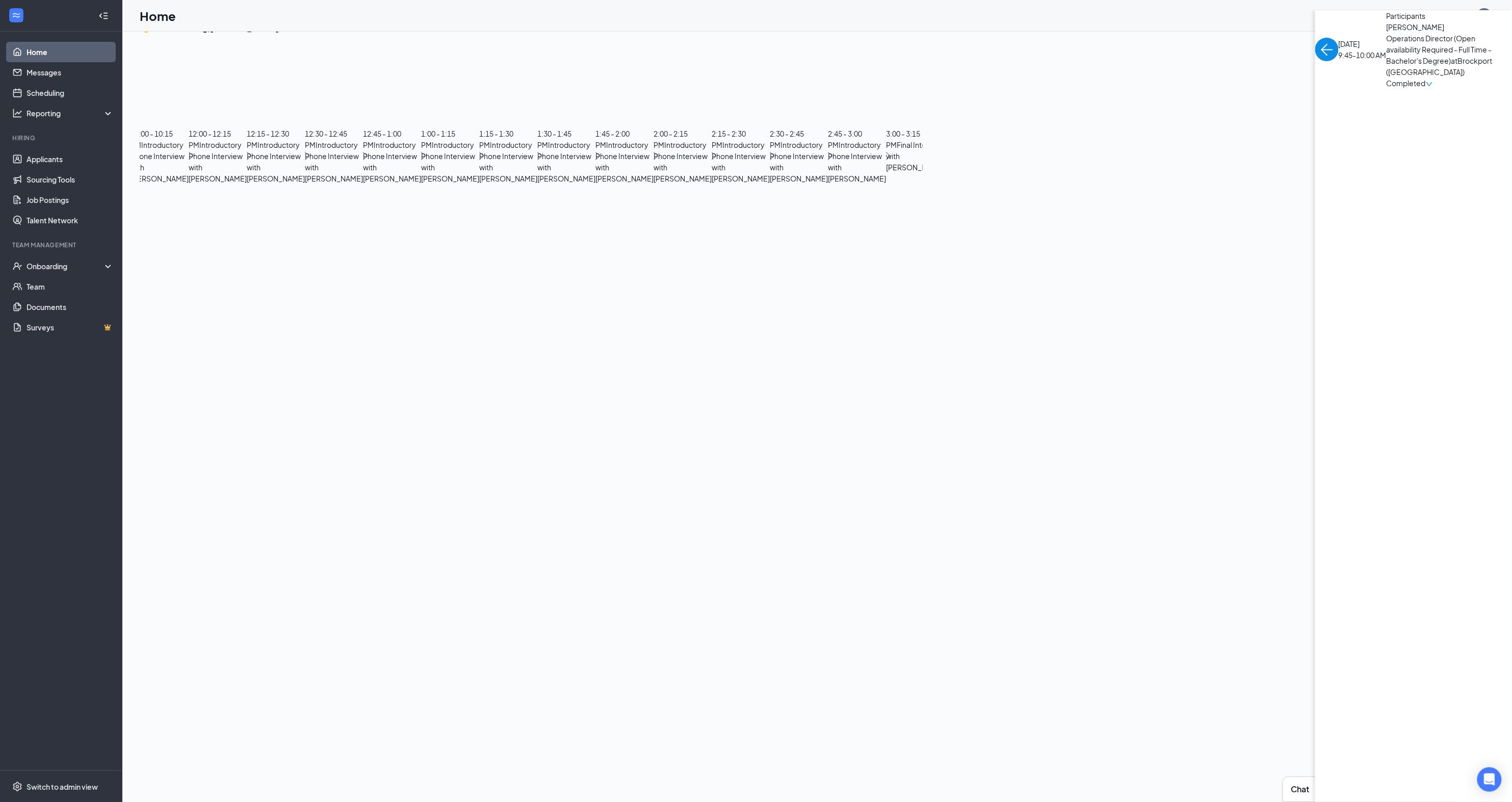
click at [1315, 62] on img "back-button" at bounding box center [1327, 49] width 24 height 24
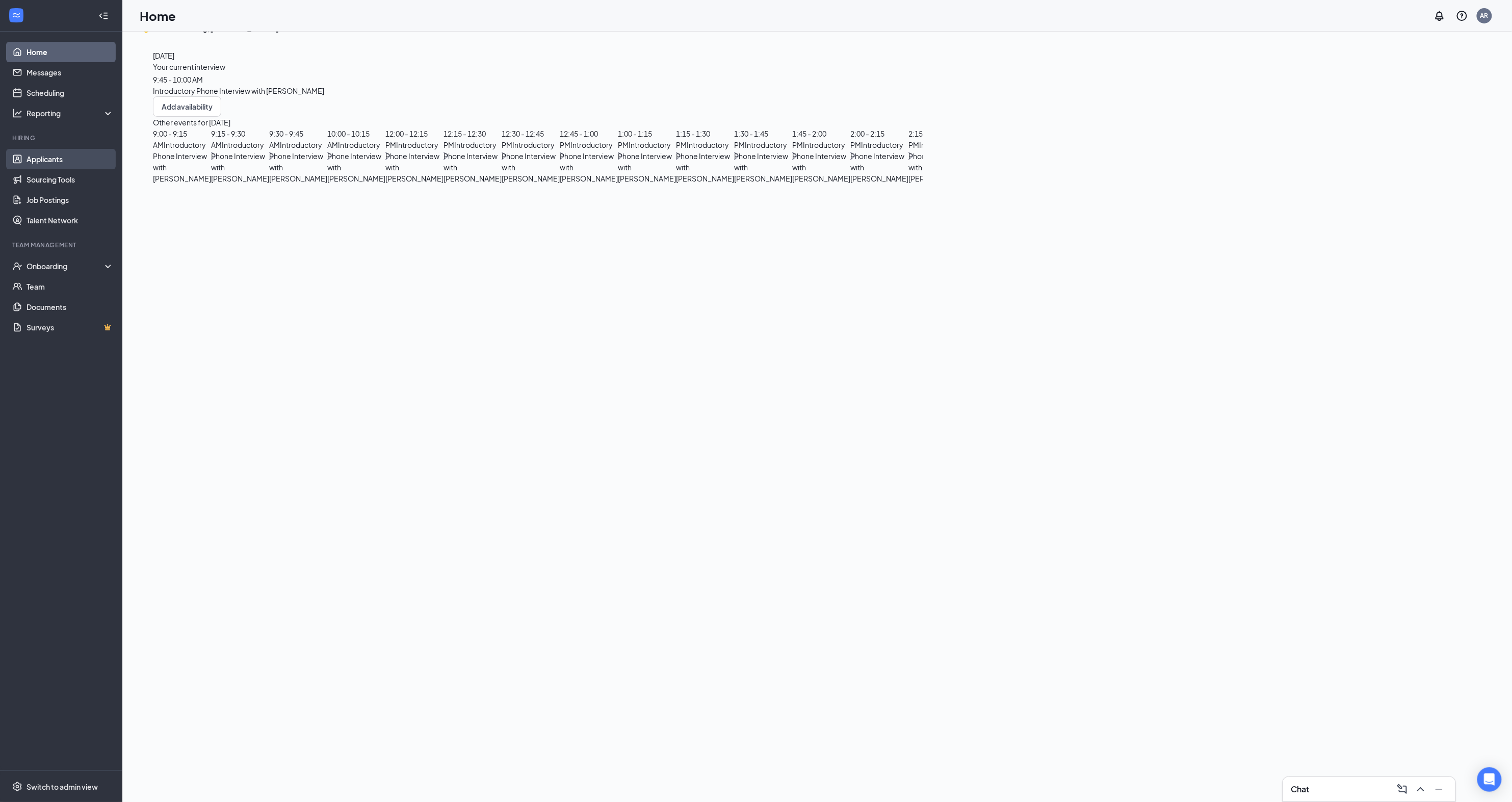
click at [57, 161] on link "Applicants" at bounding box center [70, 159] width 87 height 21
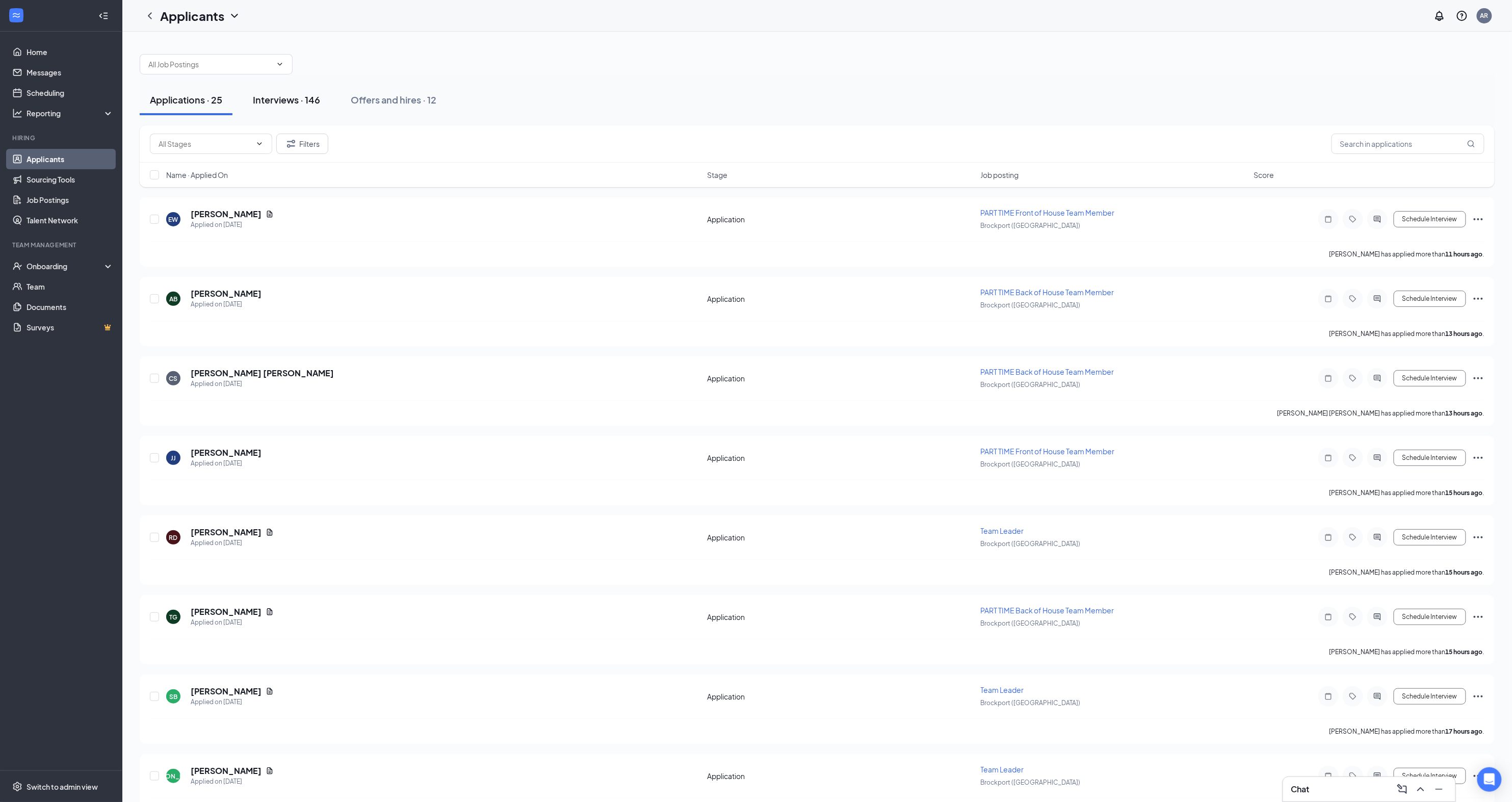
click at [280, 104] on div "Interviews · 146" at bounding box center [287, 99] width 67 height 13
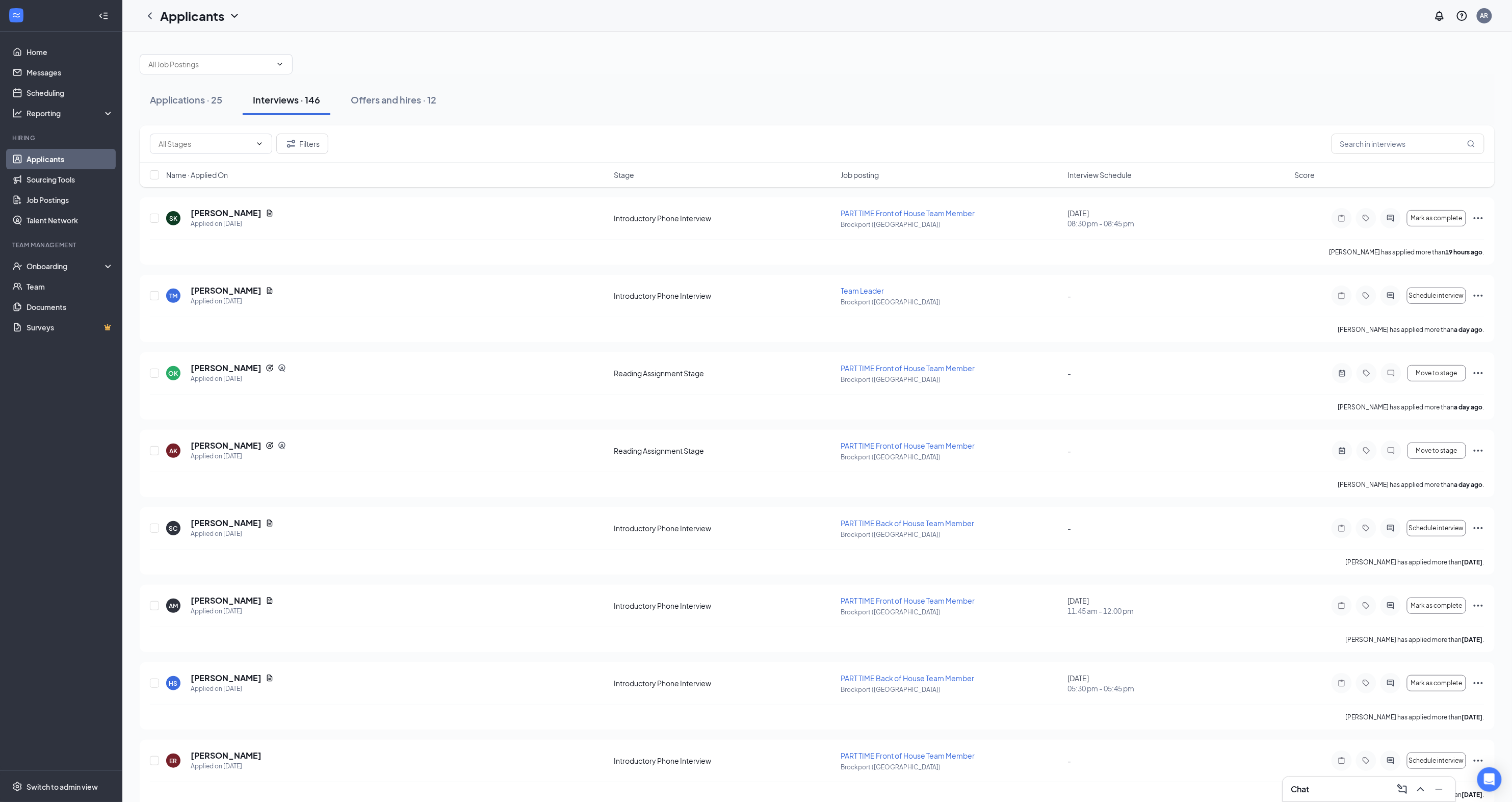
click at [1106, 175] on span "Interview Schedule" at bounding box center [1100, 175] width 64 height 10
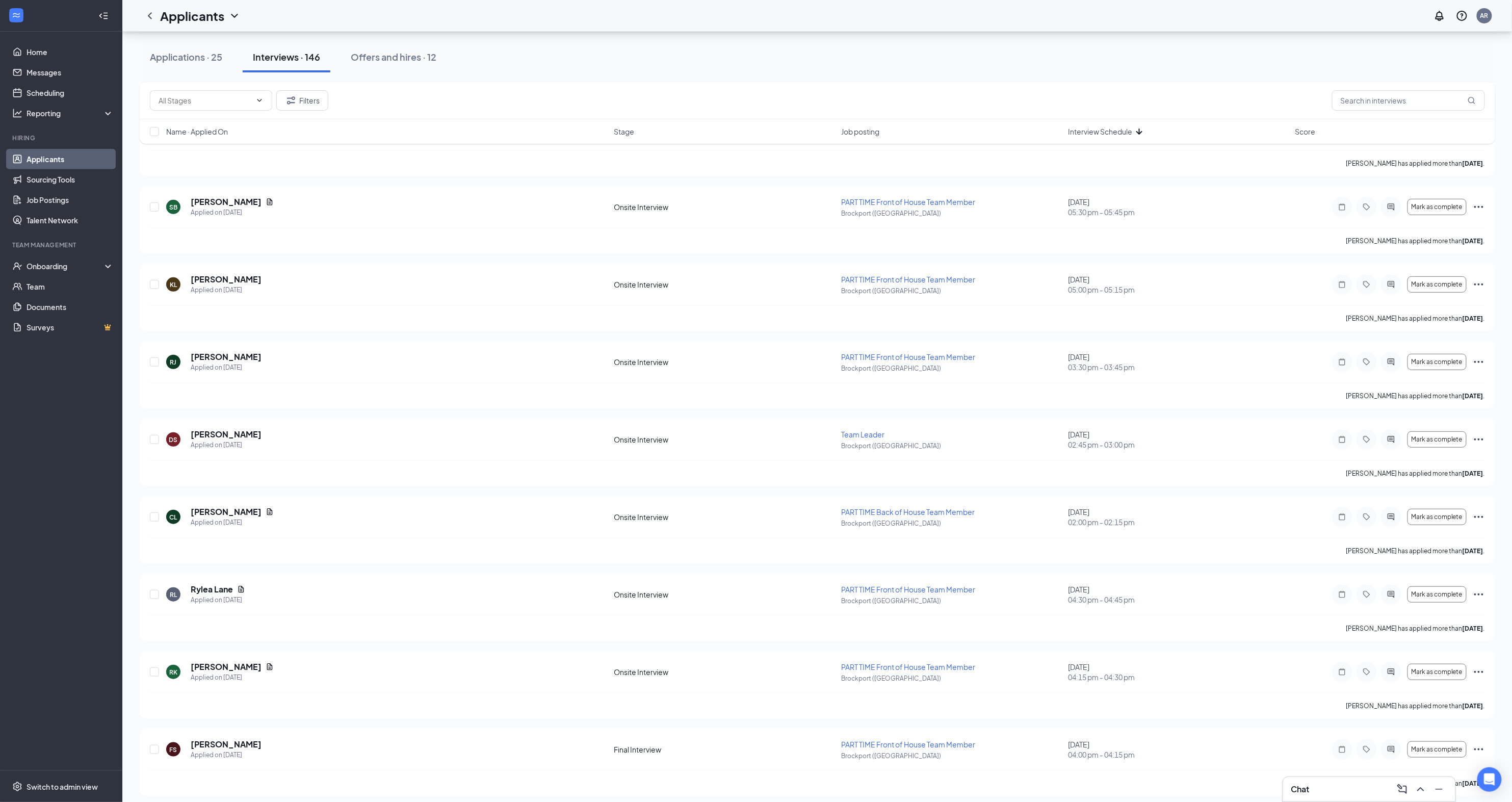
scroll to position [166, 0]
click at [382, 54] on div "Offers and hires · 12" at bounding box center [393, 57] width 86 height 13
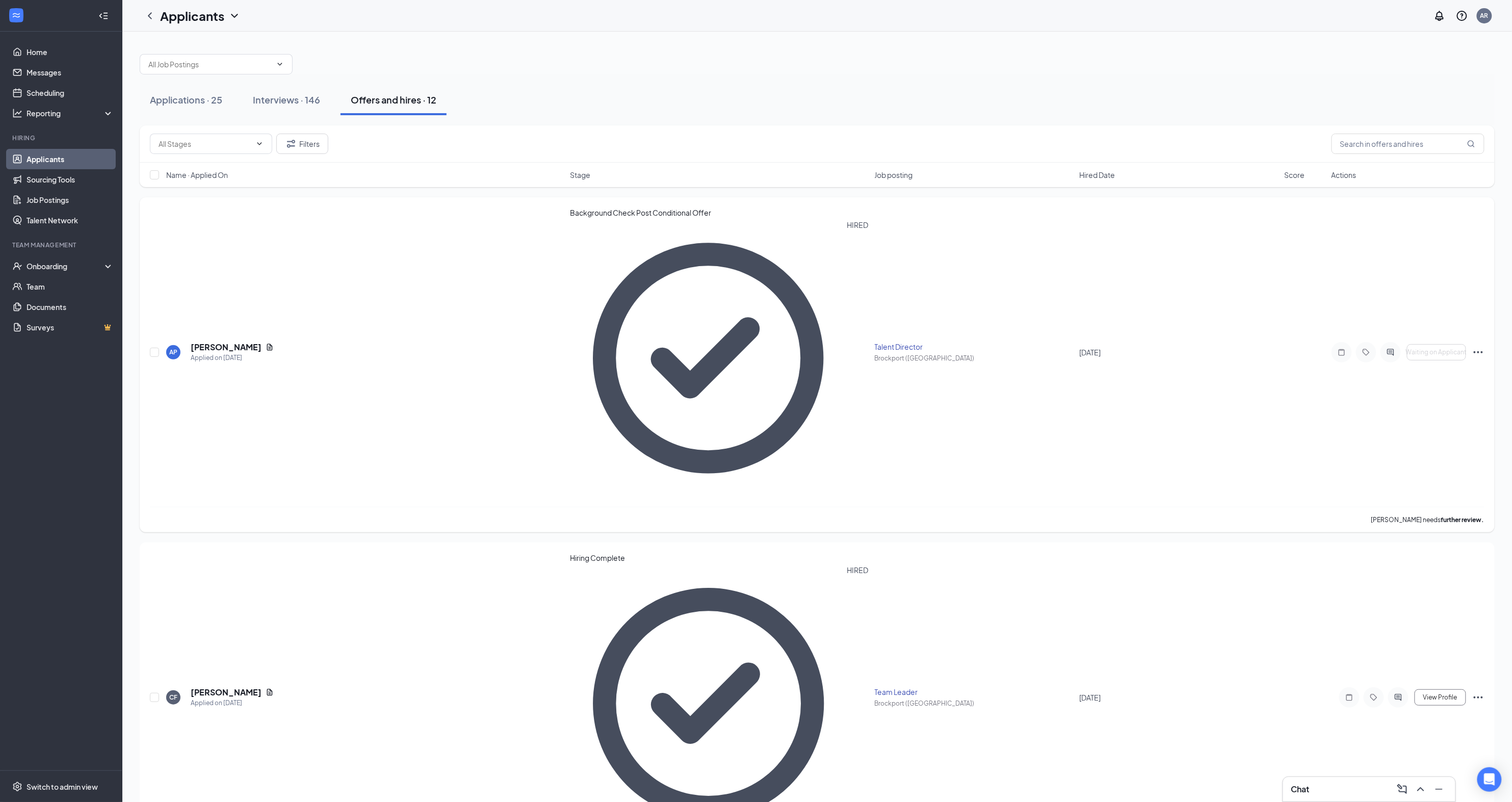
click at [1463, 516] on b "further review." at bounding box center [1463, 519] width 44 height 8
click at [1477, 346] on icon "Ellipses" at bounding box center [1478, 352] width 12 height 12
click at [1421, 416] on p "Order background check" at bounding box center [1432, 421] width 88 height 10
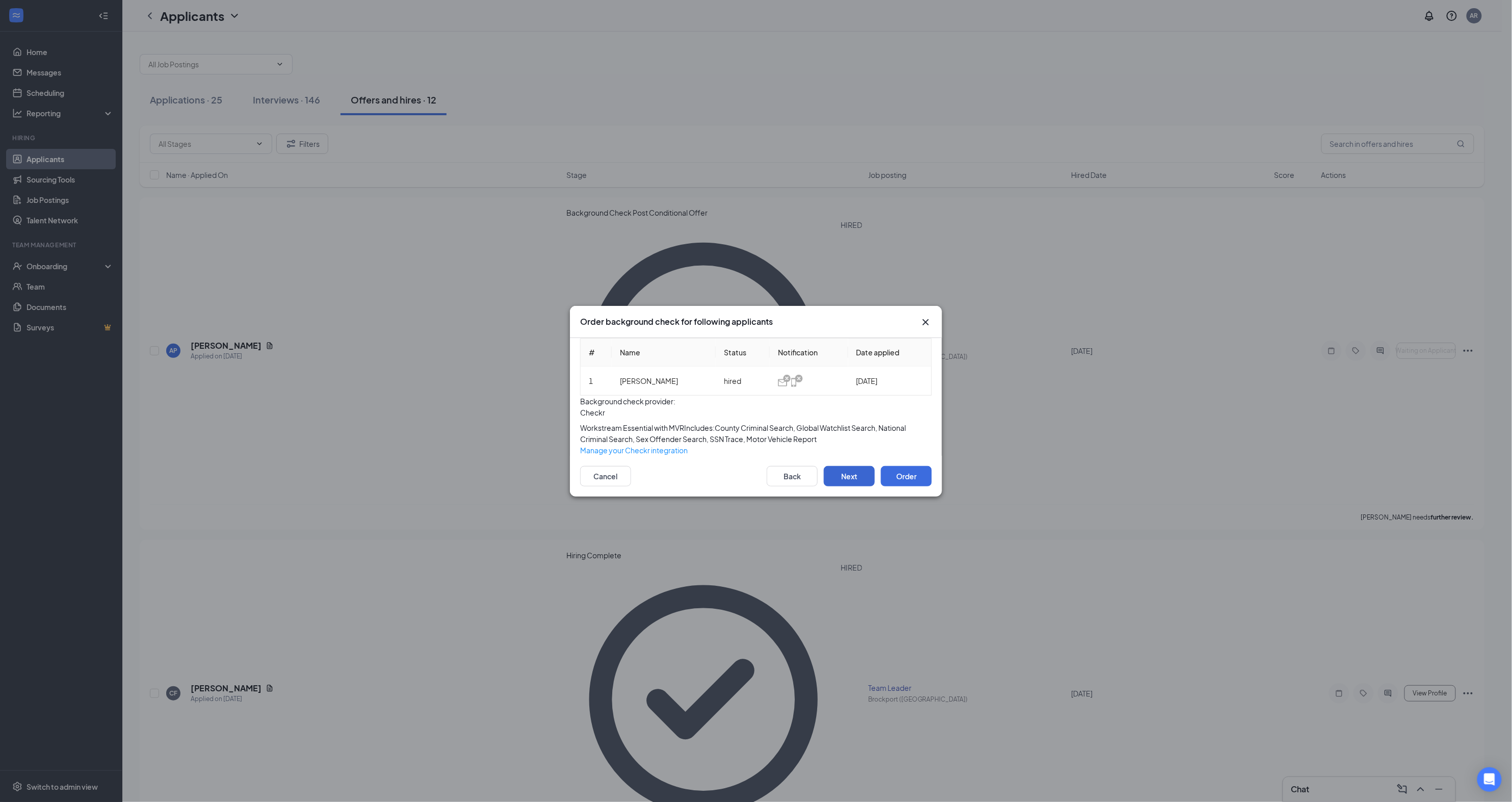
click at [860, 486] on button "Next" at bounding box center [849, 476] width 51 height 21
click at [847, 486] on button "Next" at bounding box center [849, 476] width 51 height 21
click at [896, 486] on button "Order" at bounding box center [906, 476] width 51 height 21
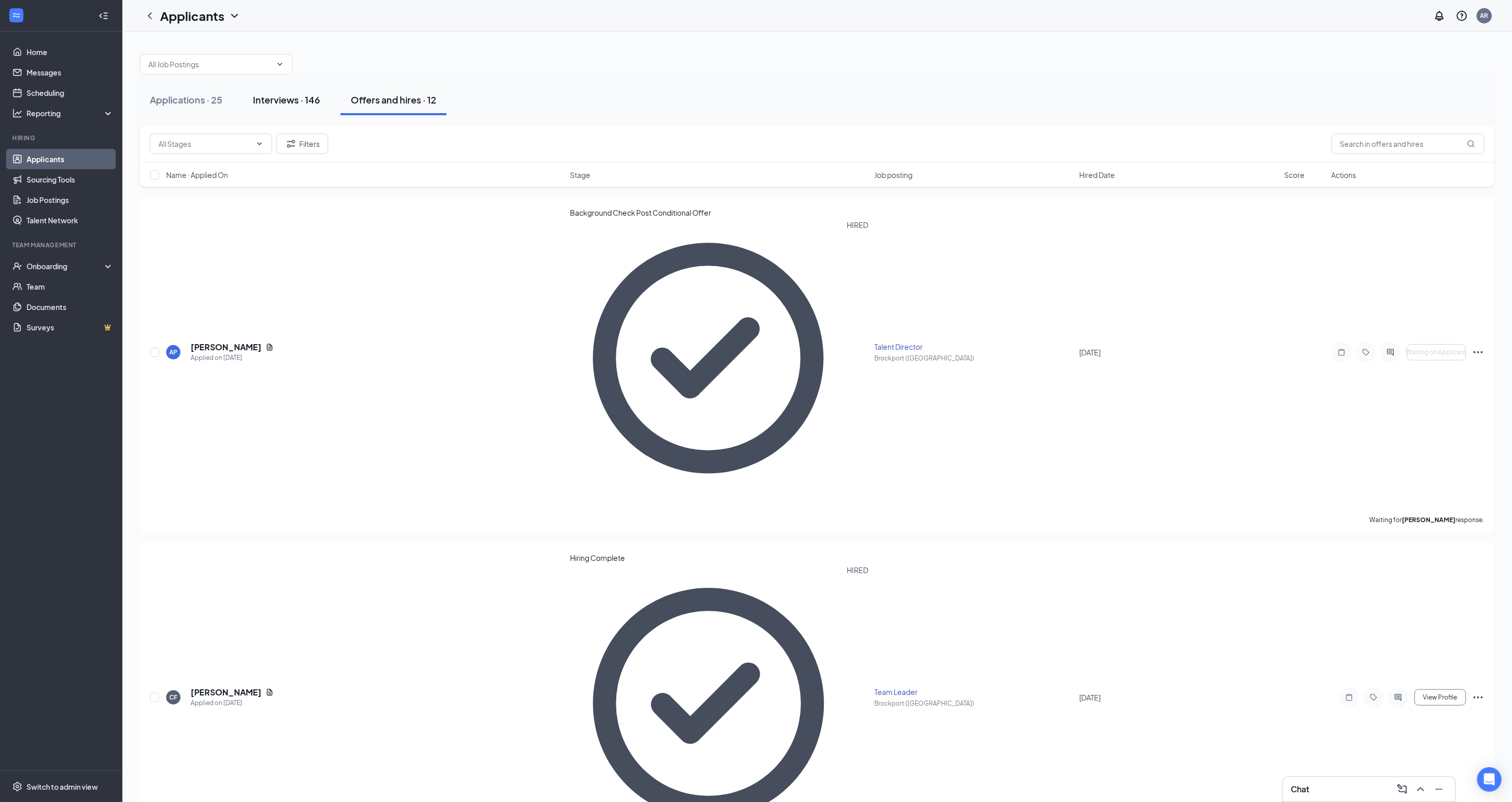
click at [292, 100] on div "Interviews · 146" at bounding box center [287, 99] width 67 height 13
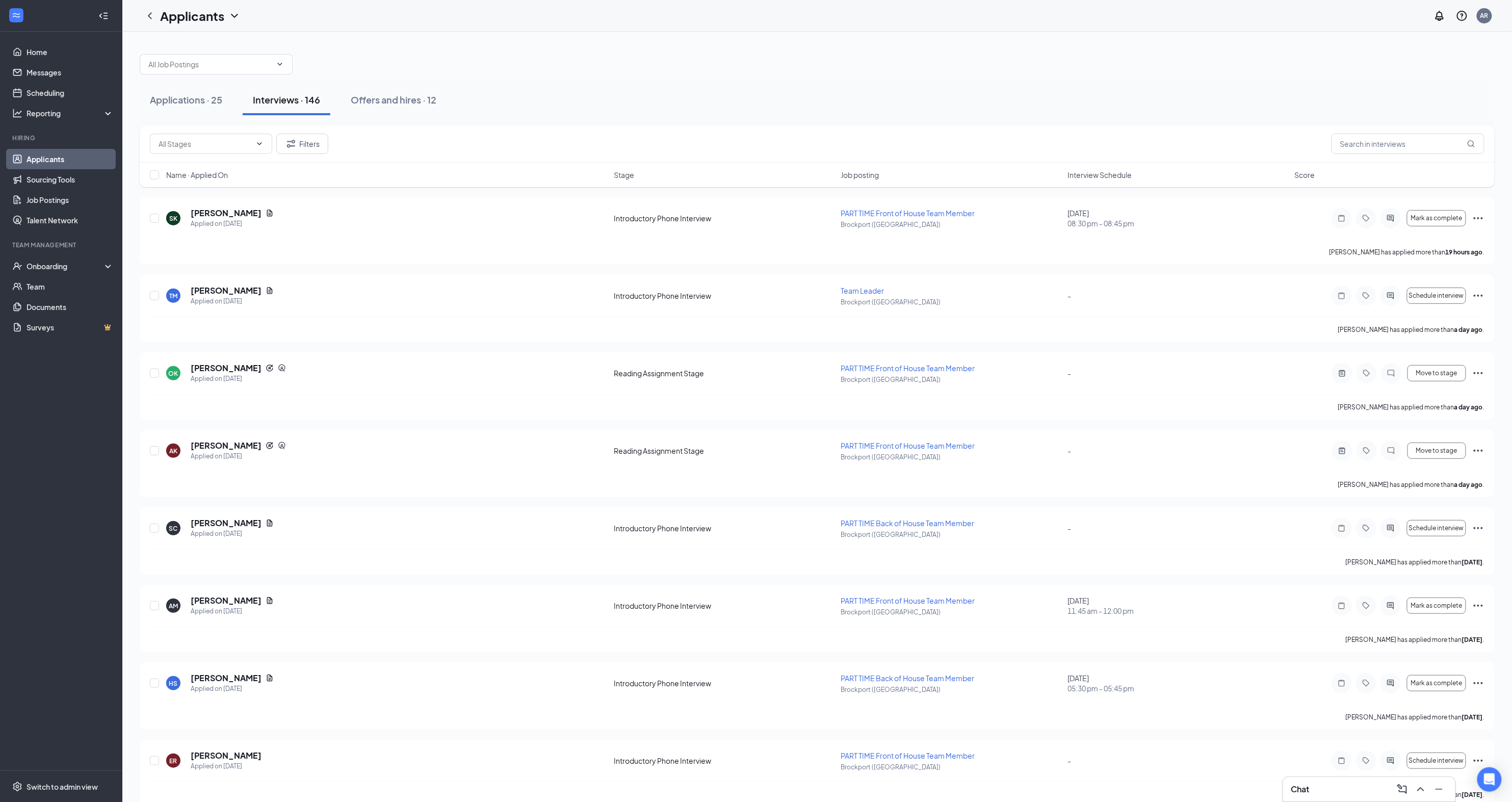
click at [1100, 182] on div "Name · Applied On Stage Job posting Interview Schedule Score" at bounding box center [817, 175] width 1355 height 24
click at [1099, 177] on span "Interview Schedule" at bounding box center [1100, 175] width 64 height 10
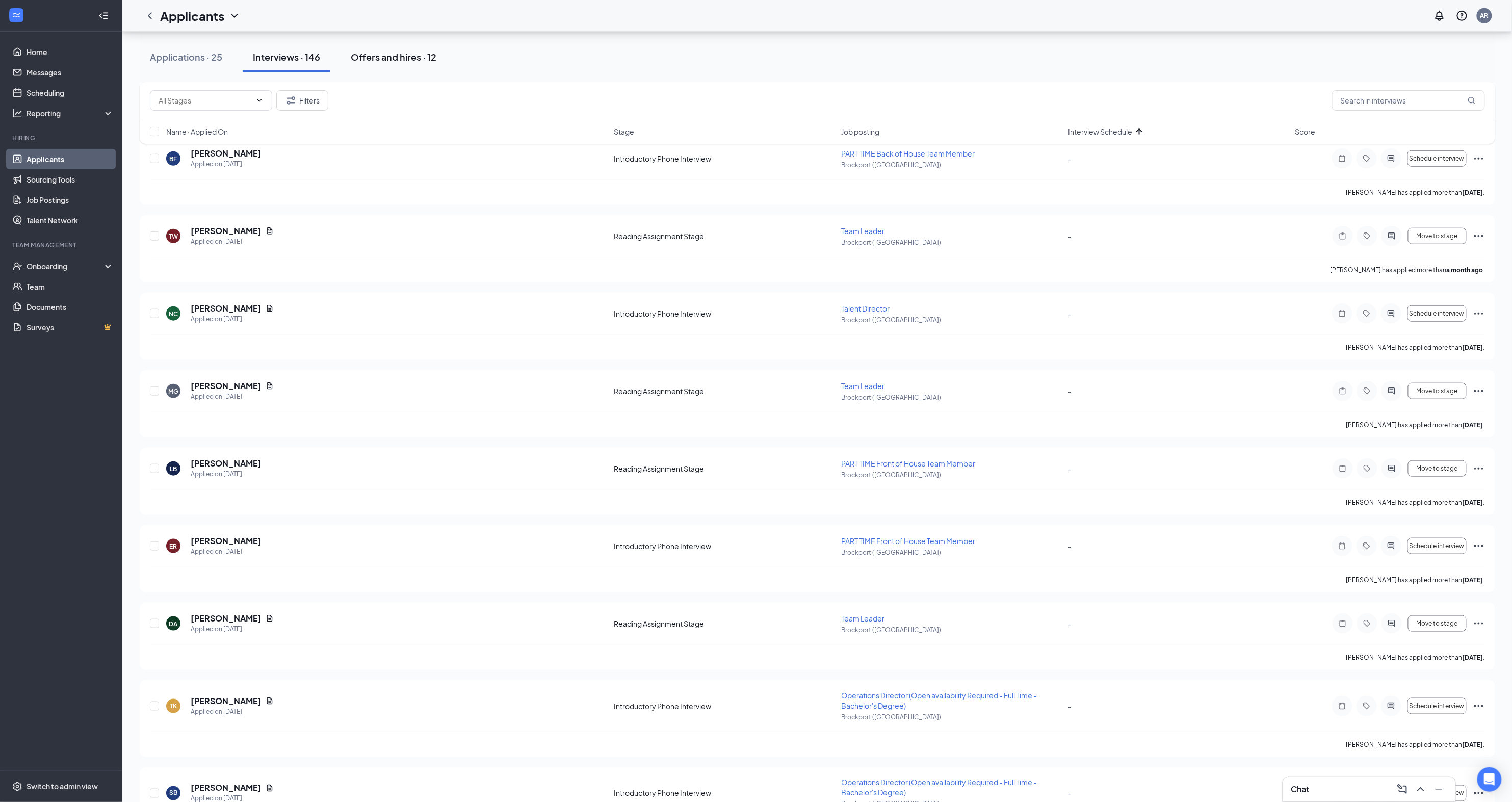
scroll to position [9446, 0]
click at [187, 99] on input "text" at bounding box center [205, 101] width 93 height 11
click at [209, 152] on div "Introductory Phone Interview (72)" at bounding box center [211, 154] width 106 height 22
type input "Introductory Phone Interview (72)"
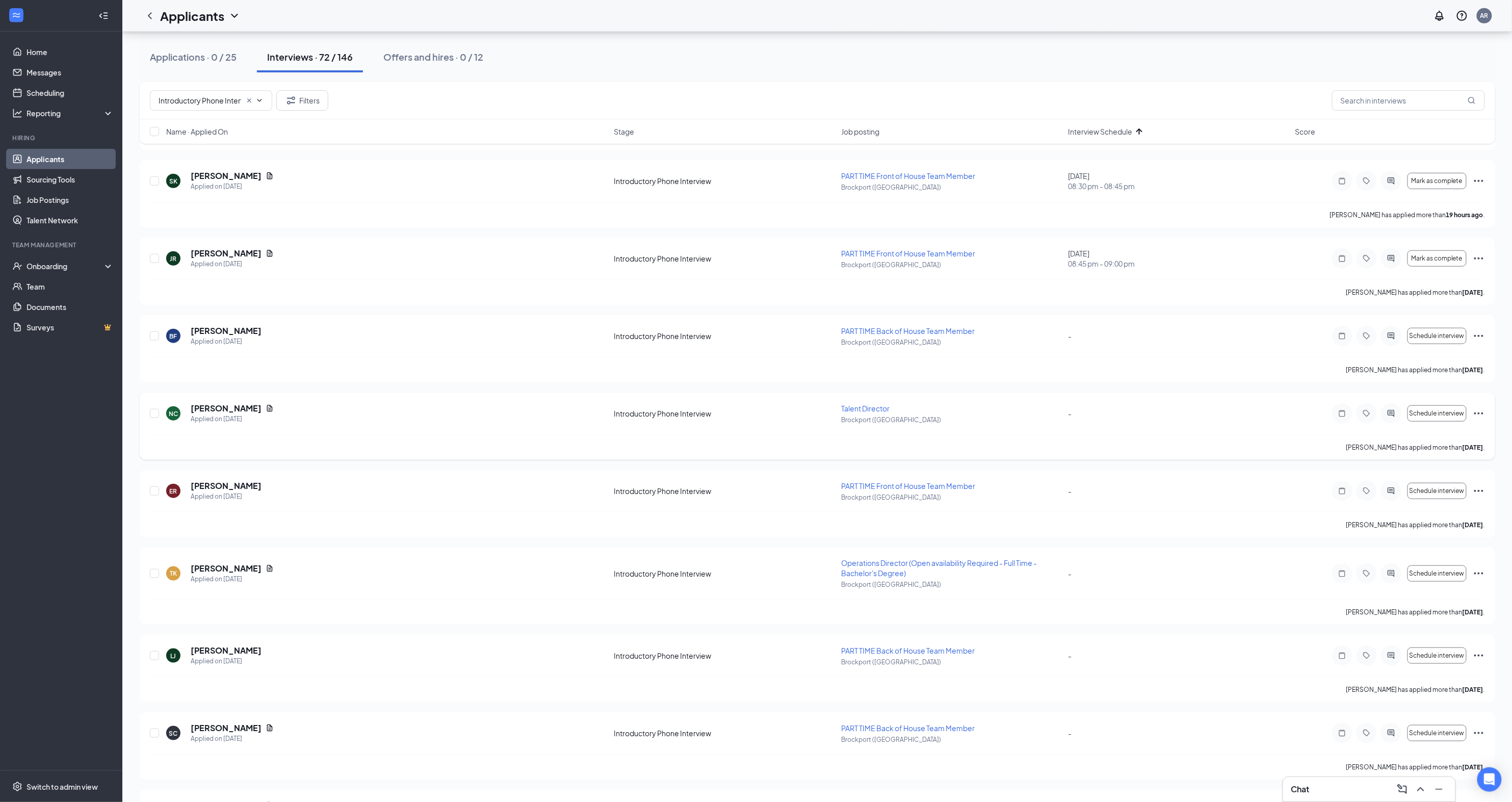
scroll to position [4888, 0]
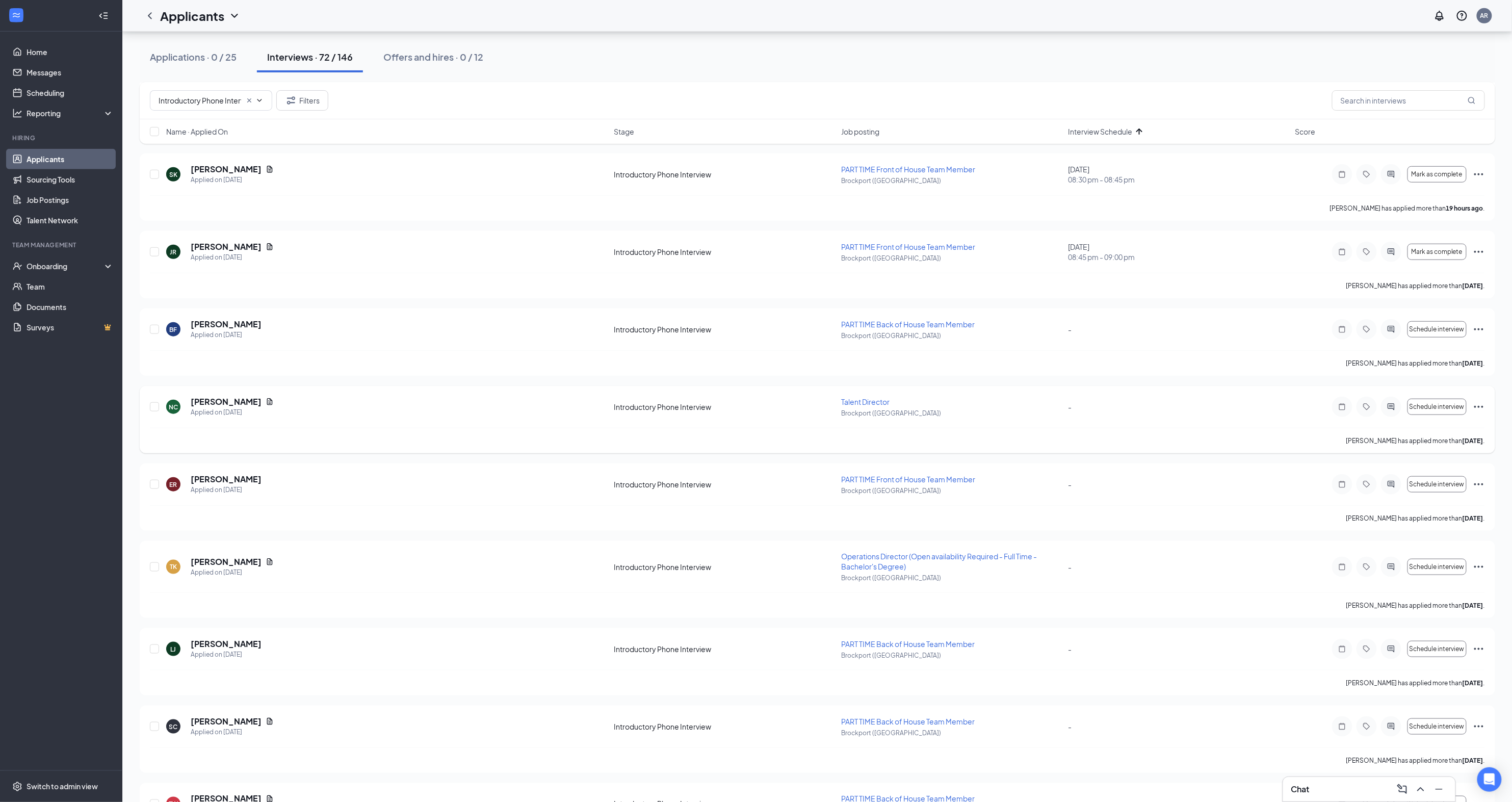
click at [1486, 386] on div "NC [PERSON_NAME] Applied on [DATE] Introductory Phone Interview Talent Director…" at bounding box center [817, 420] width 1355 height 67
click at [1481, 401] on icon "Ellipses" at bounding box center [1478, 406] width 12 height 12
click at [1415, 607] on p "Reject" at bounding box center [1432, 604] width 88 height 10
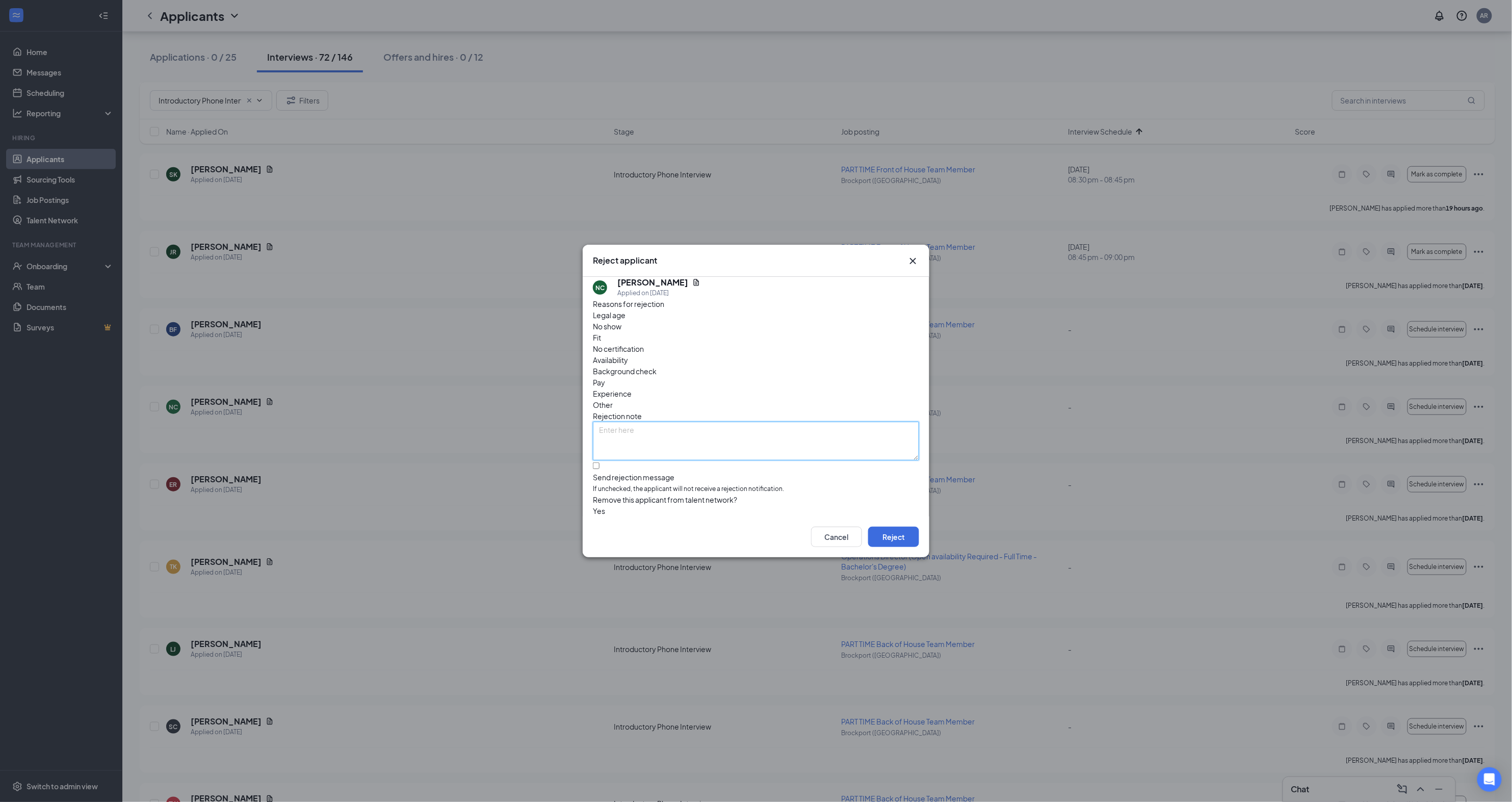
click at [776, 421] on textarea at bounding box center [756, 441] width 326 height 39
type textarea "Unresponsive"
click at [895, 542] on button "Reject" at bounding box center [893, 537] width 51 height 21
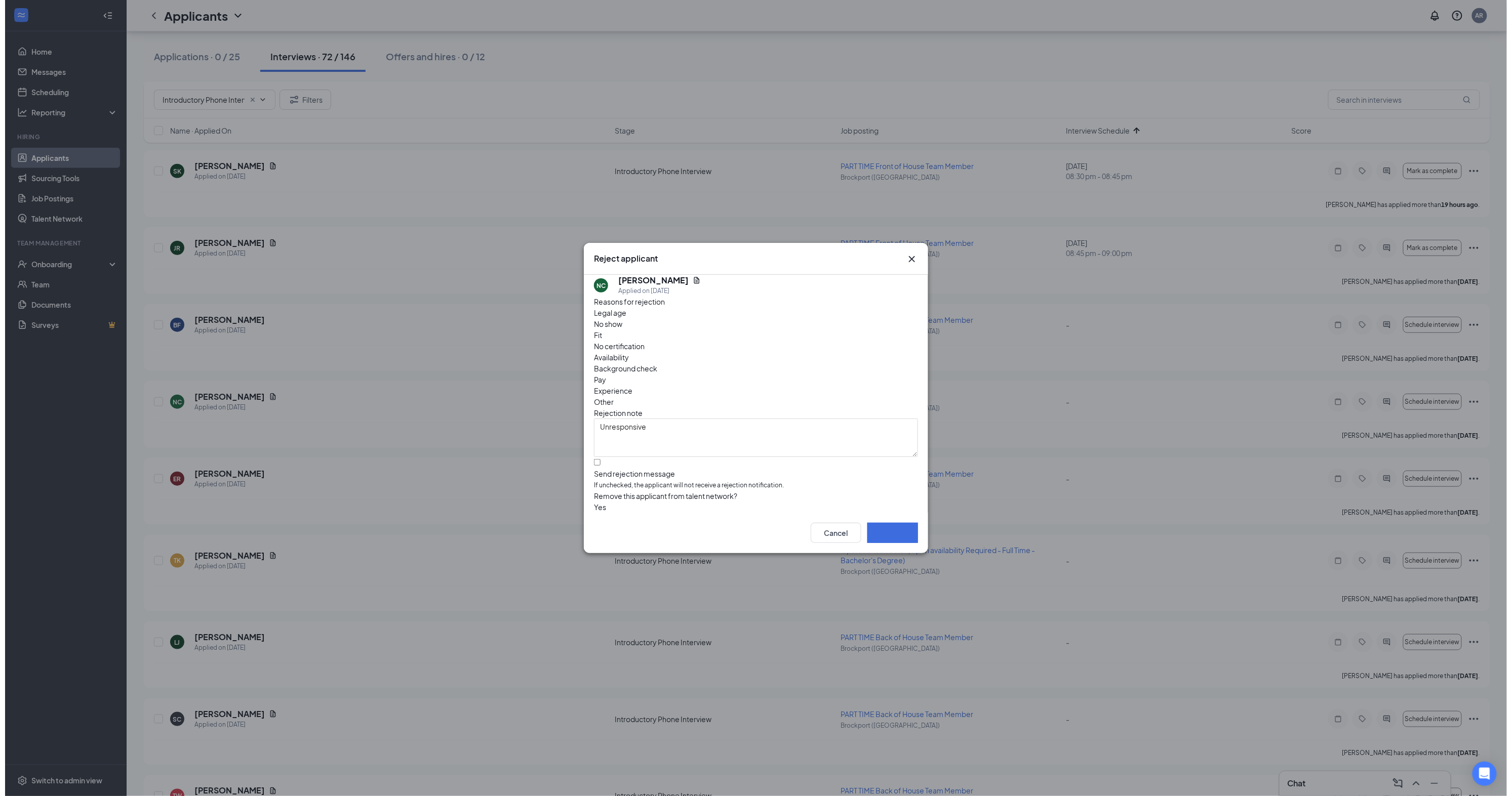
scroll to position [4853, 0]
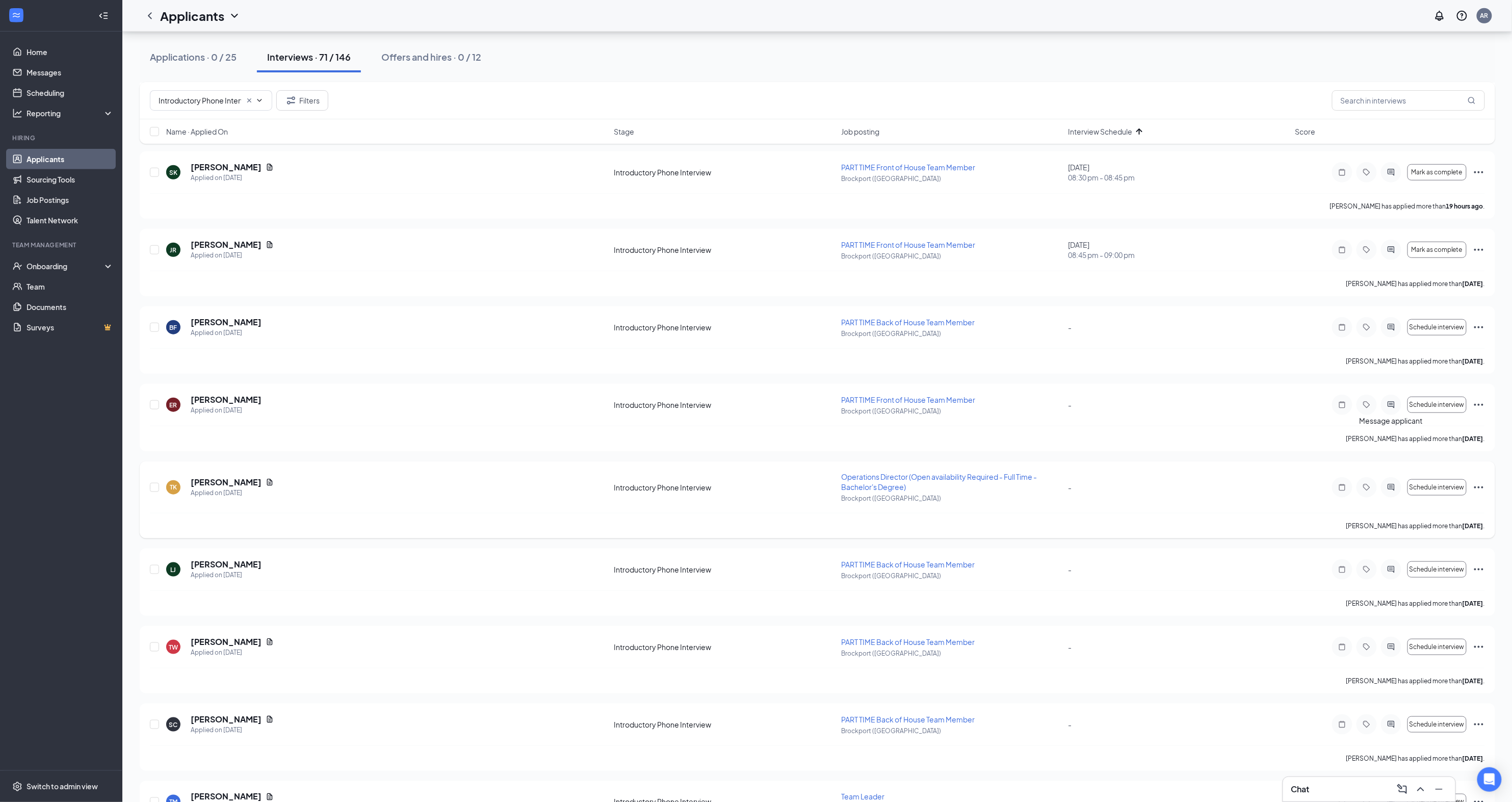
click at [1393, 484] on icon "ActiveChat" at bounding box center [1390, 486] width 6 height 6
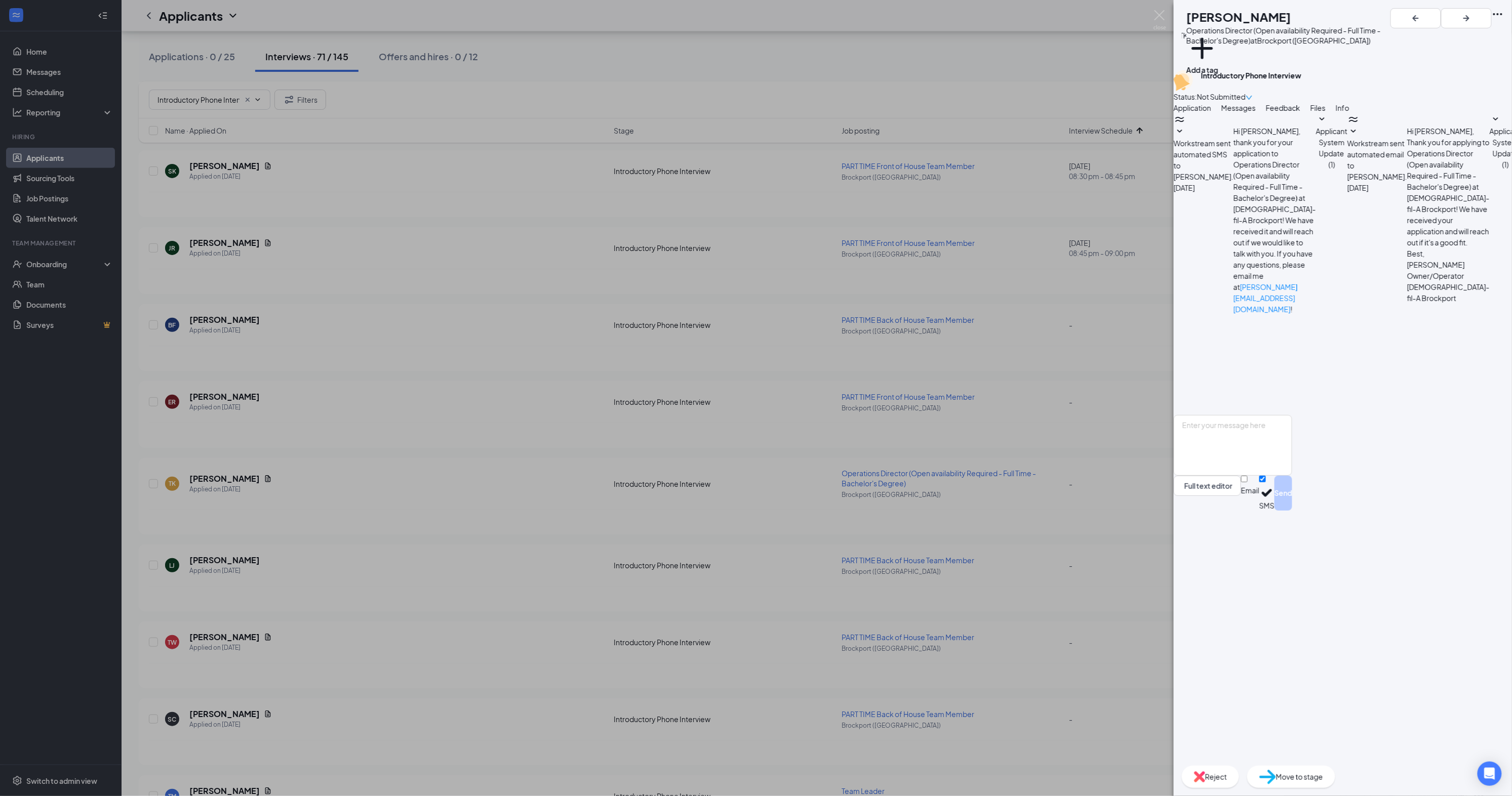
click at [1227, 777] on span "Reject" at bounding box center [1216, 777] width 22 height 11
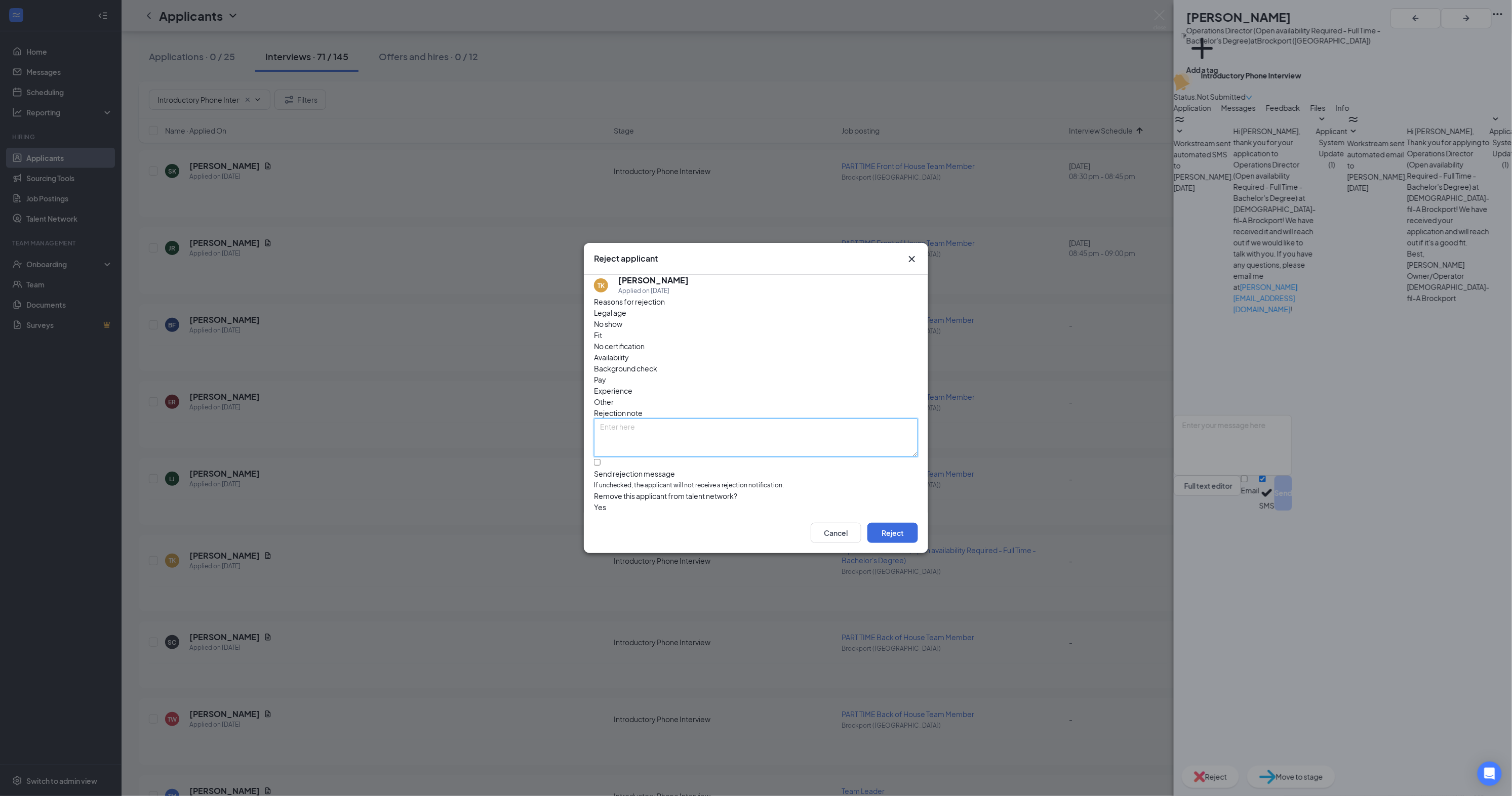
click at [648, 418] on textarea at bounding box center [756, 437] width 324 height 38
type textarea "Unresponsive"
click at [892, 540] on button "Reject" at bounding box center [892, 533] width 50 height 21
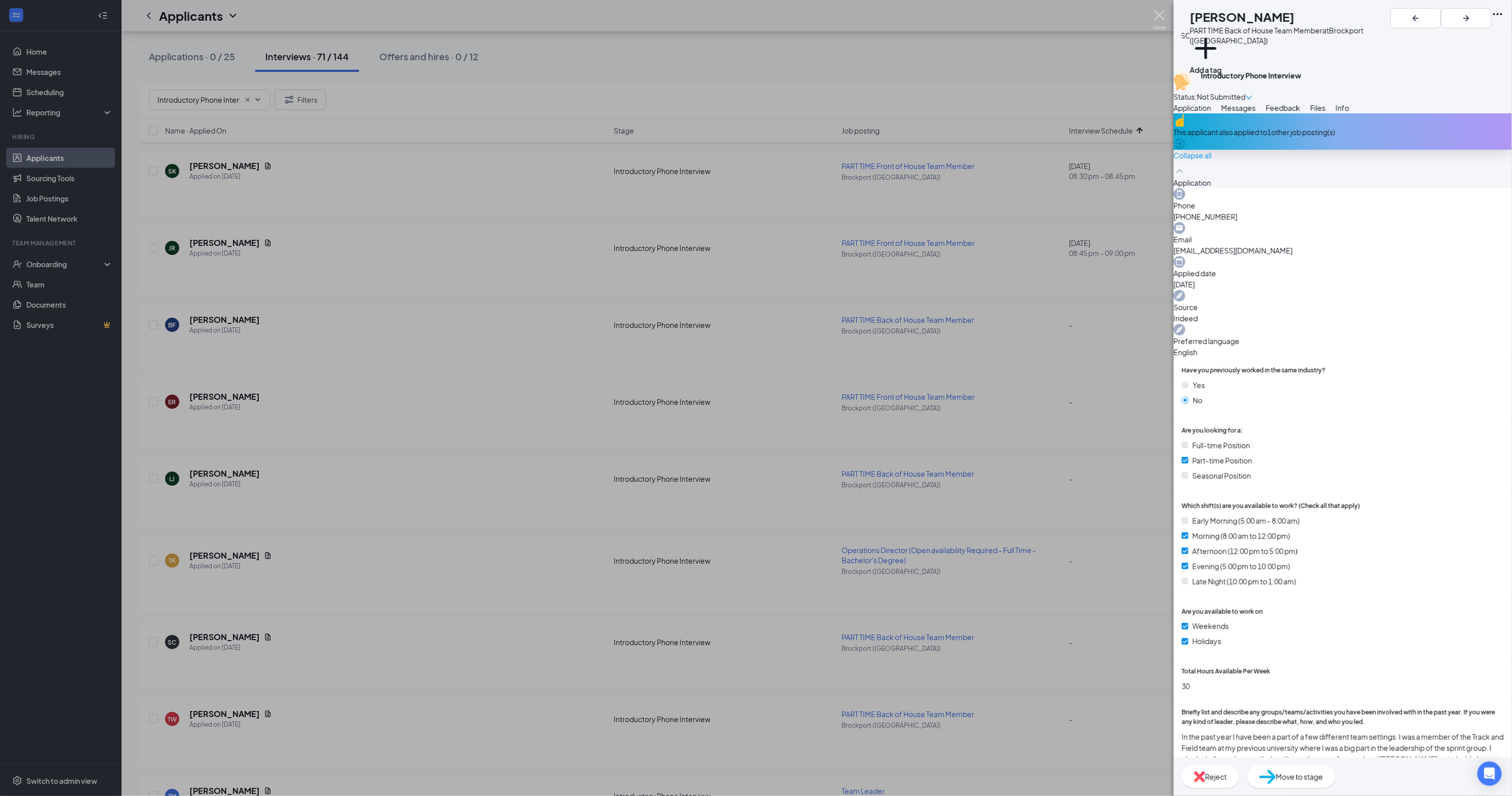
click at [1161, 11] on img at bounding box center [1160, 20] width 13 height 20
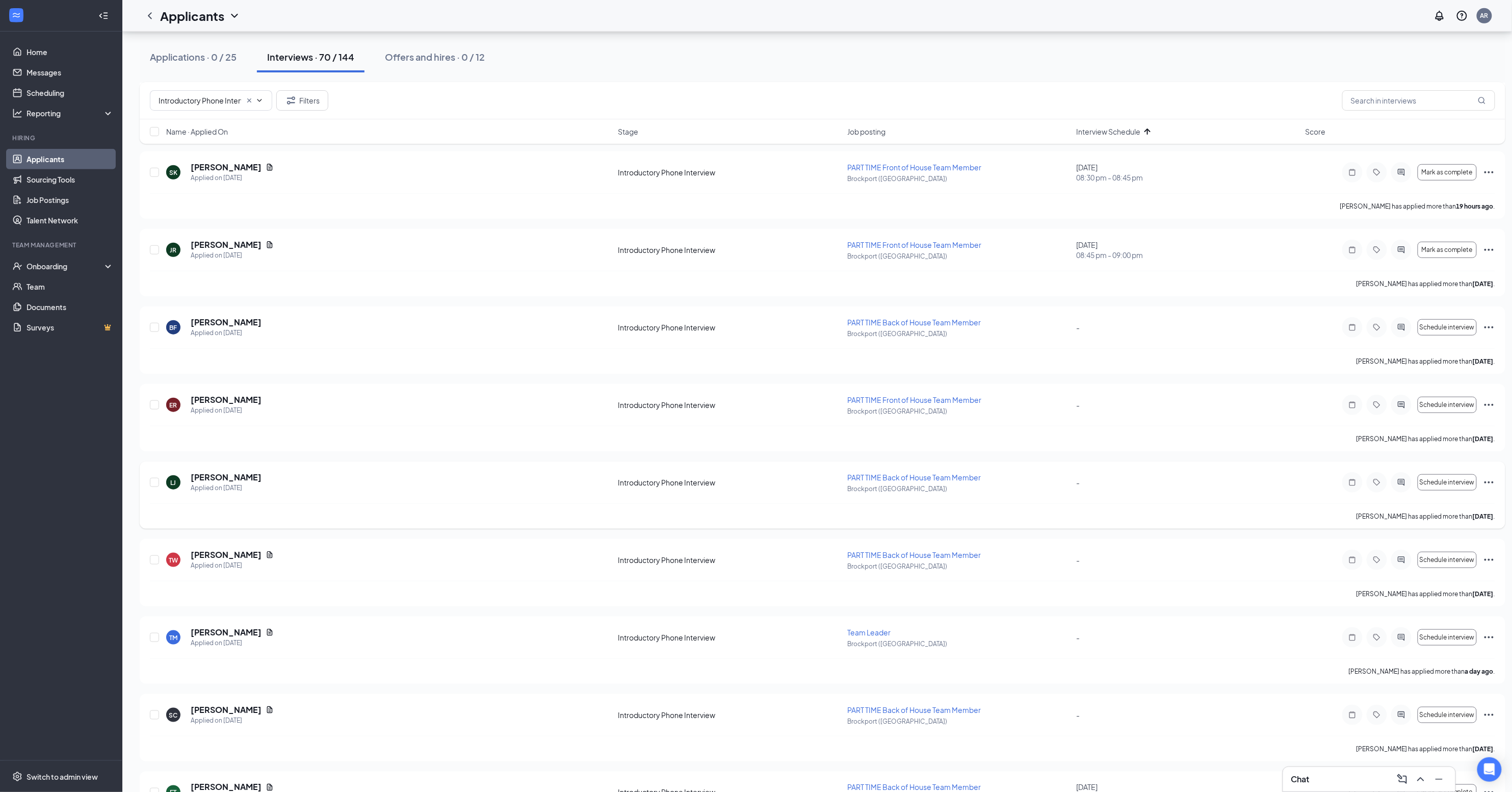
click at [1407, 479] on icon "ActiveChat" at bounding box center [1401, 482] width 12 height 8
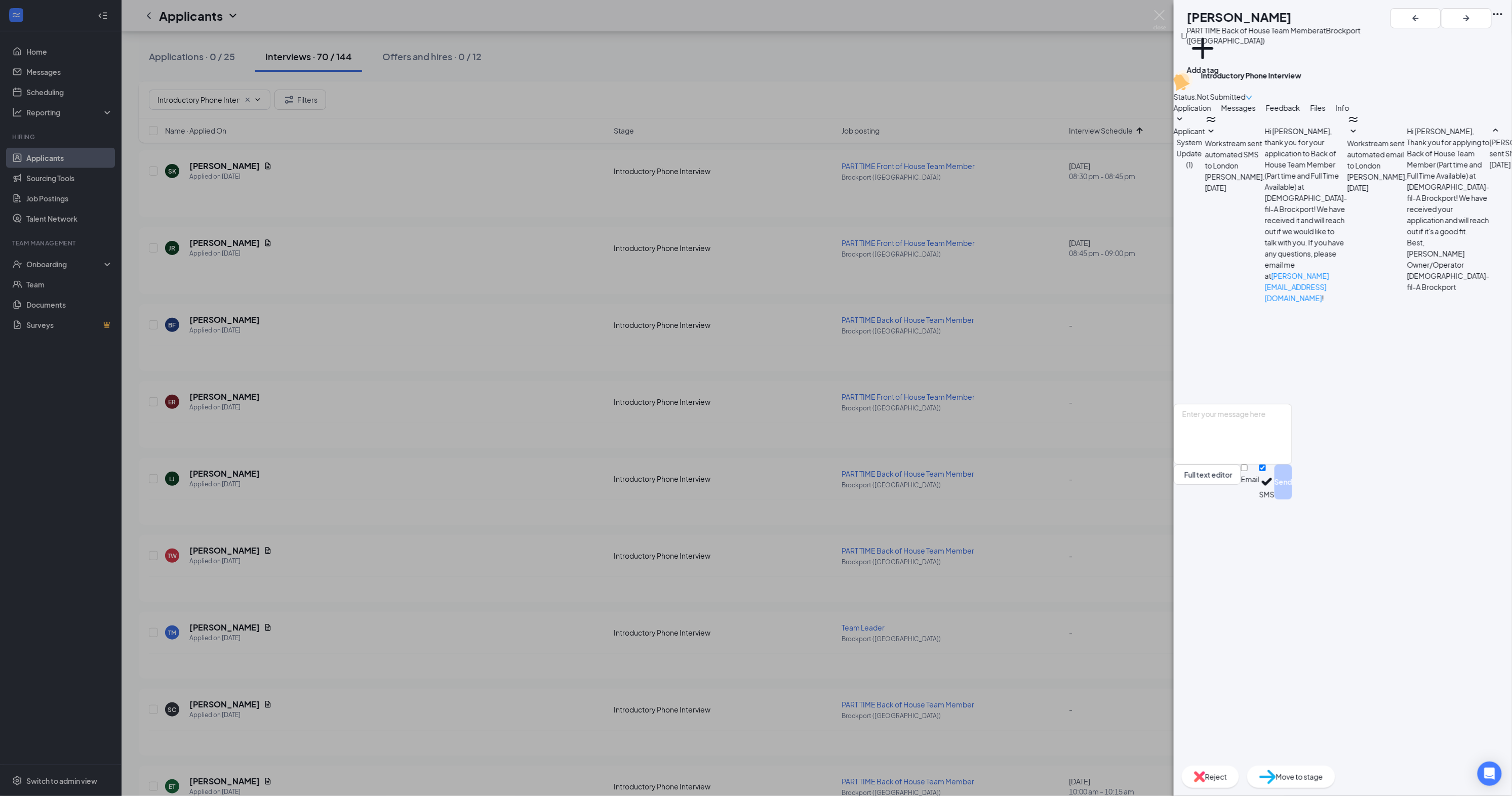
click at [1239, 767] on div "Reject" at bounding box center [1211, 776] width 58 height 22
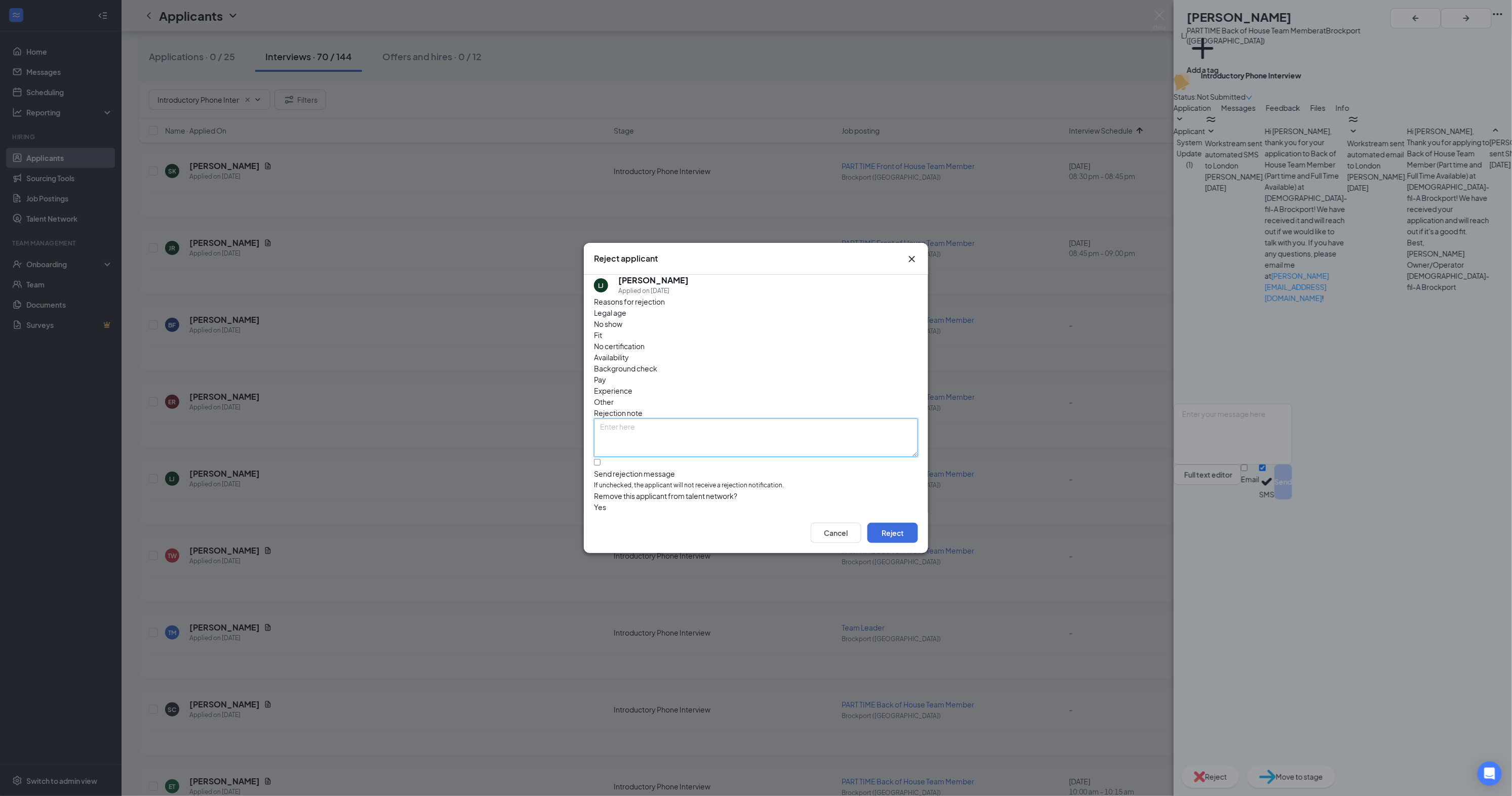
click at [788, 418] on textarea at bounding box center [756, 437] width 324 height 38
type textarea "Unresponsive"
click at [900, 533] on button "Reject" at bounding box center [892, 533] width 50 height 21
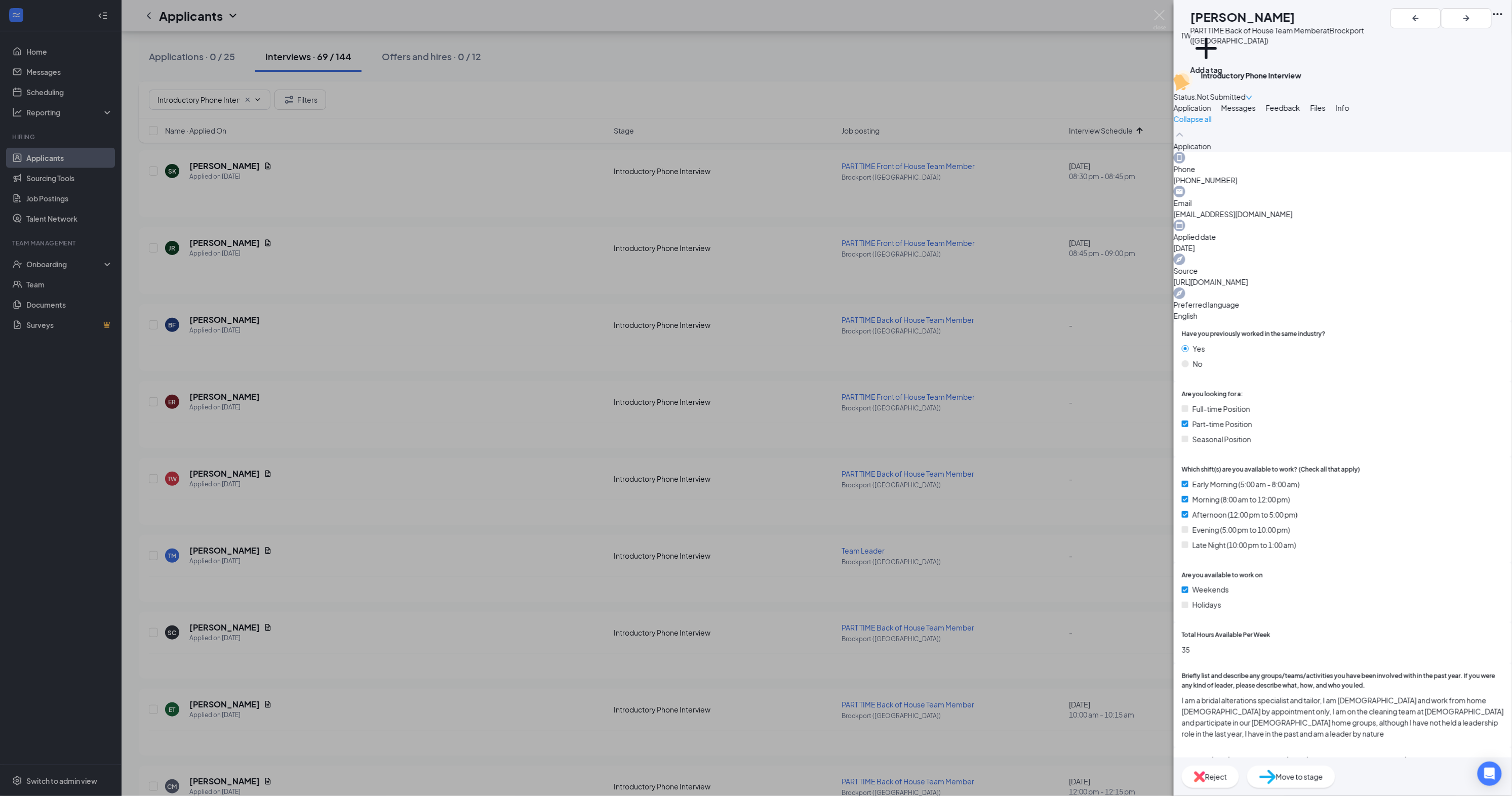
click at [1256, 114] on div "Messages" at bounding box center [1238, 108] width 34 height 11
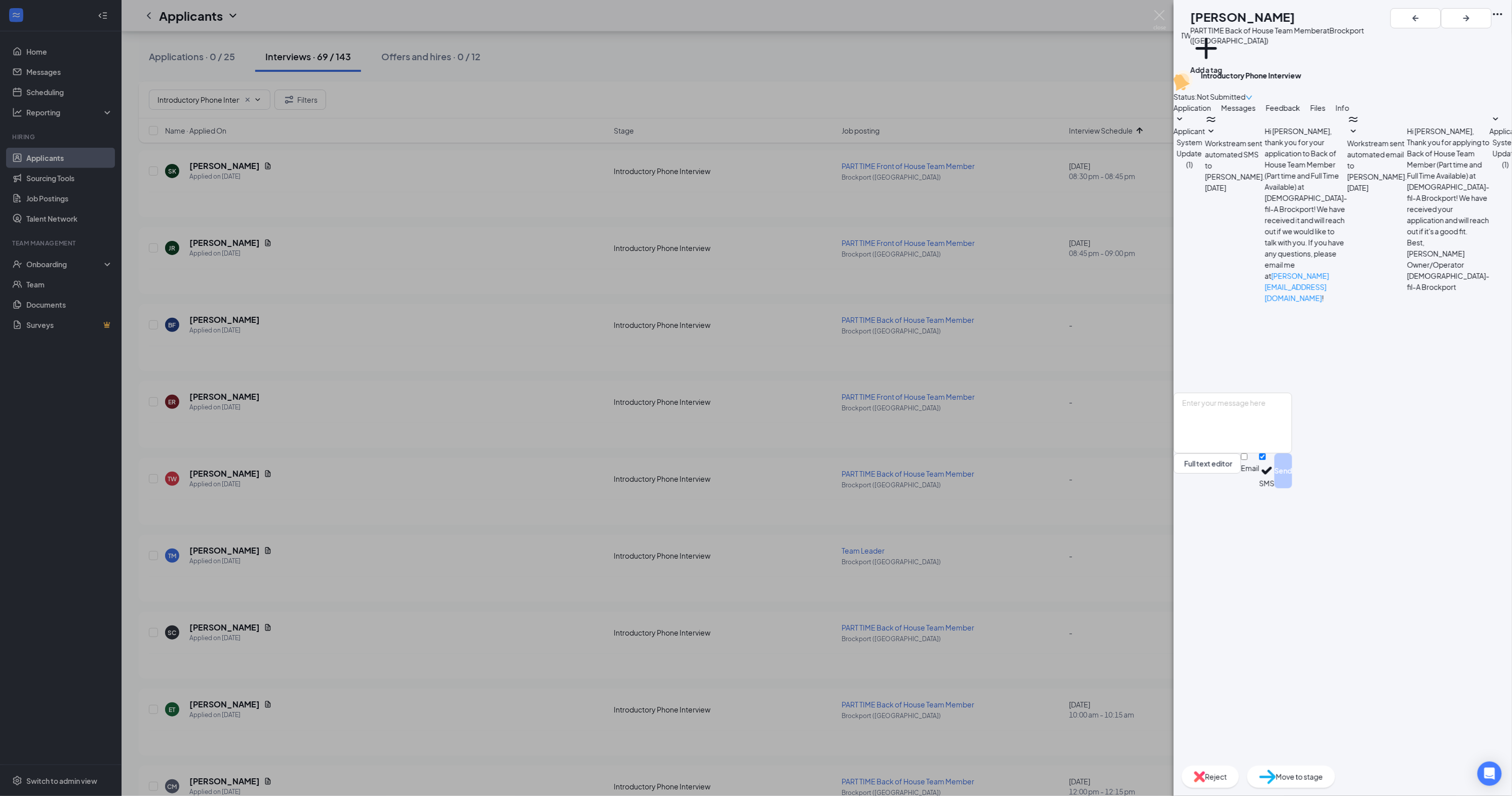
click at [1239, 770] on div "Reject" at bounding box center [1211, 776] width 58 height 22
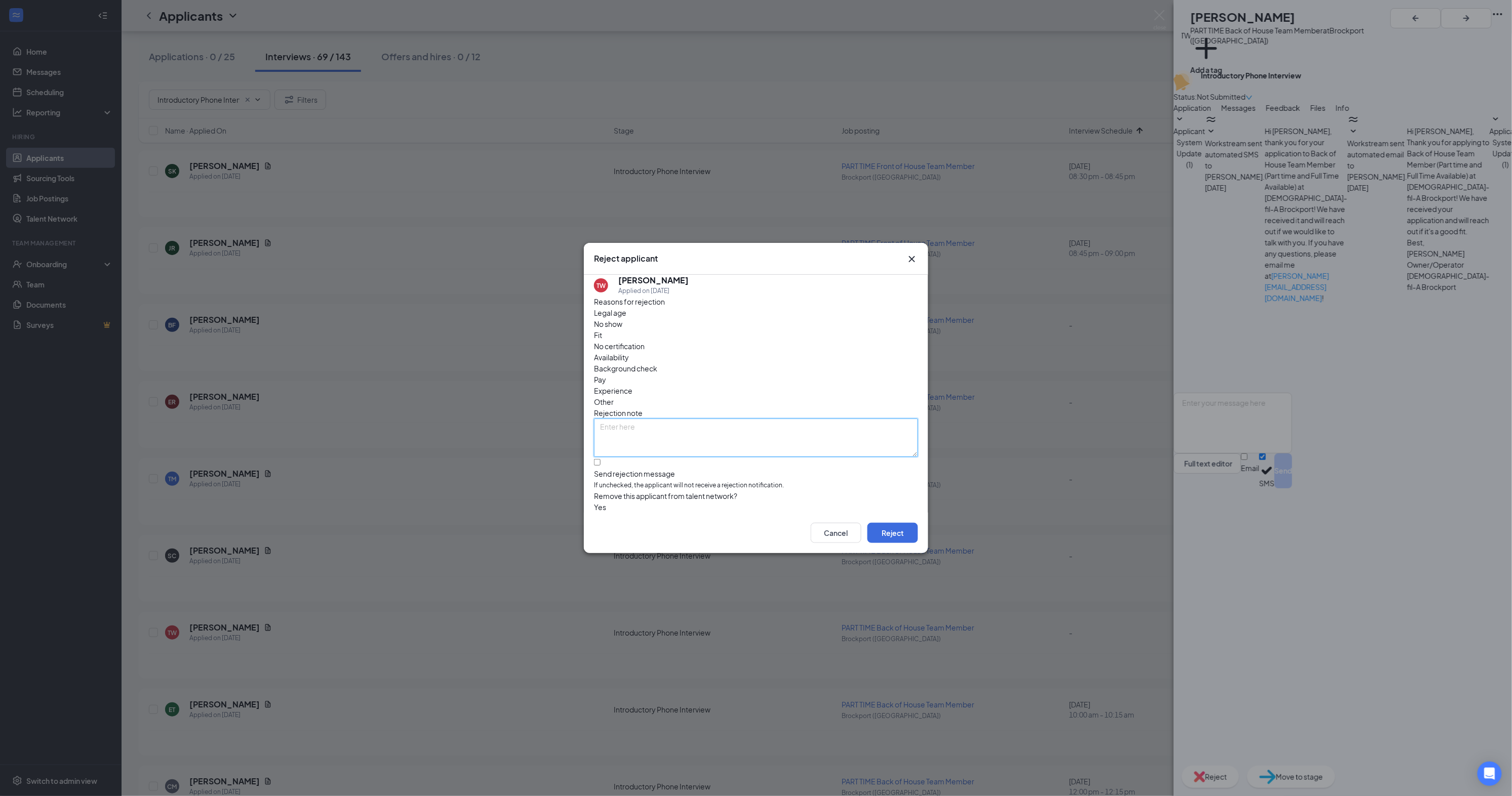
click at [754, 427] on textarea at bounding box center [756, 437] width 324 height 38
drag, startPoint x: 754, startPoint y: 427, endPoint x: 755, endPoint y: 456, distance: 29.0
click at [754, 427] on textarea at bounding box center [756, 437] width 324 height 38
click at [1313, 512] on div "Reject applicant TW [PERSON_NAME] Applied on [DATE] Reasons for rejection Legal…" at bounding box center [756, 398] width 1512 height 796
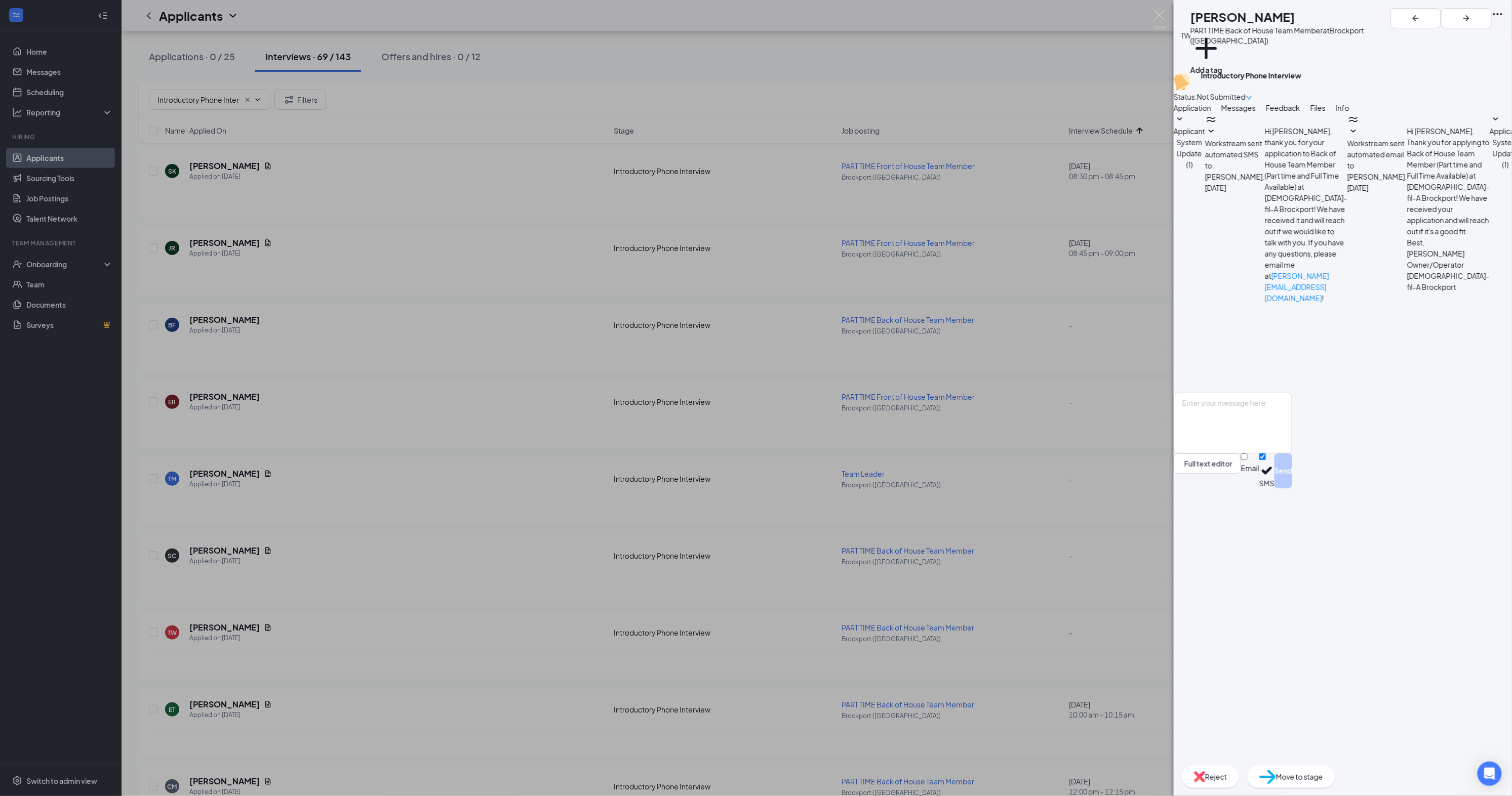
click at [1285, 454] on textarea at bounding box center [1233, 423] width 119 height 61
click at [1227, 771] on span "Reject" at bounding box center [1216, 777] width 22 height 11
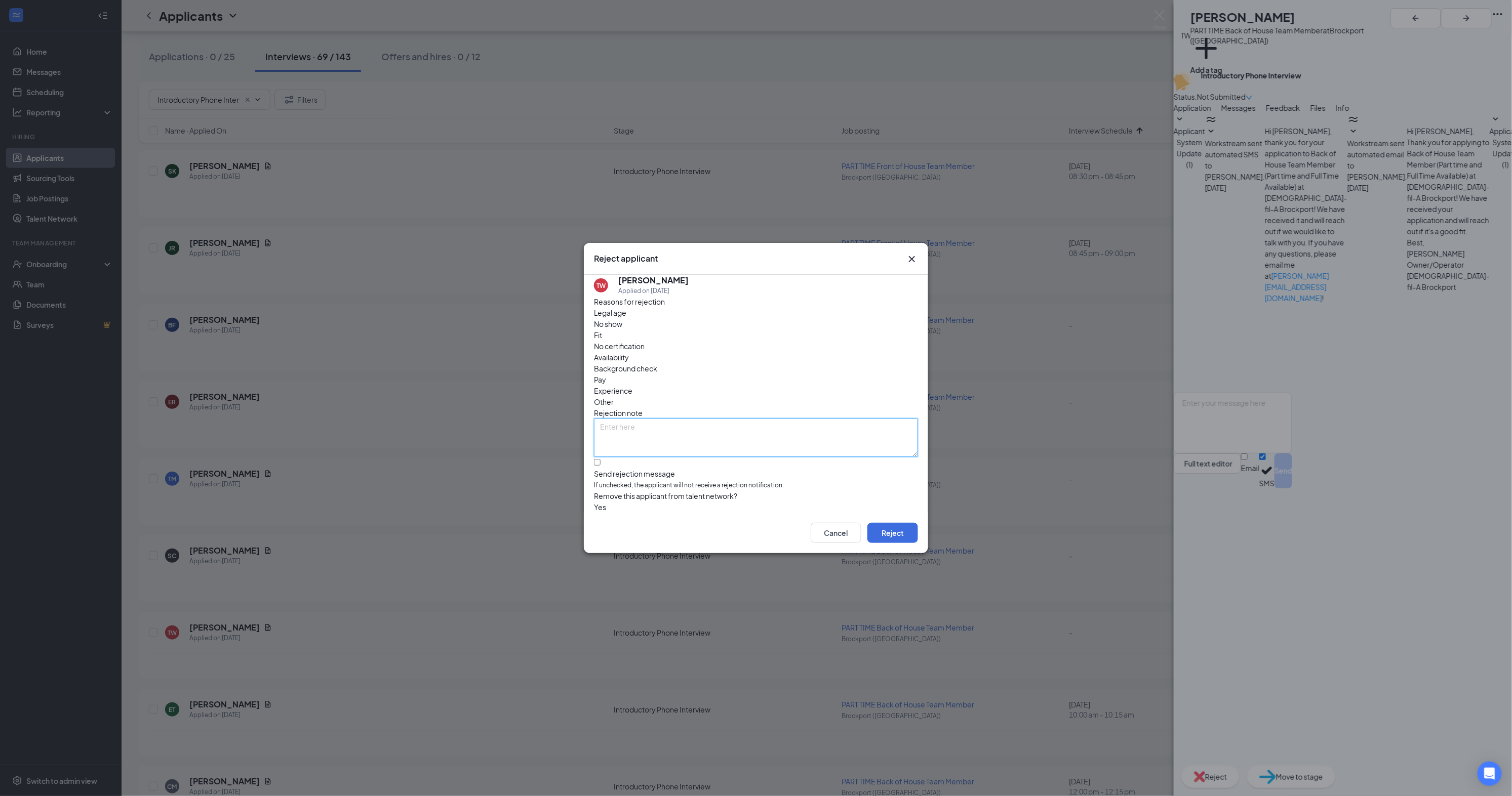
click at [795, 420] on textarea at bounding box center [756, 437] width 324 height 38
type textarea "Unresponsive"
click at [875, 535] on button "Reject" at bounding box center [892, 533] width 50 height 21
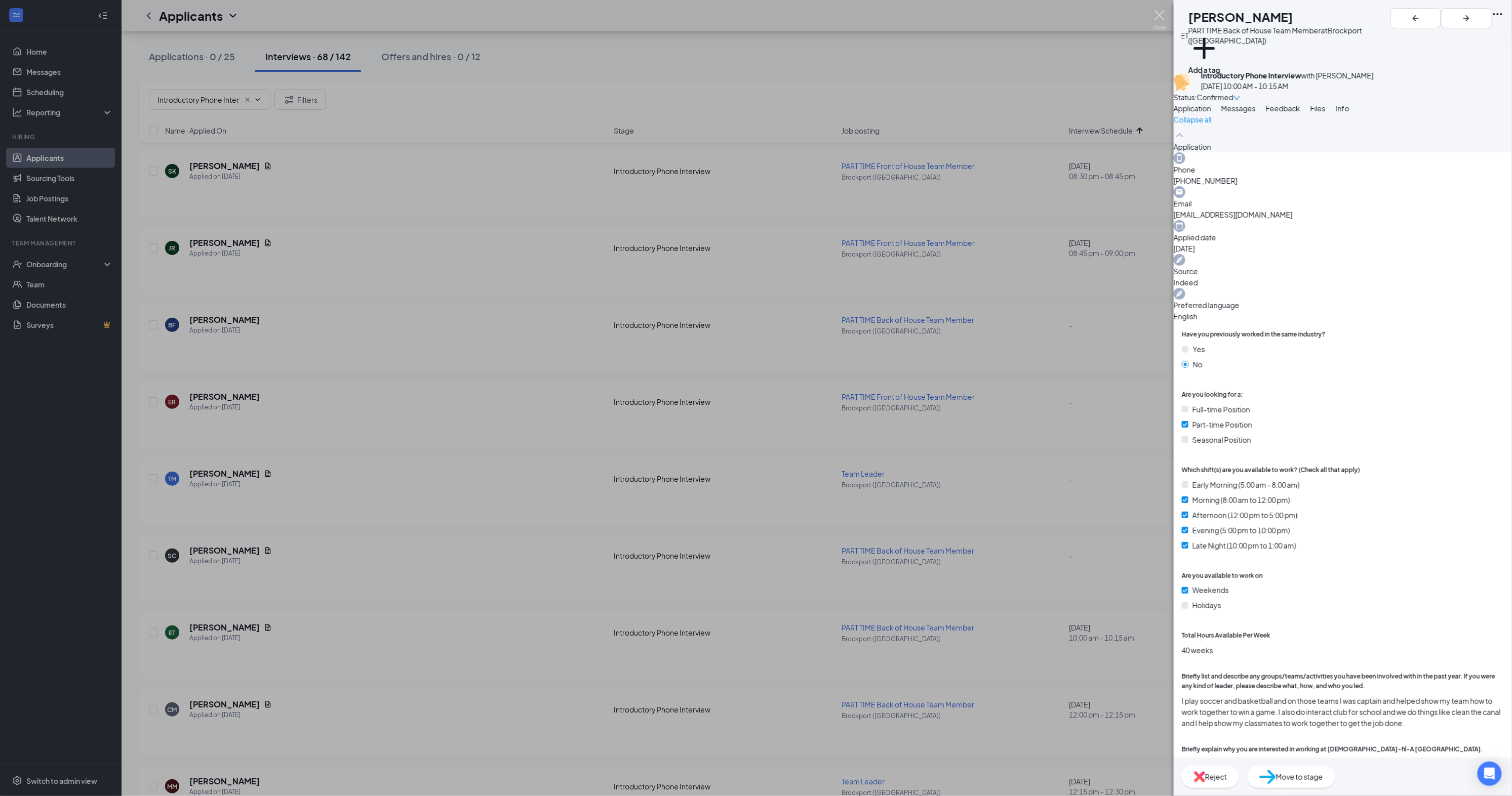
click at [1165, 17] on img at bounding box center [1160, 20] width 13 height 20
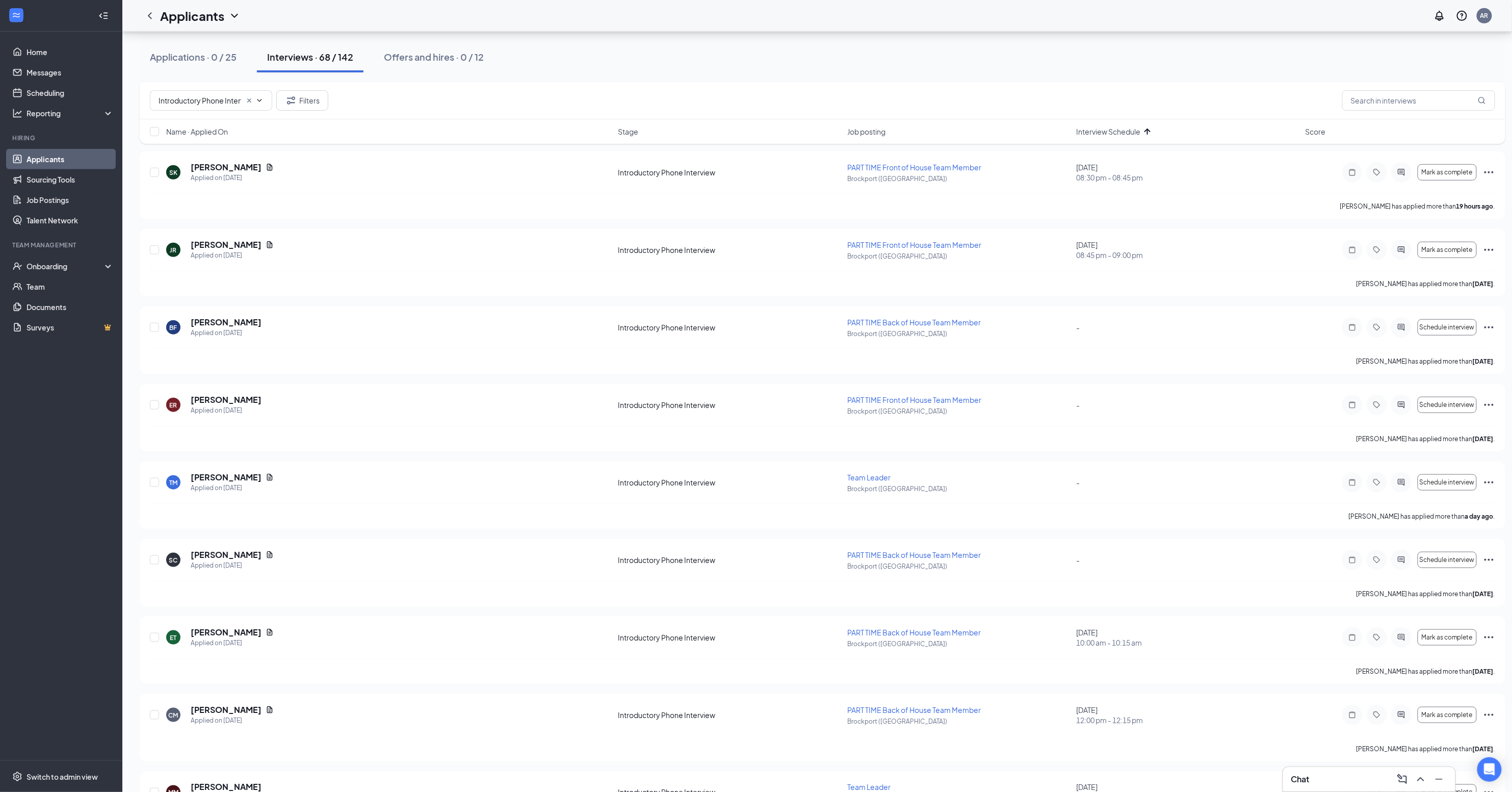
click at [1111, 134] on span "Interview Schedule" at bounding box center [1109, 132] width 64 height 10
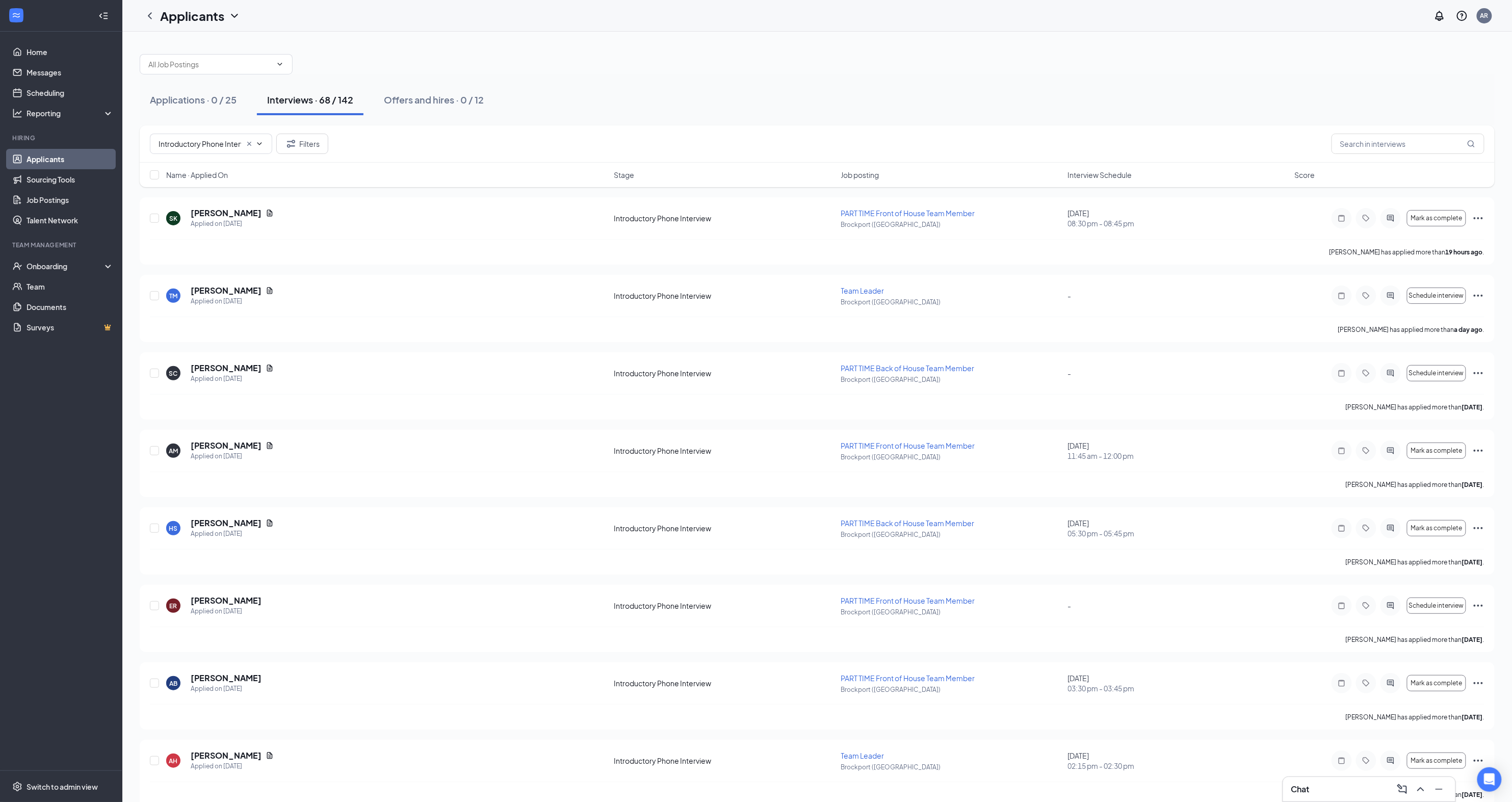
click at [1109, 180] on span "Interview Schedule" at bounding box center [1100, 175] width 64 height 10
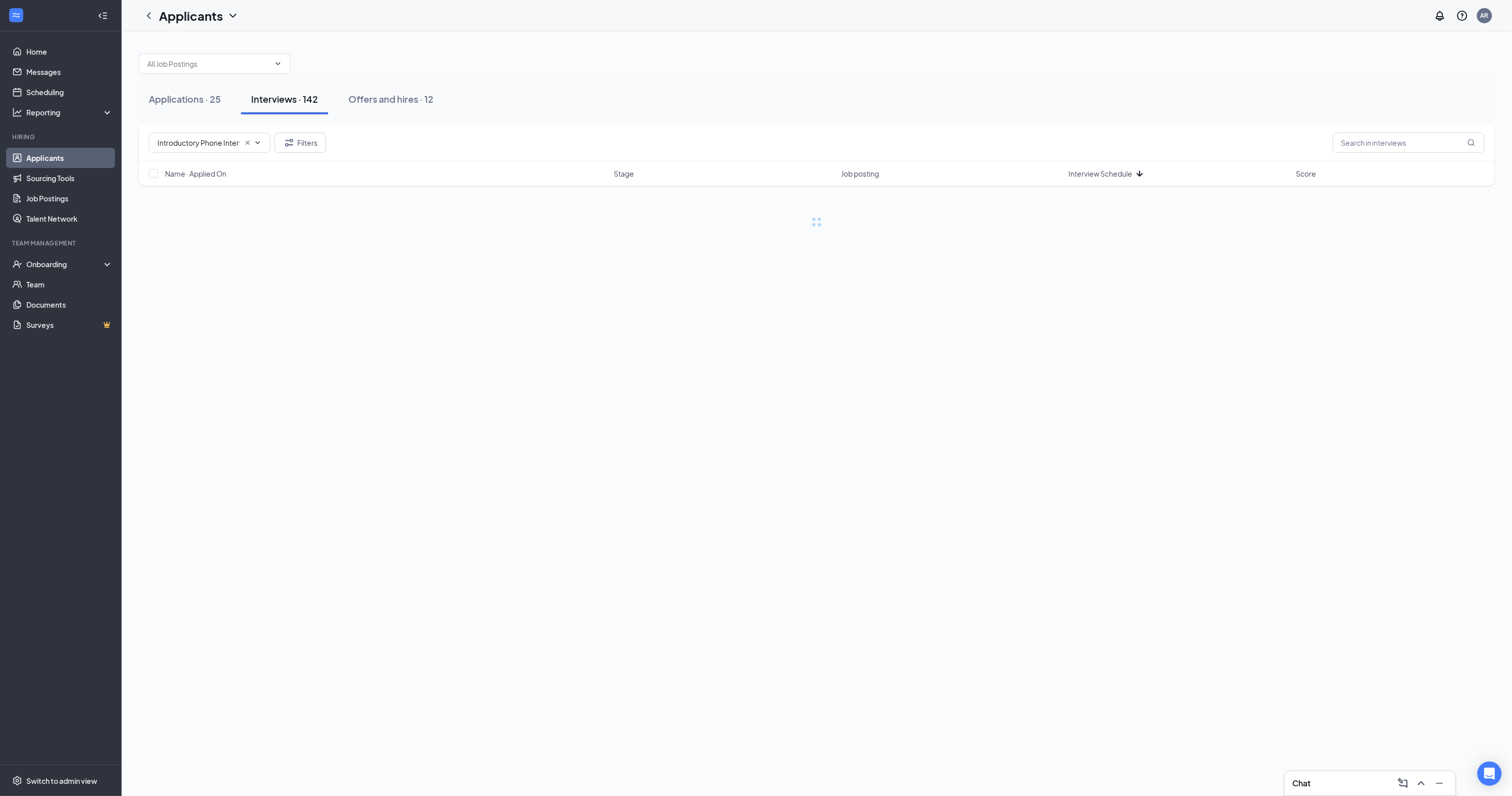
click at [1102, 178] on span "Interview Schedule" at bounding box center [1101, 173] width 64 height 10
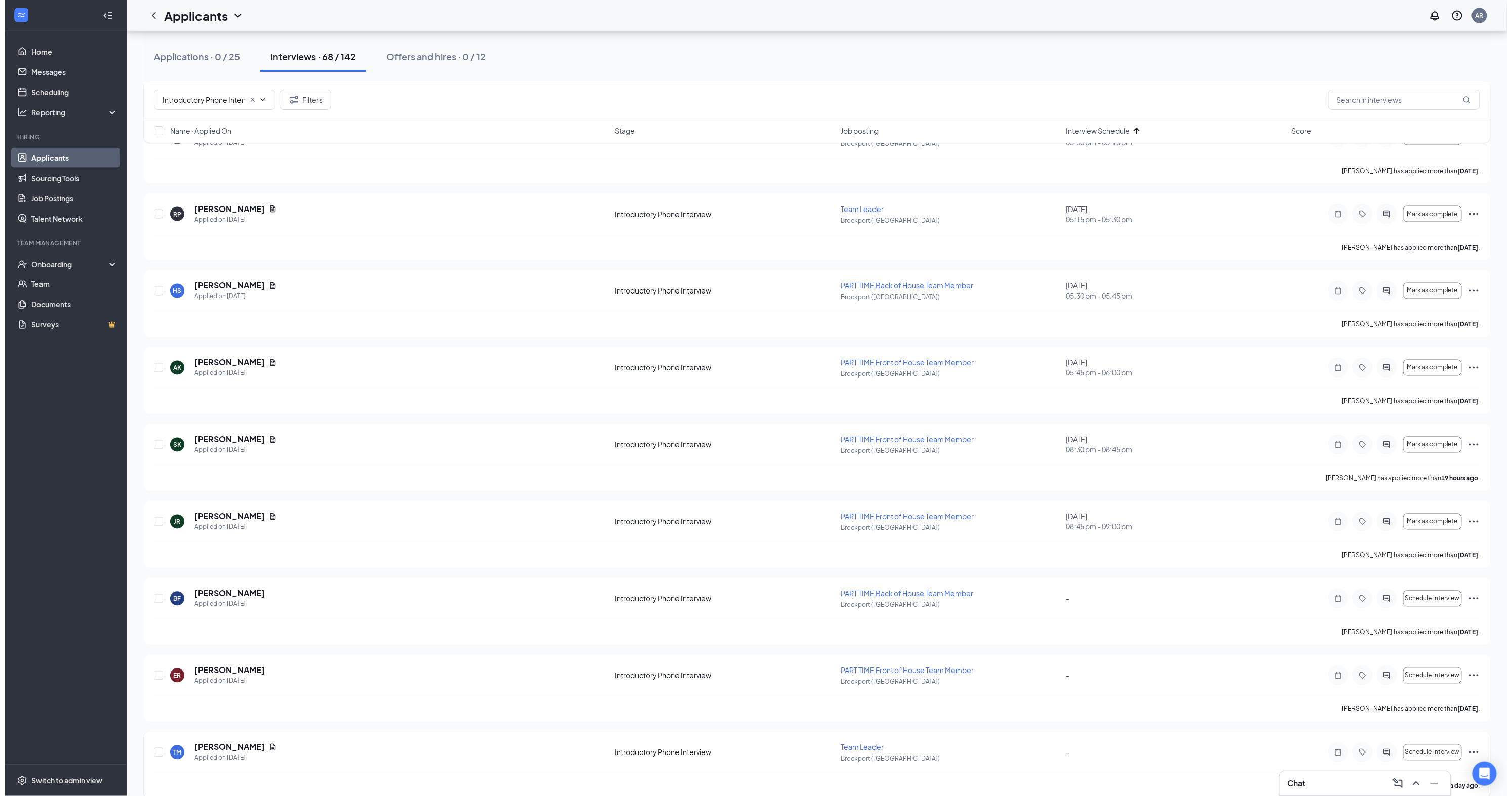
scroll to position [9847, 0]
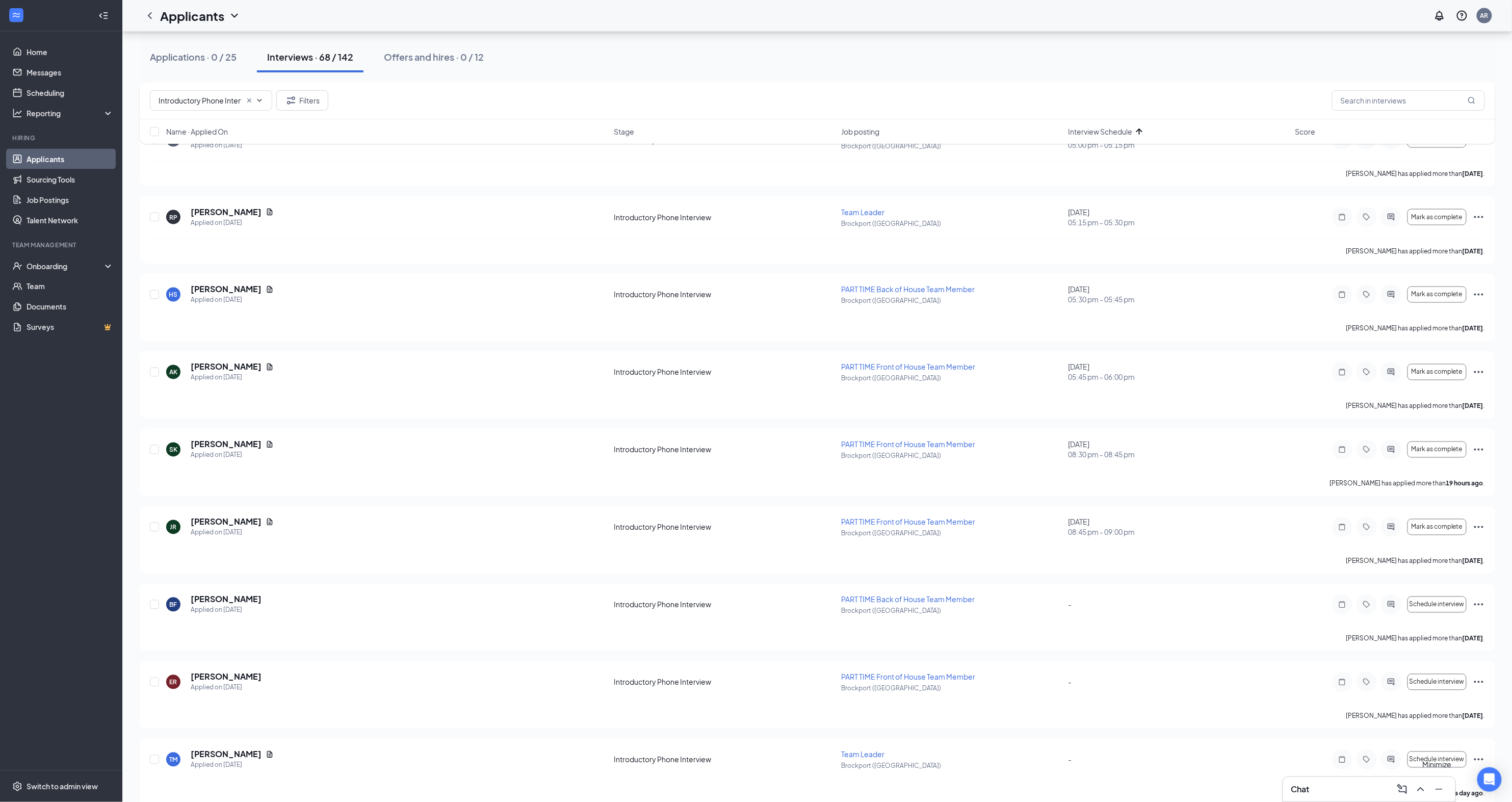
click at [1438, 788] on icon "Minimize" at bounding box center [1439, 789] width 12 height 12
click at [1395, 601] on icon "ActiveChat" at bounding box center [1391, 605] width 12 height 8
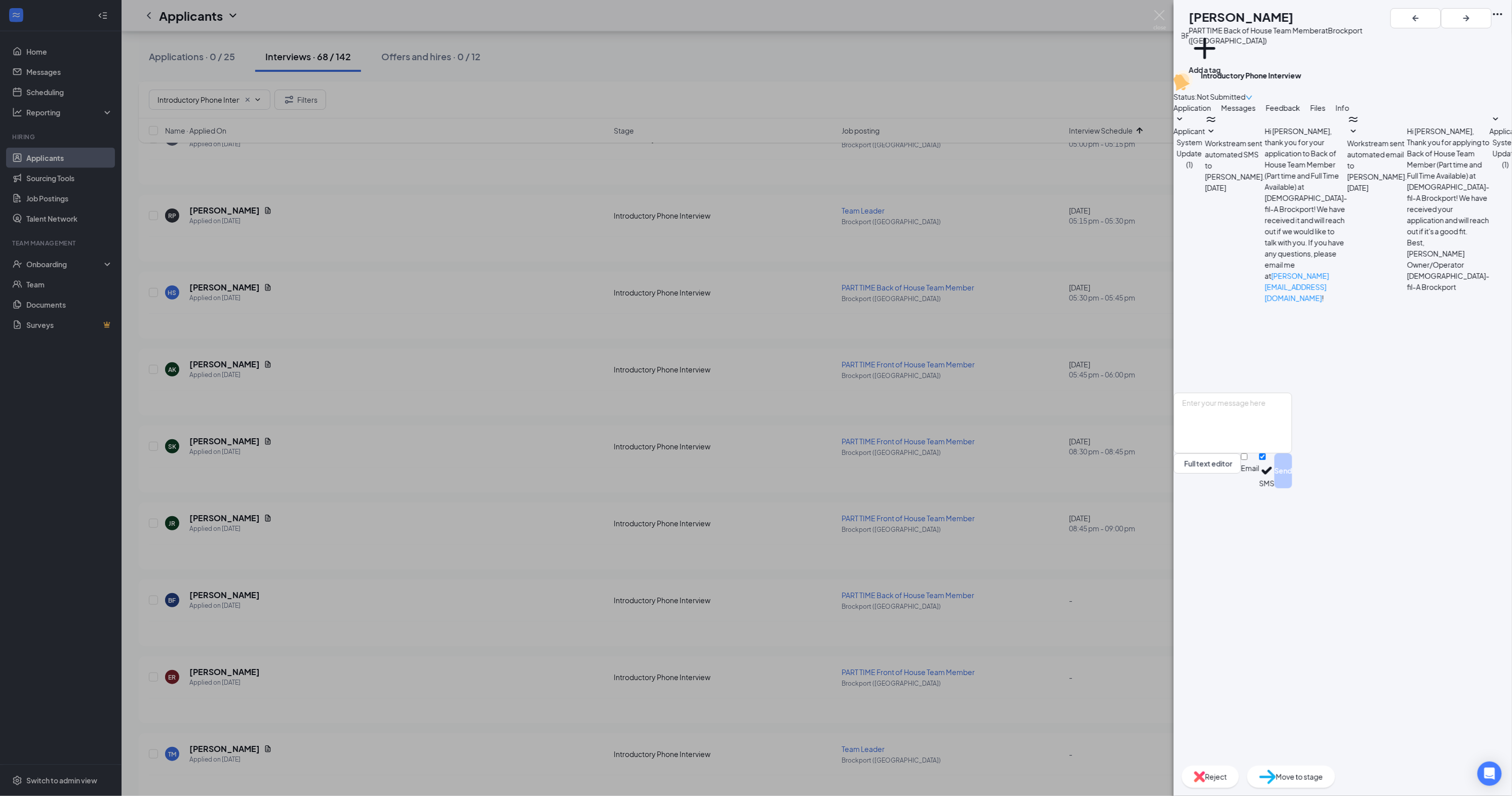
click at [1202, 112] on span "Application" at bounding box center [1192, 107] width 38 height 9
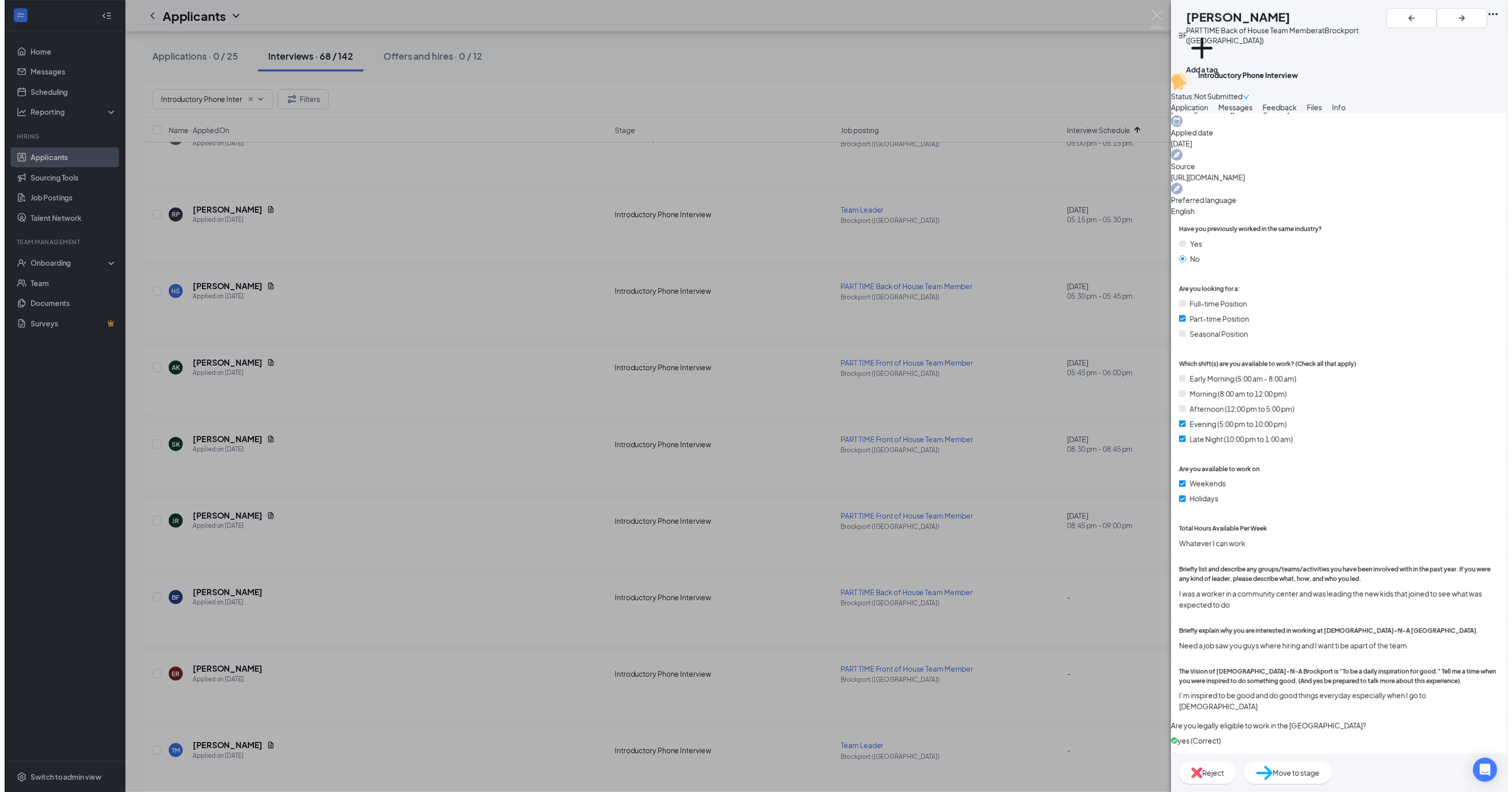
scroll to position [104, 0]
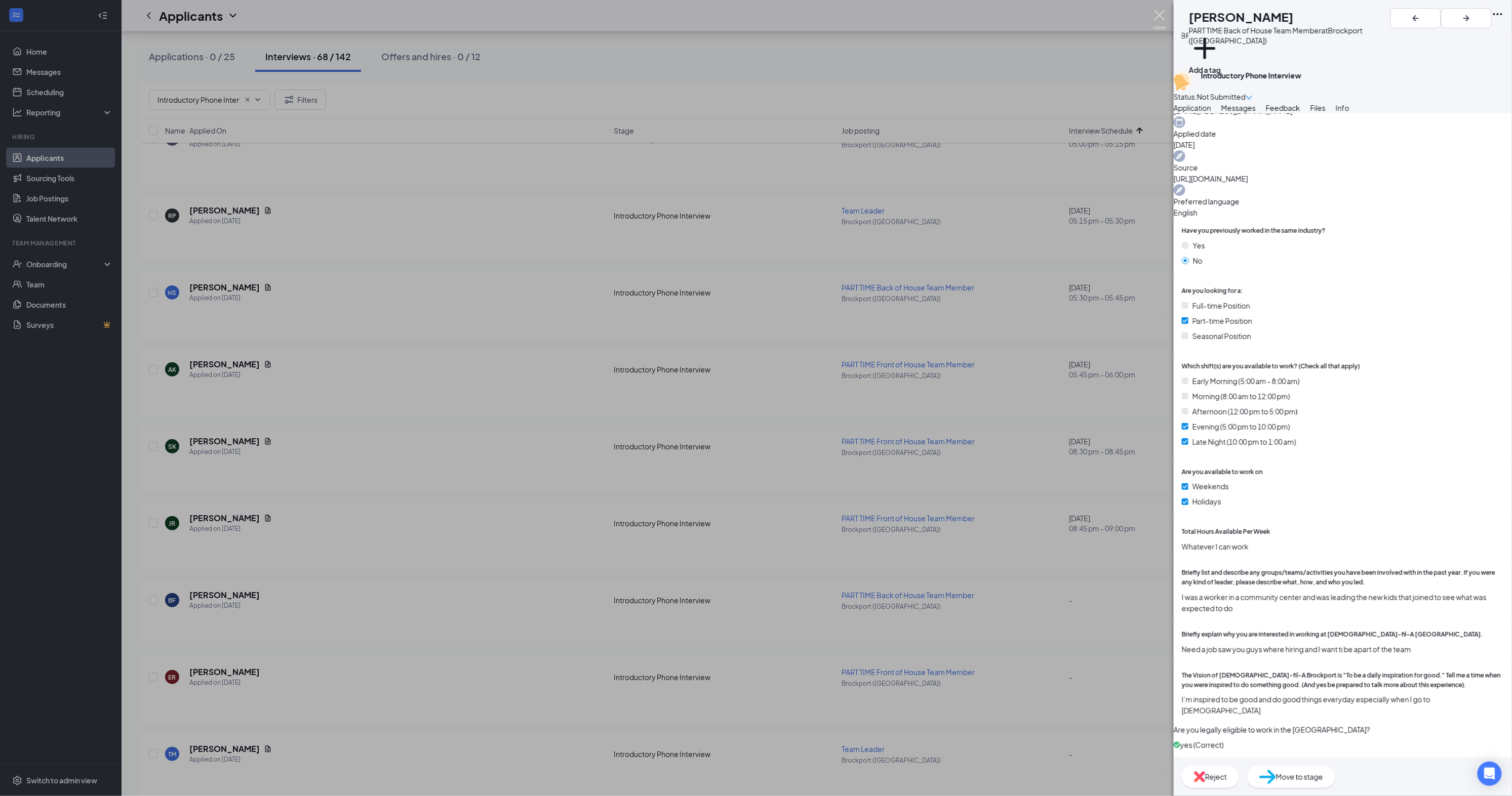
click at [1160, 23] on img at bounding box center [1160, 20] width 13 height 20
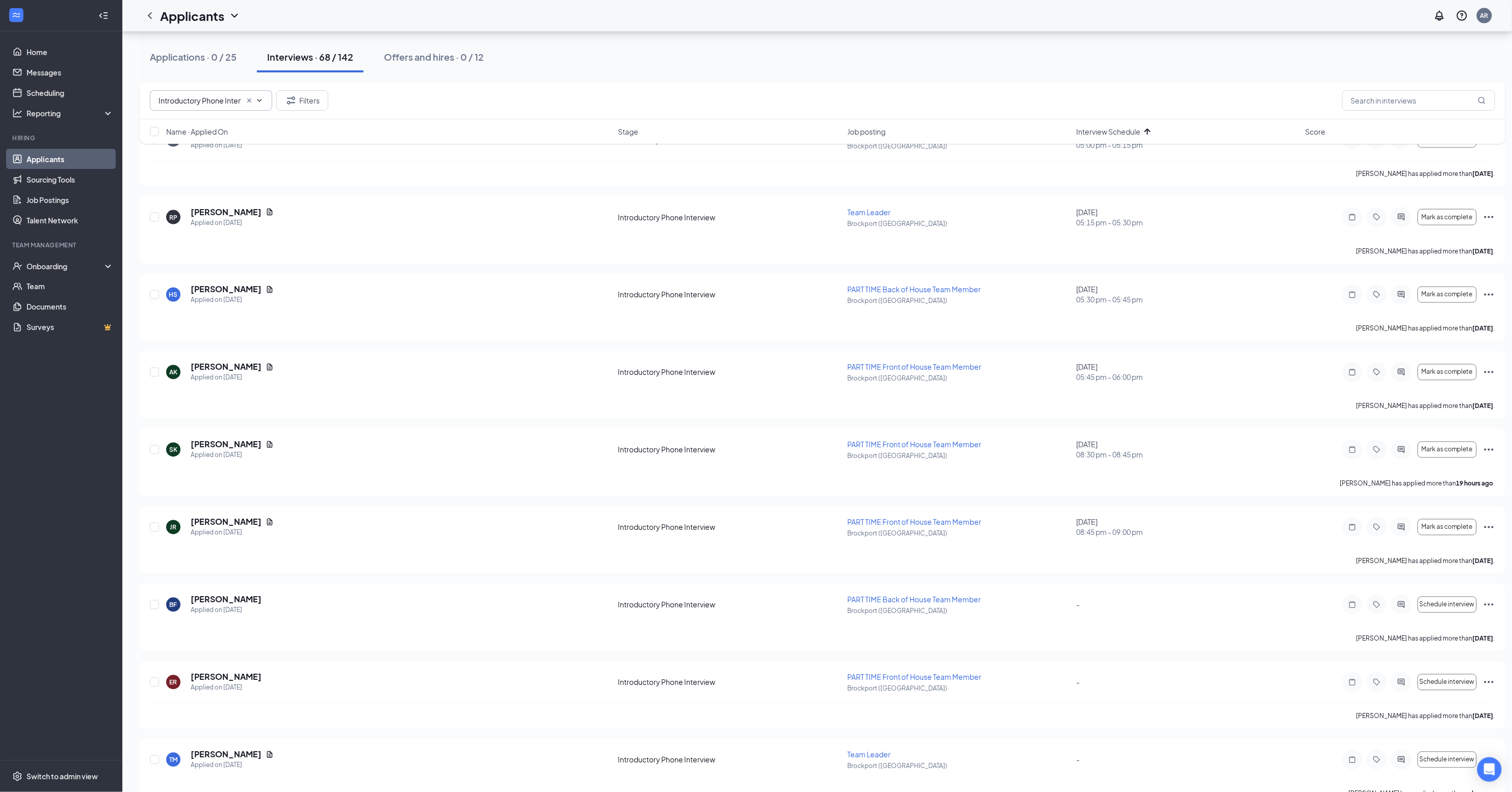
click at [257, 100] on icon "ChevronDown" at bounding box center [259, 100] width 8 height 8
click at [245, 97] on icon "Cross" at bounding box center [249, 100] width 8 height 8
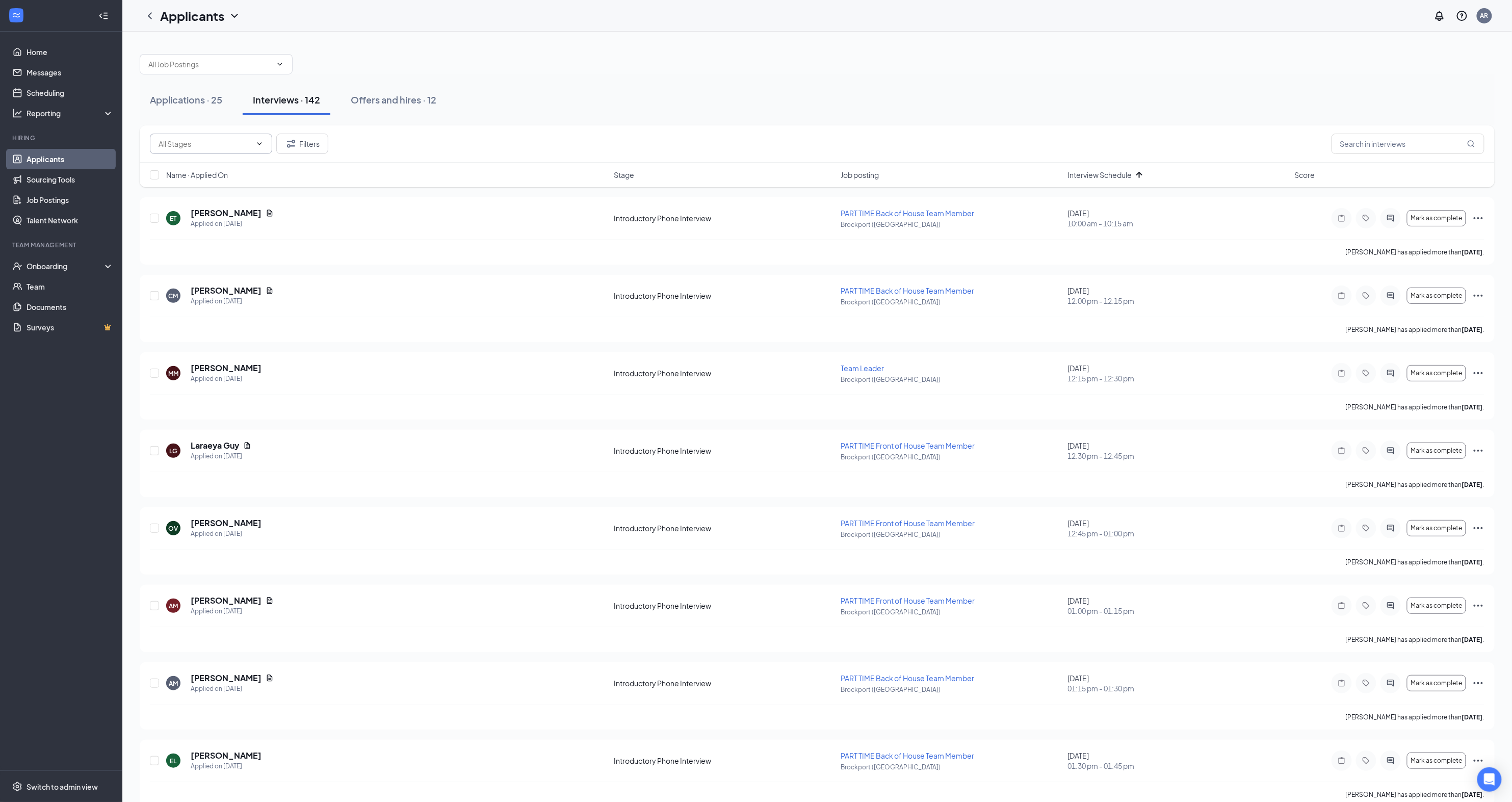
click at [250, 146] on input "text" at bounding box center [205, 144] width 93 height 11
click at [220, 225] on div "Onsite Interview (45)" at bounding box center [192, 225] width 68 height 11
type input "Onsite Interview (45)"
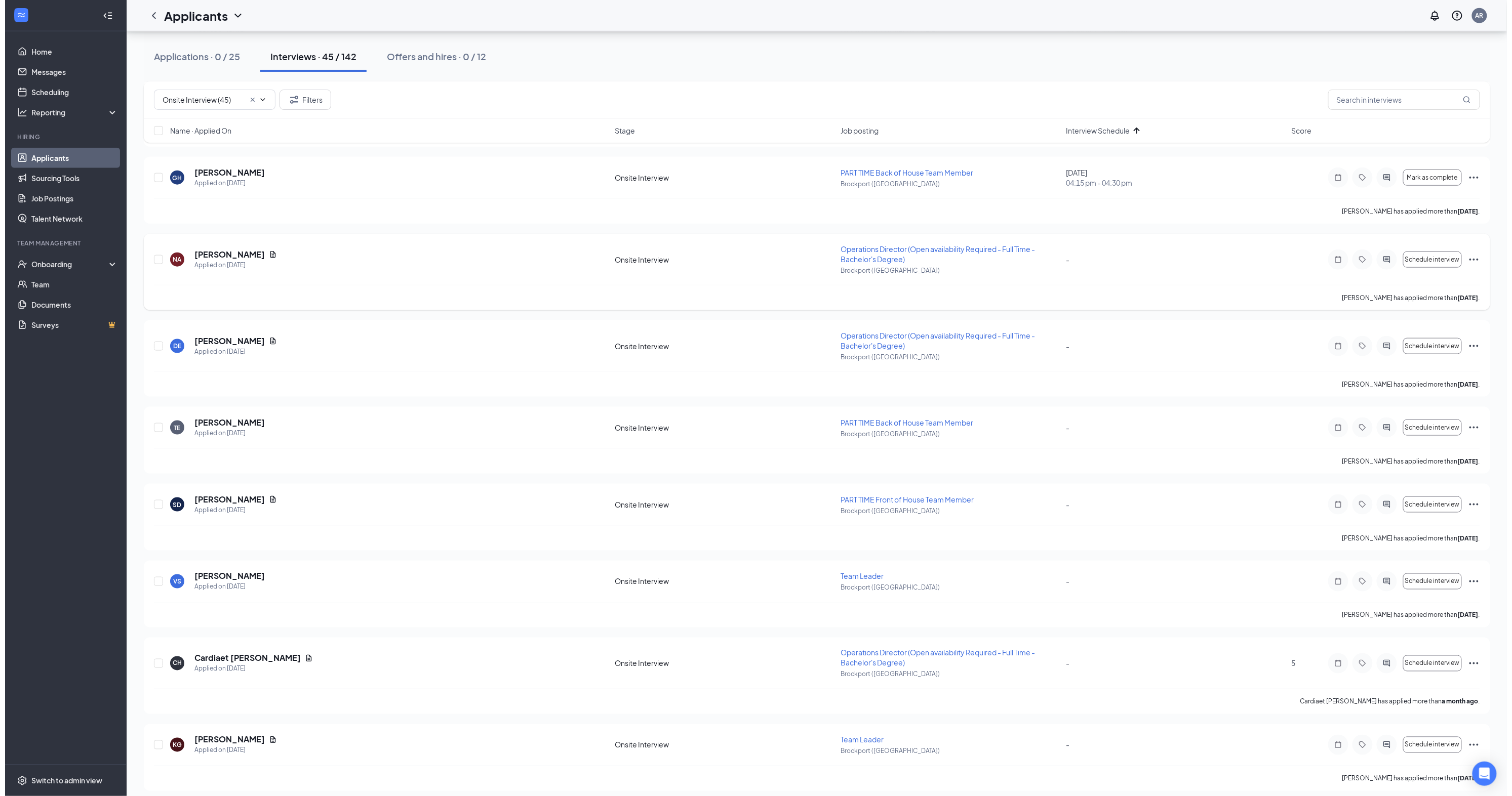
scroll to position [2818, 0]
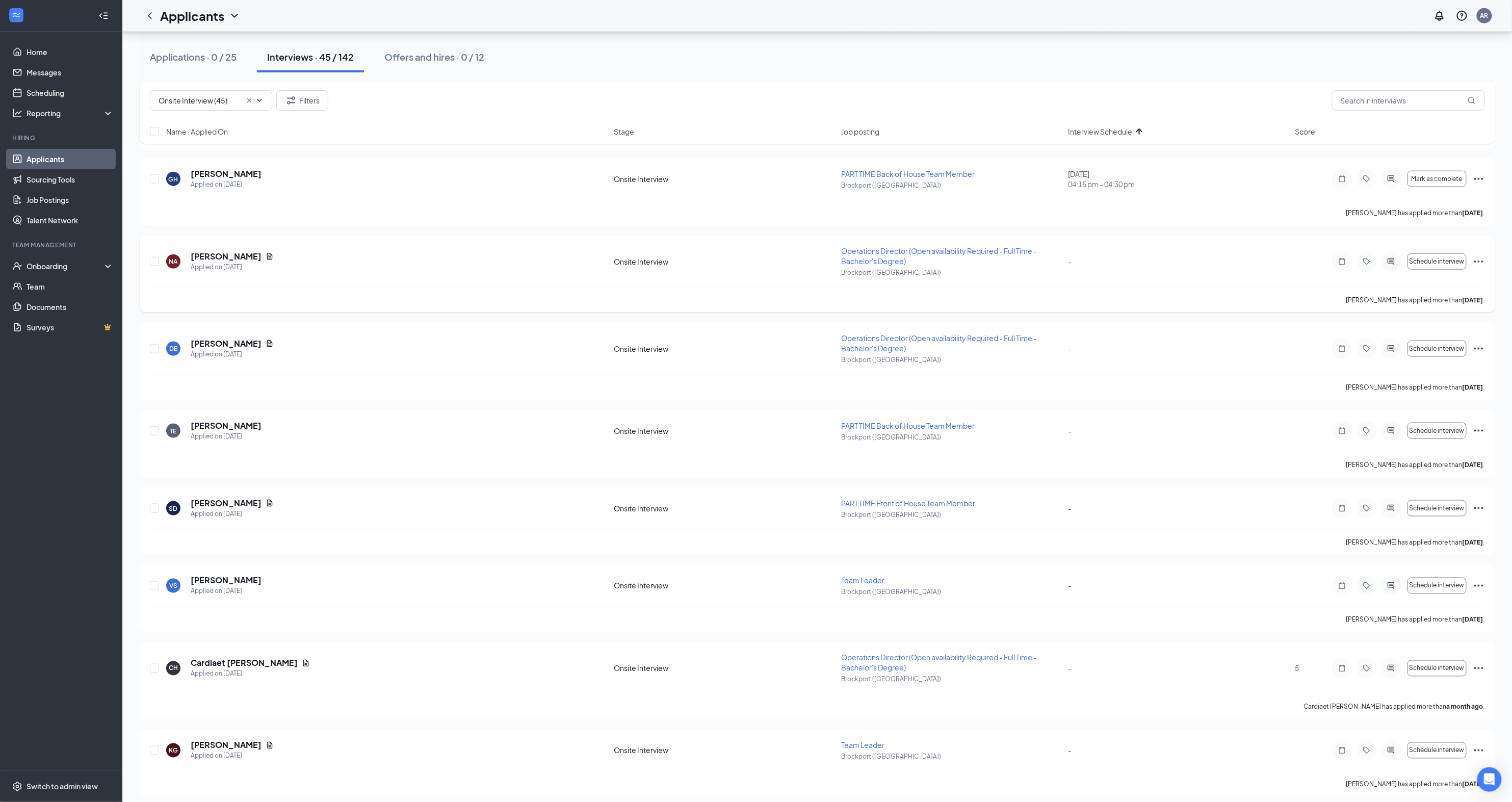
click at [1387, 251] on div at bounding box center [1391, 261] width 21 height 21
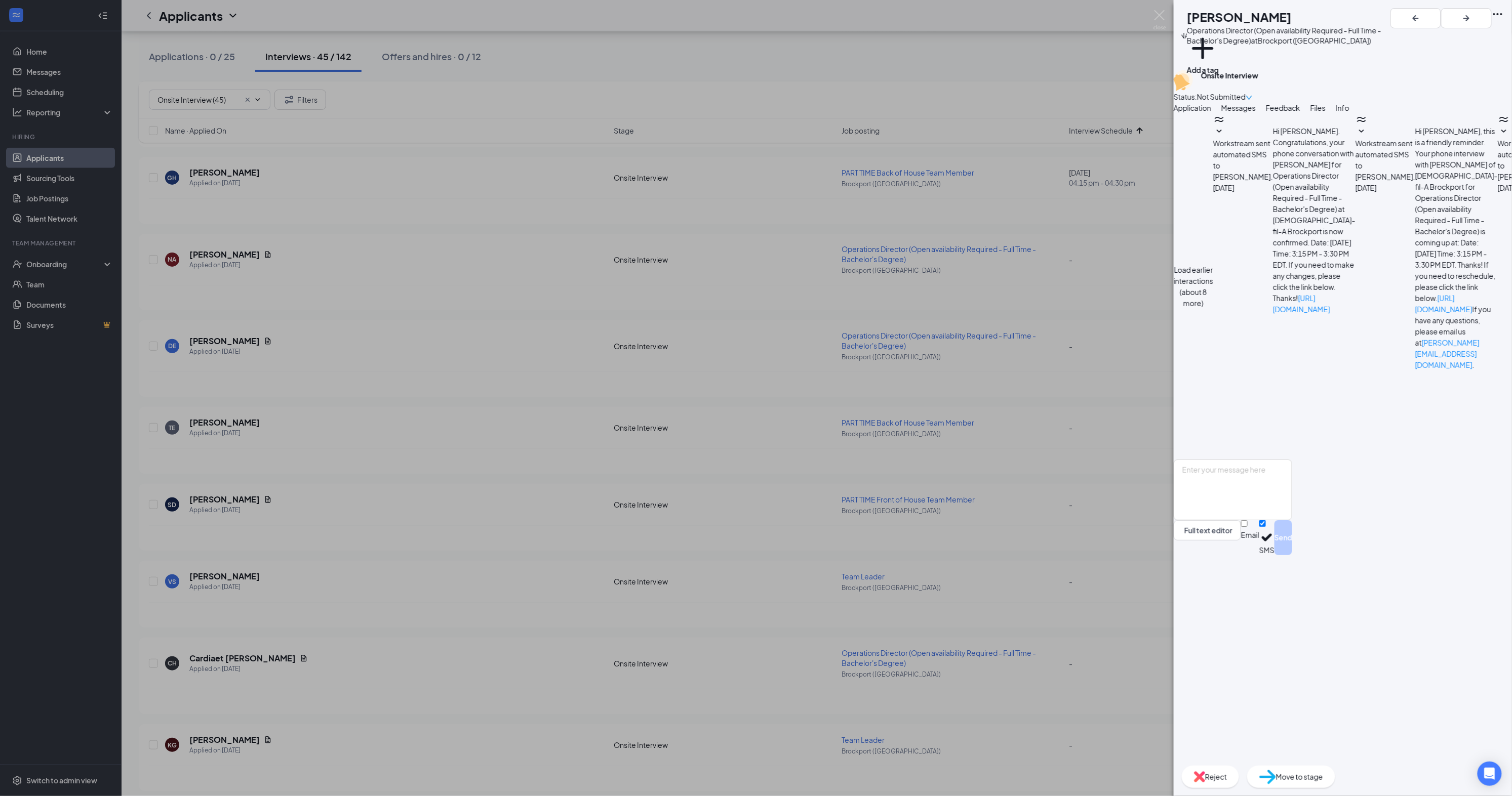
click at [1227, 778] on span "Reject" at bounding box center [1216, 777] width 22 height 11
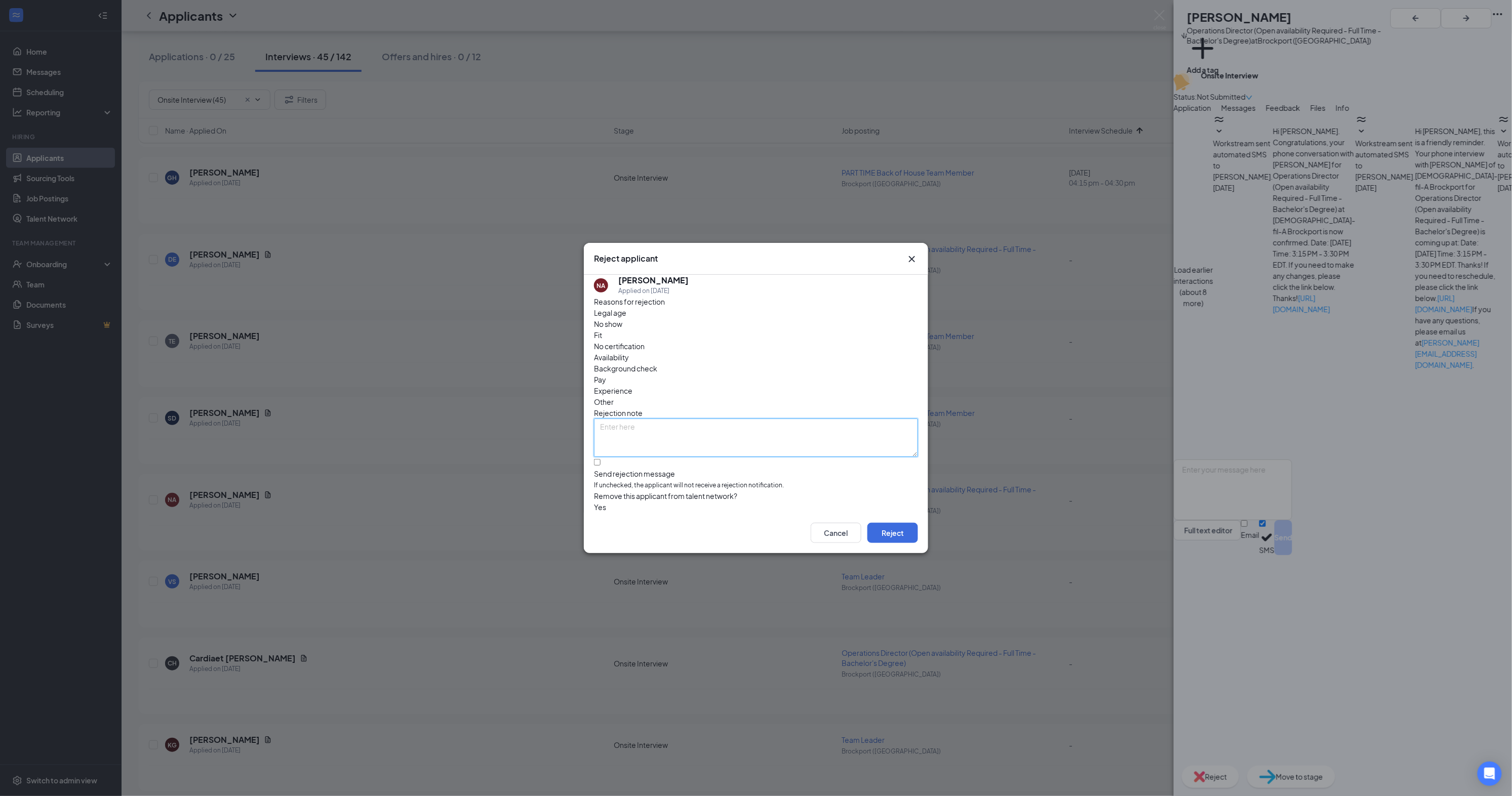
click at [748, 418] on textarea at bounding box center [756, 437] width 324 height 38
type textarea "Unresponsive"
click at [890, 537] on button "Reject" at bounding box center [892, 533] width 50 height 21
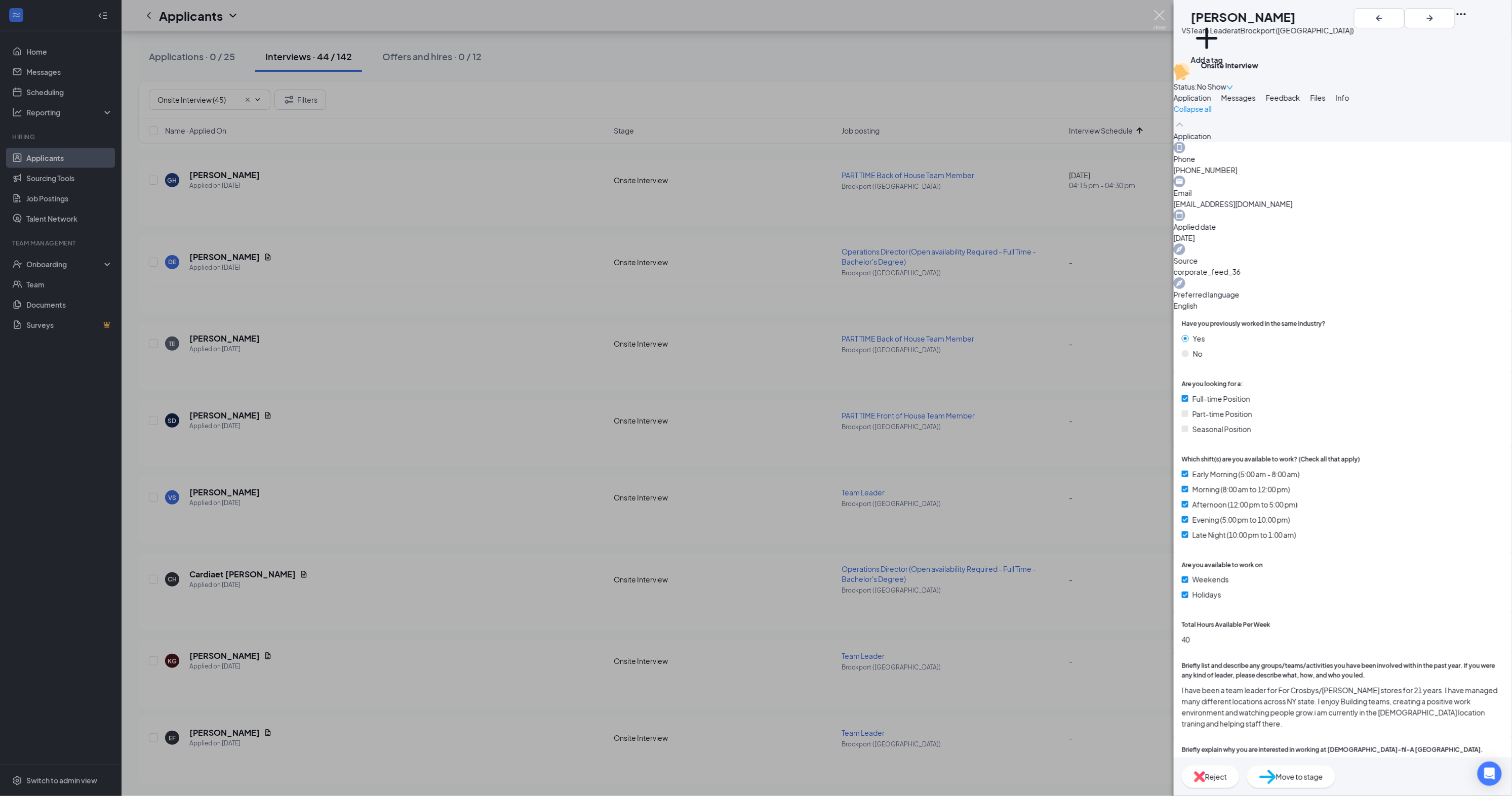
click at [1161, 21] on img at bounding box center [1160, 20] width 13 height 20
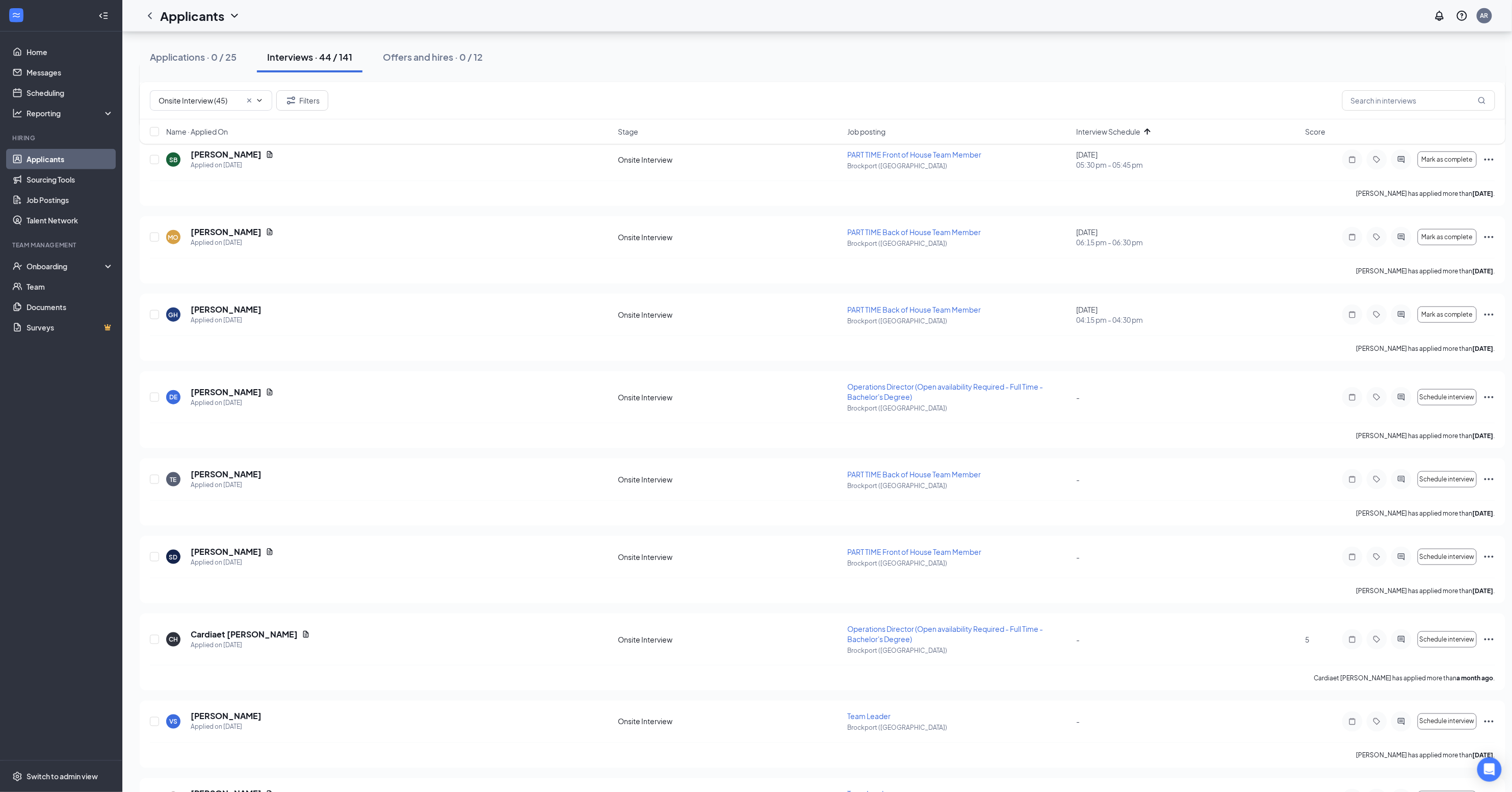
scroll to position [2704, 0]
click at [1489, 390] on icon "Ellipses" at bounding box center [1488, 396] width 12 height 12
click at [1415, 615] on p "Reject" at bounding box center [1443, 612] width 88 height 10
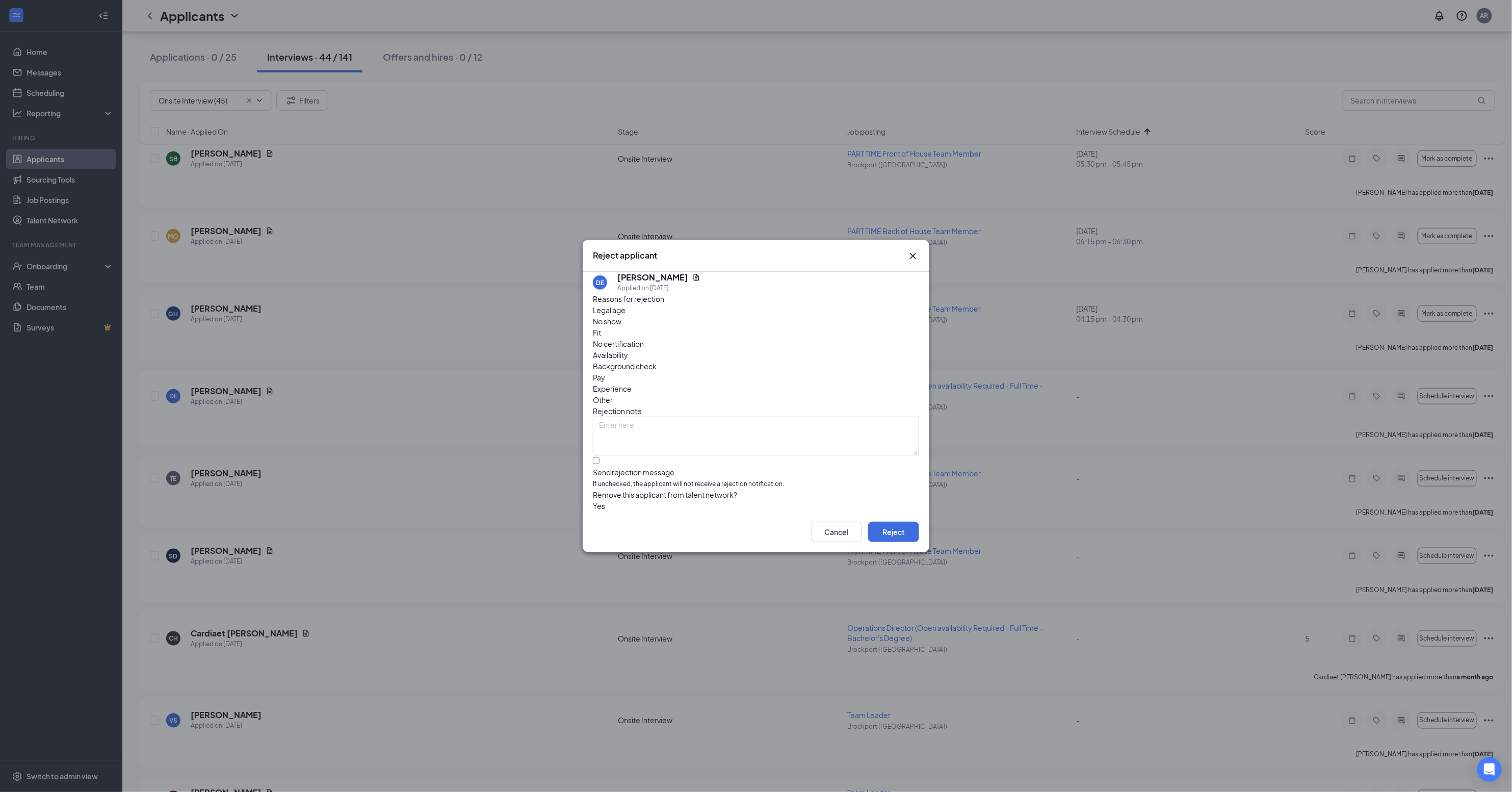
click at [657, 467] on div "Send rejection message" at bounding box center [756, 472] width 326 height 10
click at [599, 457] on input "Send rejection message If unchecked, the applicant will not receive a rejection…" at bounding box center [596, 460] width 6 height 6
checkbox input "true"
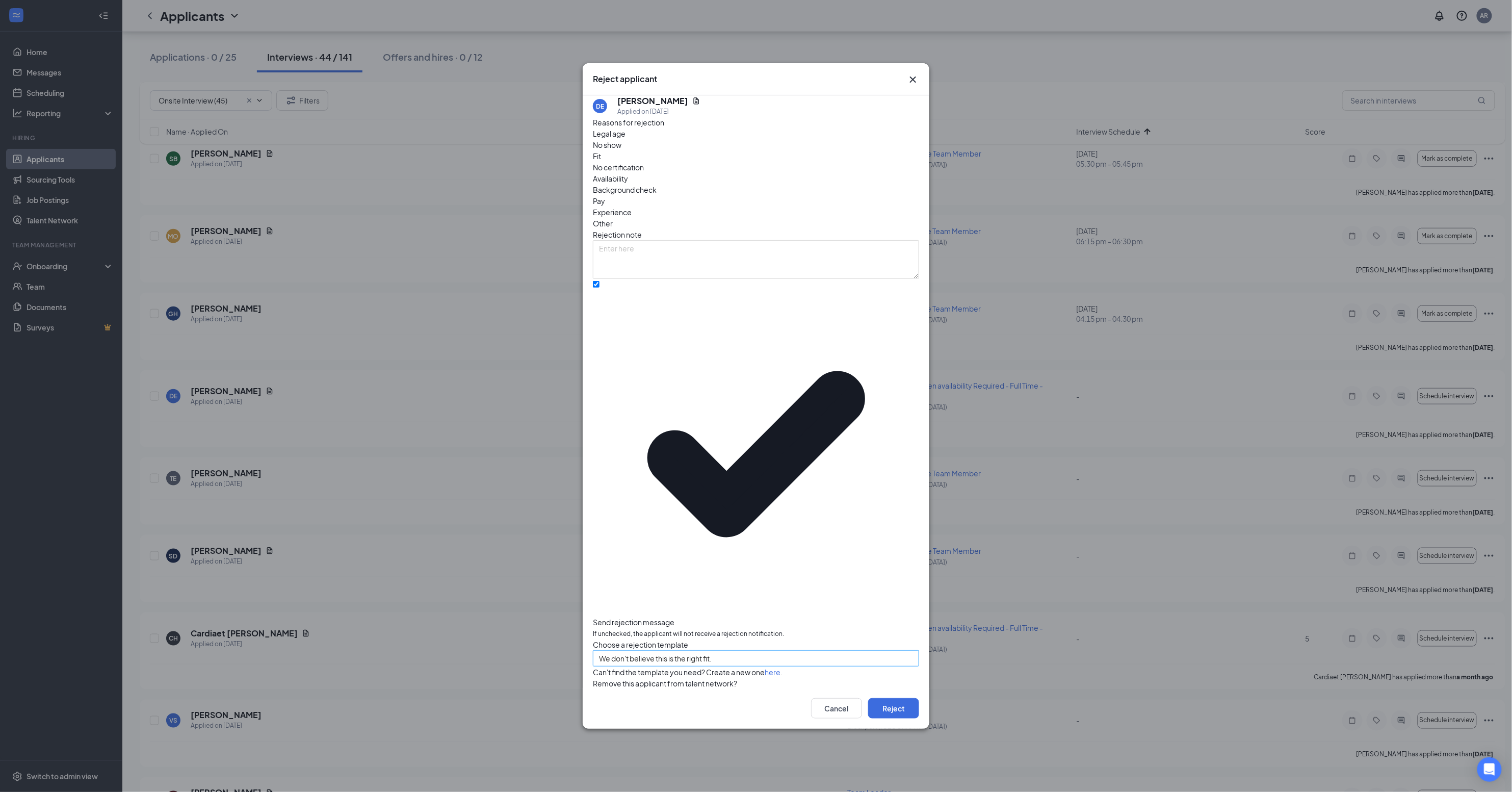
click at [667, 650] on span "We don't believe this is the right fit." at bounding box center [655, 657] width 113 height 15
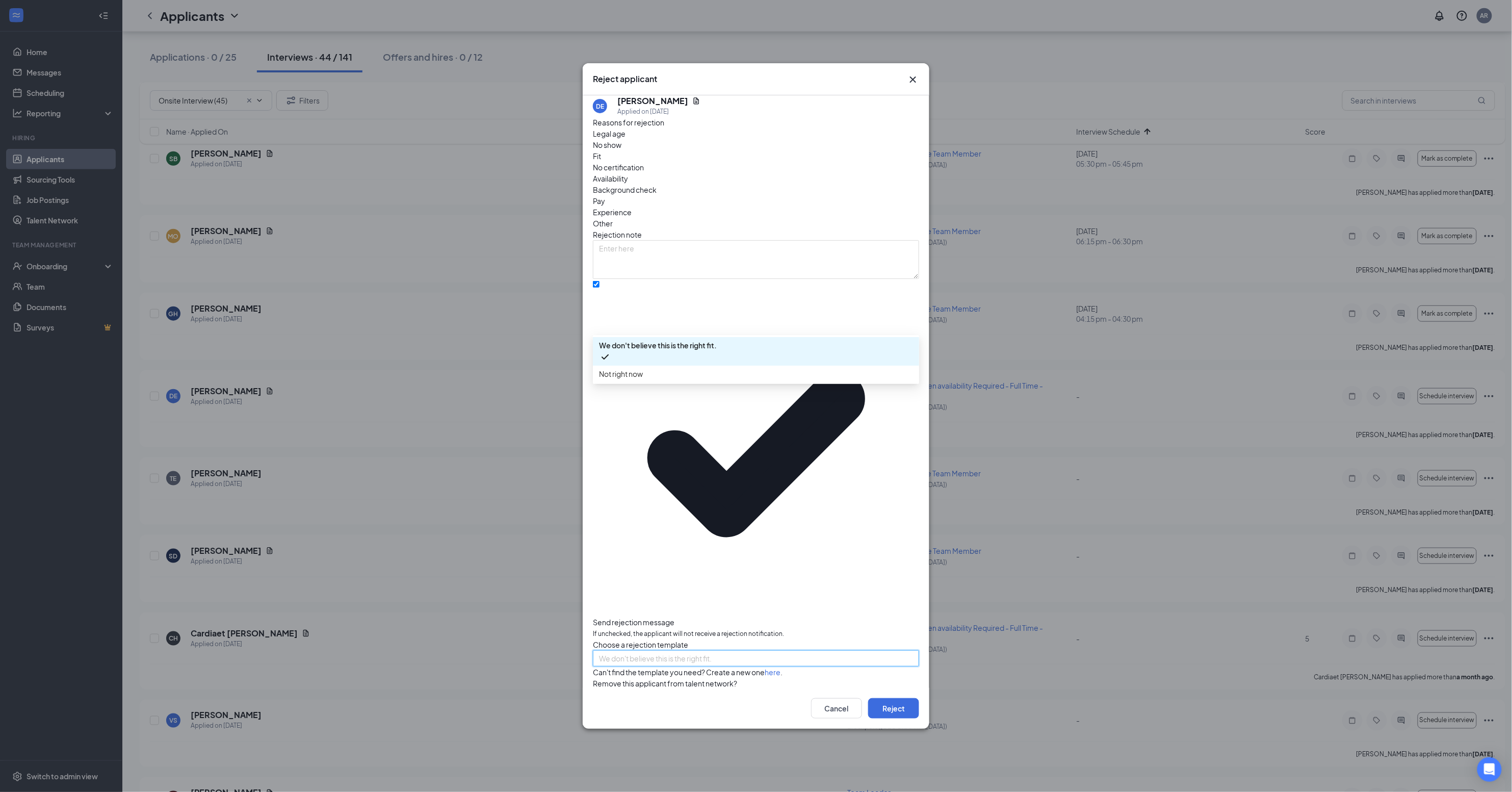
click at [659, 351] on span "We don't believe this is the right fit." at bounding box center [657, 346] width 118 height 11
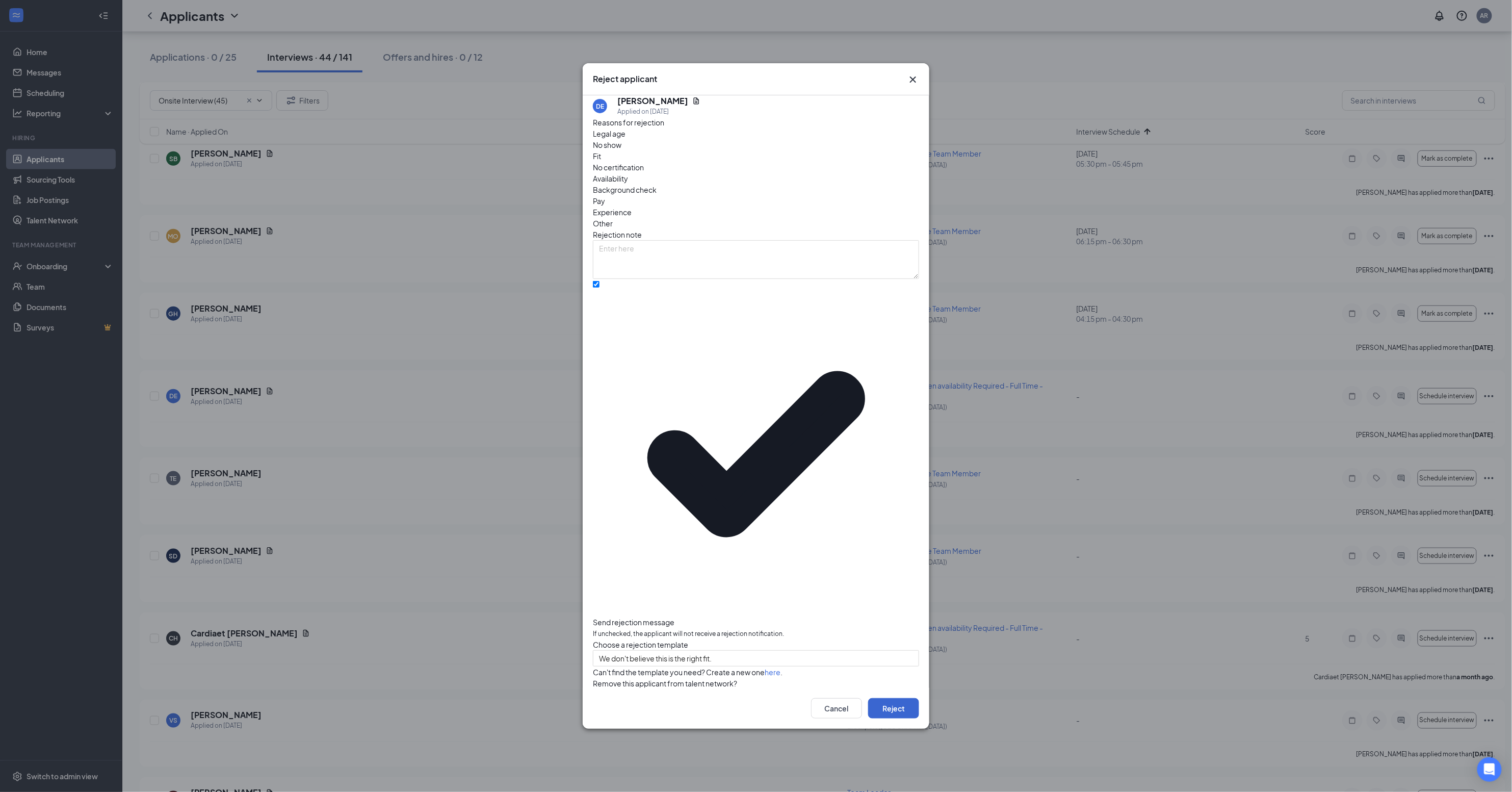
click at [886, 698] on button "Reject" at bounding box center [893, 708] width 51 height 21
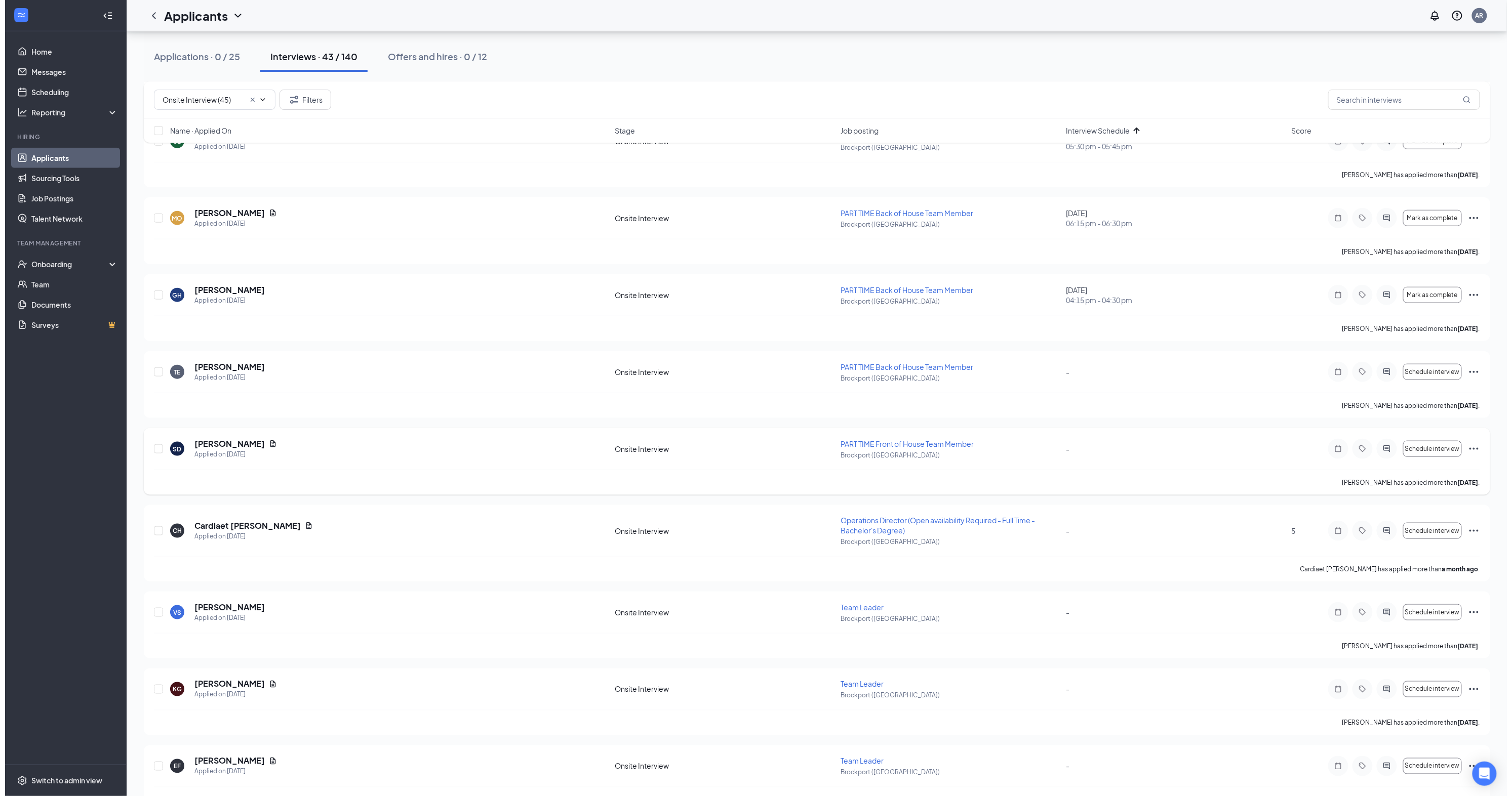
scroll to position [2700, 0]
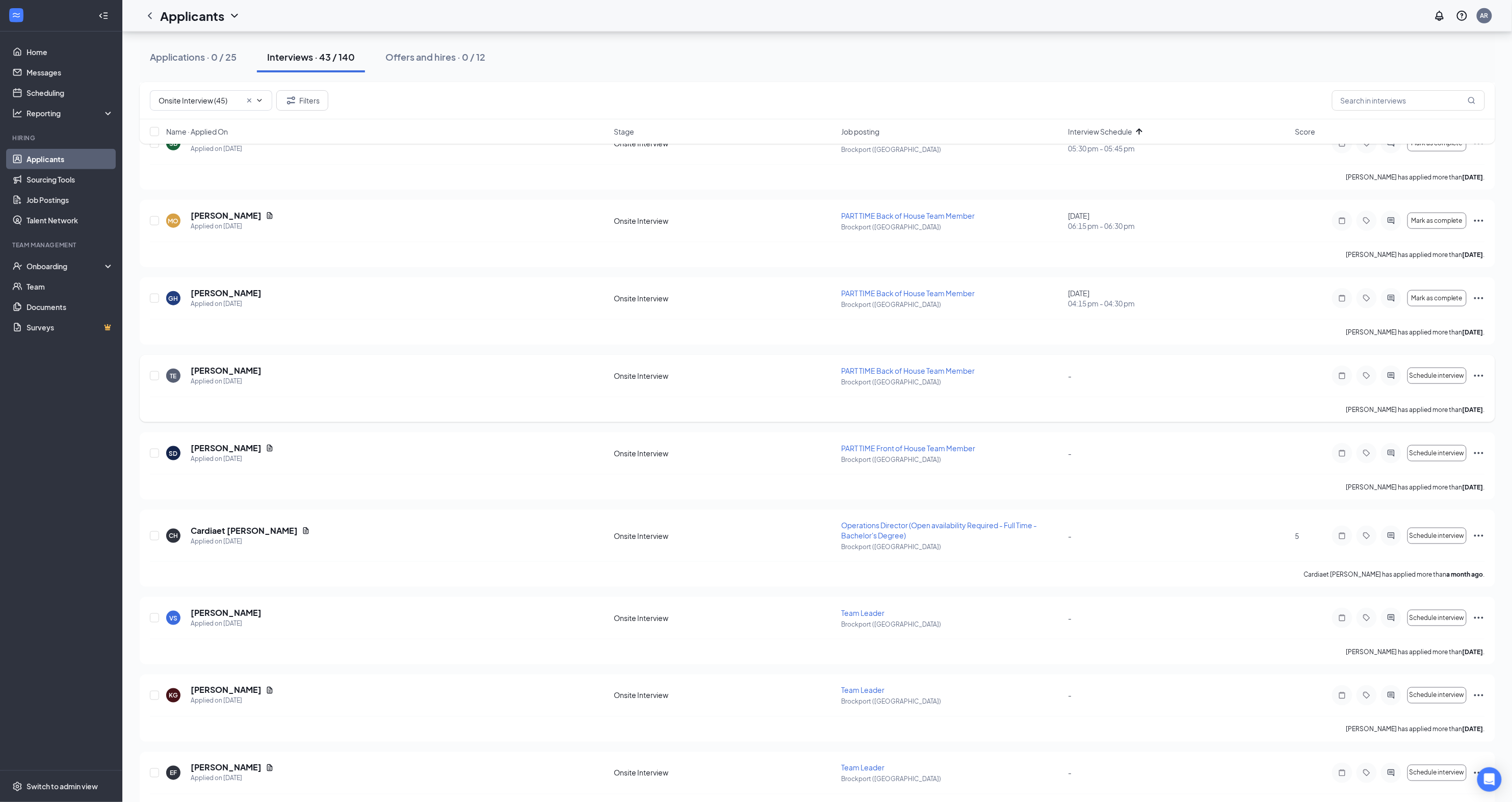
click at [1398, 366] on div at bounding box center [1391, 376] width 21 height 21
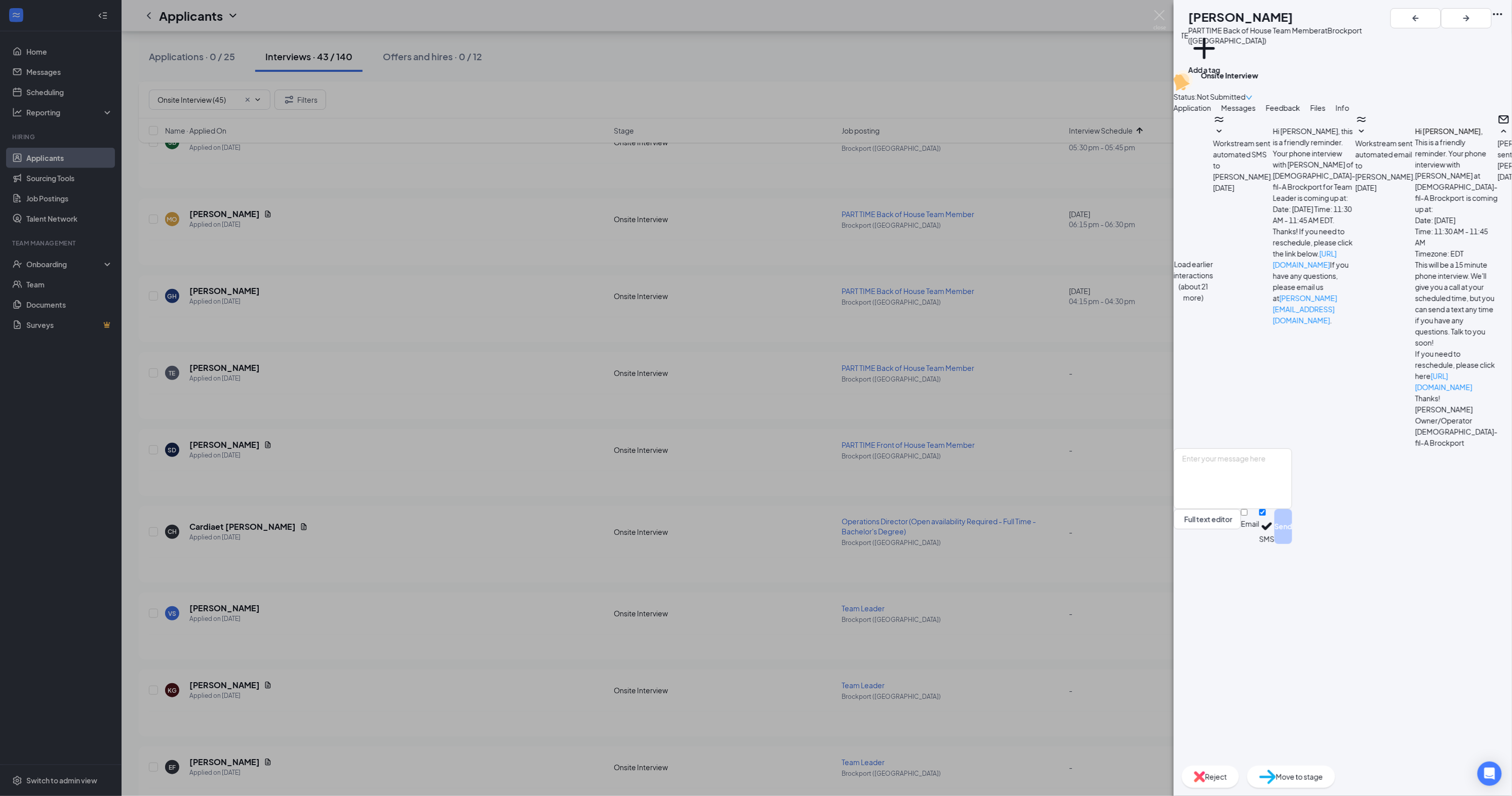
scroll to position [29, 0]
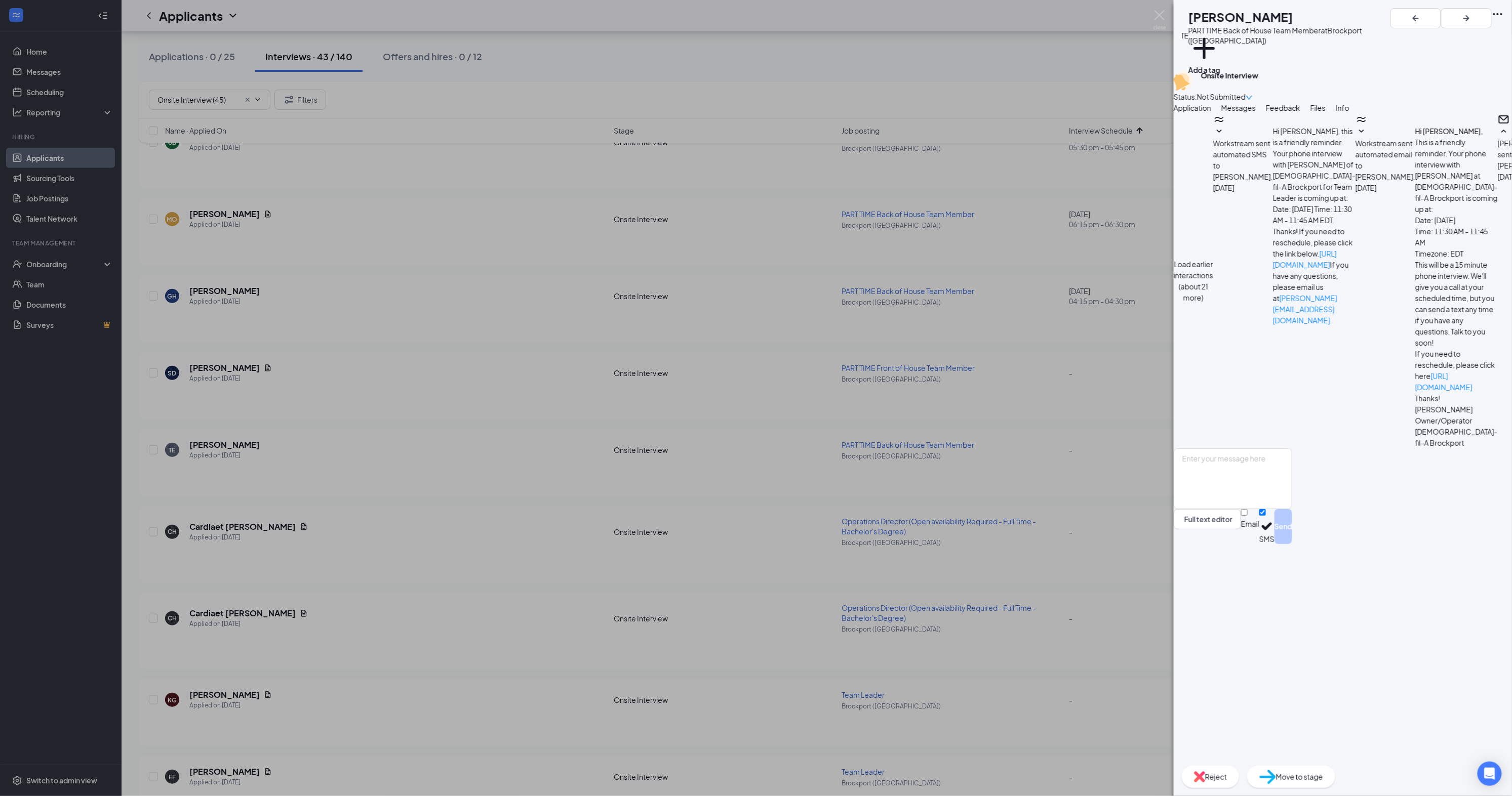
scroll to position [209, 0]
click at [1227, 778] on span "Reject" at bounding box center [1216, 777] width 22 height 11
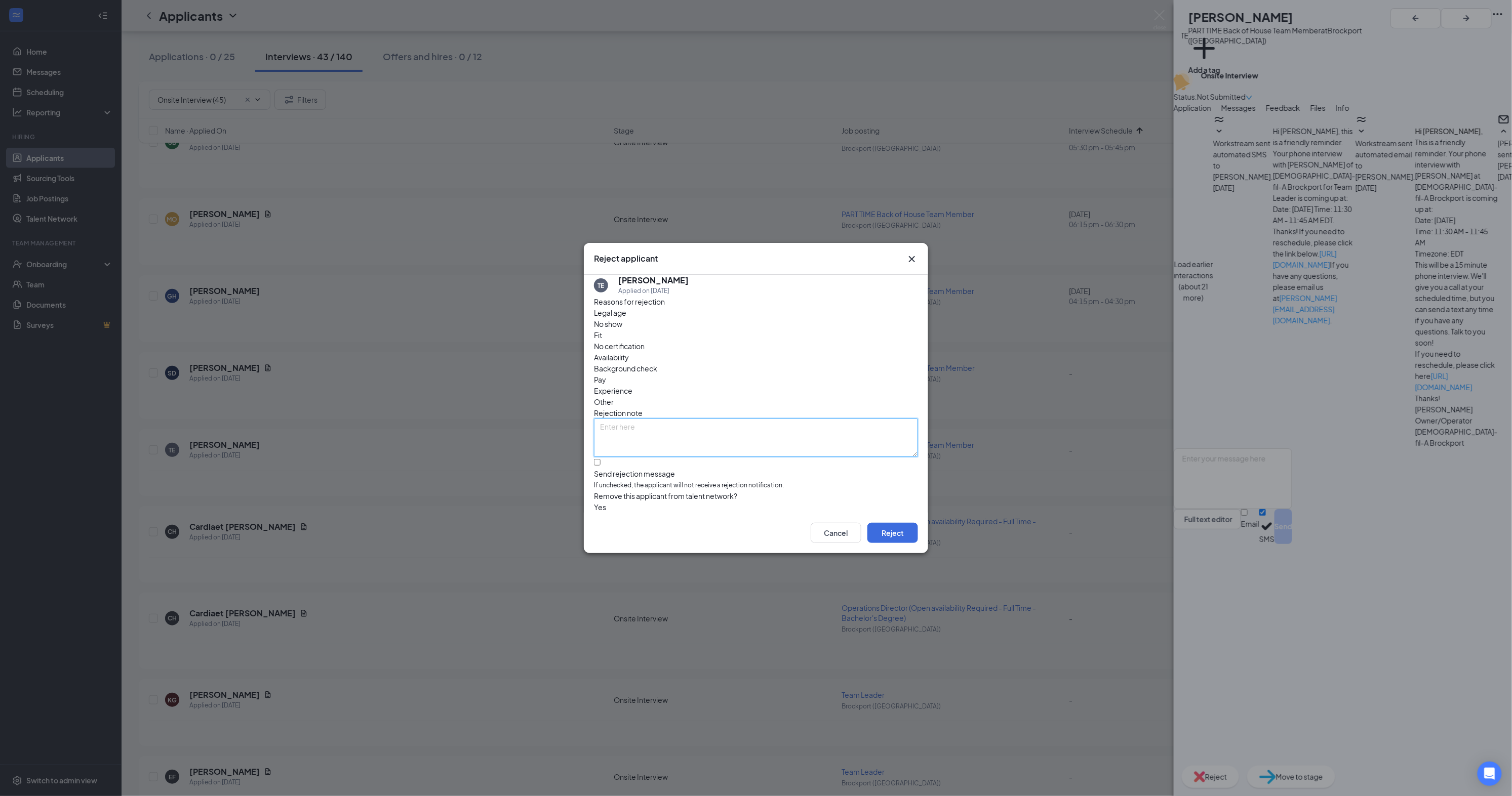
click at [777, 418] on textarea at bounding box center [756, 437] width 324 height 38
type textarea "Unresponsive"
click at [875, 531] on button "Reject" at bounding box center [892, 533] width 50 height 21
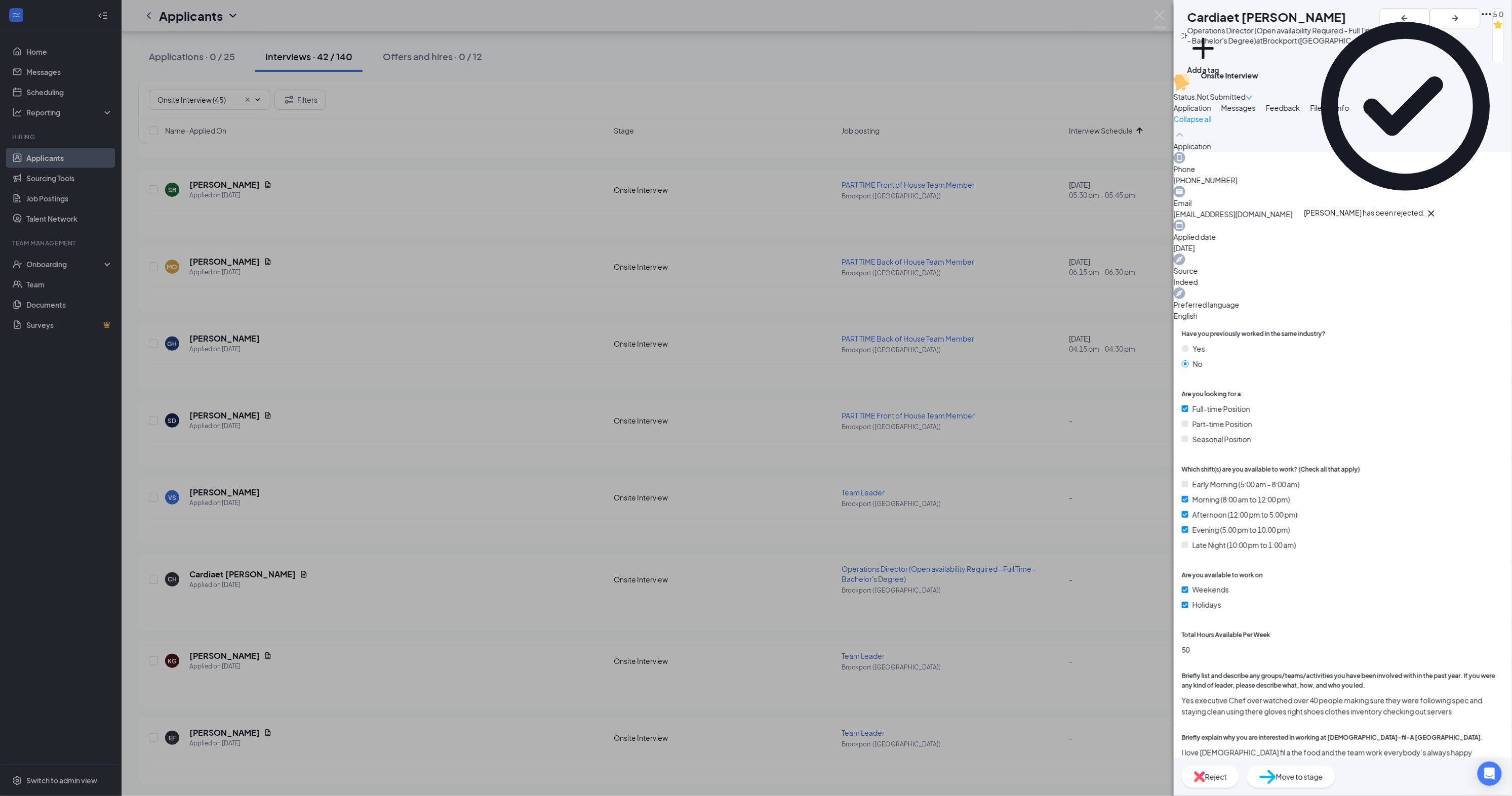
scroll to position [2624, 0]
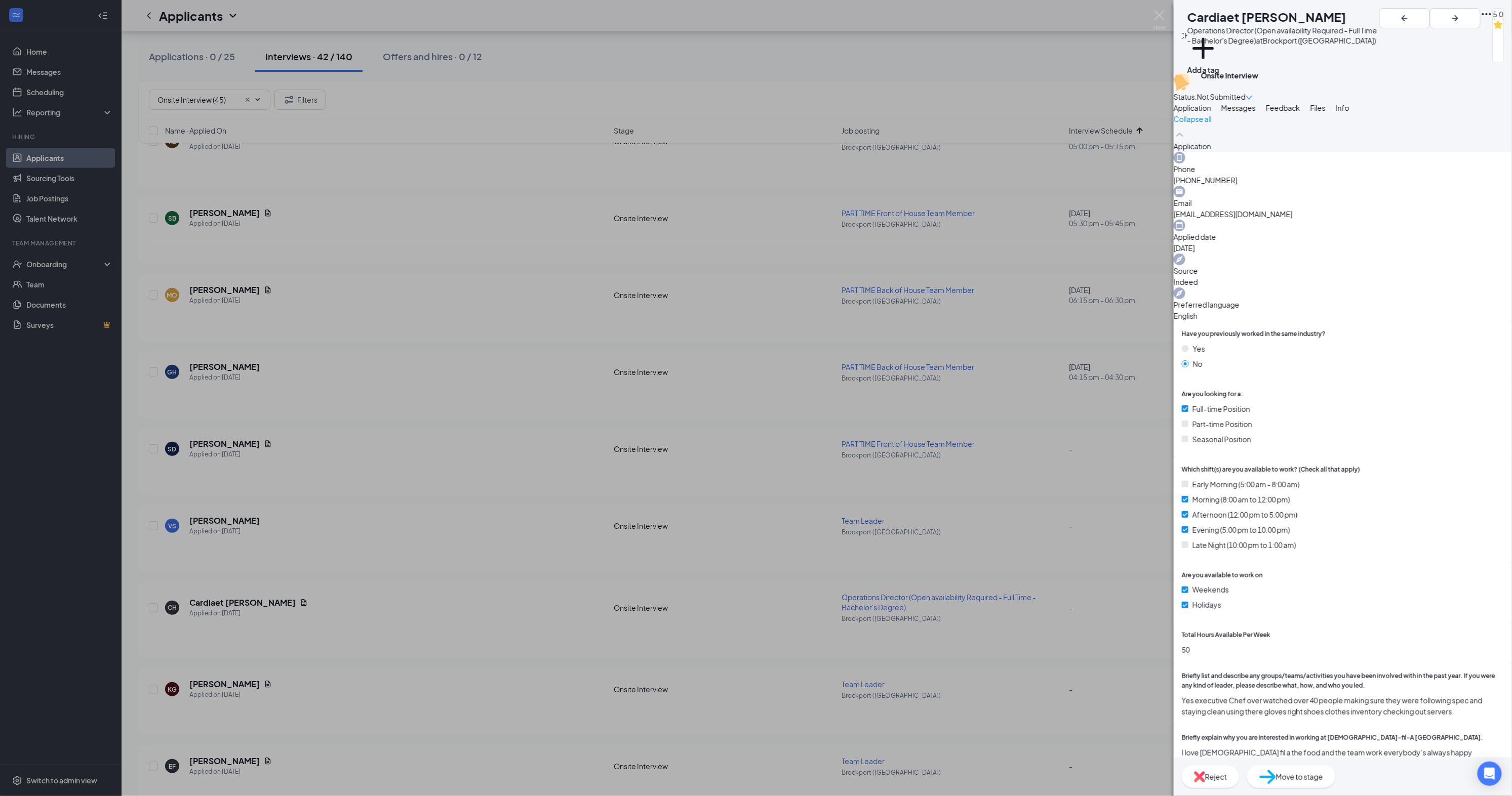
click at [1239, 780] on div "Reject" at bounding box center [1211, 776] width 58 height 22
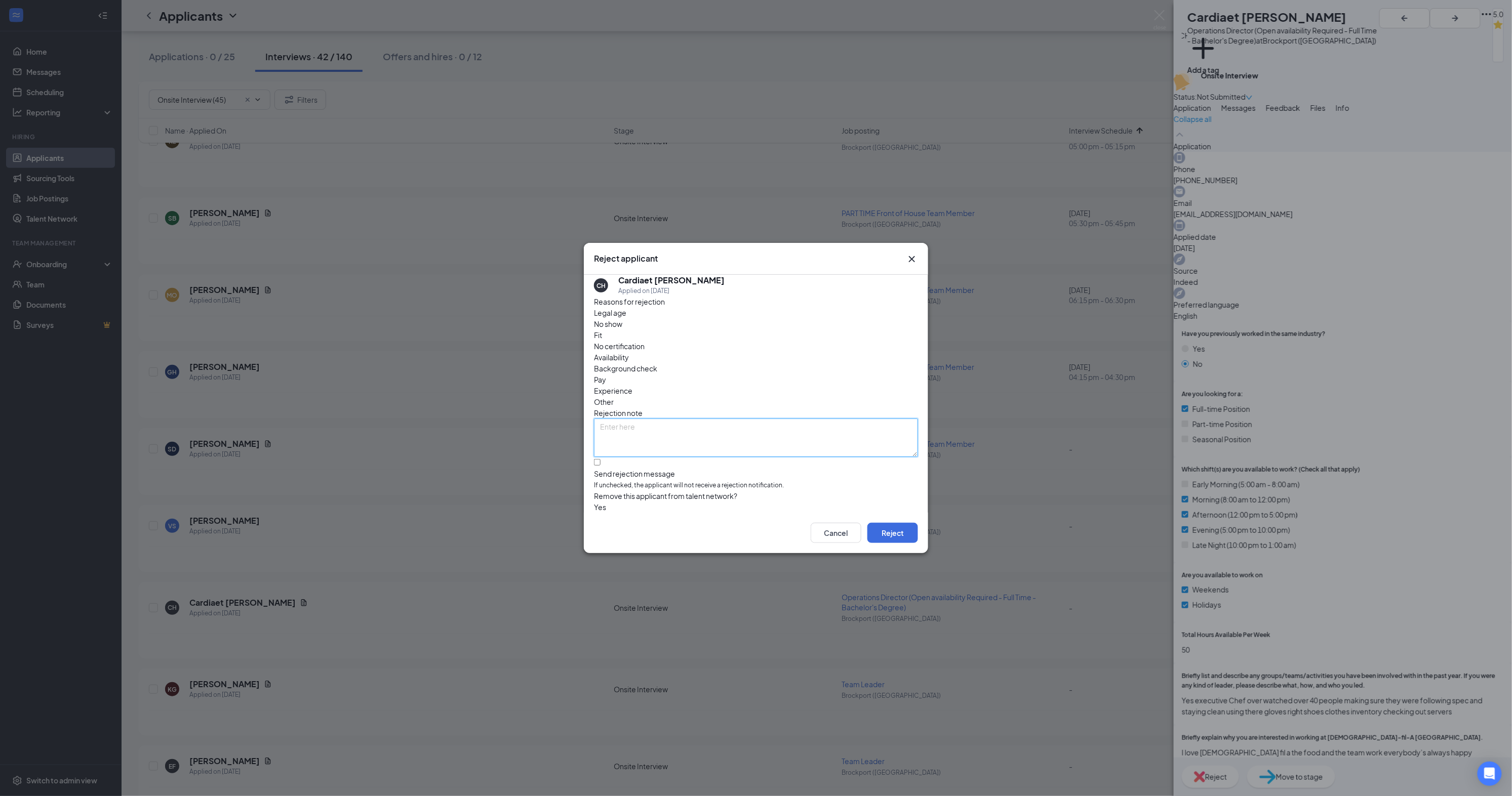
click at [754, 418] on textarea at bounding box center [756, 437] width 324 height 38
type textarea "Removed himself from consideration"
click at [606, 374] on span "Pay" at bounding box center [600, 380] width 12 height 11
click at [764, 418] on textarea "Removed himself from consideration" at bounding box center [756, 437] width 324 height 38
click at [904, 529] on button "Reject" at bounding box center [892, 533] width 50 height 21
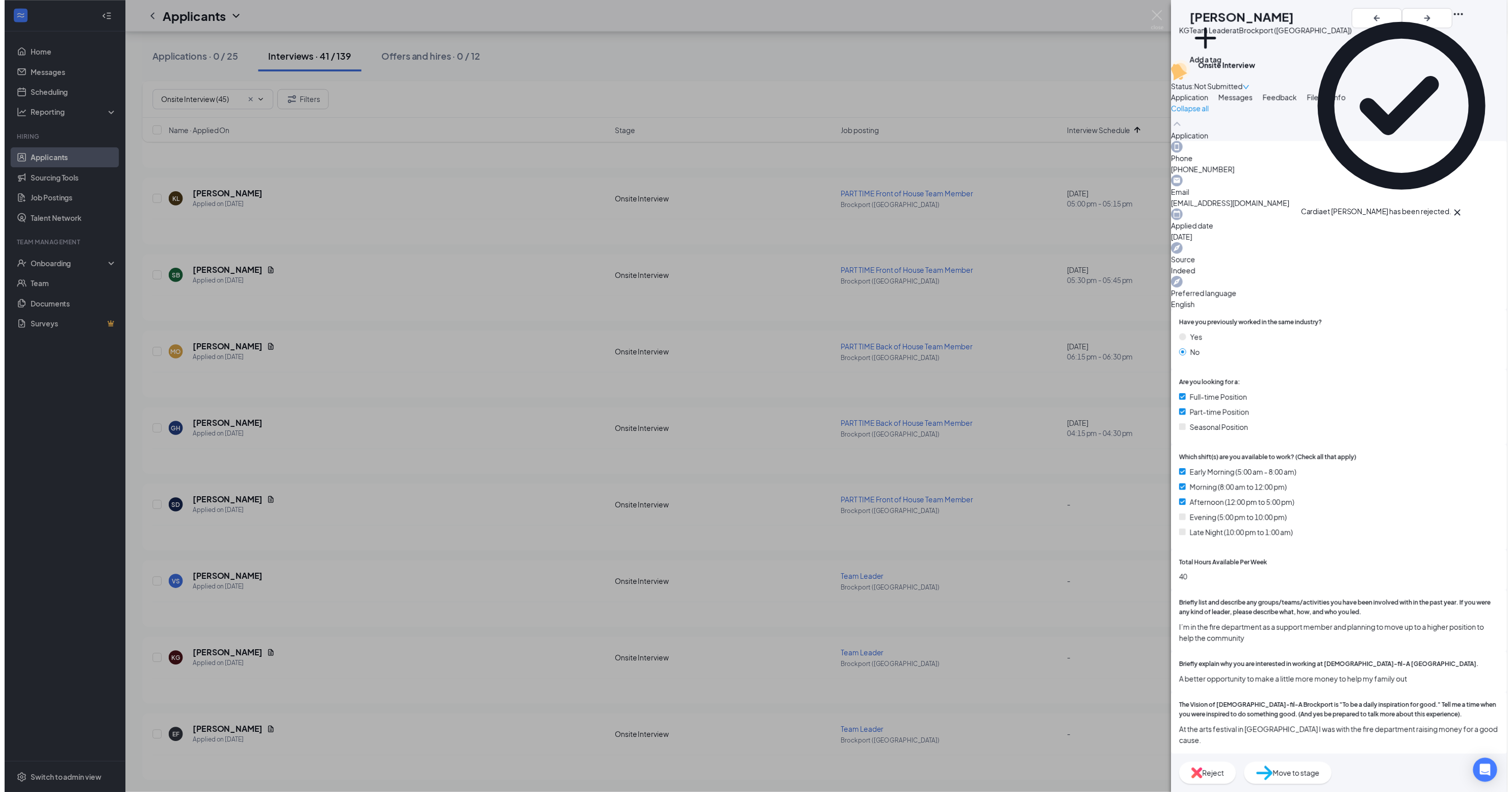
scroll to position [2557, 0]
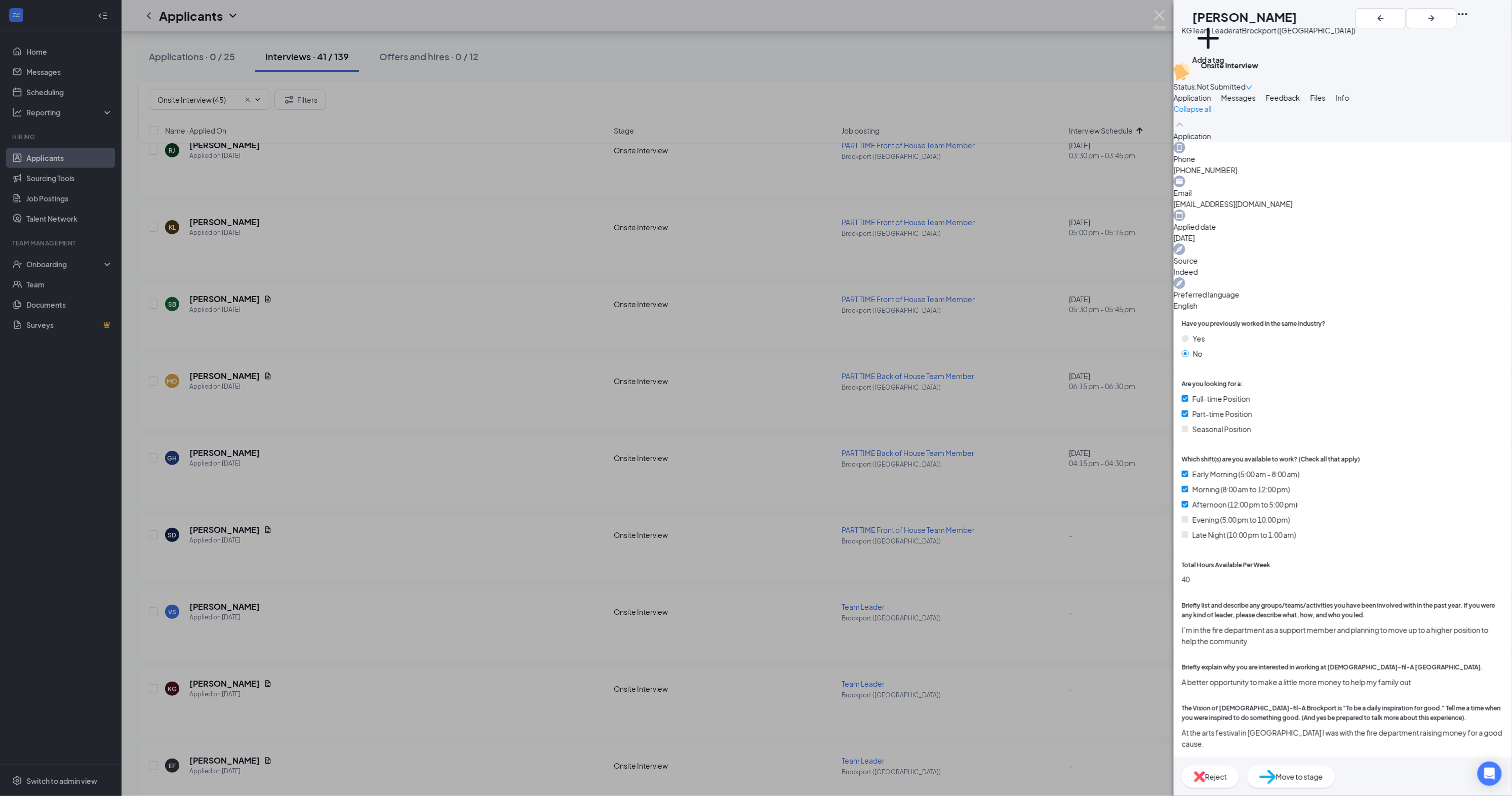
click at [1159, 18] on img at bounding box center [1160, 20] width 13 height 20
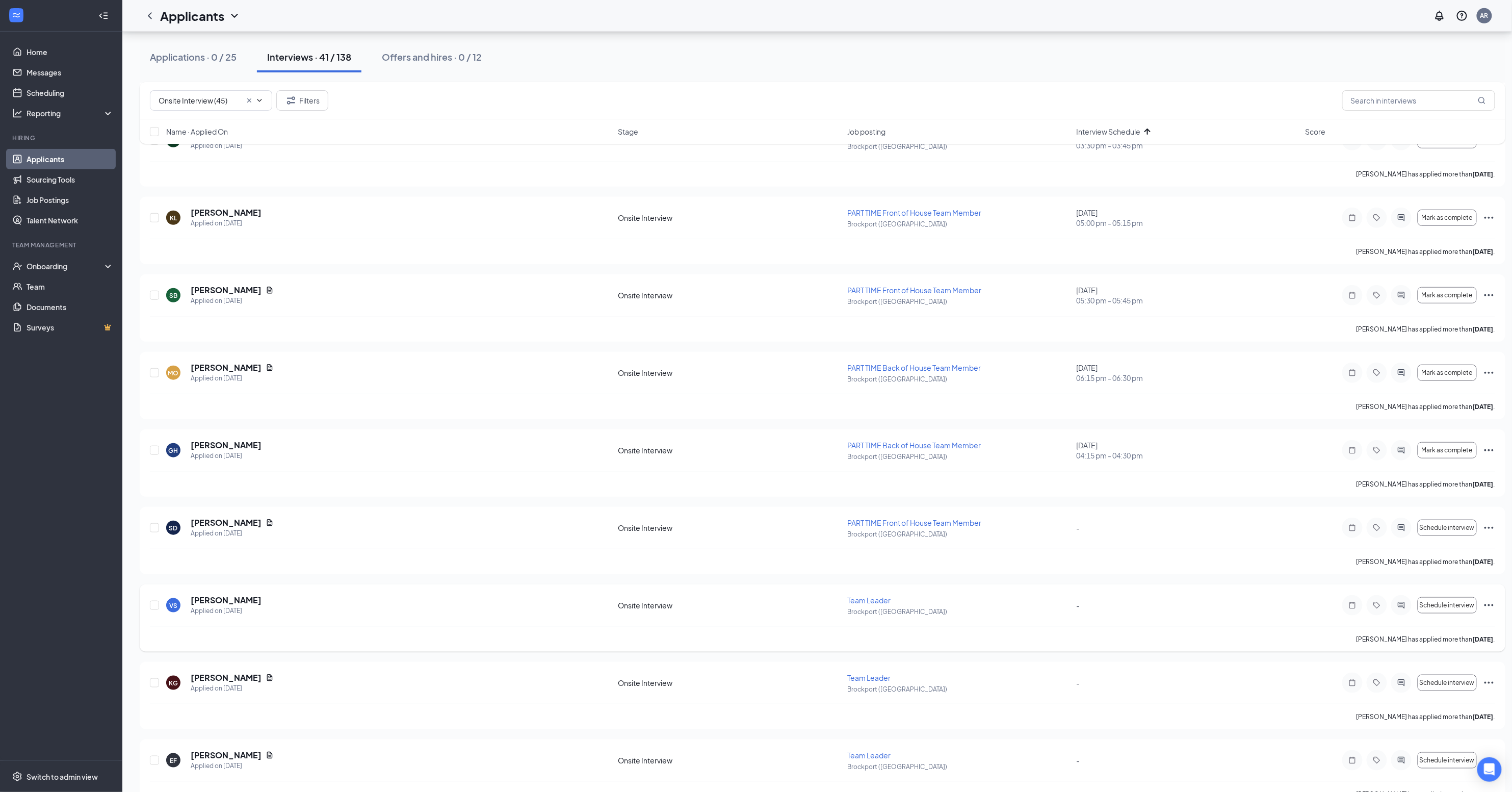
scroll to position [2567, 0]
click at [1400, 758] on icon "ActiveChat" at bounding box center [1400, 761] width 6 height 6
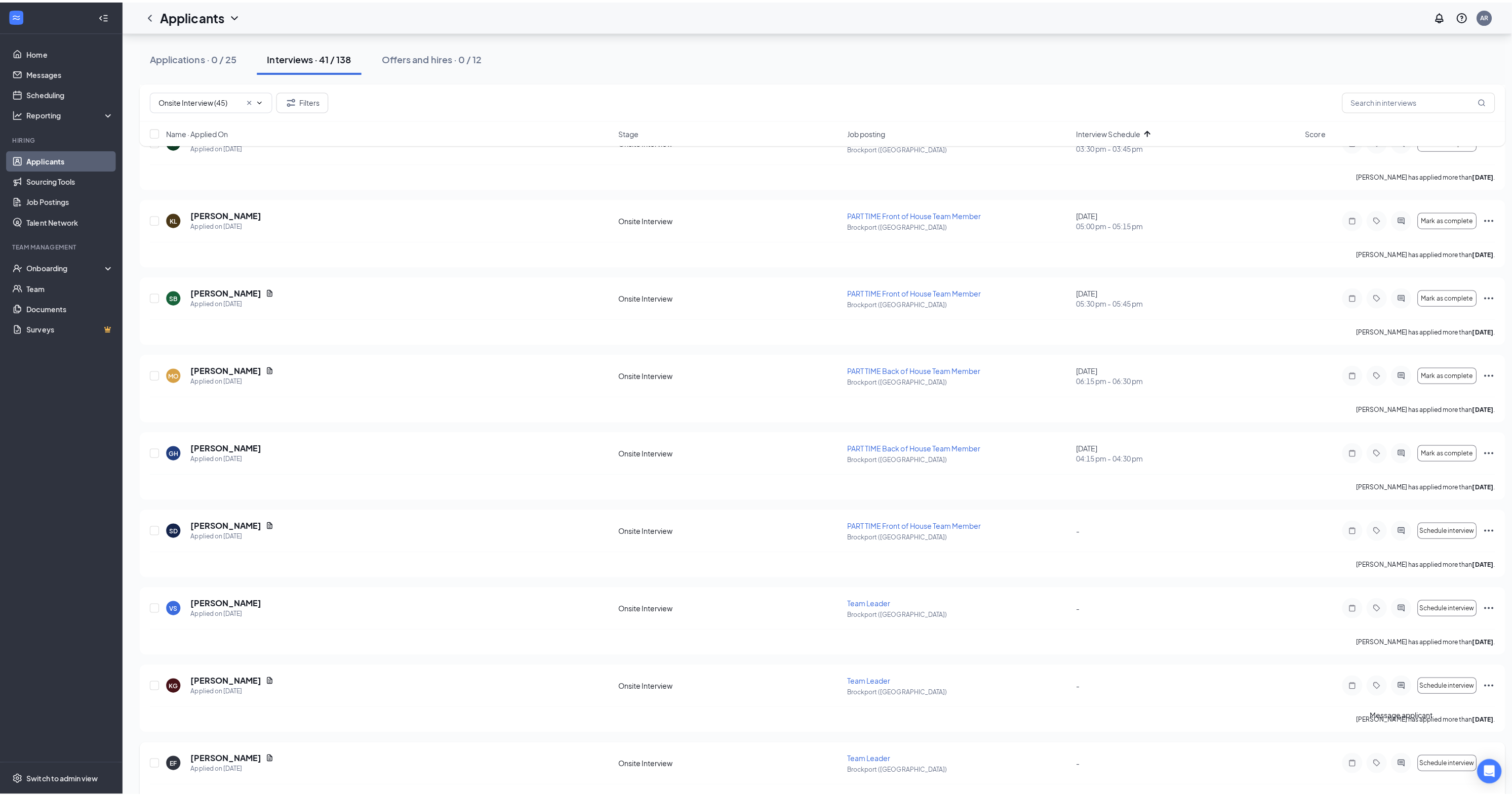
scroll to position [2538, 0]
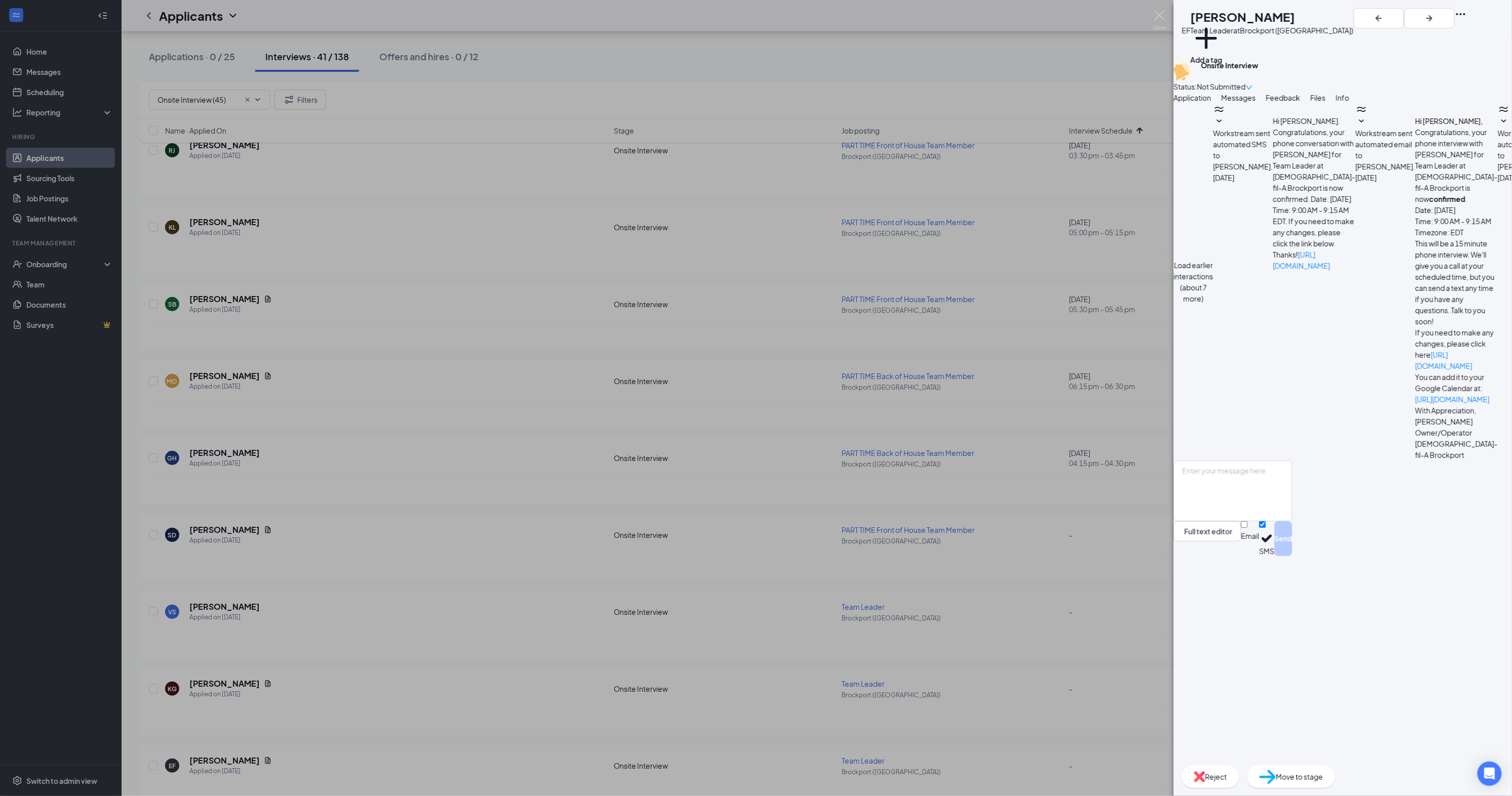
click at [1239, 785] on div "Reject" at bounding box center [1211, 776] width 58 height 22
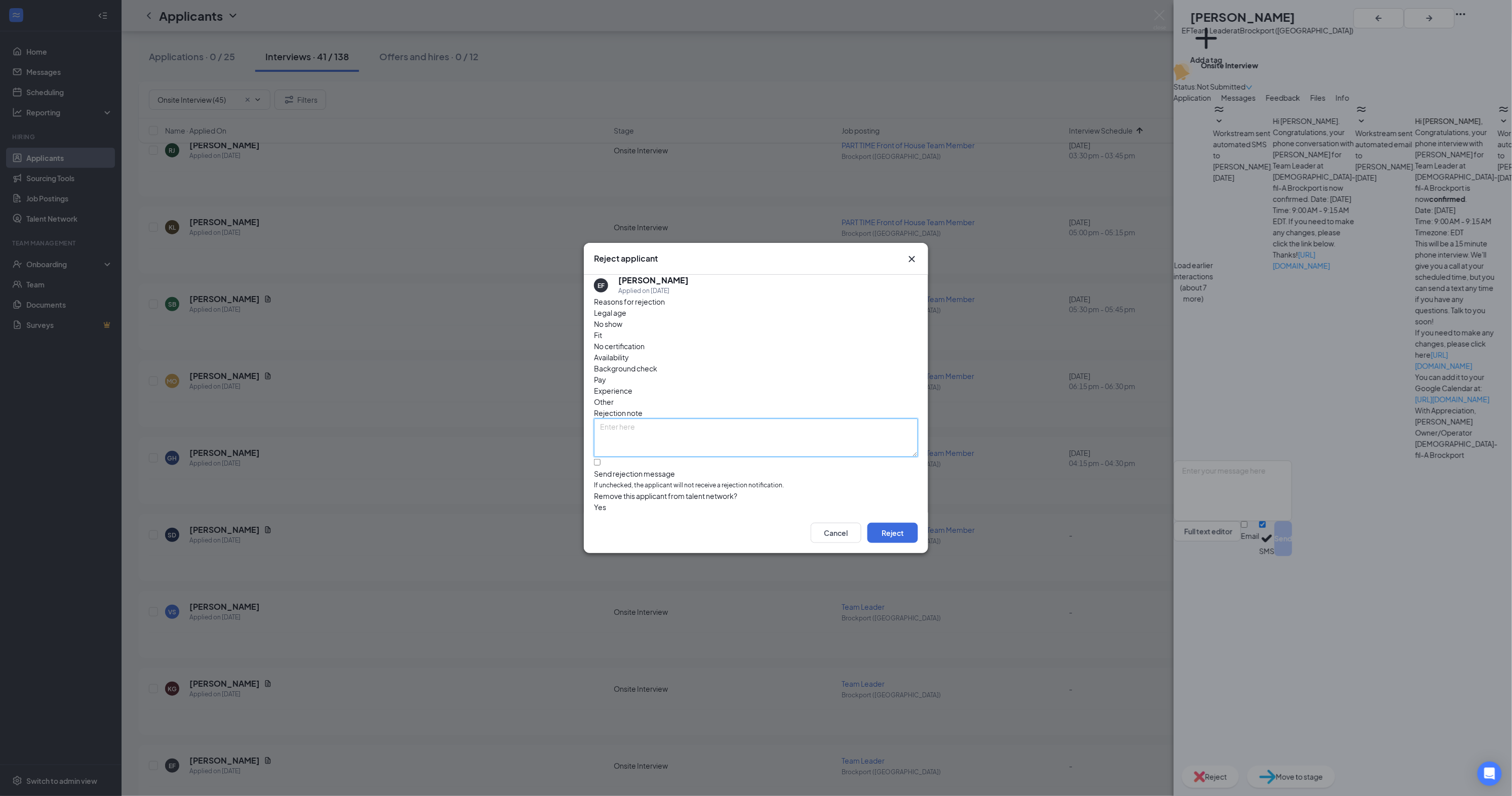
click at [642, 418] on textarea at bounding box center [756, 437] width 324 height 38
type textarea "Unresponsive"
drag, startPoint x: 642, startPoint y: 418, endPoint x: 900, endPoint y: 538, distance: 284.5
click at [900, 538] on button "Reject" at bounding box center [892, 533] width 50 height 21
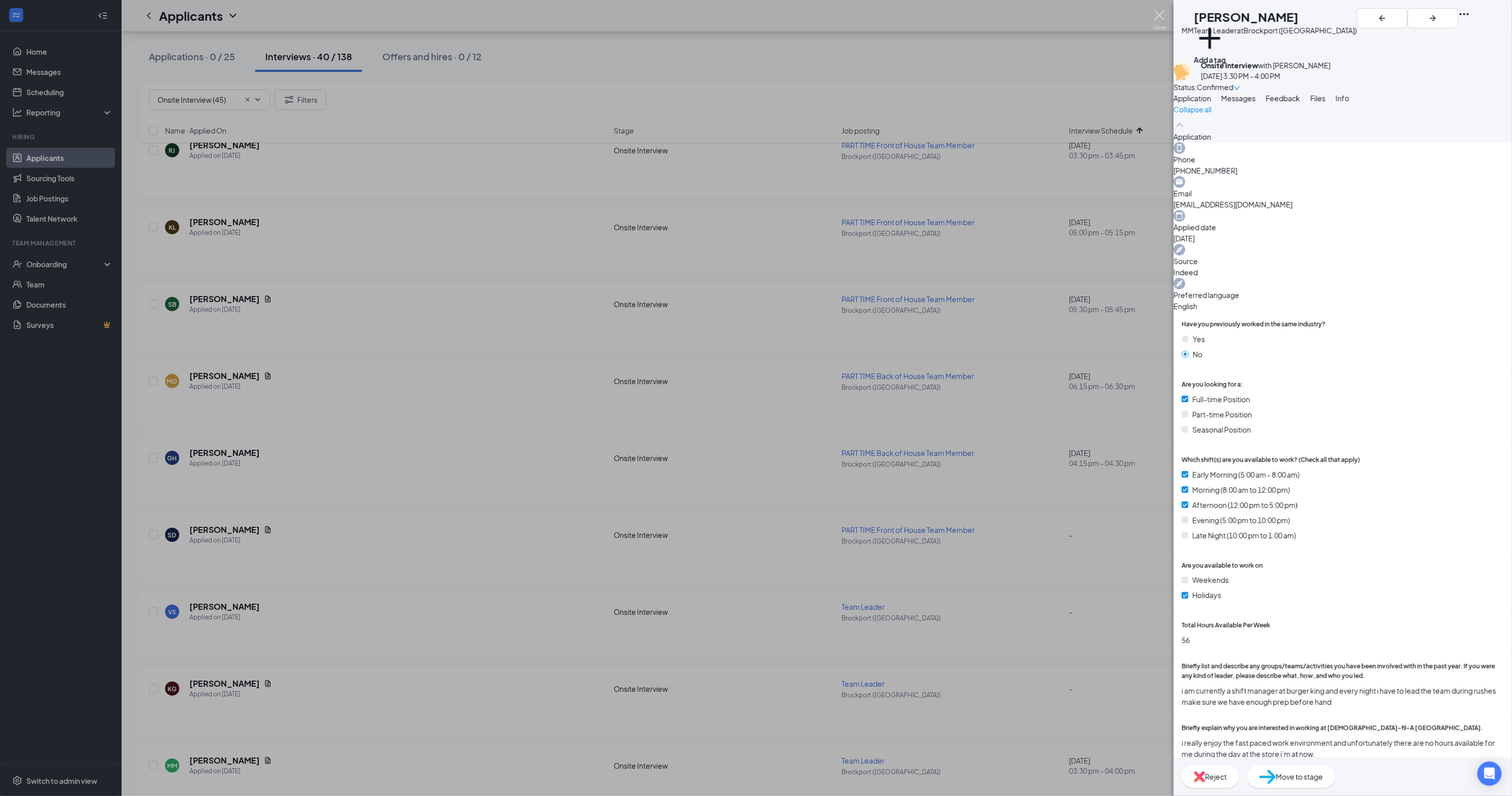
click at [1160, 13] on img at bounding box center [1160, 20] width 13 height 20
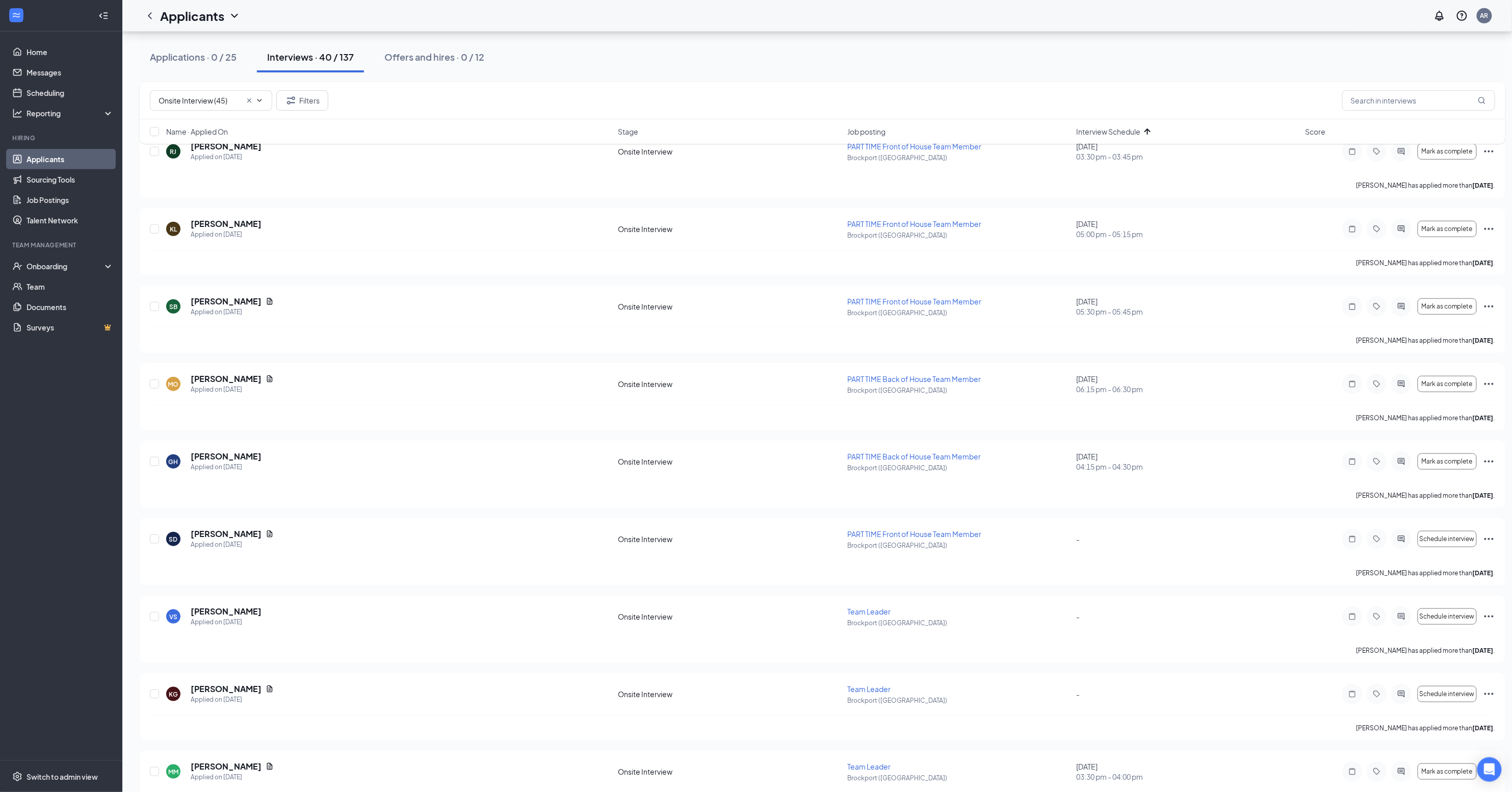
click at [1129, 130] on span "Interview Schedule" at bounding box center [1109, 132] width 64 height 10
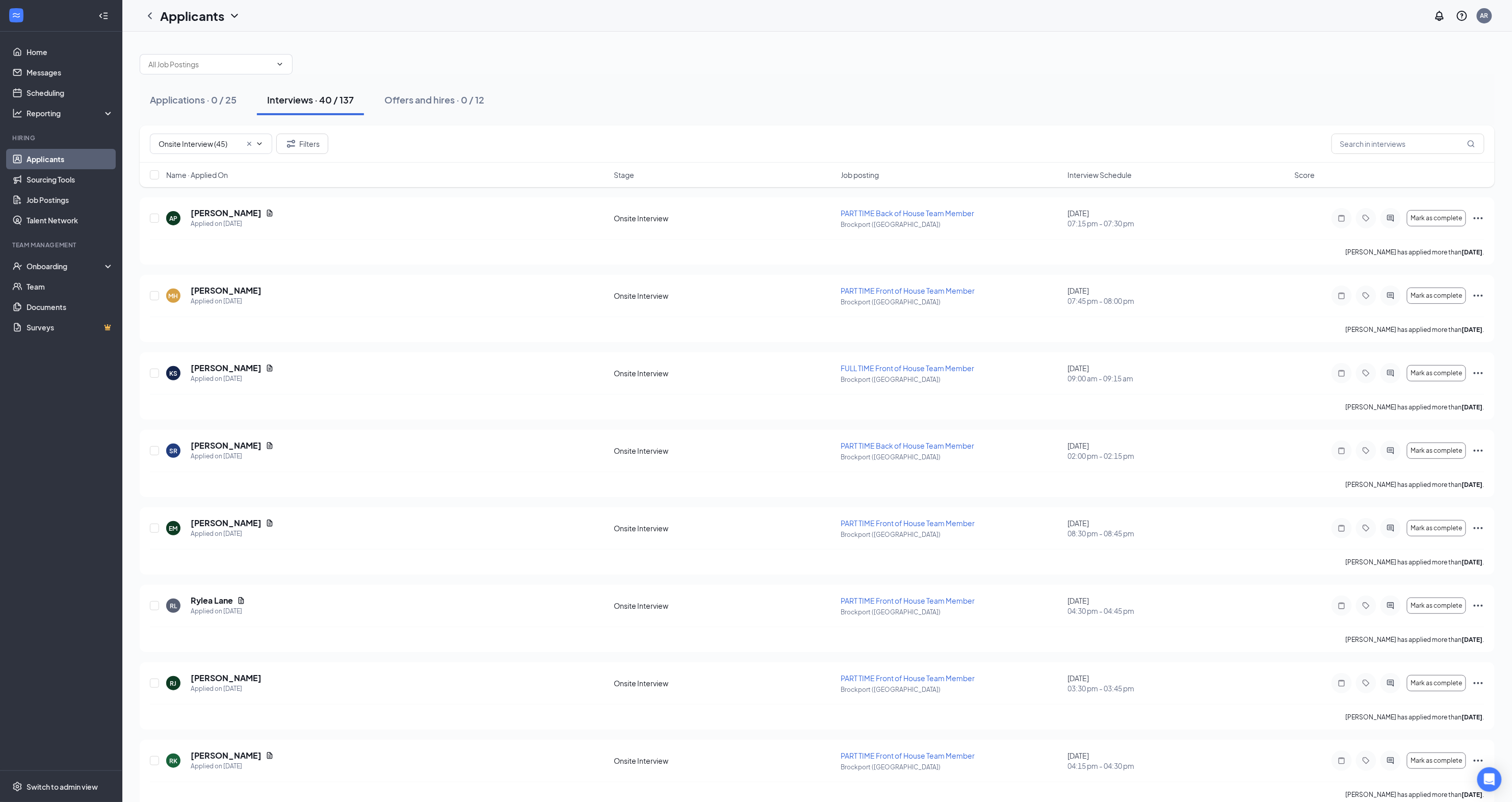
click at [1116, 176] on span "Interview Schedule" at bounding box center [1100, 175] width 64 height 10
click at [1116, 178] on span "Interview Schedule" at bounding box center [1100, 175] width 64 height 10
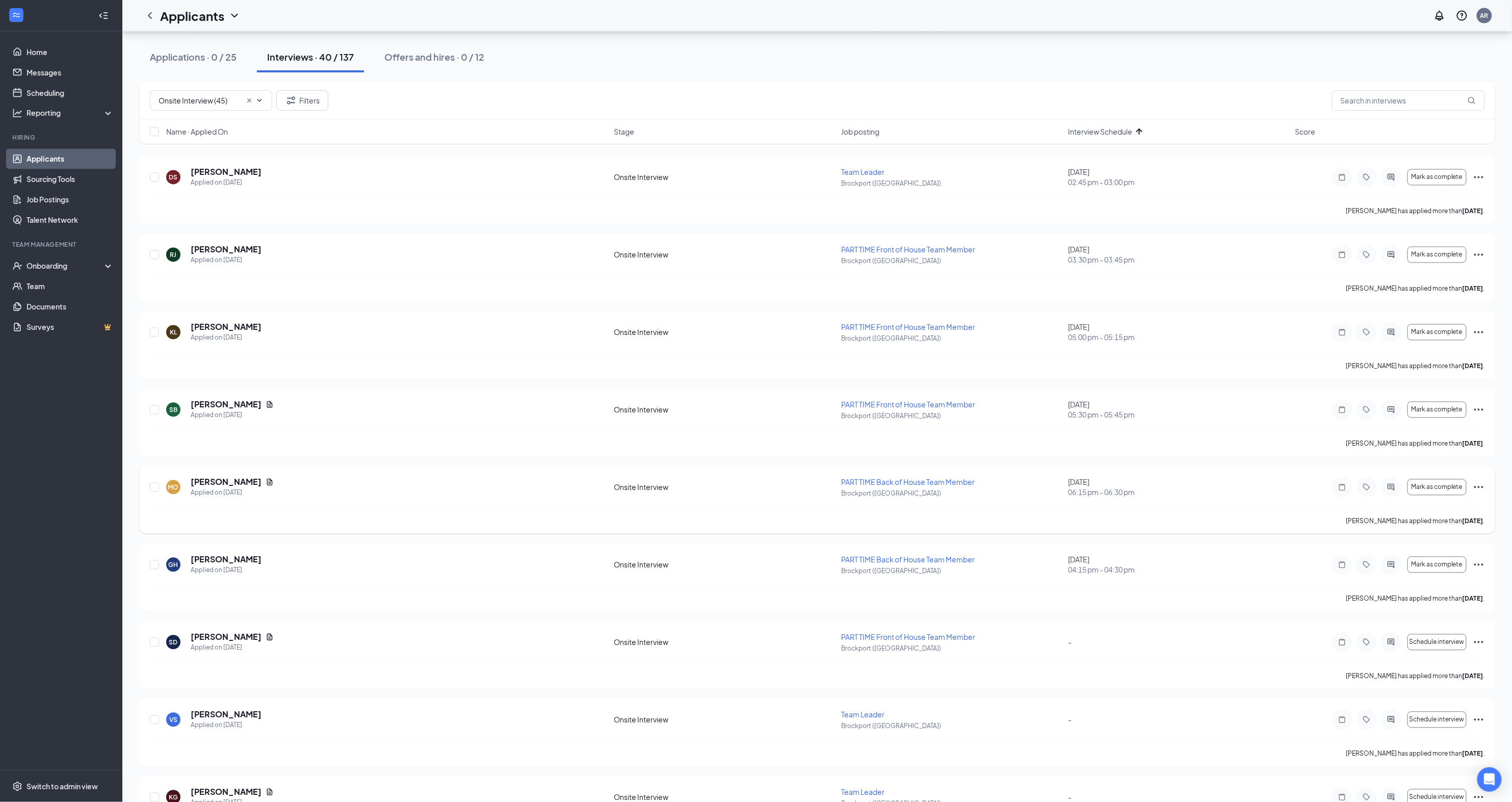
scroll to position [5562, 0]
click at [245, 100] on icon "Cross" at bounding box center [249, 100] width 8 height 8
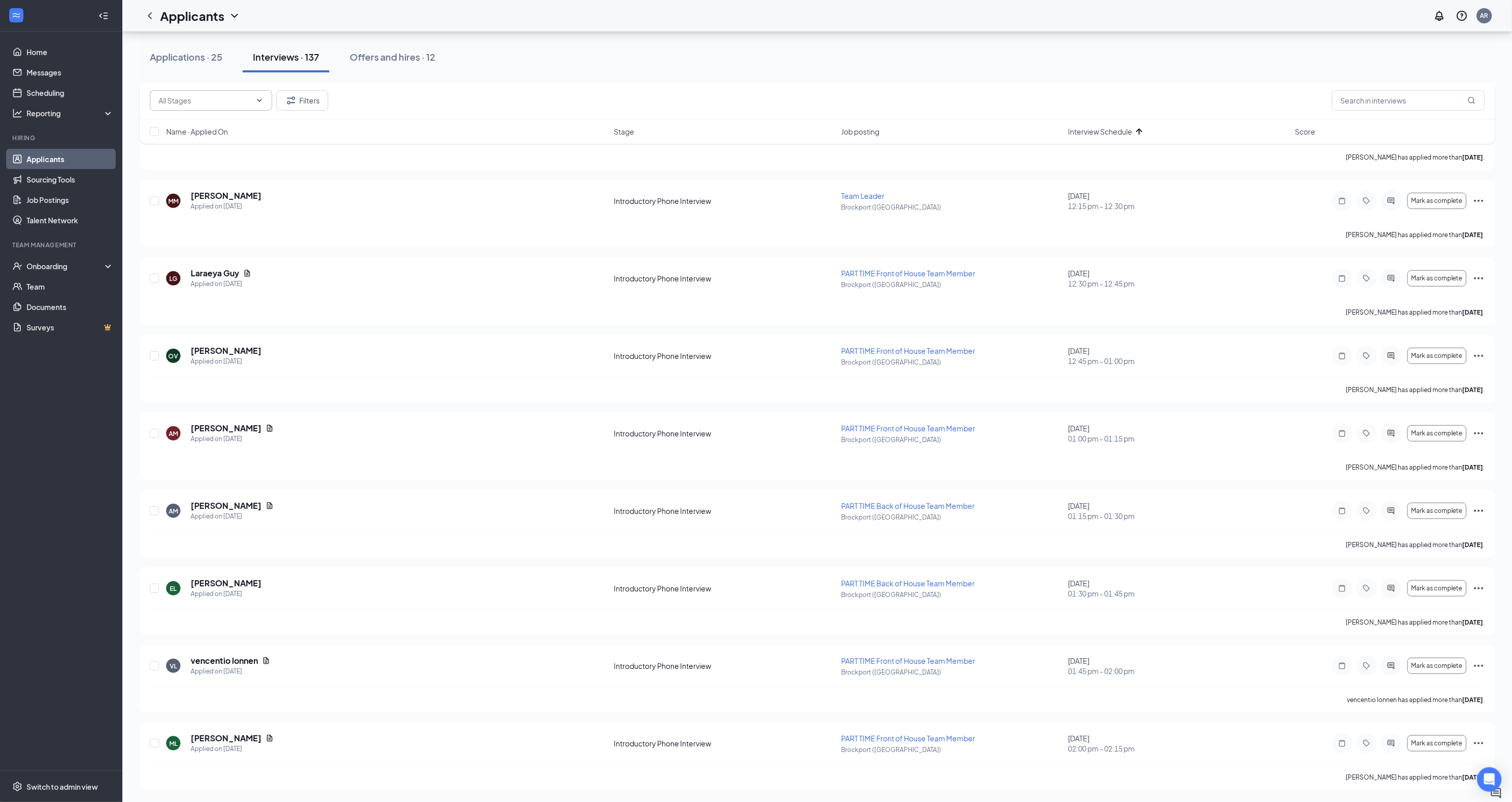
scroll to position [166, 0]
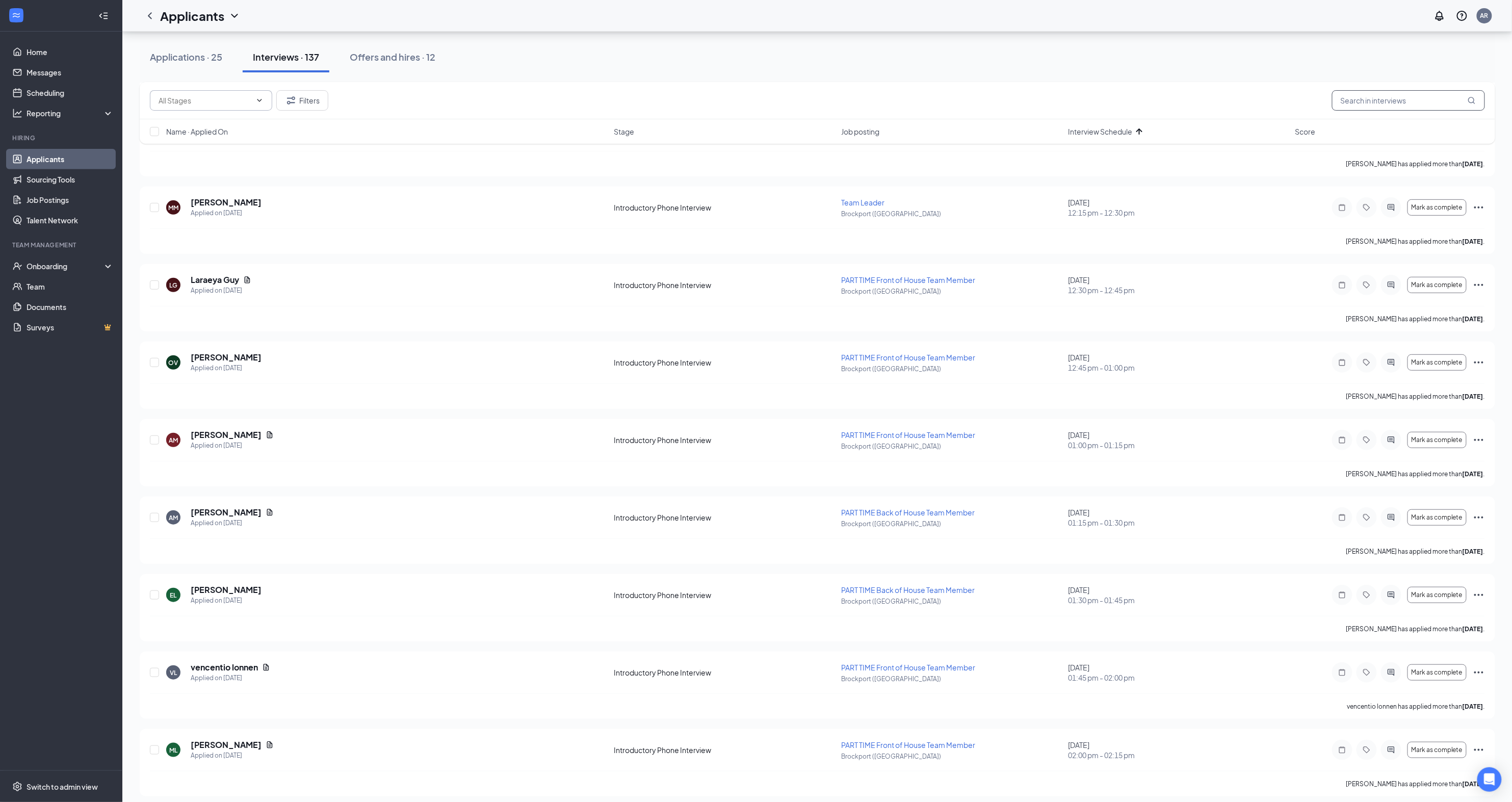
click at [1357, 106] on input "text" at bounding box center [1408, 100] width 153 height 21
type input "[PERSON_NAME]"
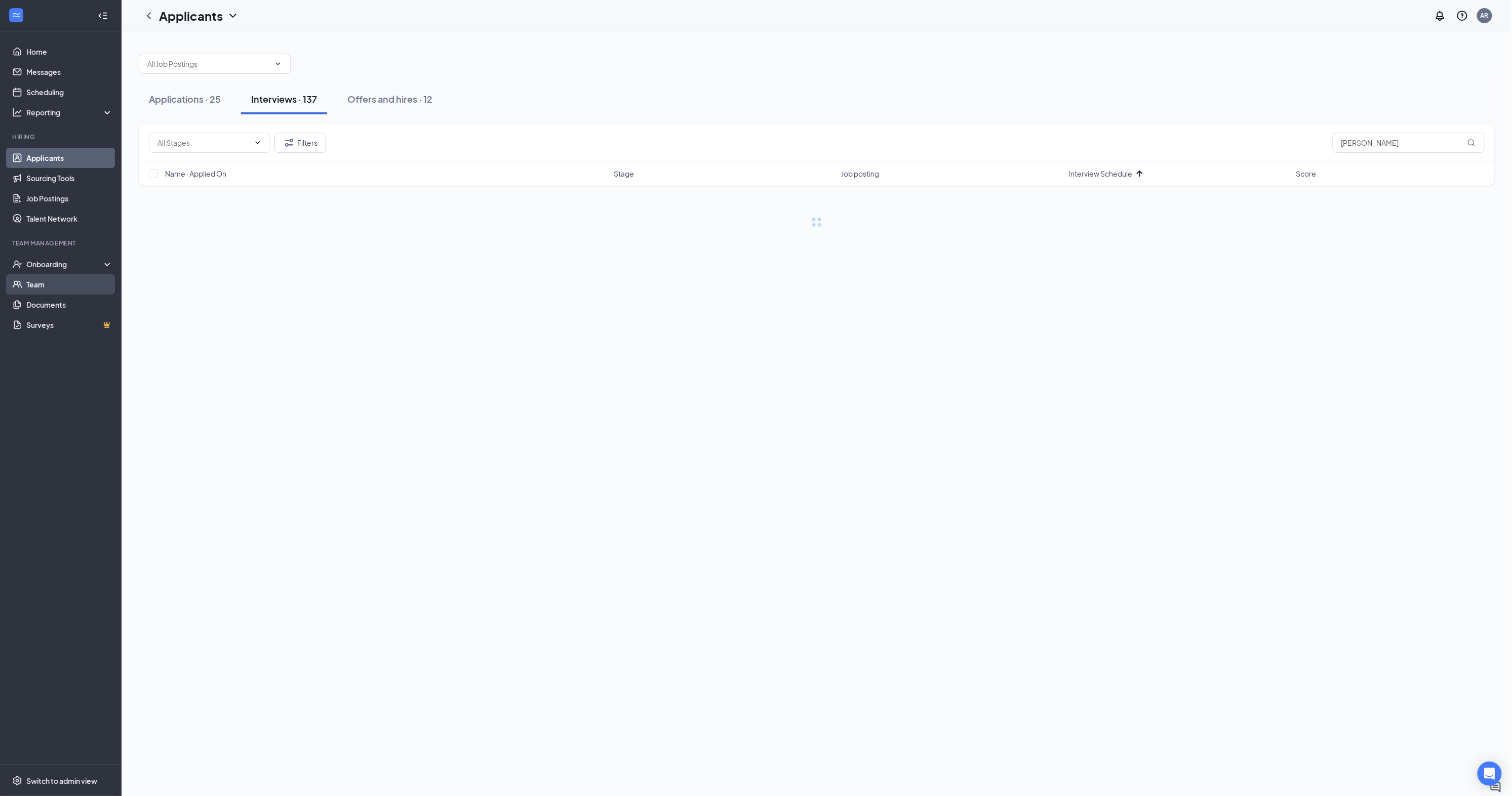
click at [45, 290] on link "Team" at bounding box center [70, 284] width 87 height 21
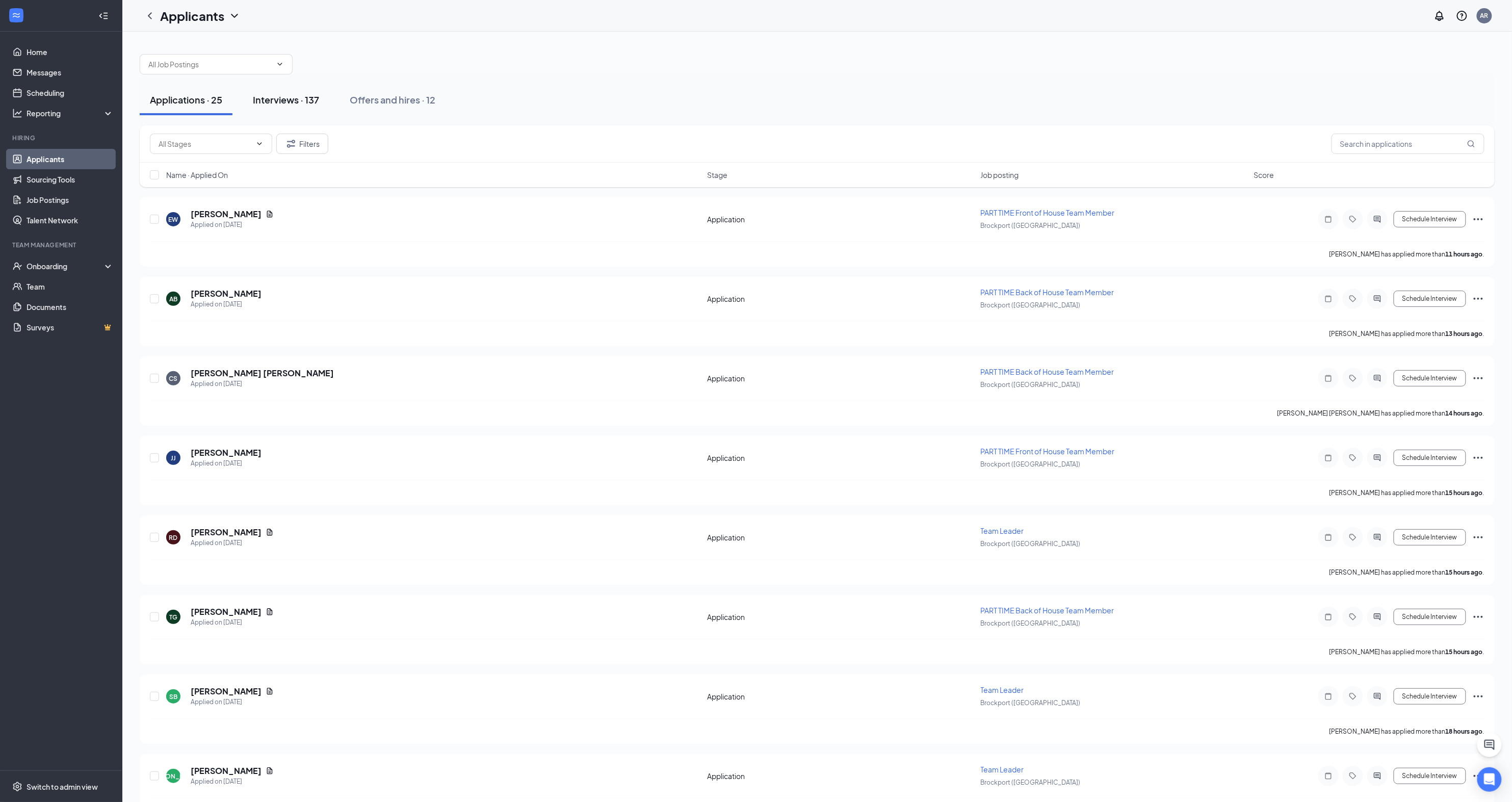
click at [275, 99] on div "Interviews · 137" at bounding box center [286, 99] width 67 height 13
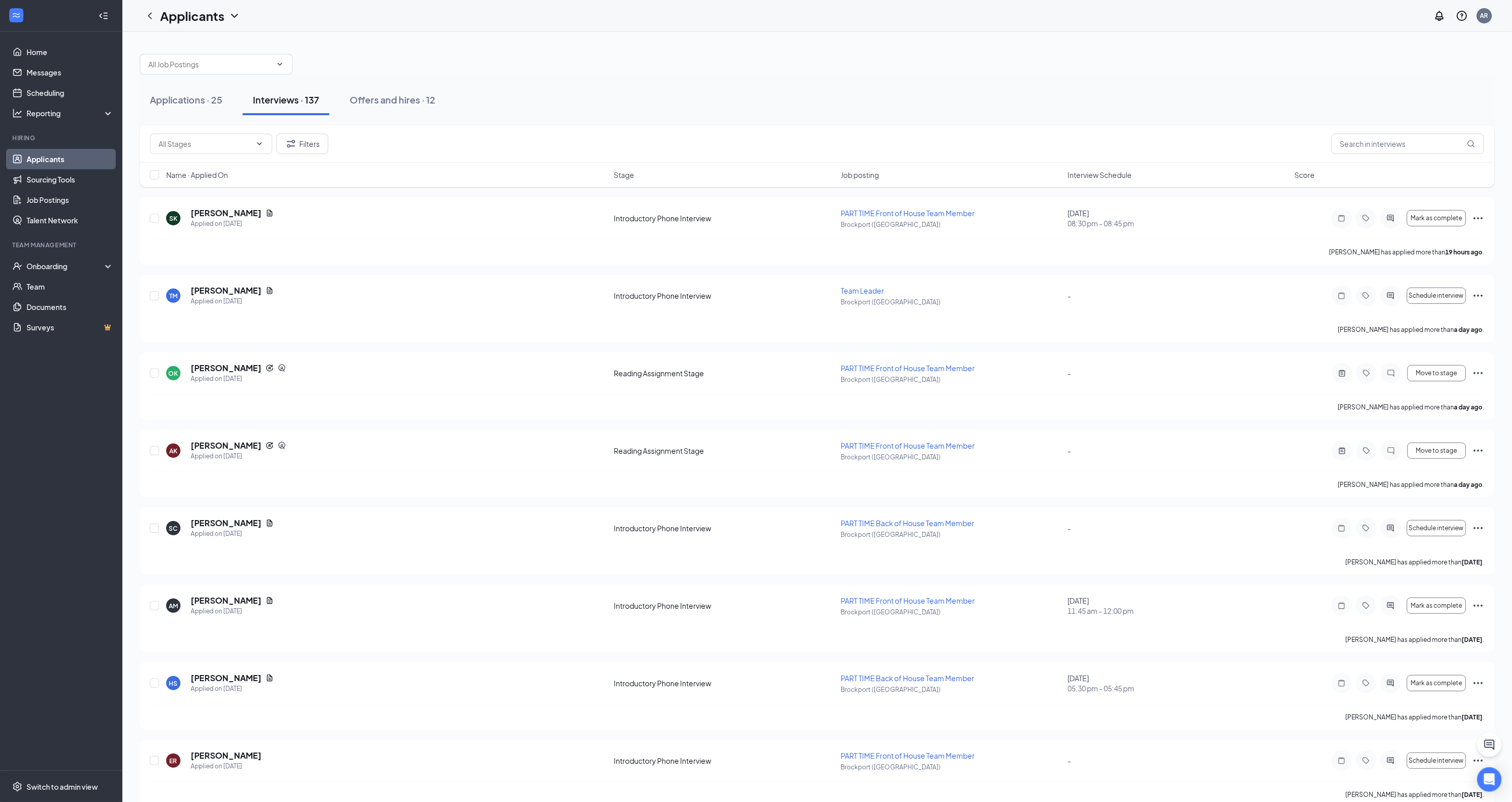
click at [1096, 175] on span "Interview Schedule" at bounding box center [1100, 175] width 64 height 10
click at [1090, 173] on span "Interview Schedule" at bounding box center [1100, 175] width 64 height 10
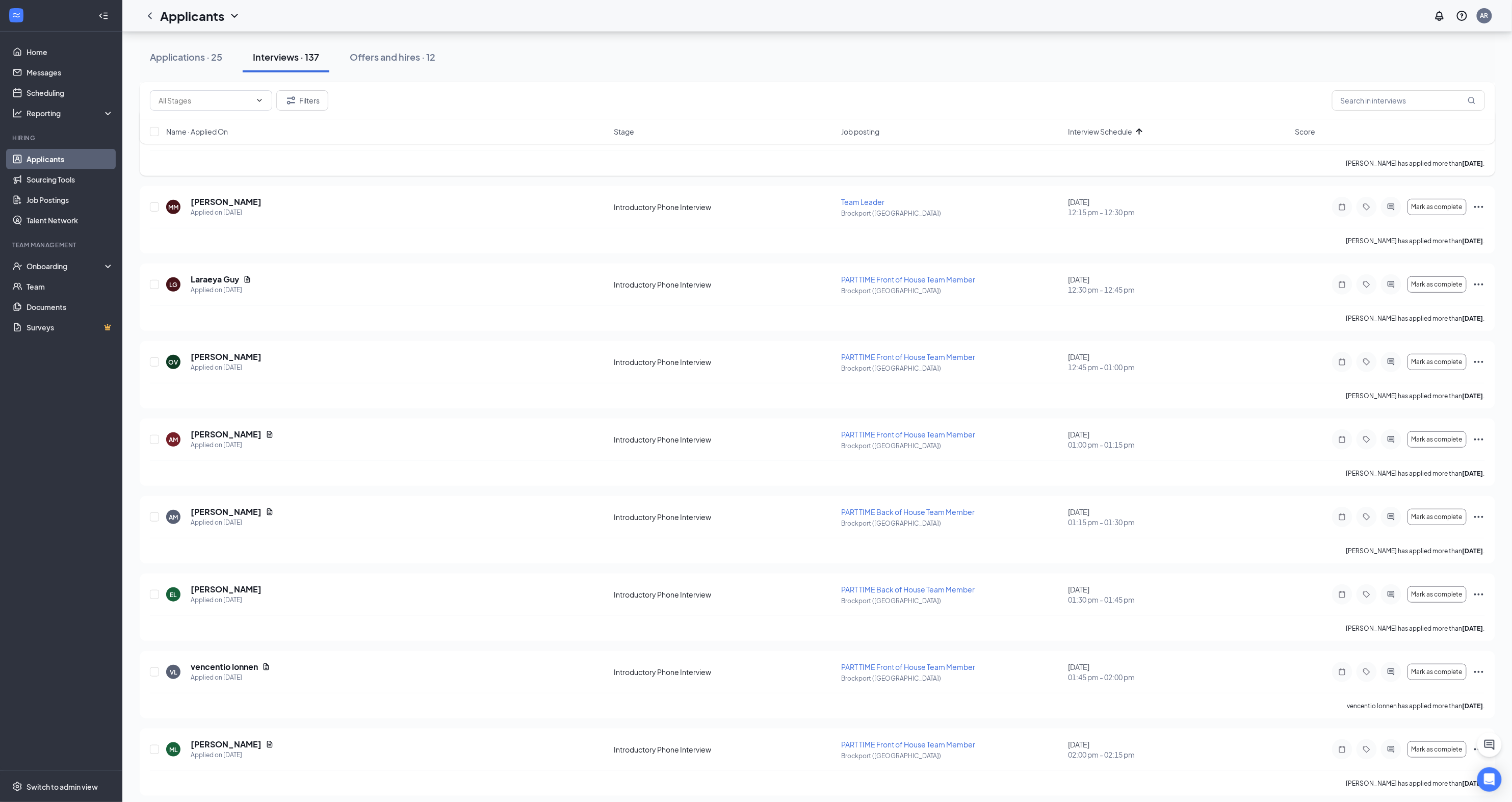
scroll to position [166, 0]
click at [246, 103] on input "text" at bounding box center [205, 101] width 93 height 11
click at [219, 183] on div "Onsite Interview (40)" at bounding box center [192, 183] width 68 height 11
type input "Onsite Interview (40)"
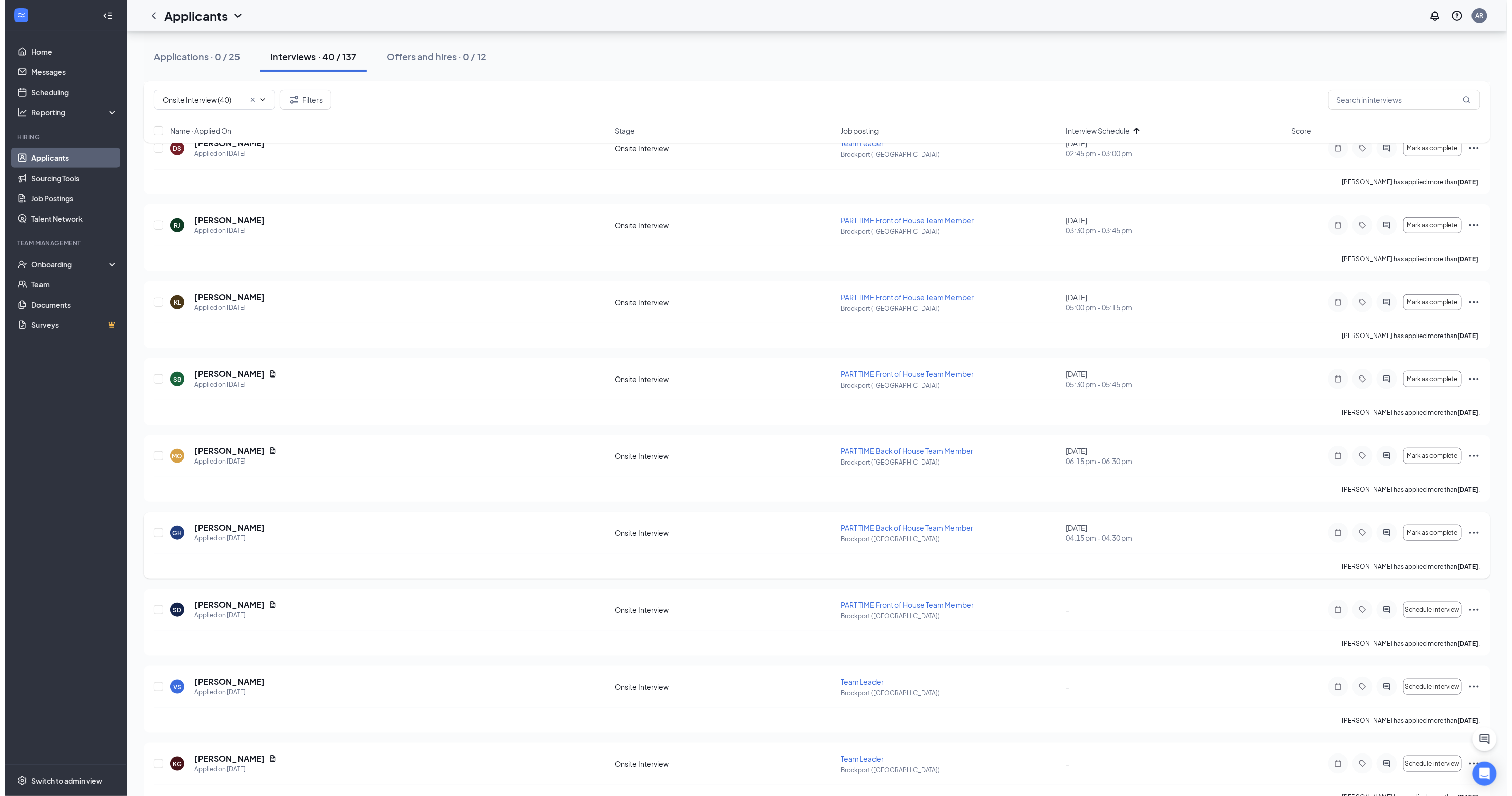
scroll to position [2462, 0]
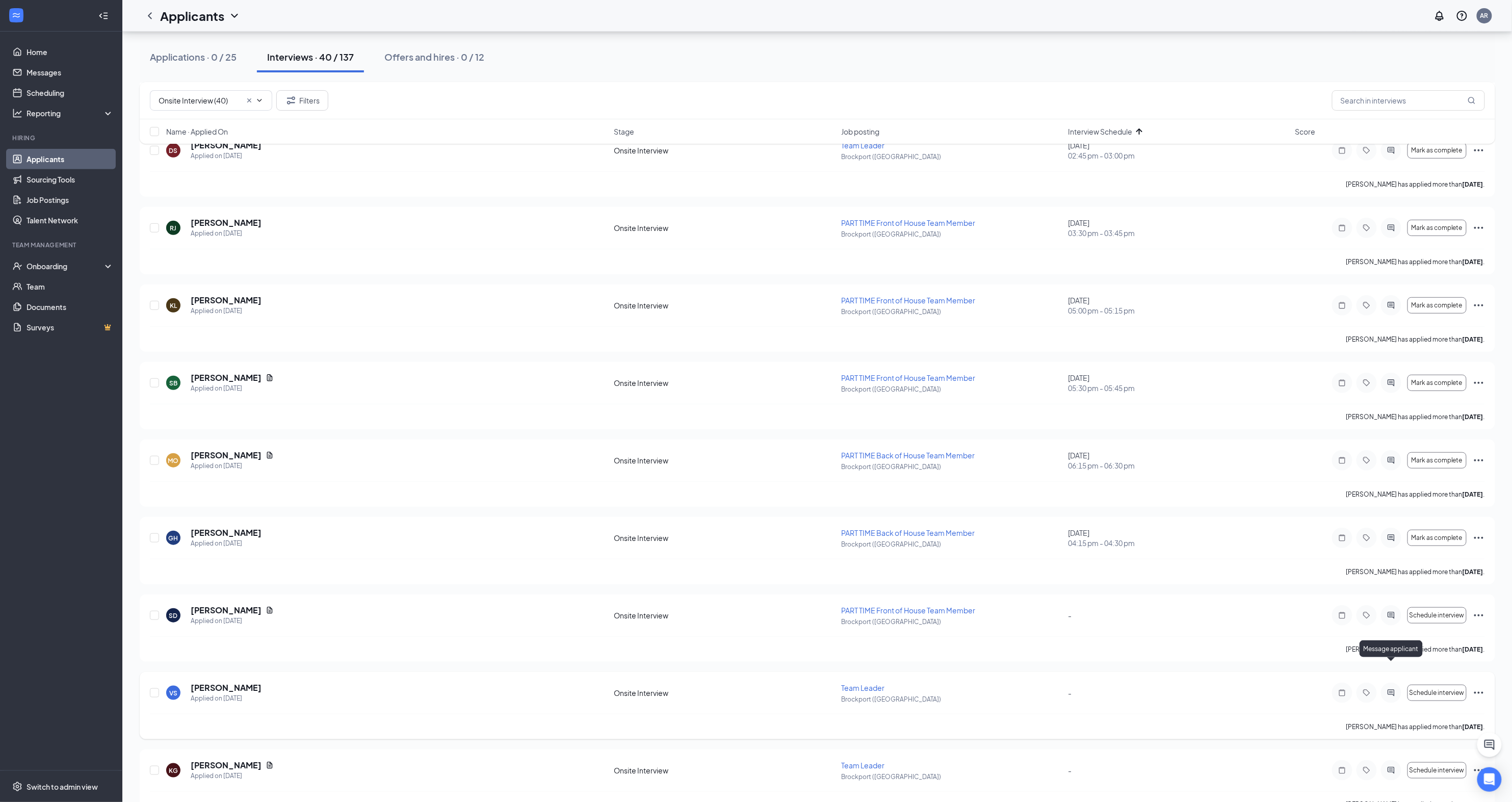
click at [1390, 689] on icon "ActiveChat" at bounding box center [1391, 693] width 12 height 8
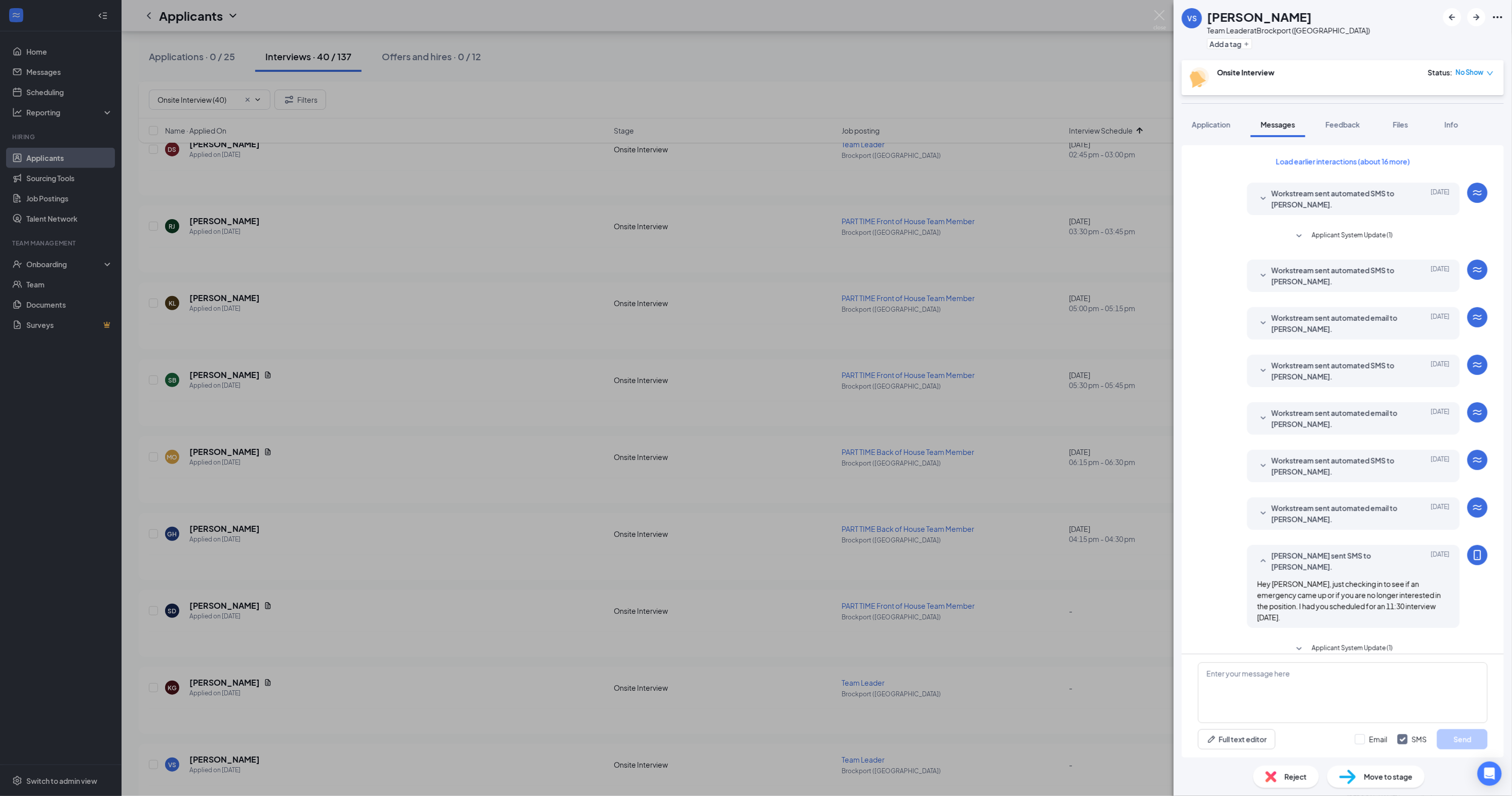
click at [1307, 778] on span "Reject" at bounding box center [1295, 777] width 22 height 11
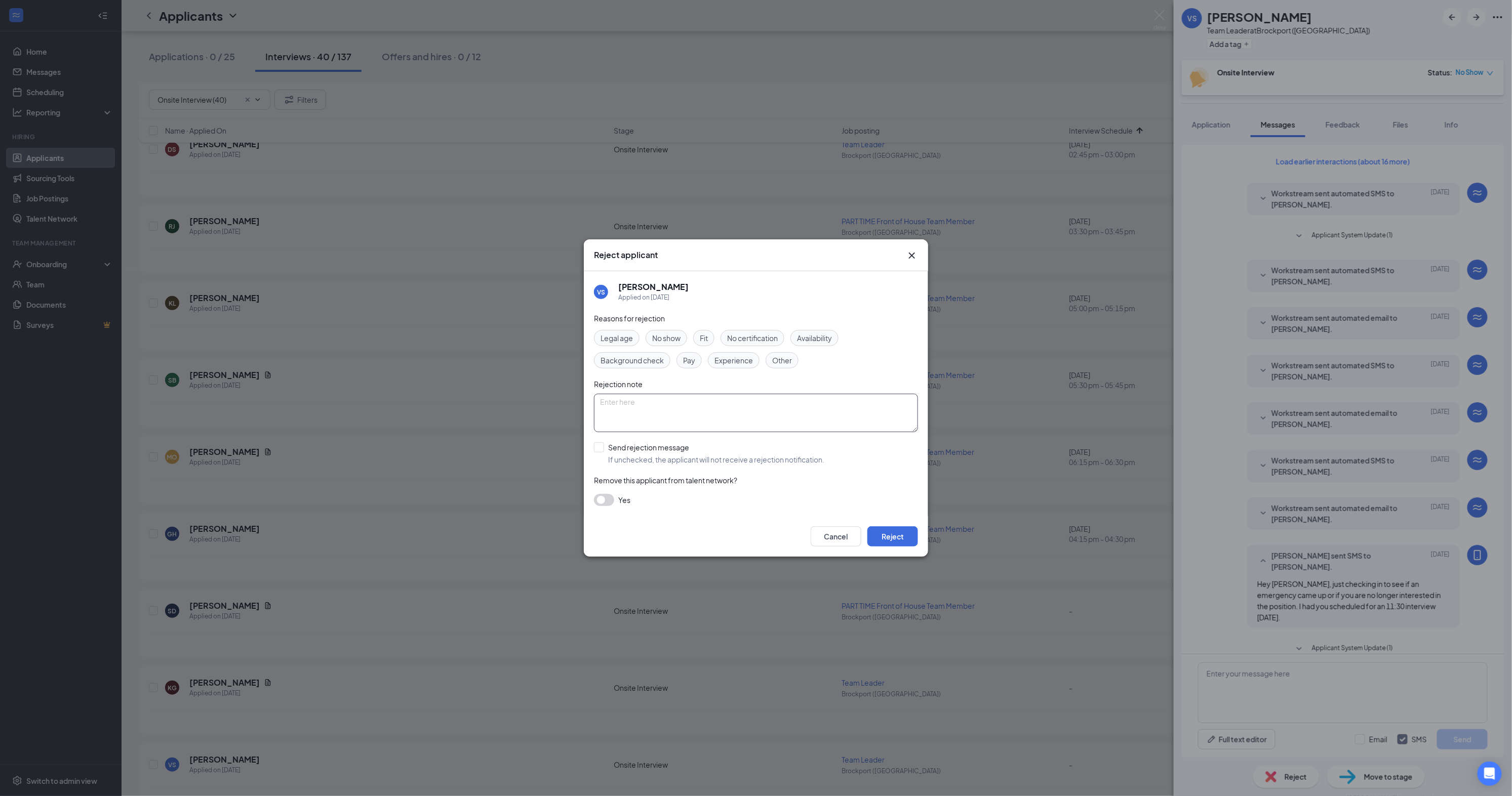
click at [697, 423] on textarea at bounding box center [756, 413] width 324 height 38
type textarea "Unresponsive"
click at [884, 537] on button "Reject" at bounding box center [892, 536] width 50 height 21
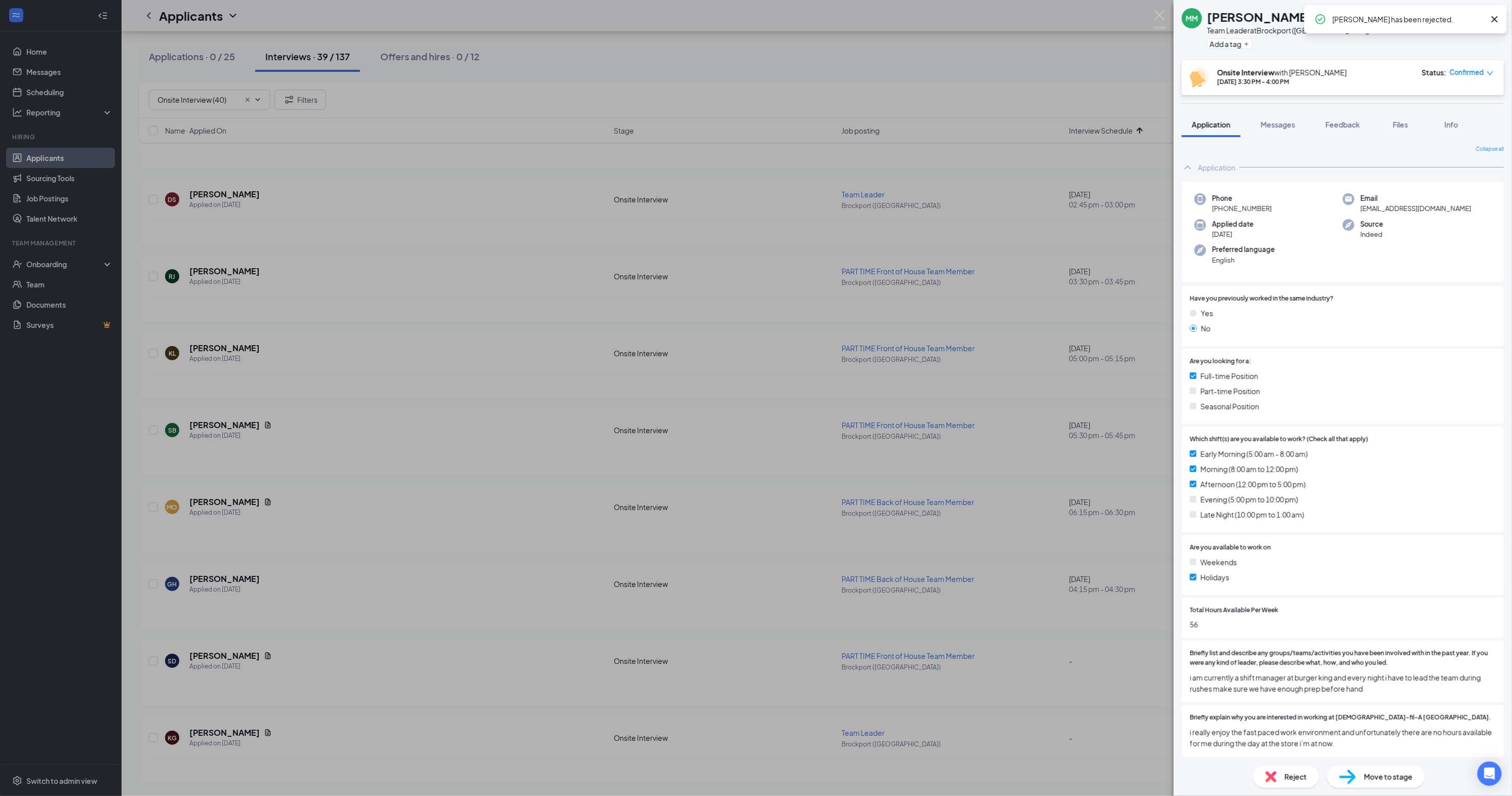
scroll to position [2385, 0]
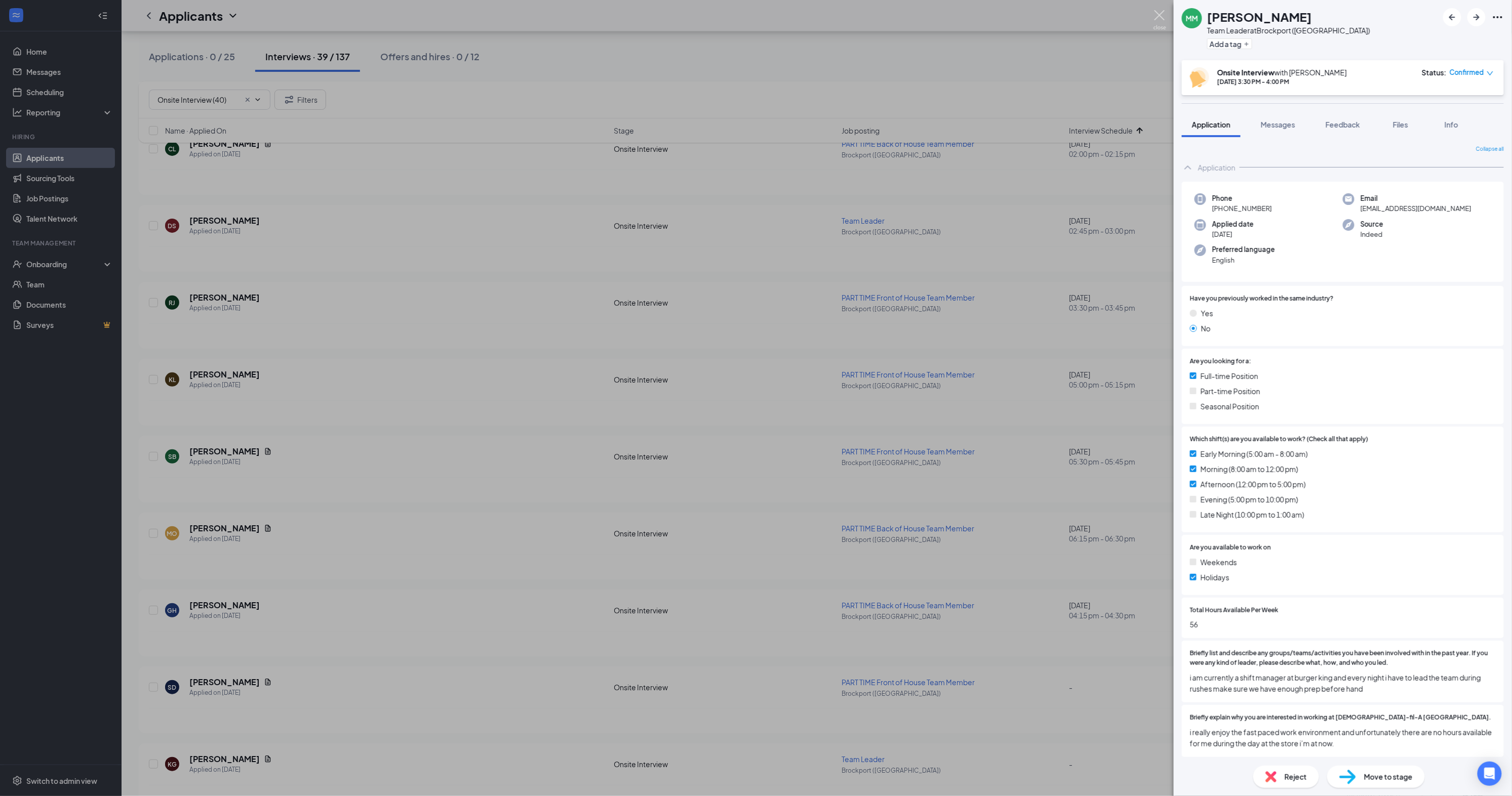
click at [1157, 15] on img at bounding box center [1160, 20] width 13 height 20
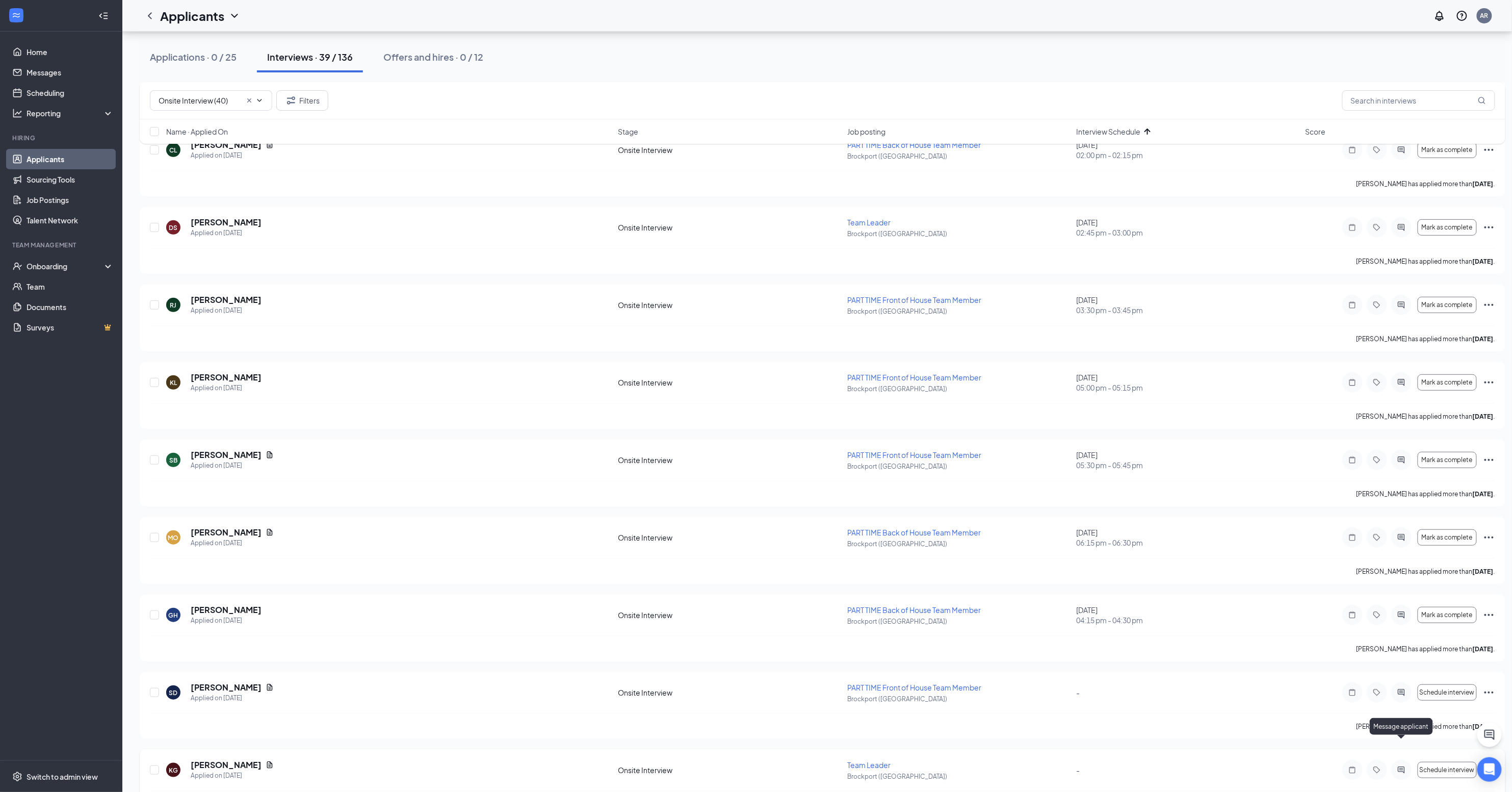
click at [1401, 766] on icon "ActiveChat" at bounding box center [1400, 769] width 6 height 6
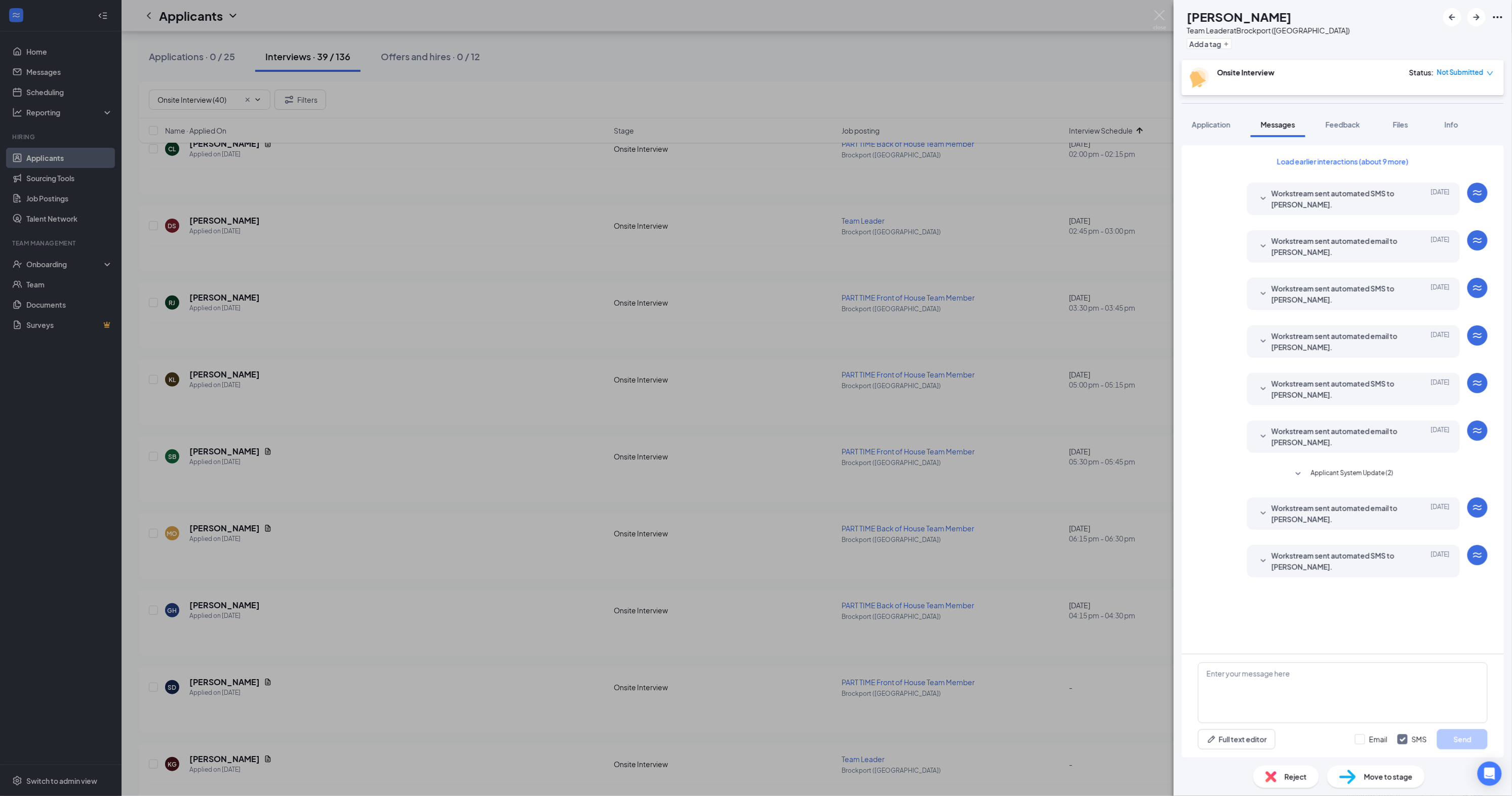
click at [1298, 554] on span "Workstream sent automated SMS to Kari Gouger." at bounding box center [1338, 561] width 133 height 22
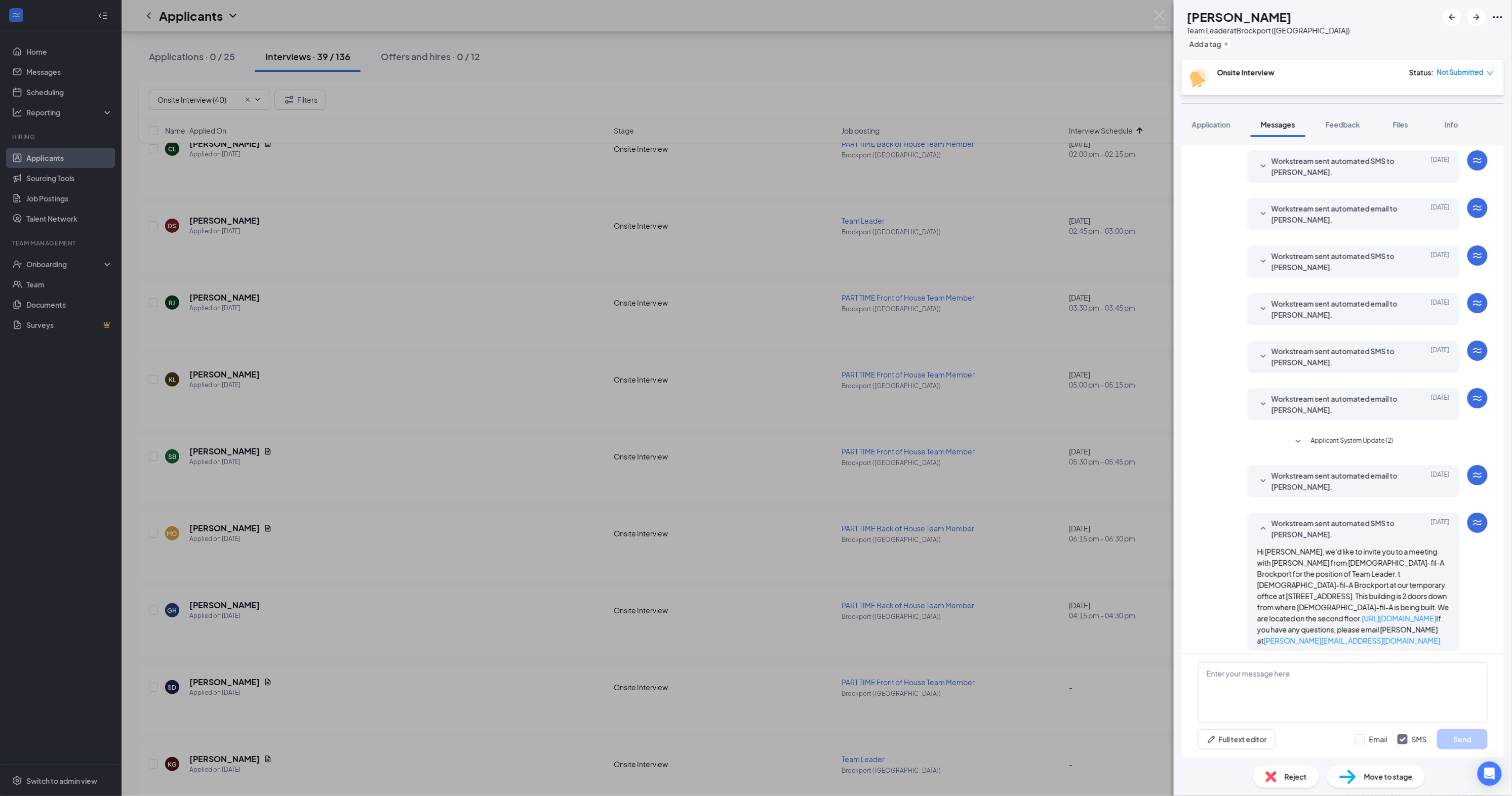
scroll to position [31, 0]
click at [1278, 521] on span "Workstream sent automated SMS to Kari Gouger." at bounding box center [1338, 530] width 133 height 22
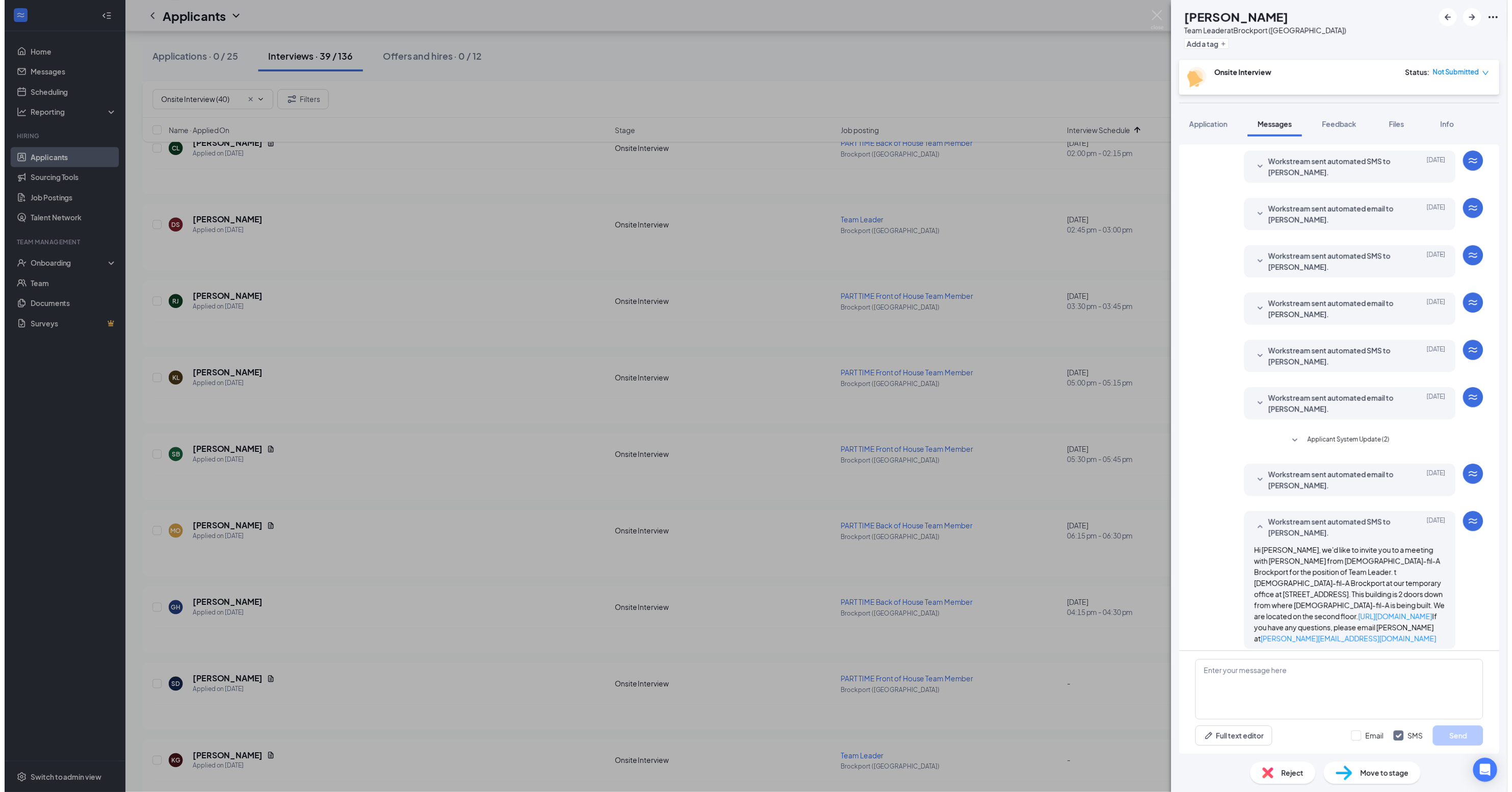
scroll to position [0, 0]
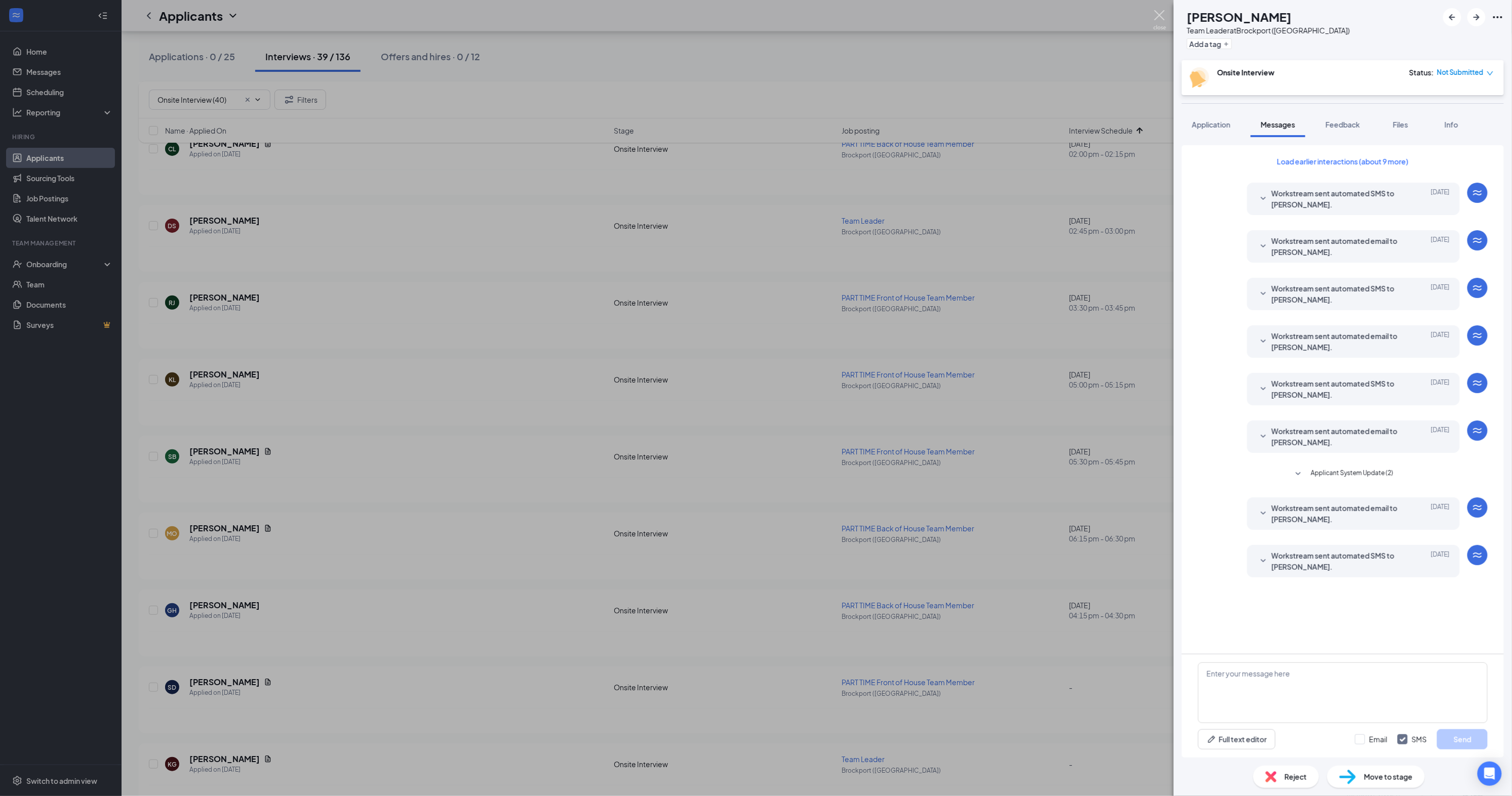
click at [1163, 13] on img at bounding box center [1160, 20] width 13 height 20
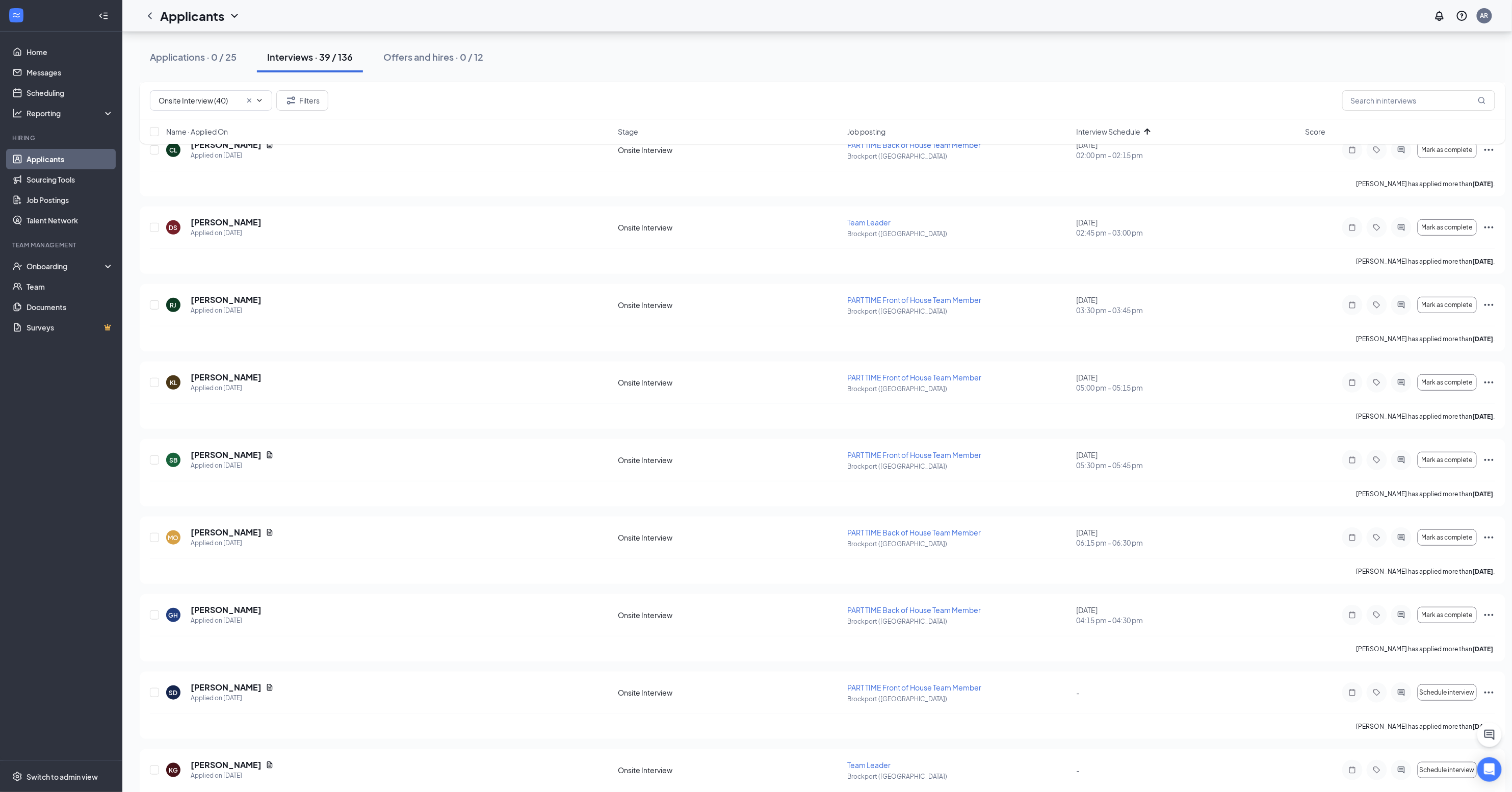
click at [304, 52] on div "Interviews · 39 / 136" at bounding box center [310, 57] width 86 height 13
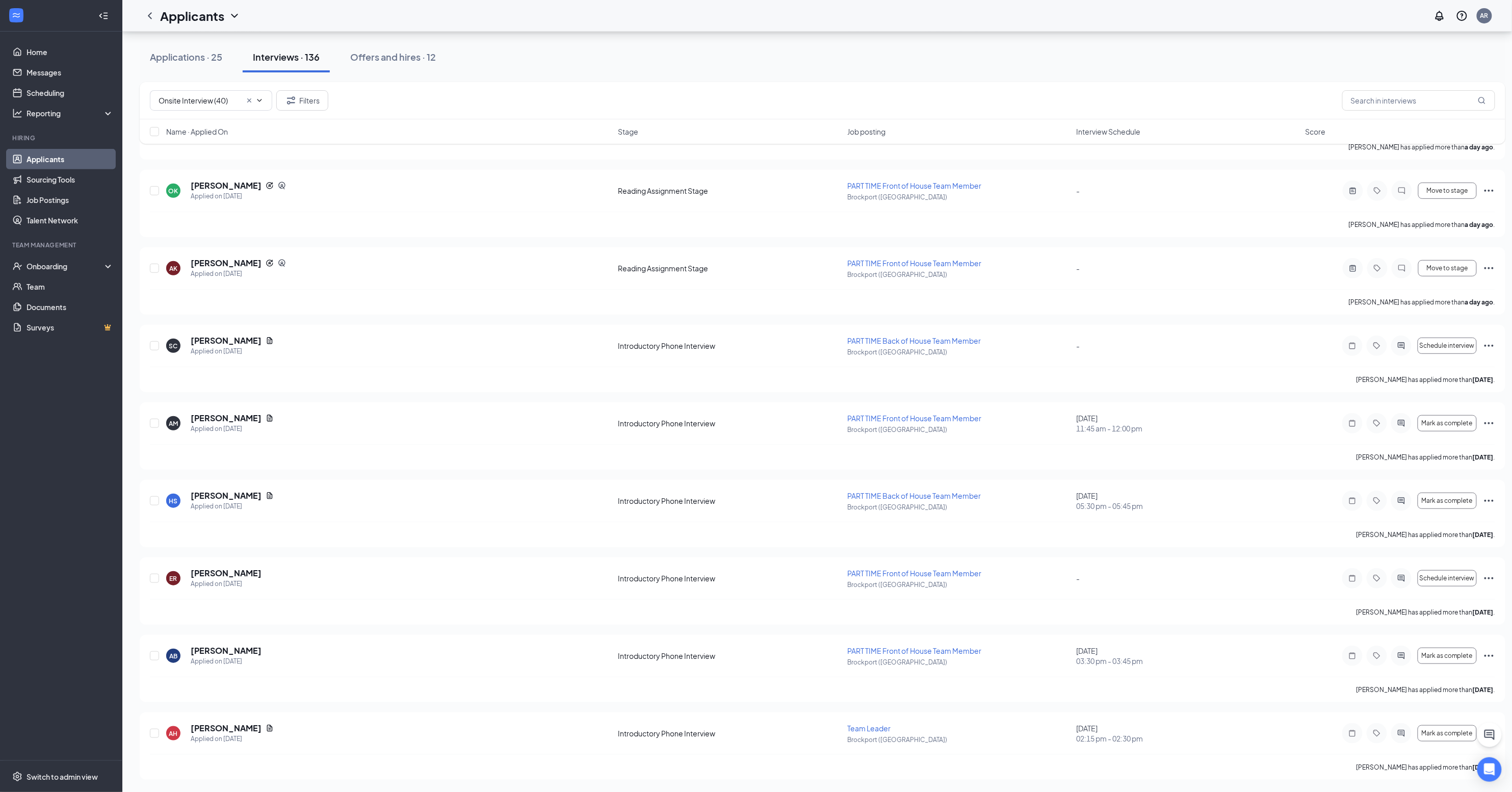
scroll to position [176, 0]
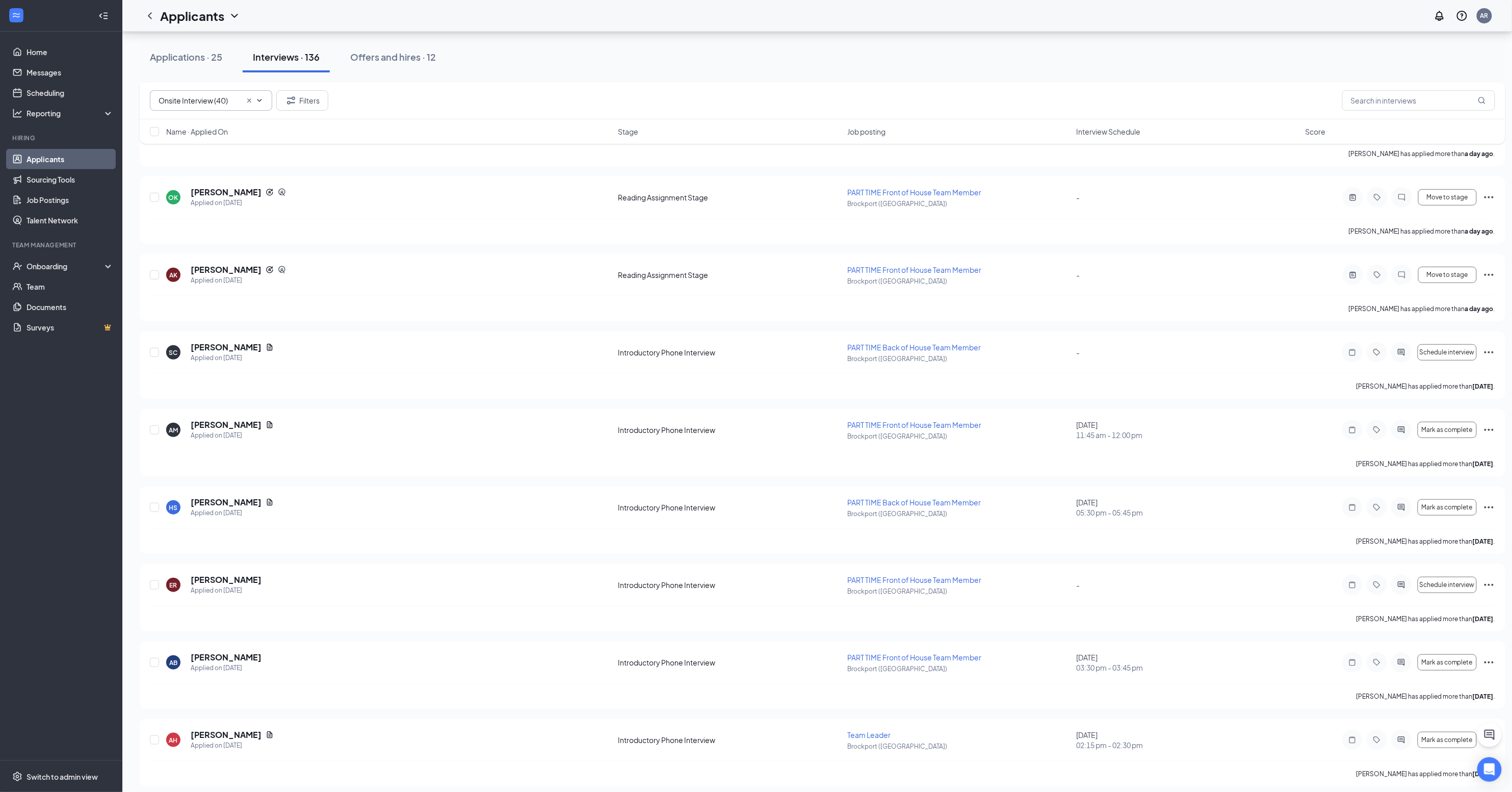
click at [250, 99] on icon "Cross" at bounding box center [250, 101] width 4 height 4
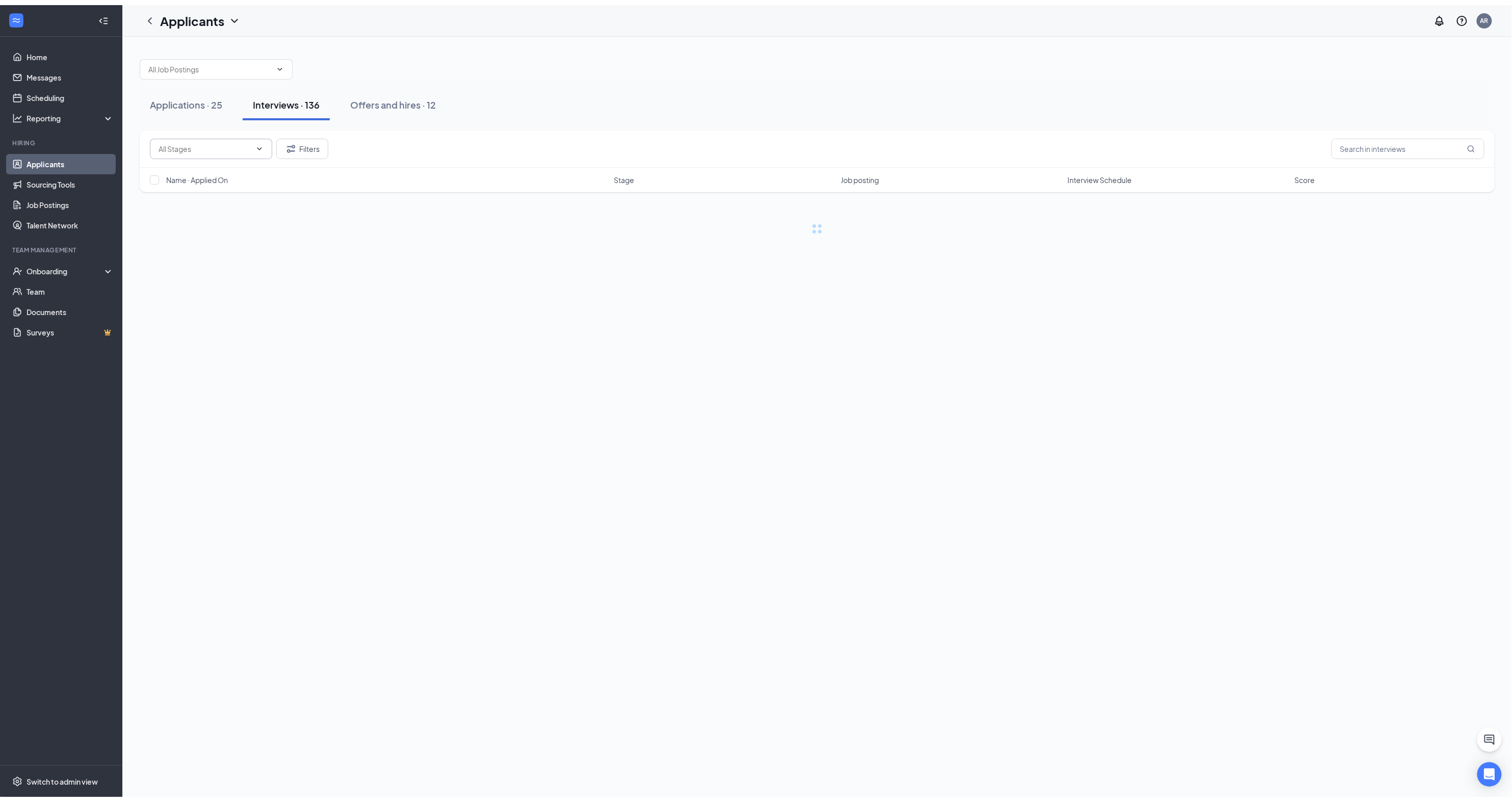
scroll to position [0, 0]
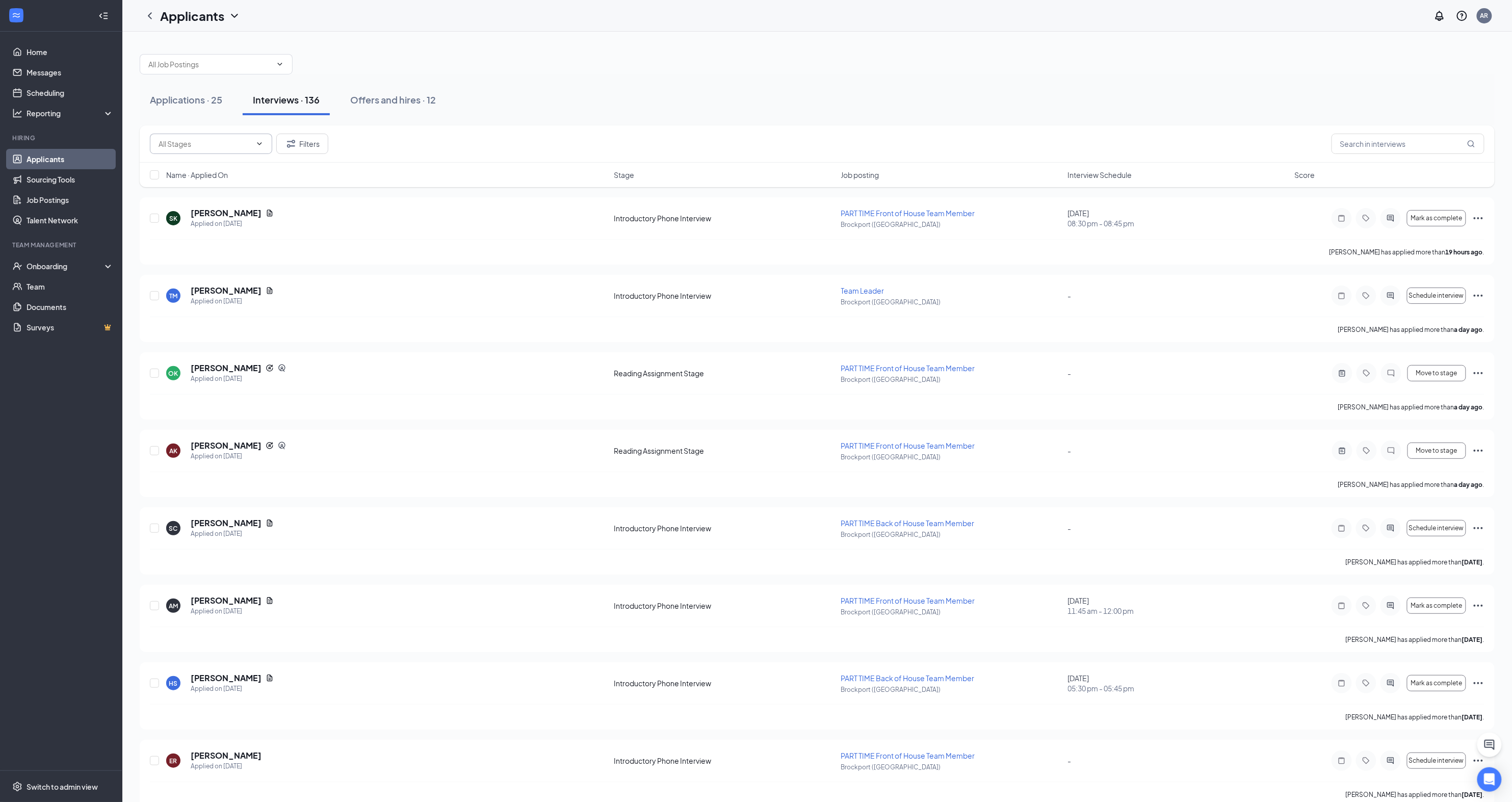
click at [250, 144] on input "text" at bounding box center [205, 144] width 93 height 11
click at [46, 53] on link "Home" at bounding box center [70, 52] width 87 height 21
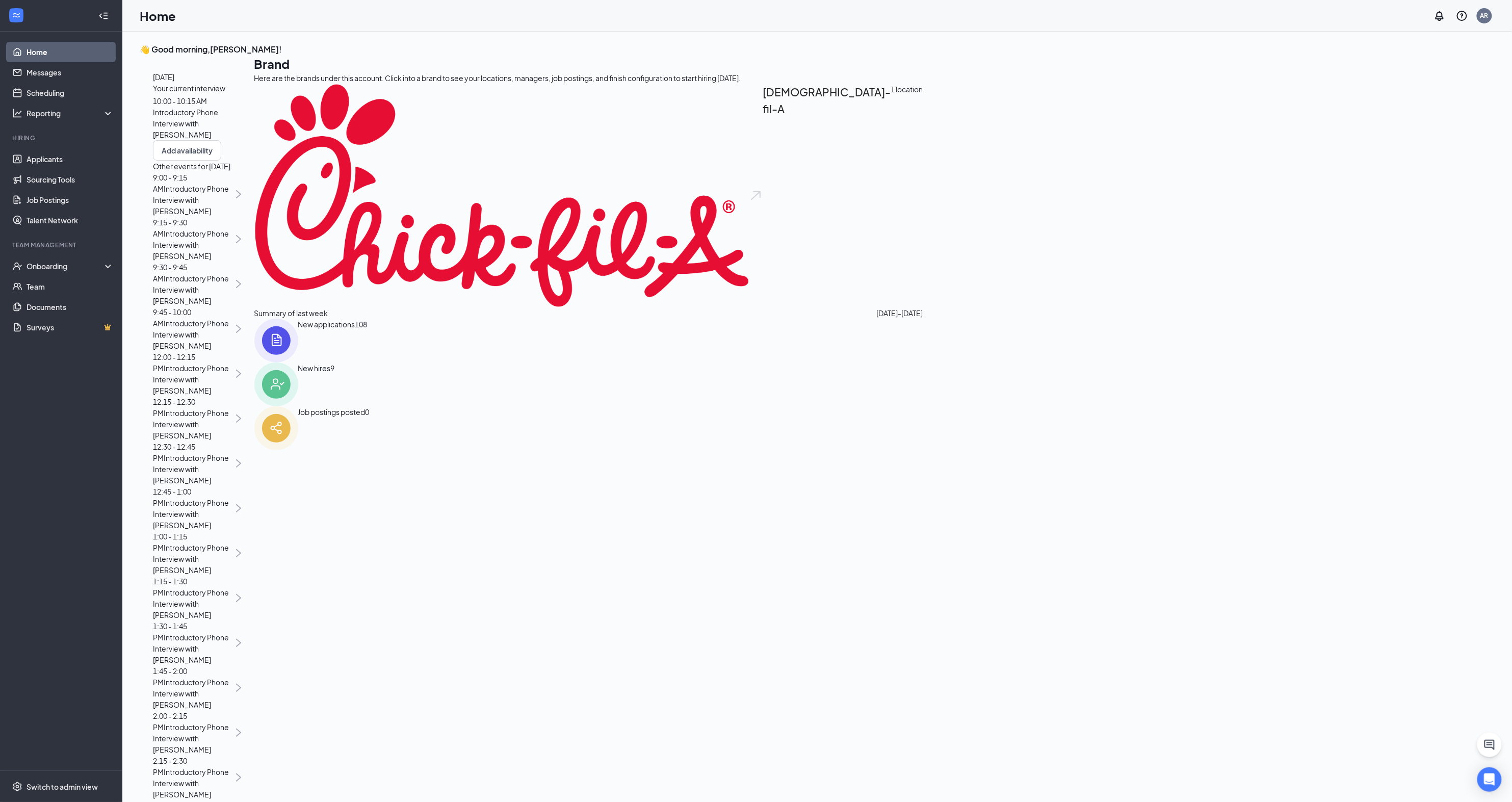
click at [207, 106] on span "10:00 - 10:15 AM" at bounding box center [180, 101] width 54 height 9
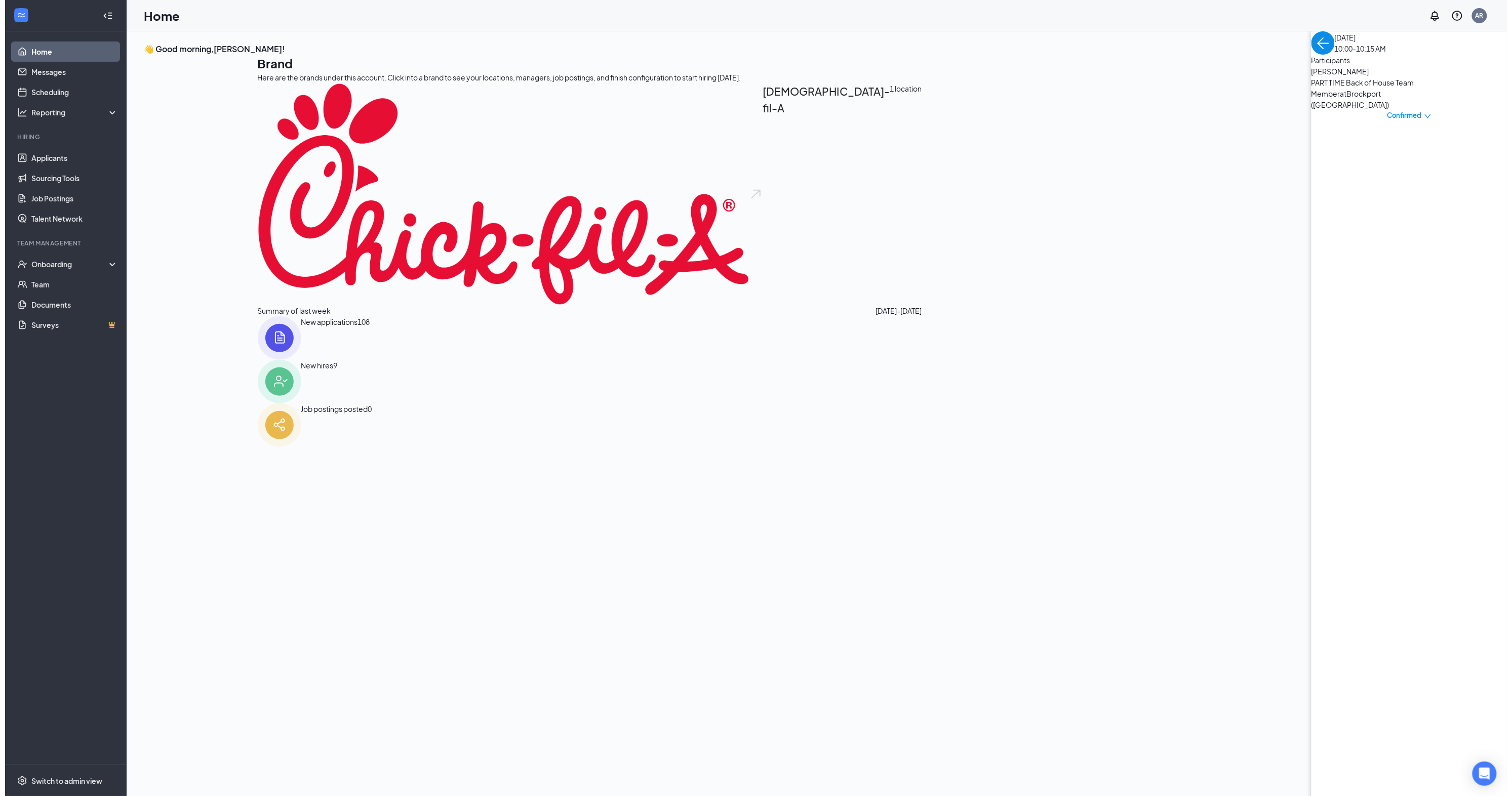
scroll to position [4, 0]
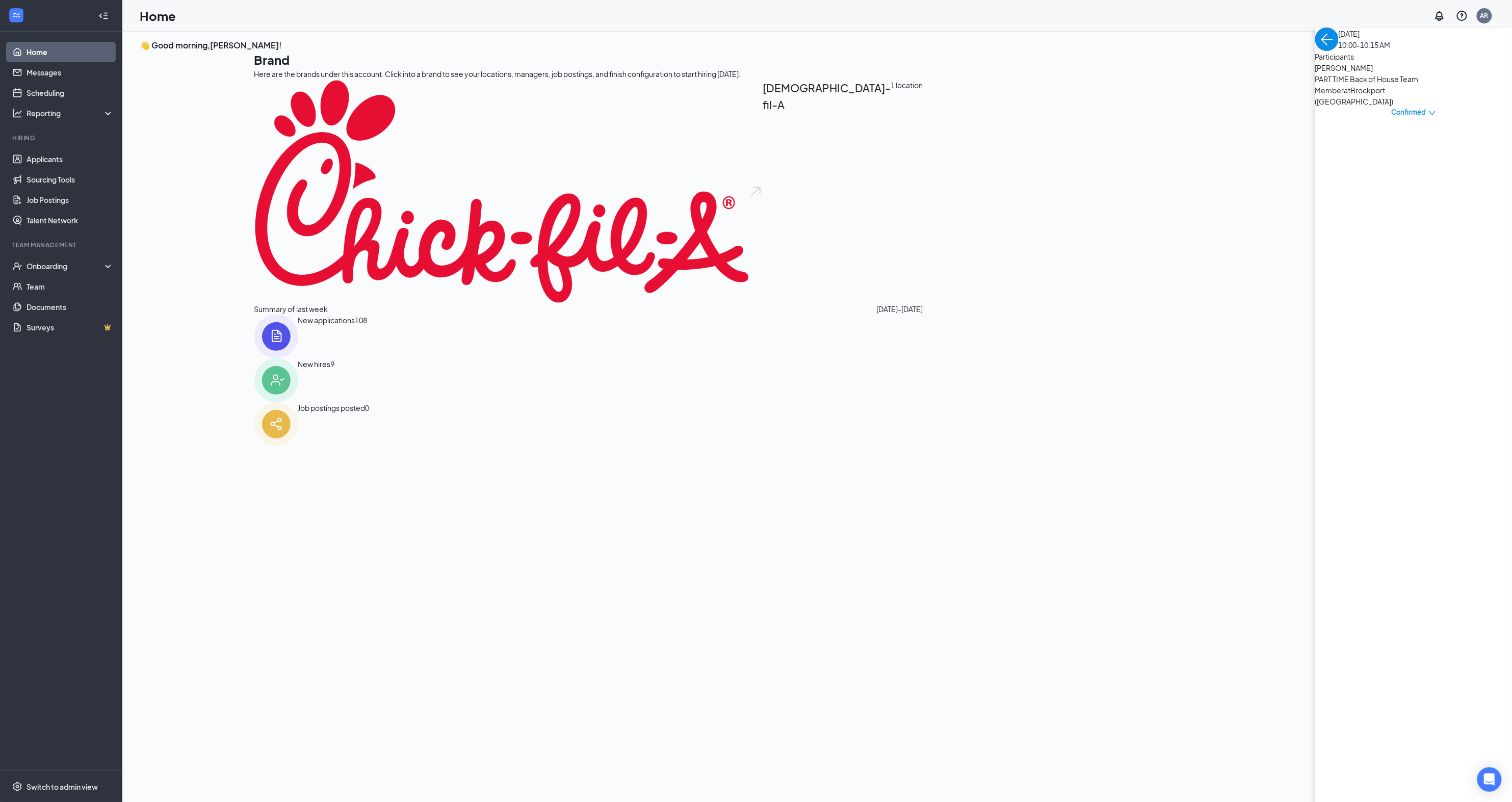
click at [1315, 74] on span "[PERSON_NAME]" at bounding box center [1369, 68] width 107 height 11
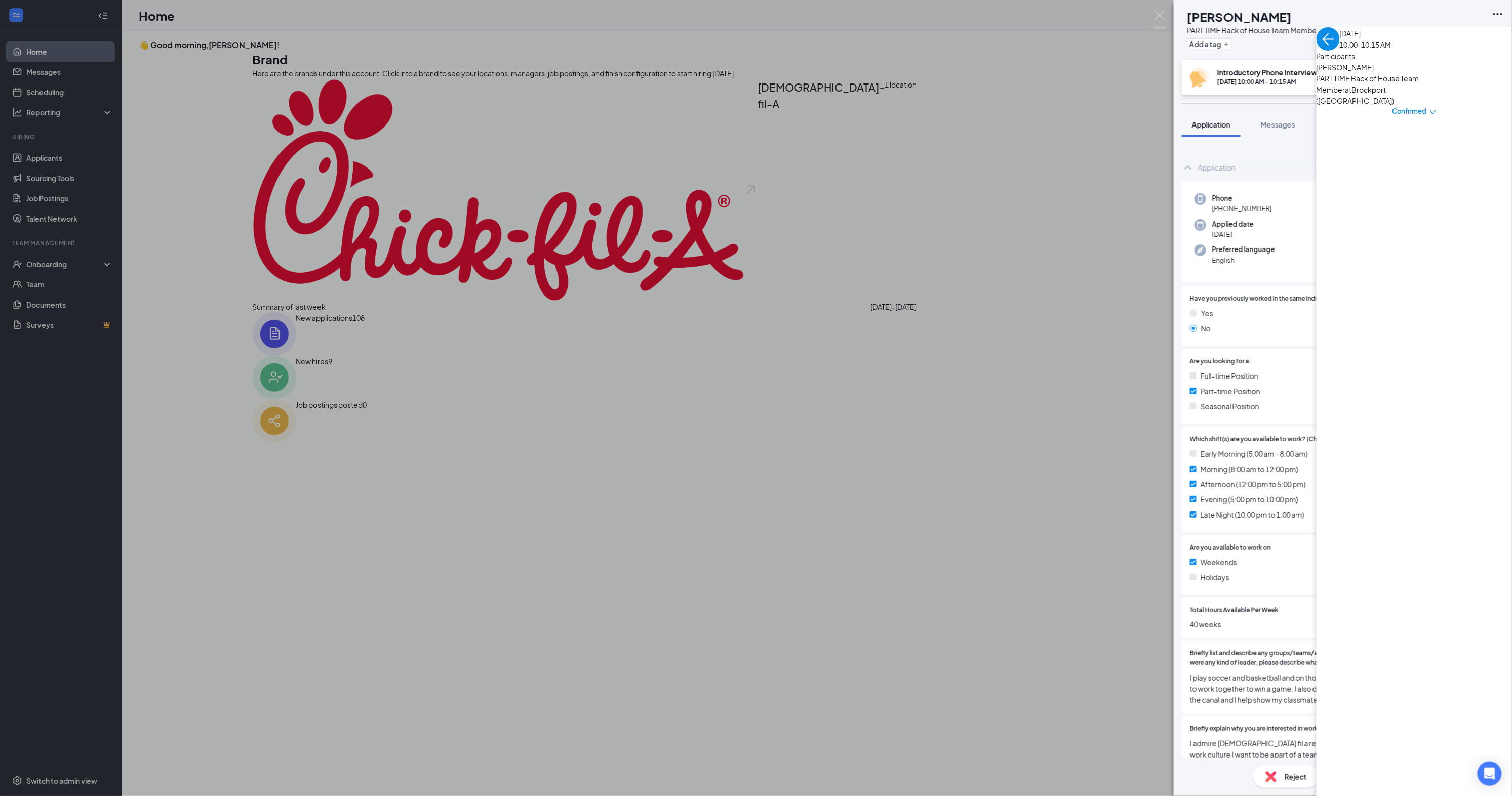
click at [1400, 773] on span "Move to stage" at bounding box center [1388, 777] width 48 height 11
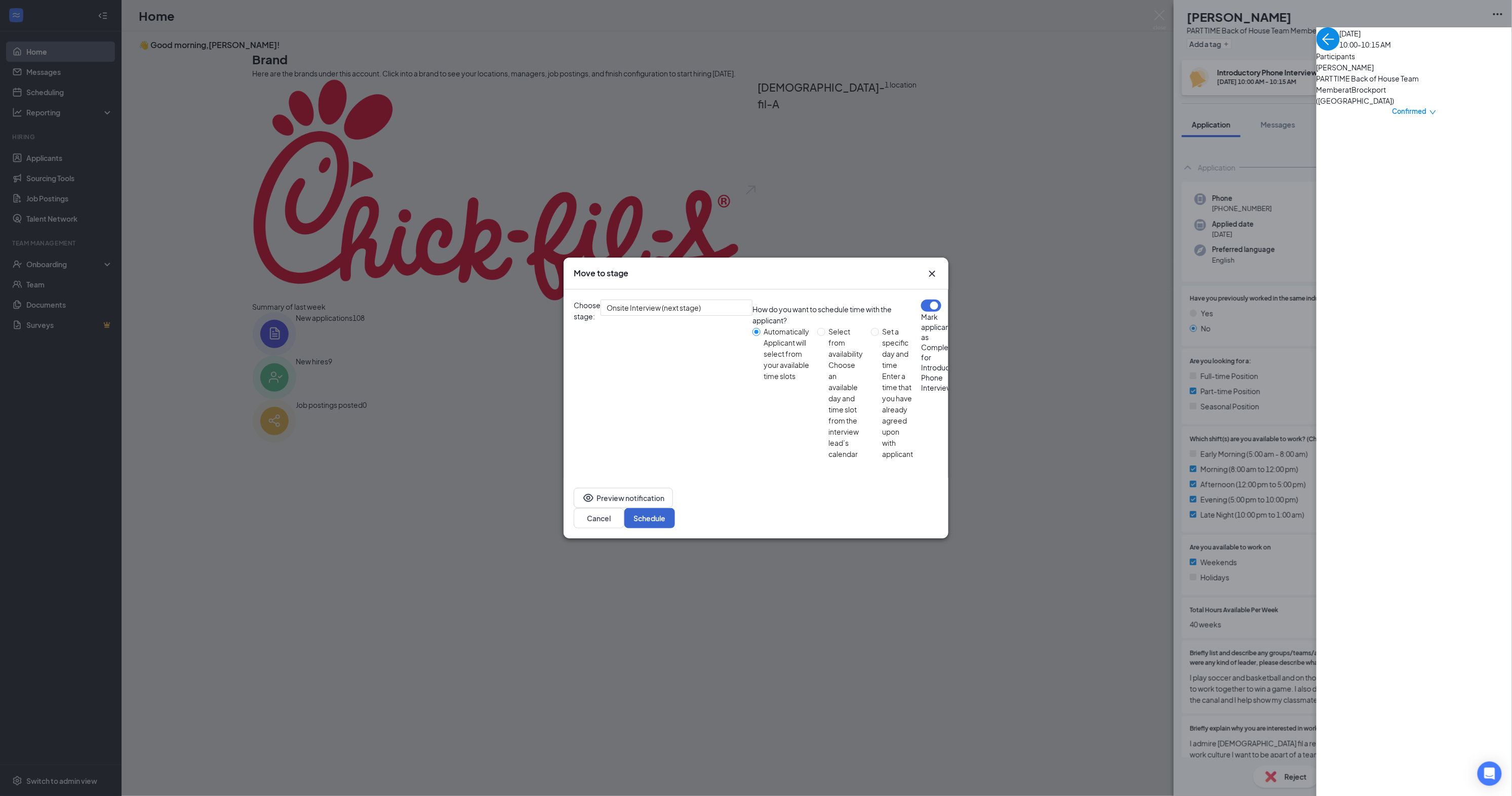
click at [675, 508] on button "Schedule" at bounding box center [649, 518] width 50 height 21
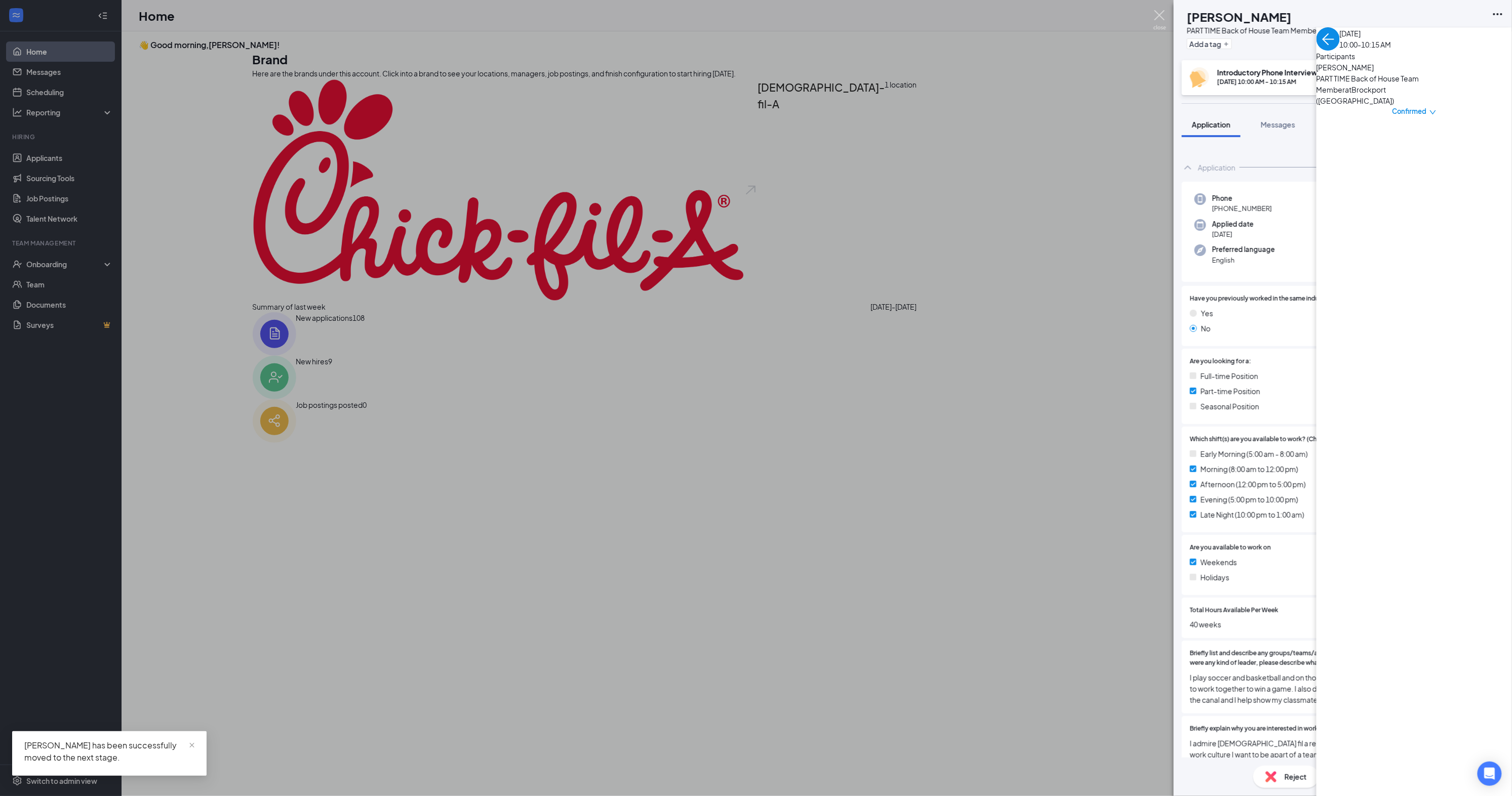
click at [1160, 18] on img at bounding box center [1160, 20] width 13 height 20
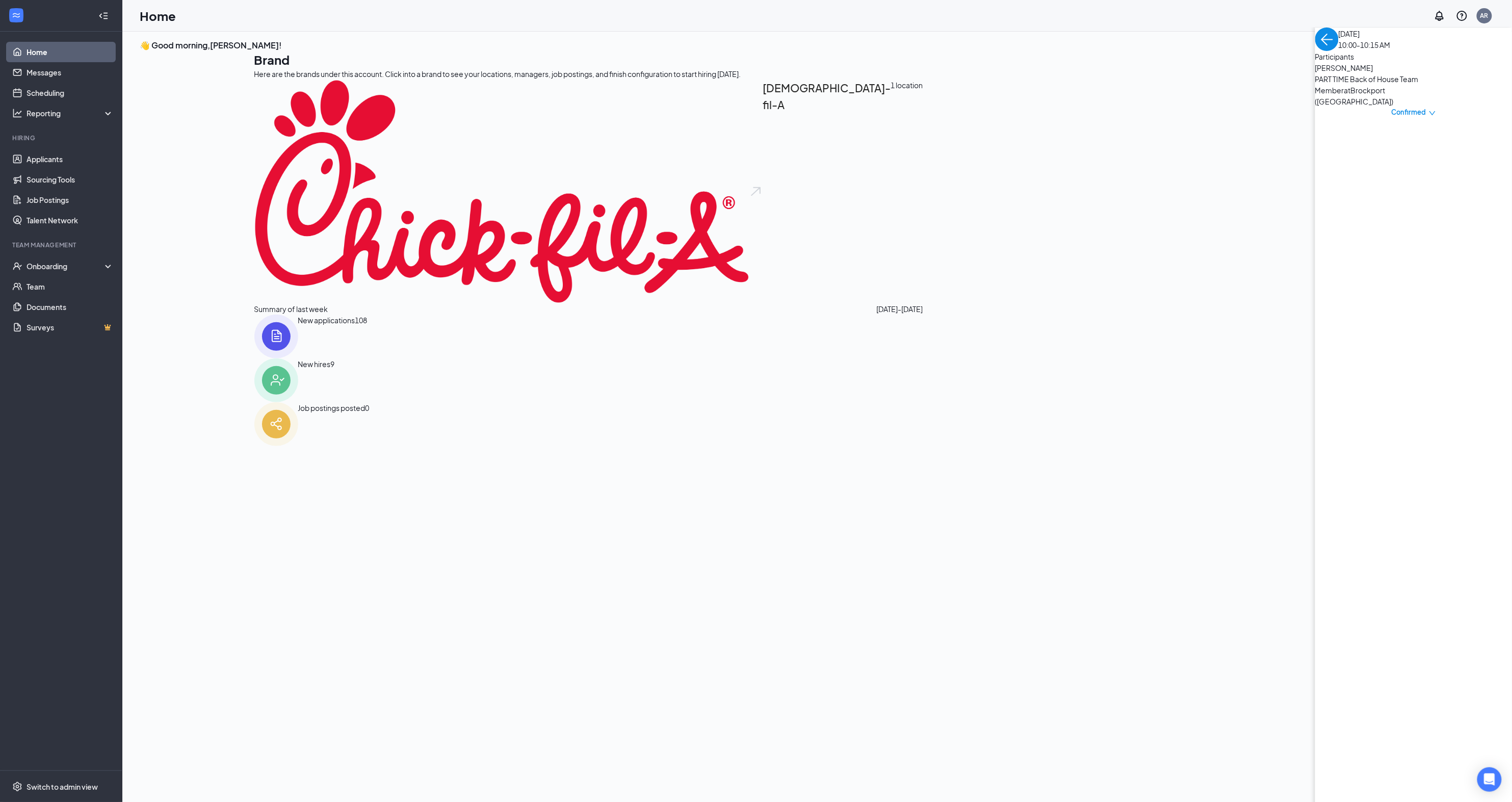
click at [47, 49] on link "Home" at bounding box center [70, 52] width 87 height 21
click at [41, 157] on link "Applicants" at bounding box center [70, 159] width 87 height 21
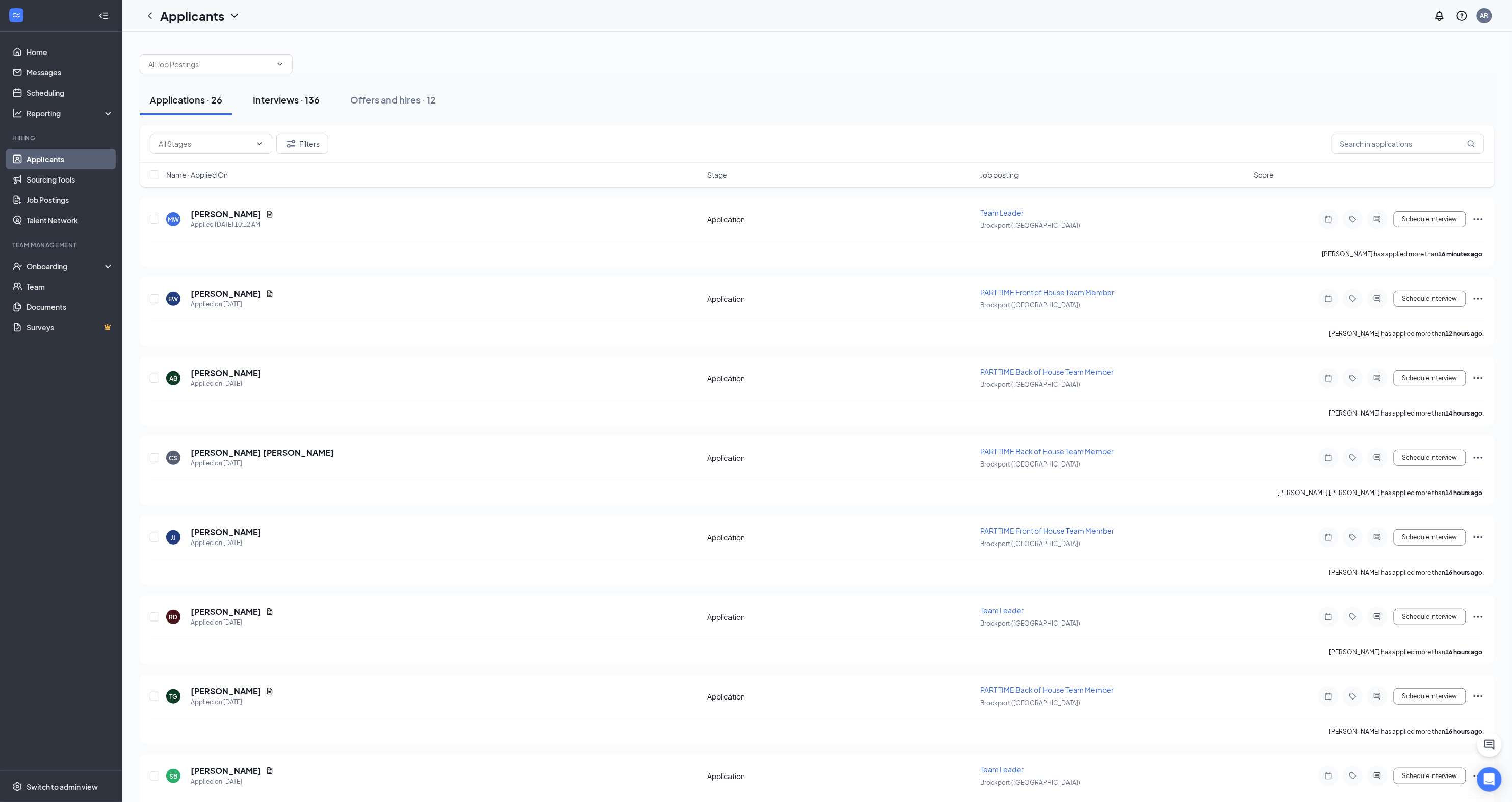
click at [290, 97] on div "Interviews · 136" at bounding box center [286, 99] width 67 height 13
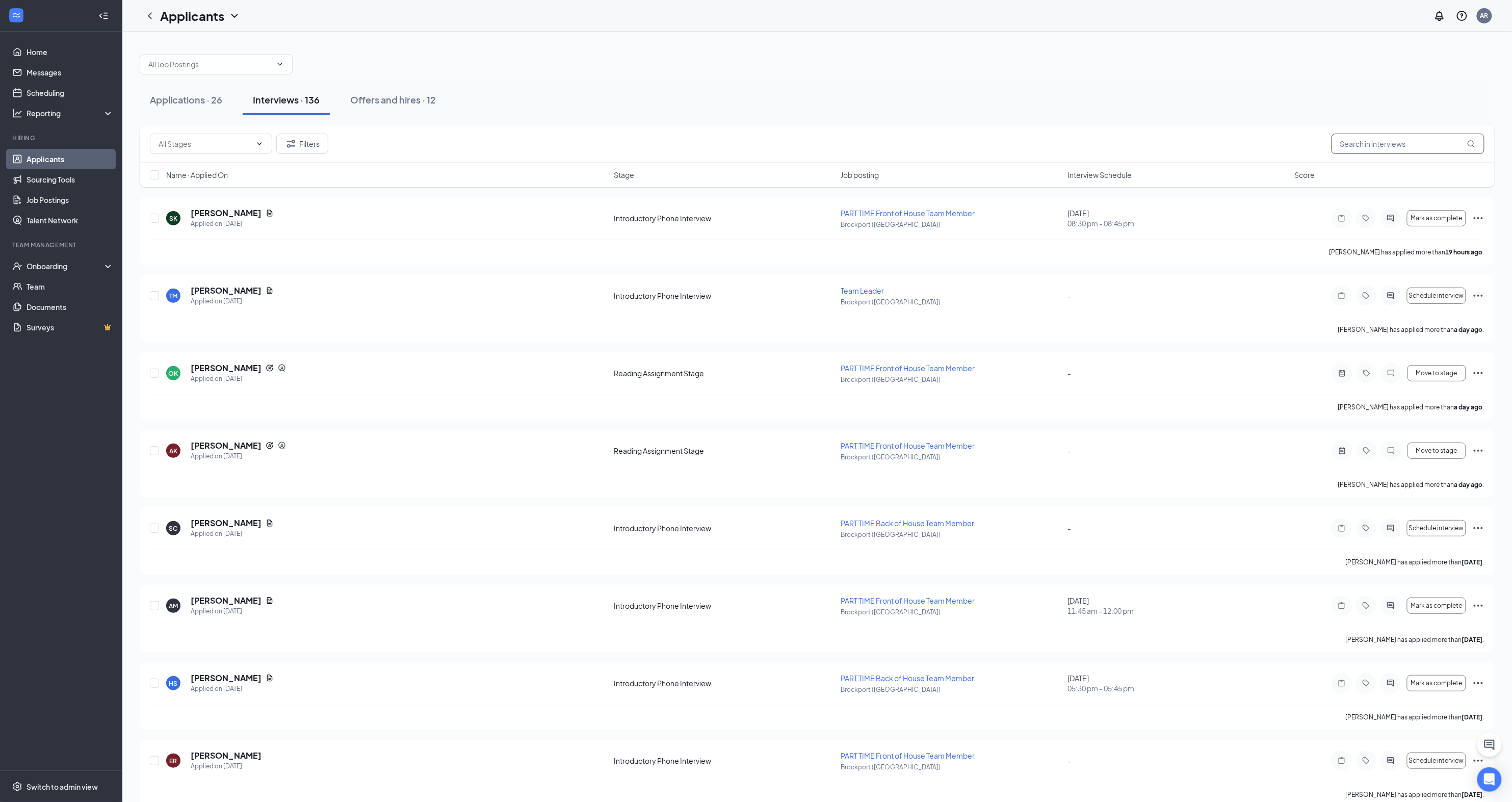
click at [1415, 149] on input "text" at bounding box center [1408, 144] width 153 height 21
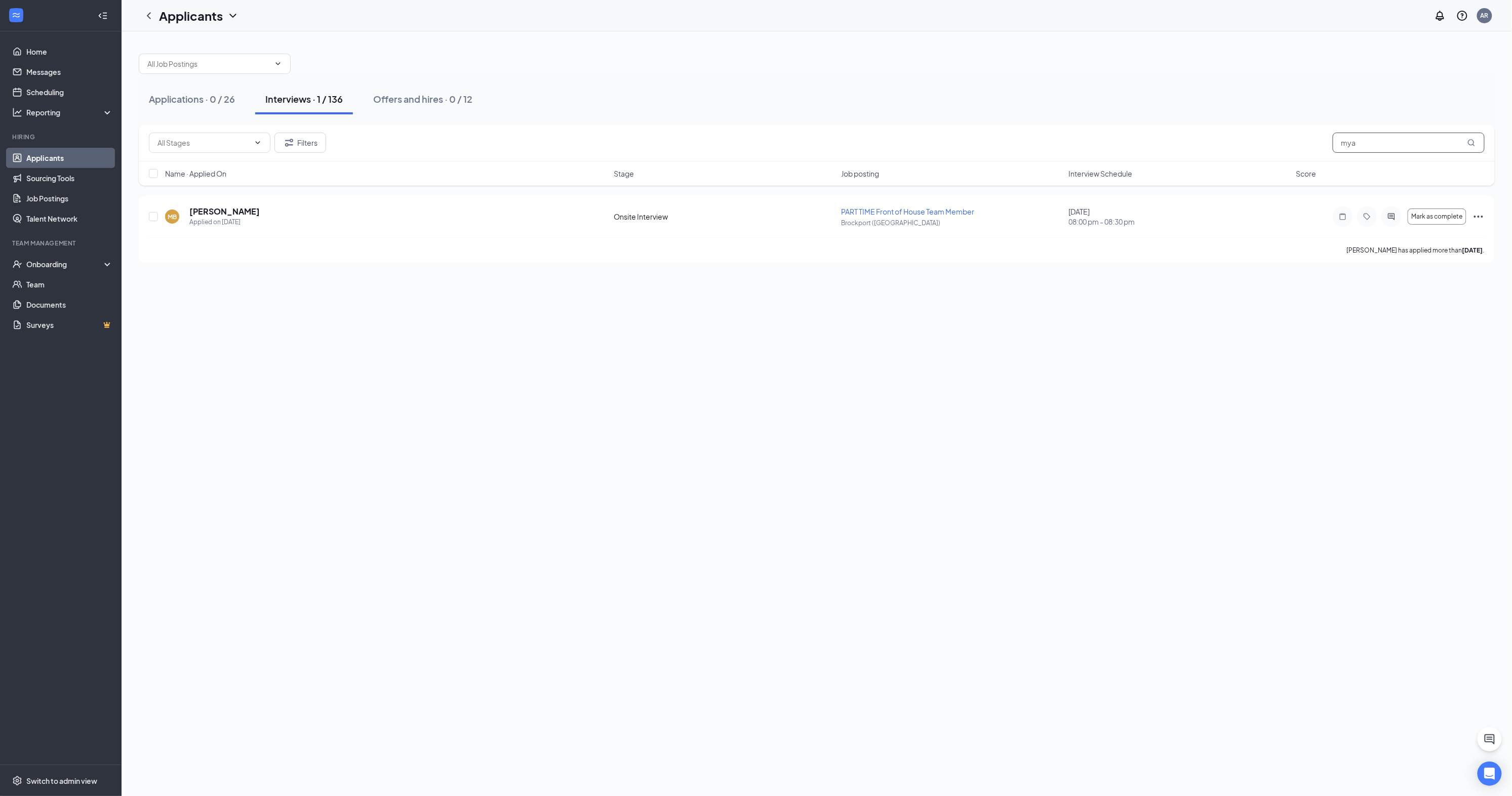
click at [1374, 142] on input "mya" at bounding box center [1409, 143] width 152 height 21
click at [1396, 138] on input "oriel" at bounding box center [1409, 143] width 152 height 21
click at [1404, 157] on div "Filters karina" at bounding box center [816, 143] width 1356 height 37
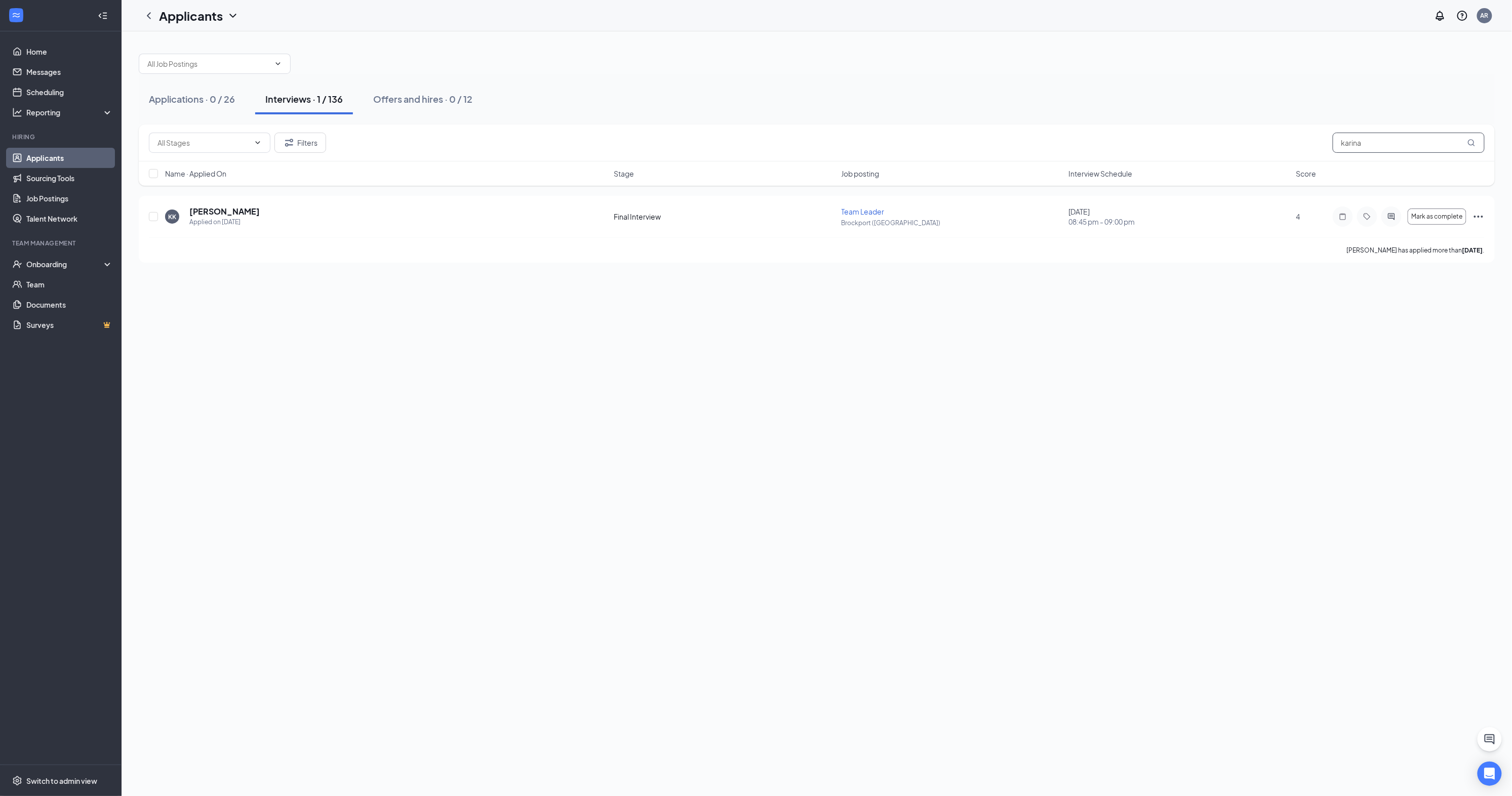
click at [1400, 138] on input "karina" at bounding box center [1409, 143] width 152 height 21
click at [1405, 183] on div "Name · Applied On Stage Job posting Interview Schedule Score" at bounding box center [816, 173] width 1356 height 24
click at [1381, 142] on input "Cera" at bounding box center [1409, 143] width 152 height 21
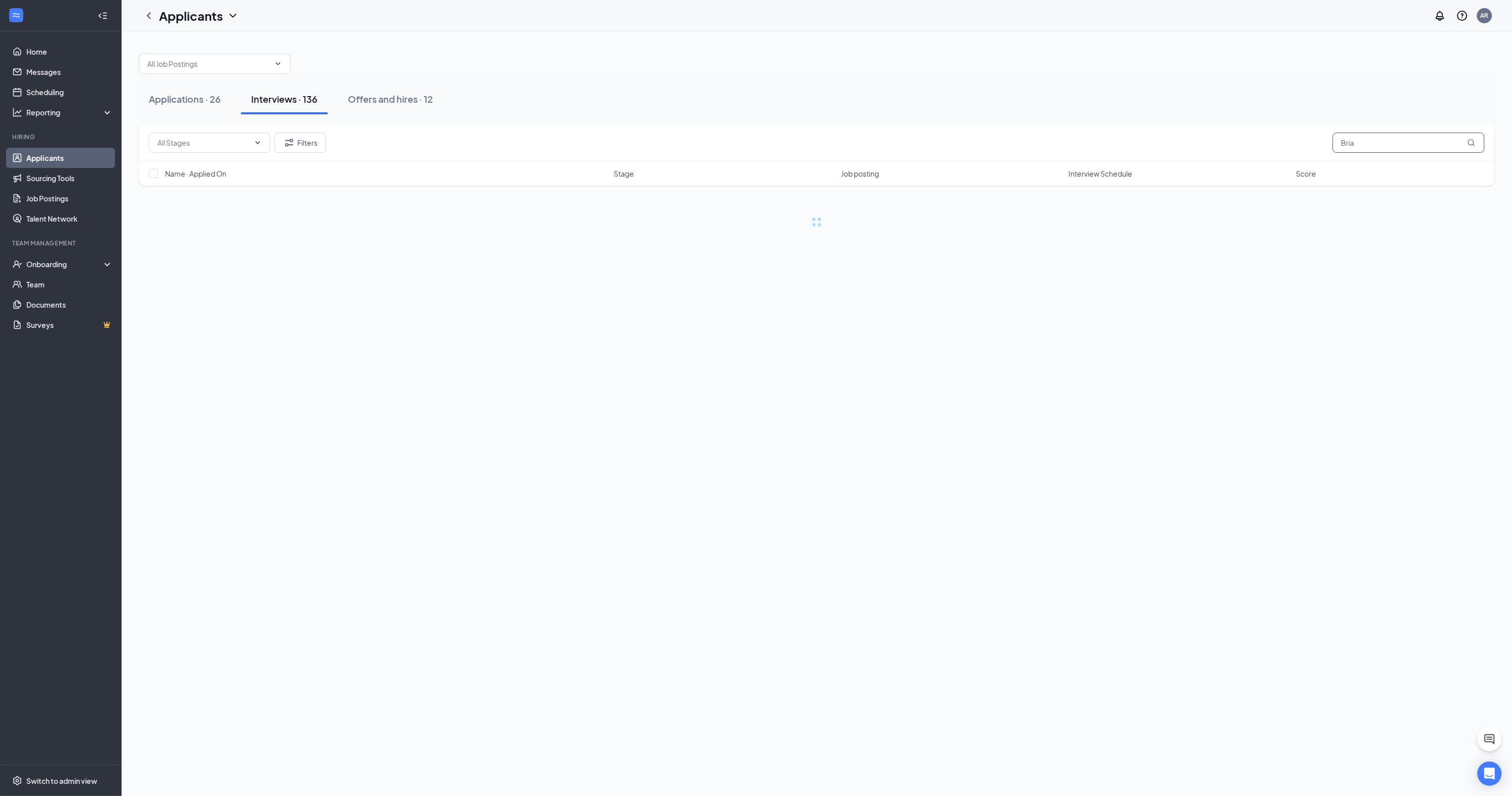
type input "Bria"
click at [1368, 163] on div "Name · Applied On Stage Job posting Interview Schedule Score" at bounding box center [816, 173] width 1356 height 24
